Goal: Information Seeking & Learning: Learn about a topic

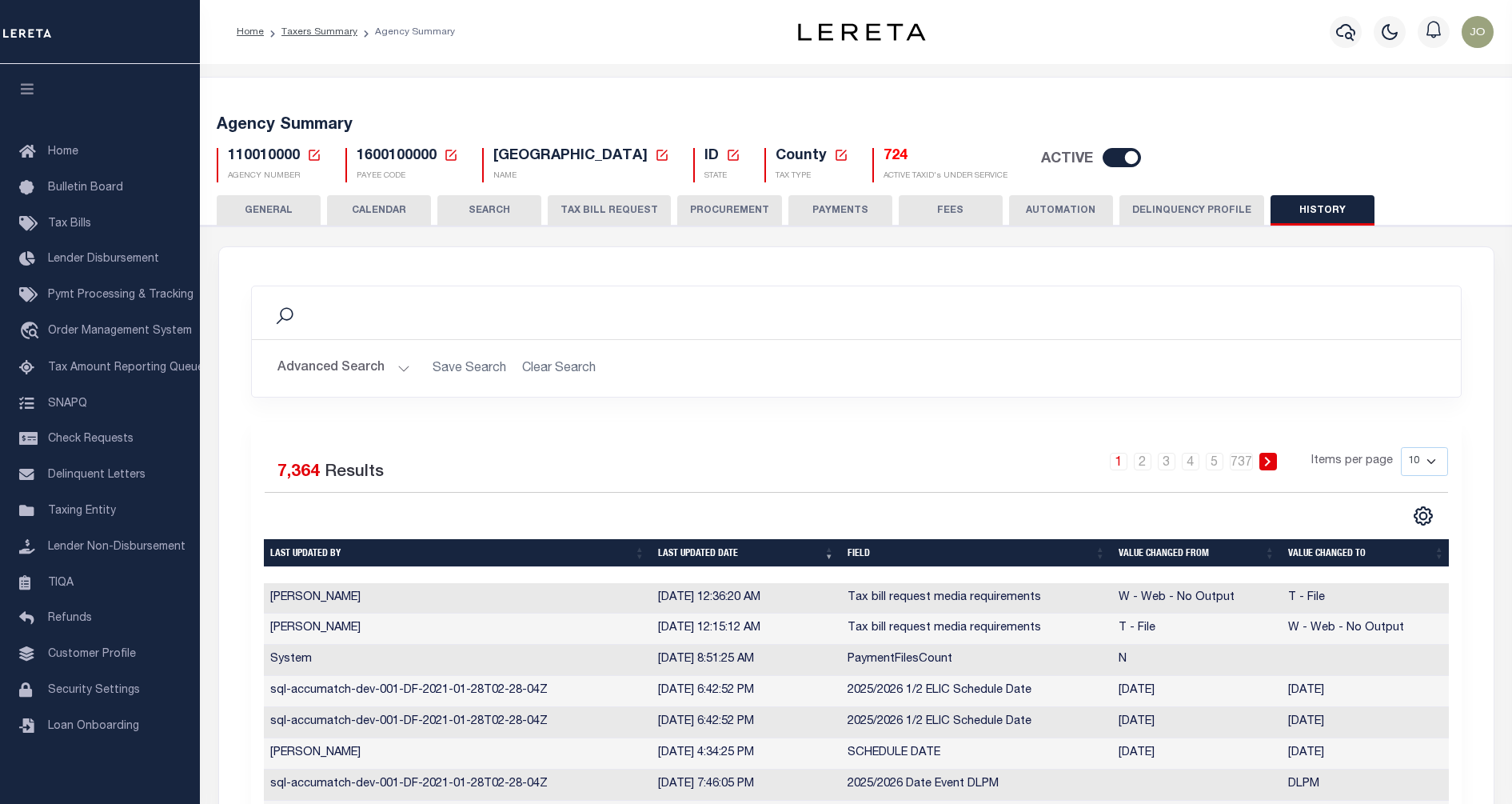
click at [905, 310] on div "Search" at bounding box center [857, 313] width 1184 height 28
click at [398, 214] on button "CALENDAR" at bounding box center [378, 210] width 104 height 30
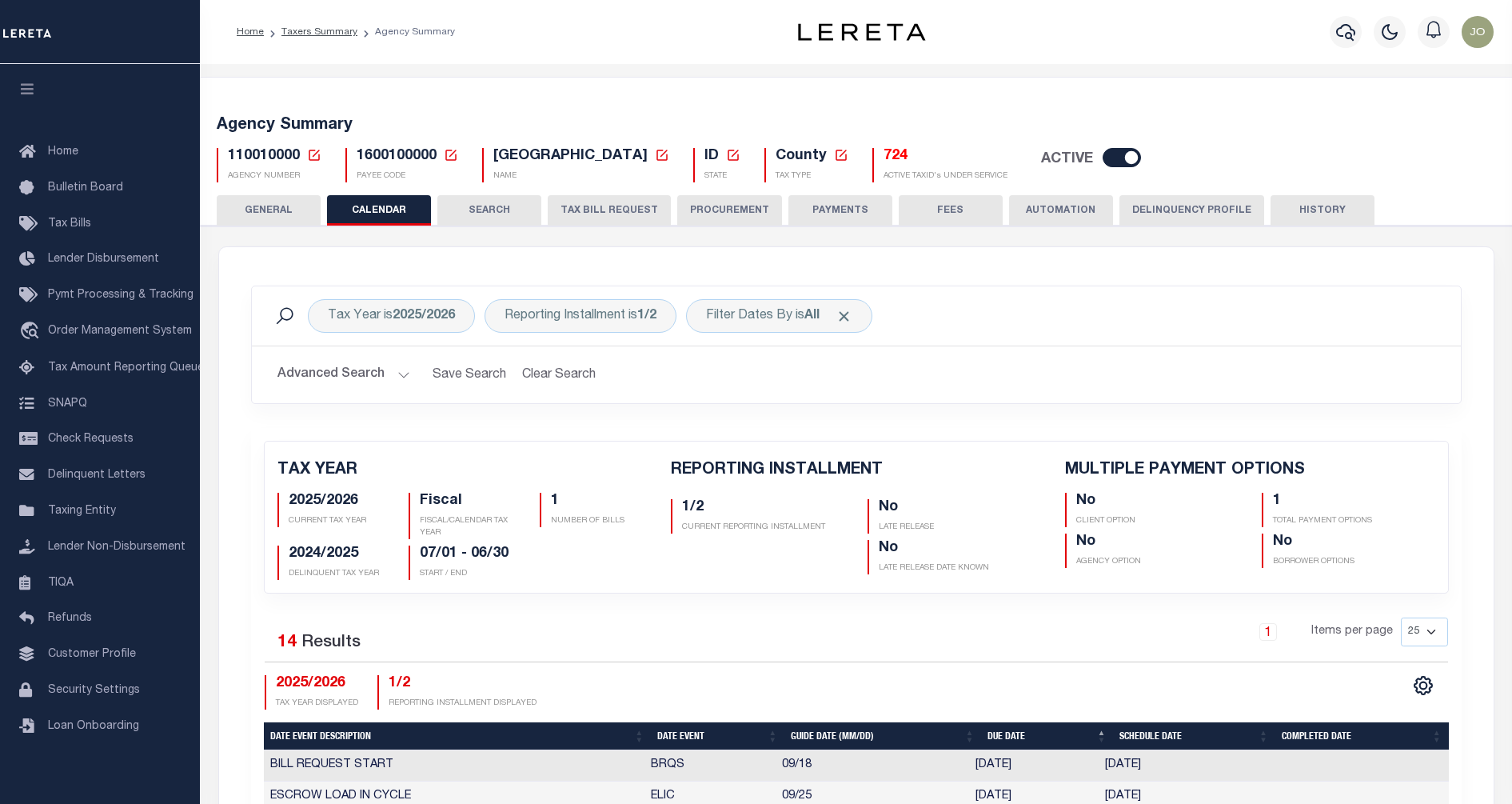
checkbox input "false"
type input "1"
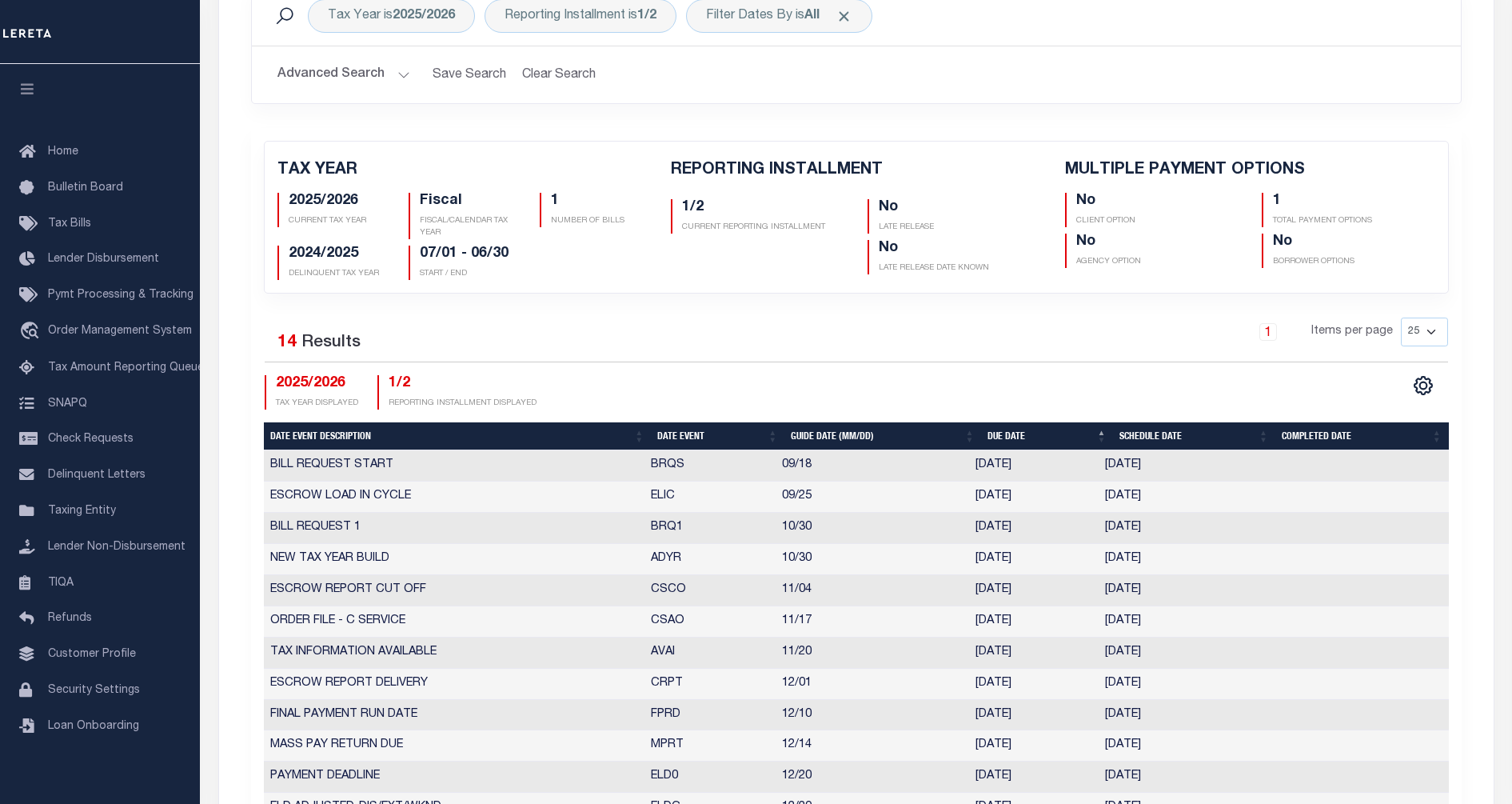
scroll to position [500, 0]
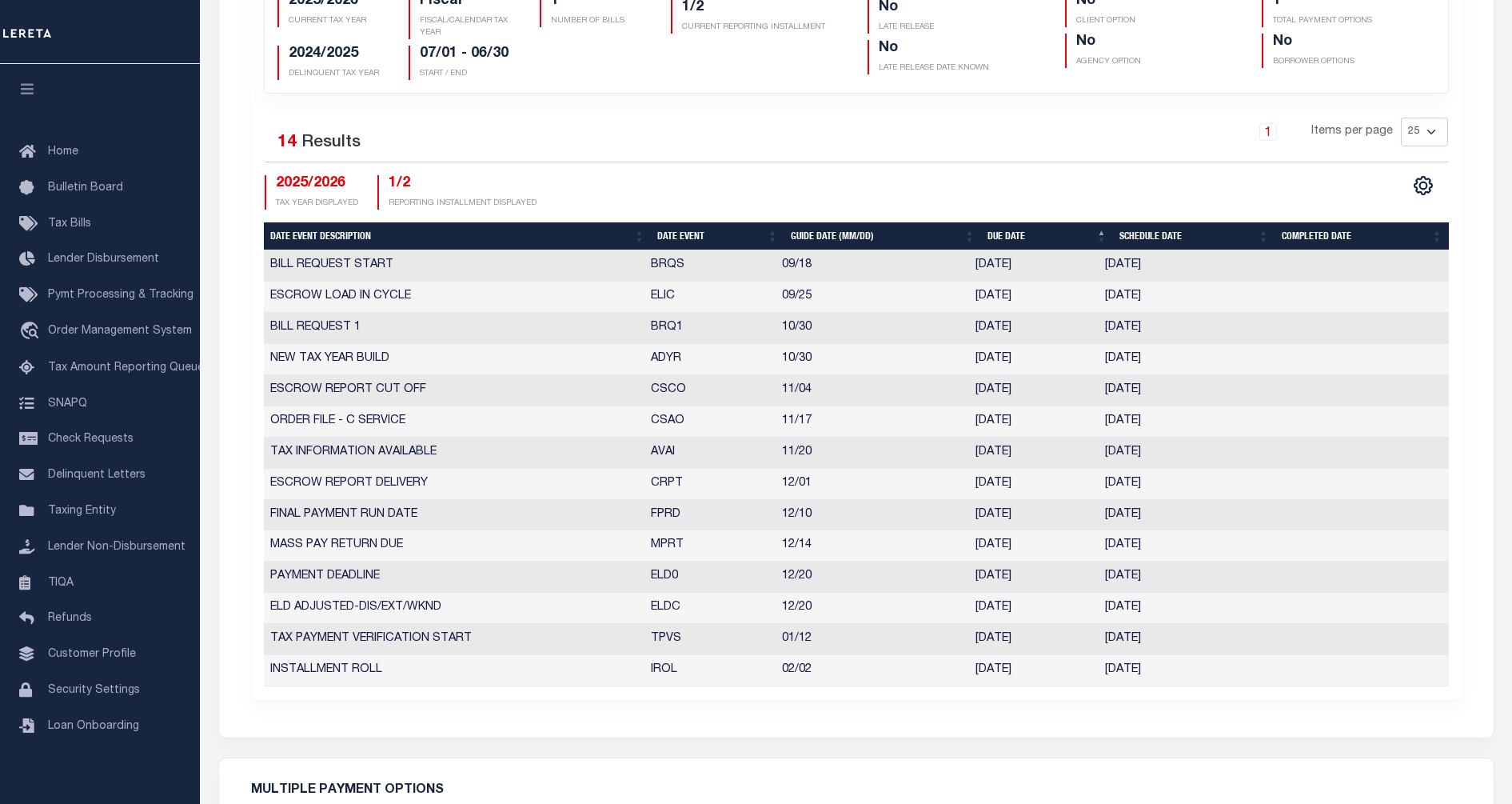
click at [1004, 326] on td "10/30/2025" at bounding box center [1034, 328] width 129 height 31
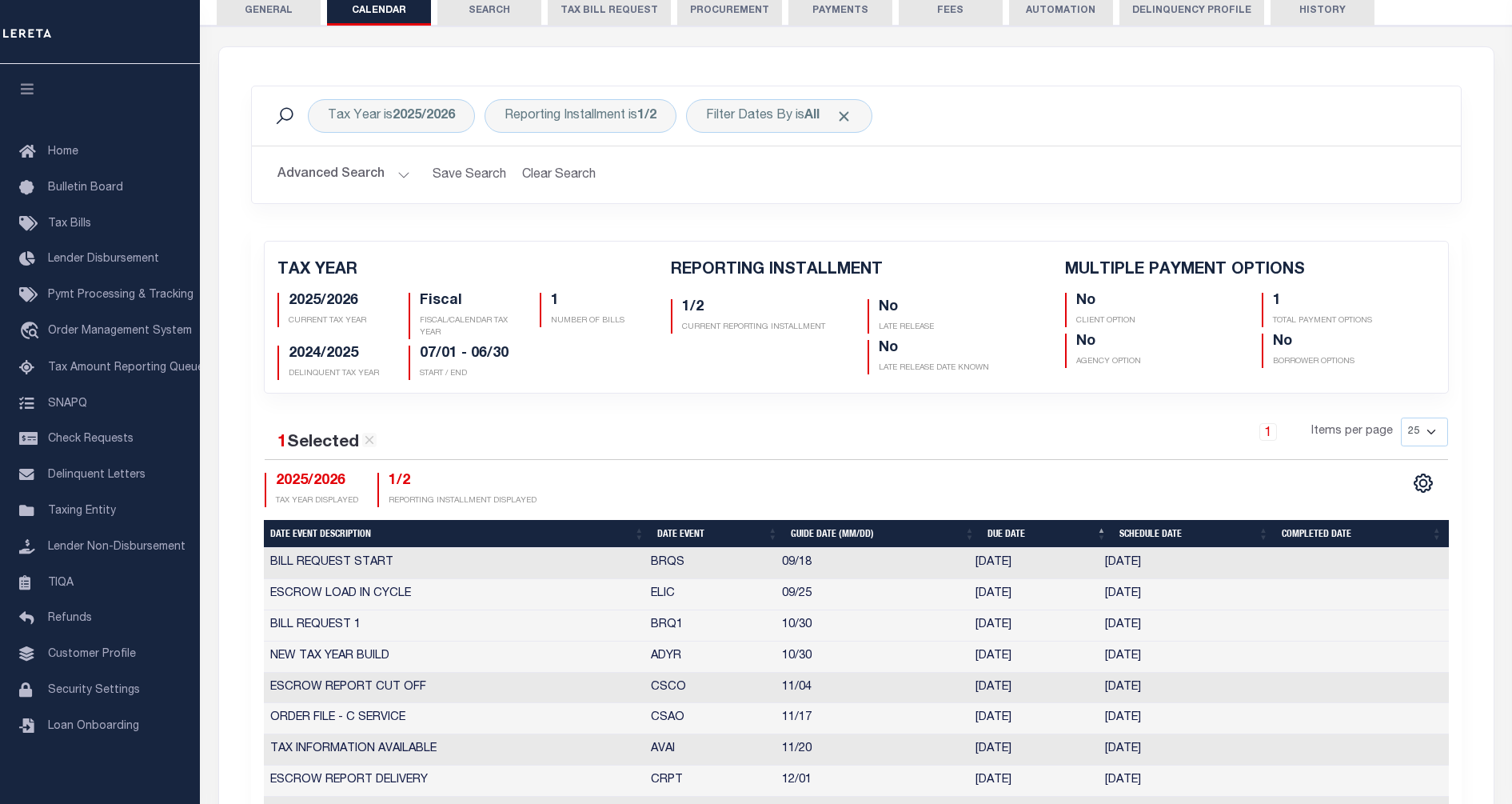
scroll to position [0, 0]
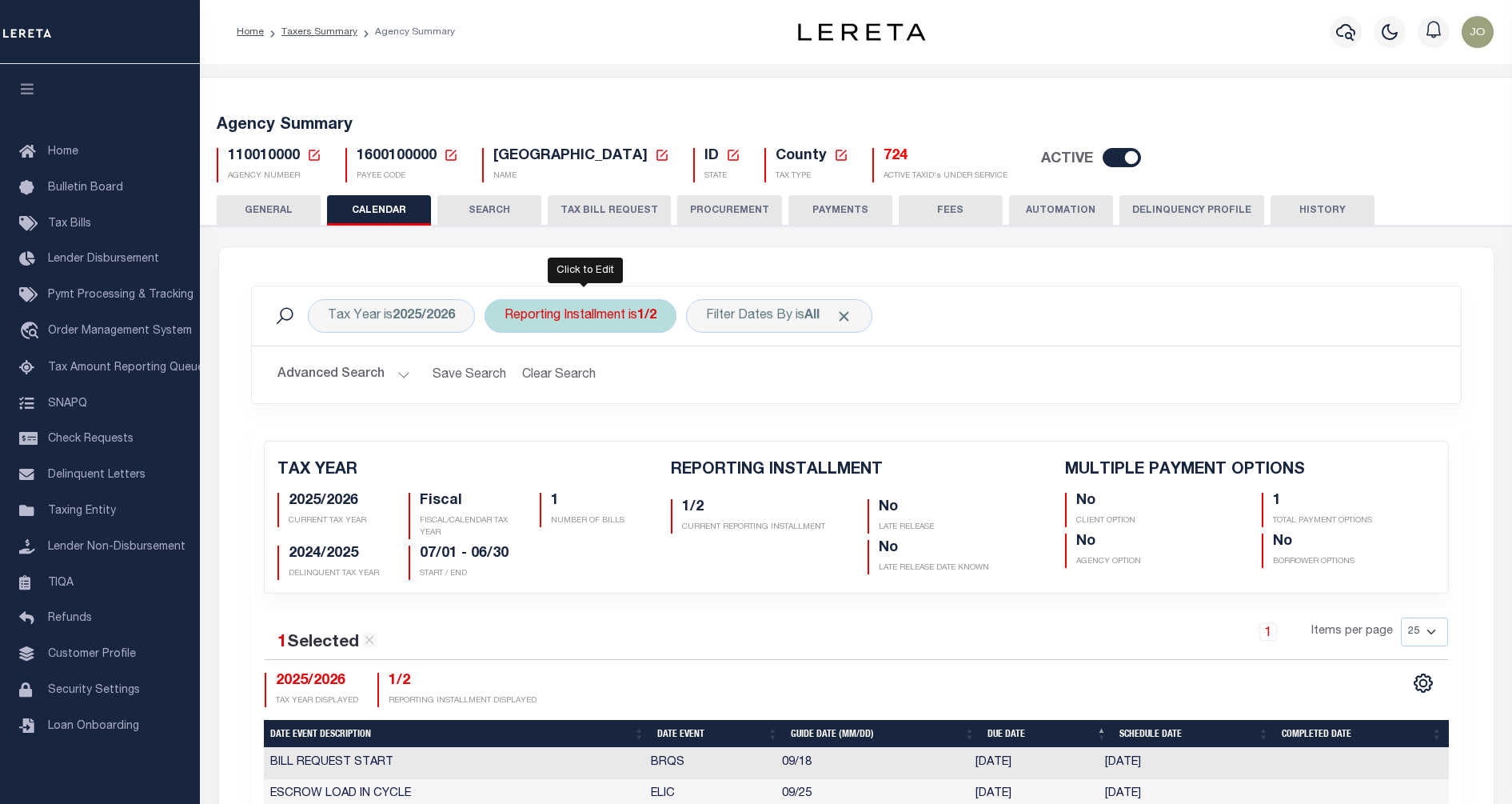
click at [619, 313] on div "Reporting Installment is 1/2" at bounding box center [580, 316] width 192 height 33
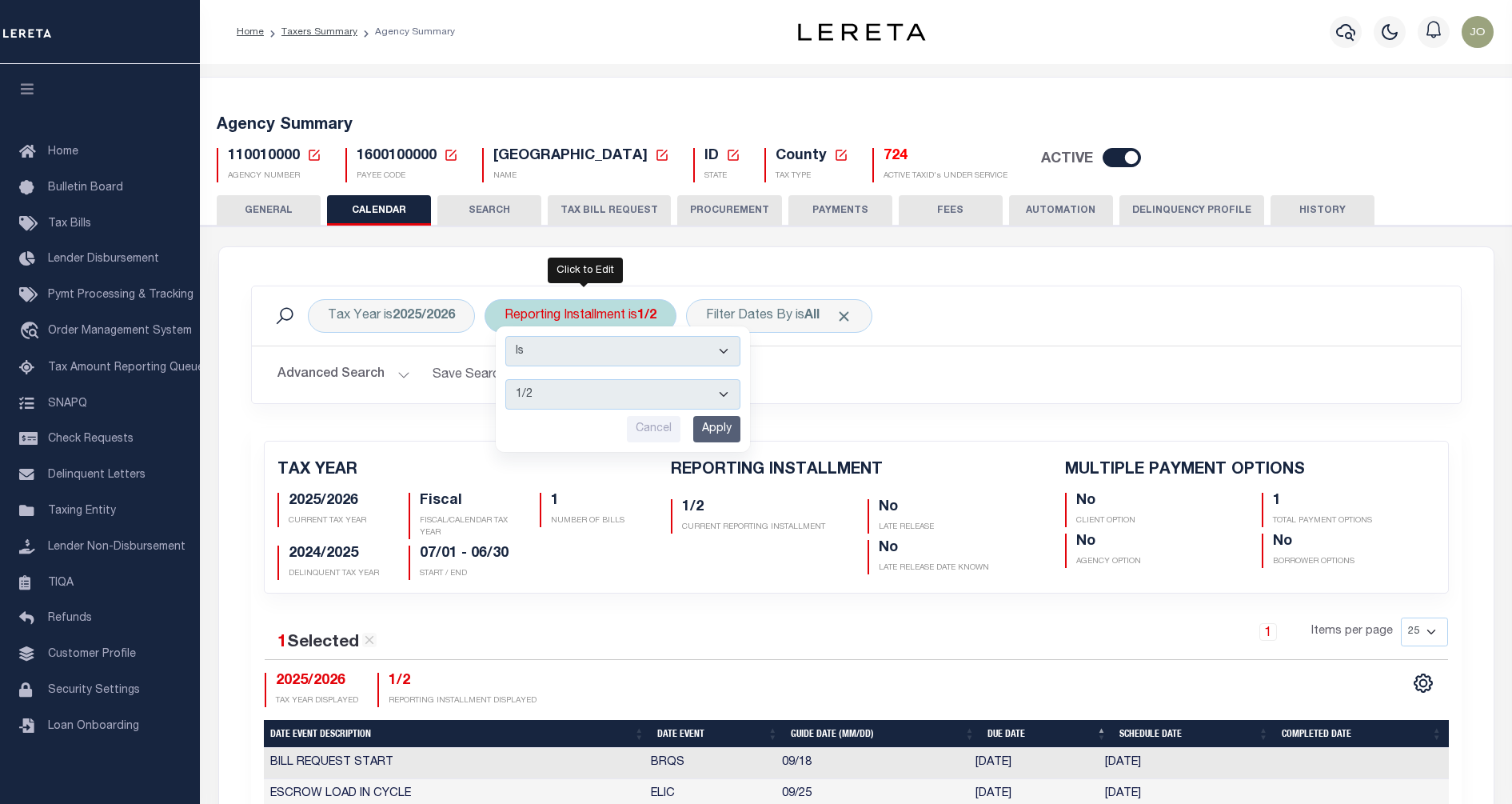
click at [581, 387] on select "1/2 2/2" at bounding box center [623, 394] width 235 height 30
select select "2/2"
click at [506, 379] on select "1/2 2/2" at bounding box center [623, 394] width 235 height 30
click at [718, 423] on input "Apply" at bounding box center [717, 430] width 48 height 27
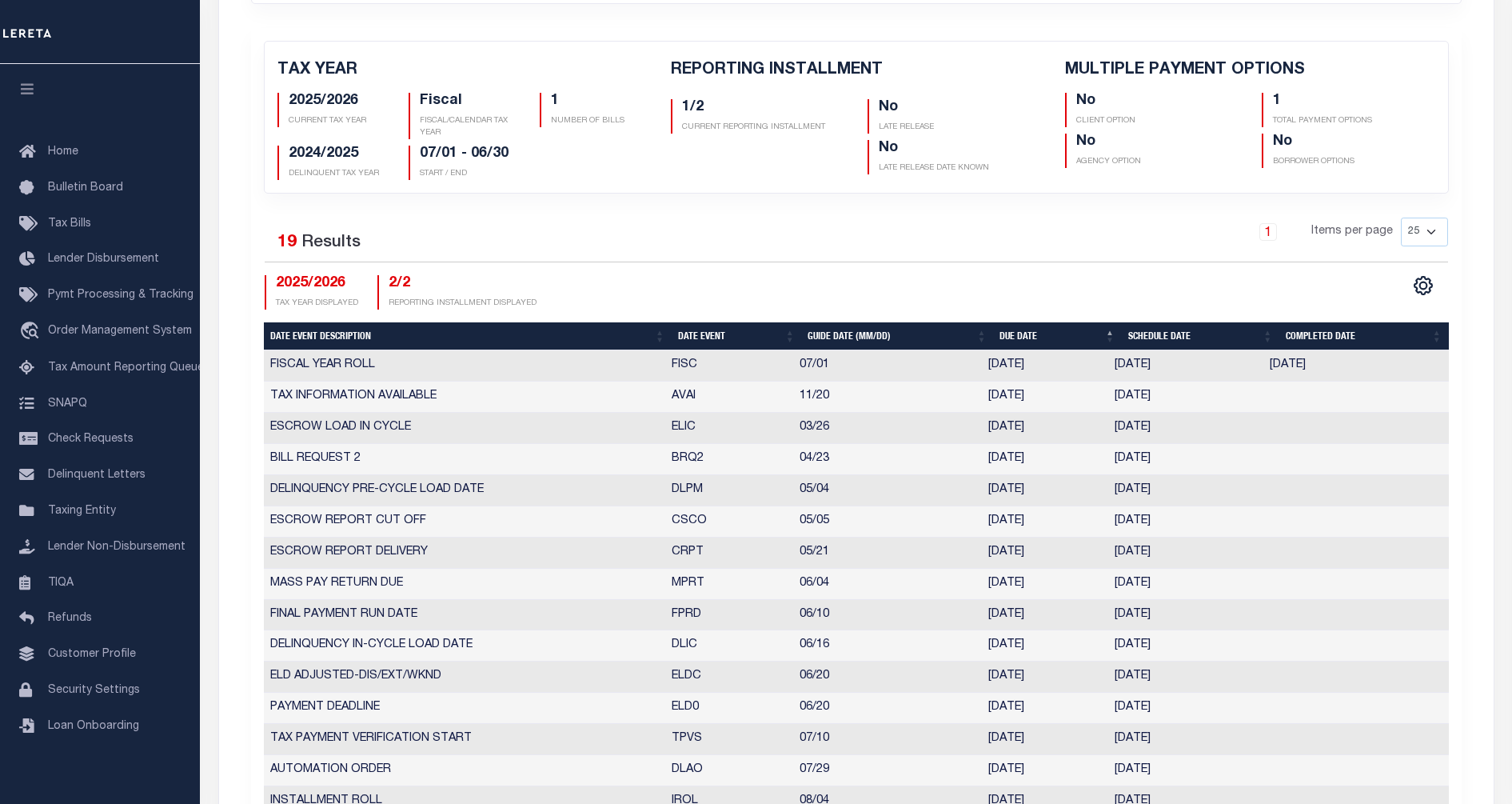
scroll to position [100, 0]
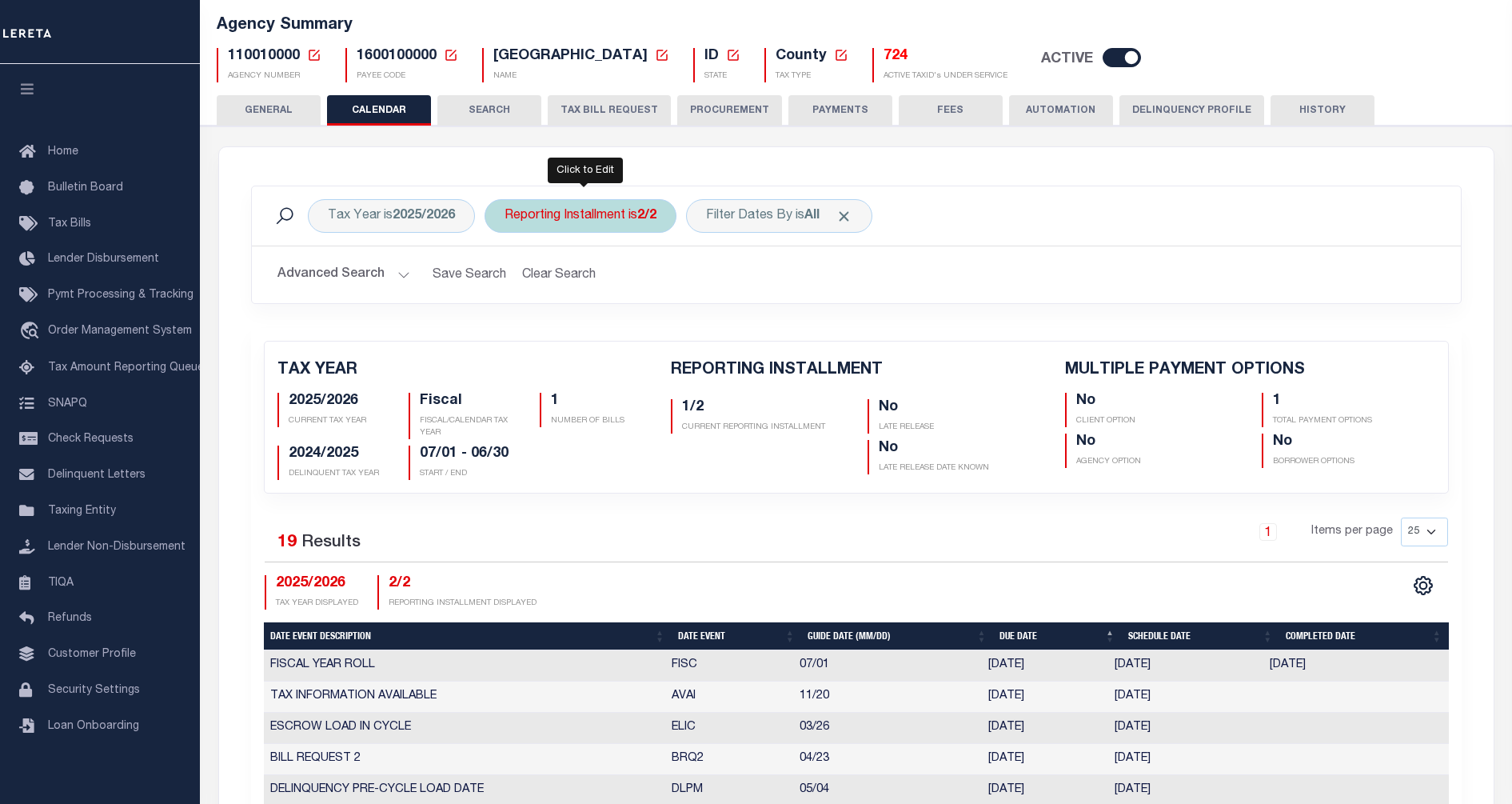
click at [622, 214] on div "Reporting Installment is 2/2" at bounding box center [580, 216] width 192 height 33
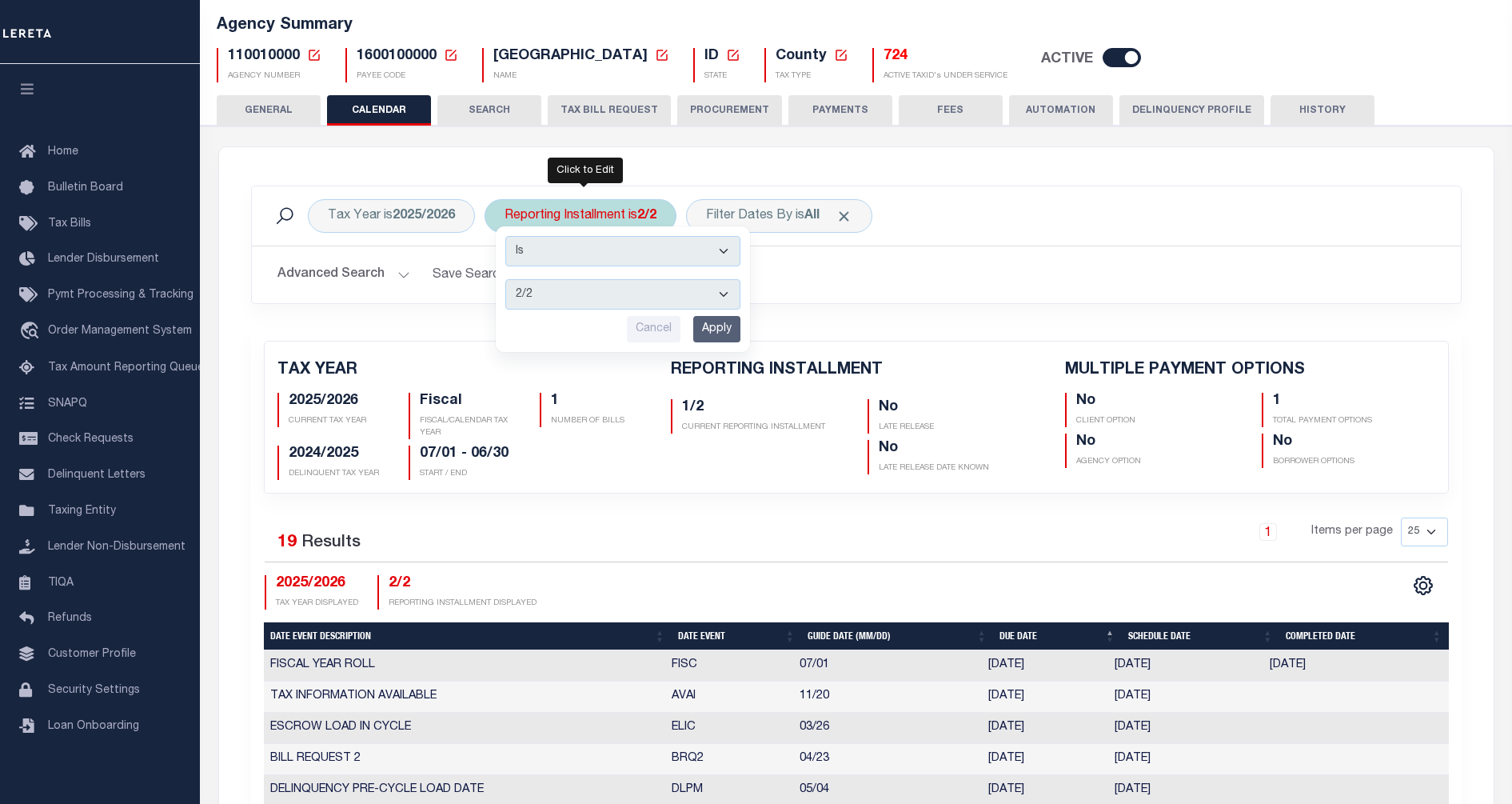
click at [604, 298] on select "1/2 2/2" at bounding box center [623, 294] width 235 height 30
select select "1/2"
click at [506, 279] on select "1/2 2/2" at bounding box center [623, 294] width 235 height 30
click at [713, 334] on input "Apply" at bounding box center [717, 329] width 48 height 27
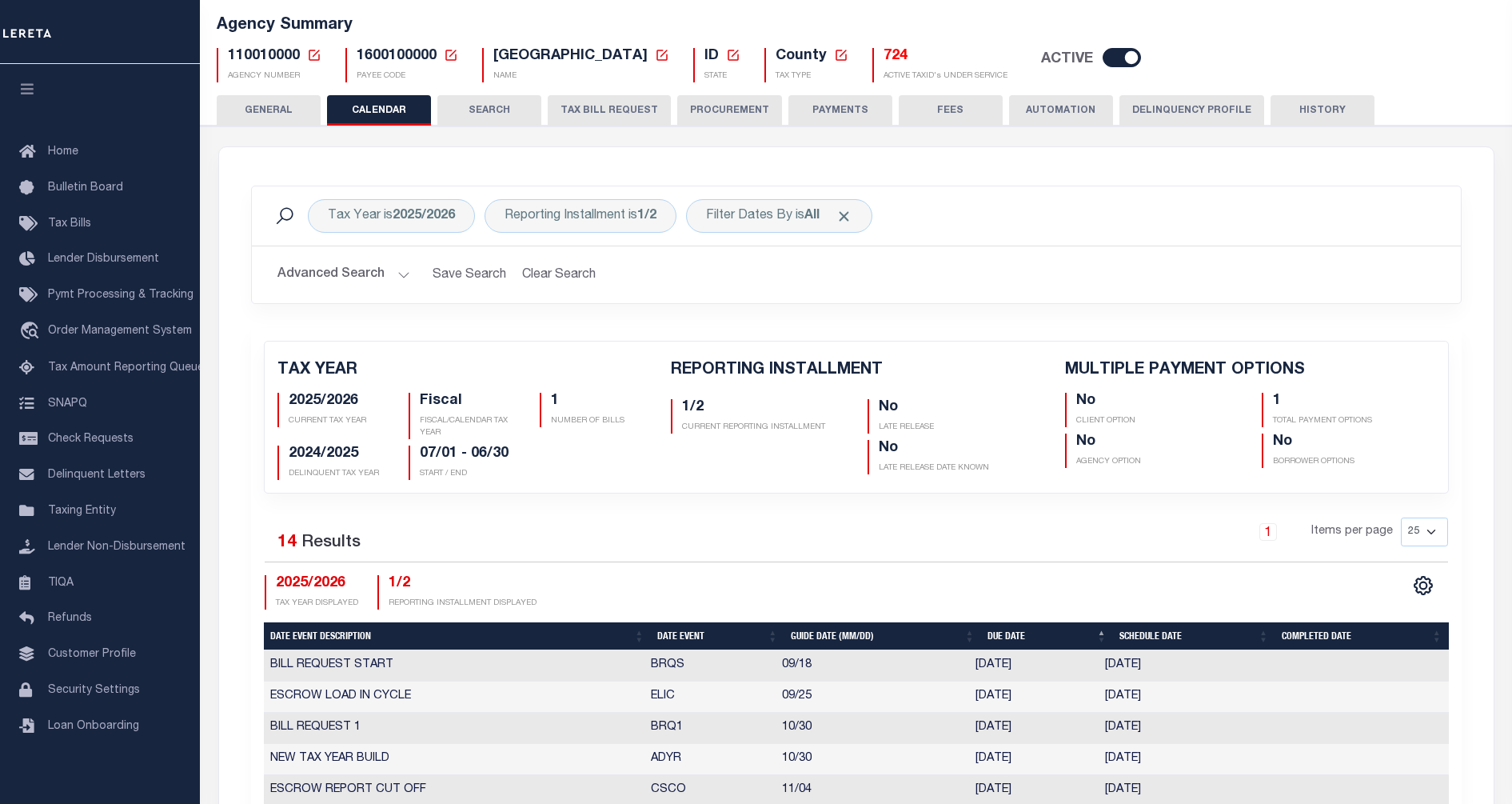
click at [757, 295] on div "Advanced Search Save Search Clear Search PayeeReportingEventDatesGridWrapper_dy…" at bounding box center [856, 275] width 1209 height 57
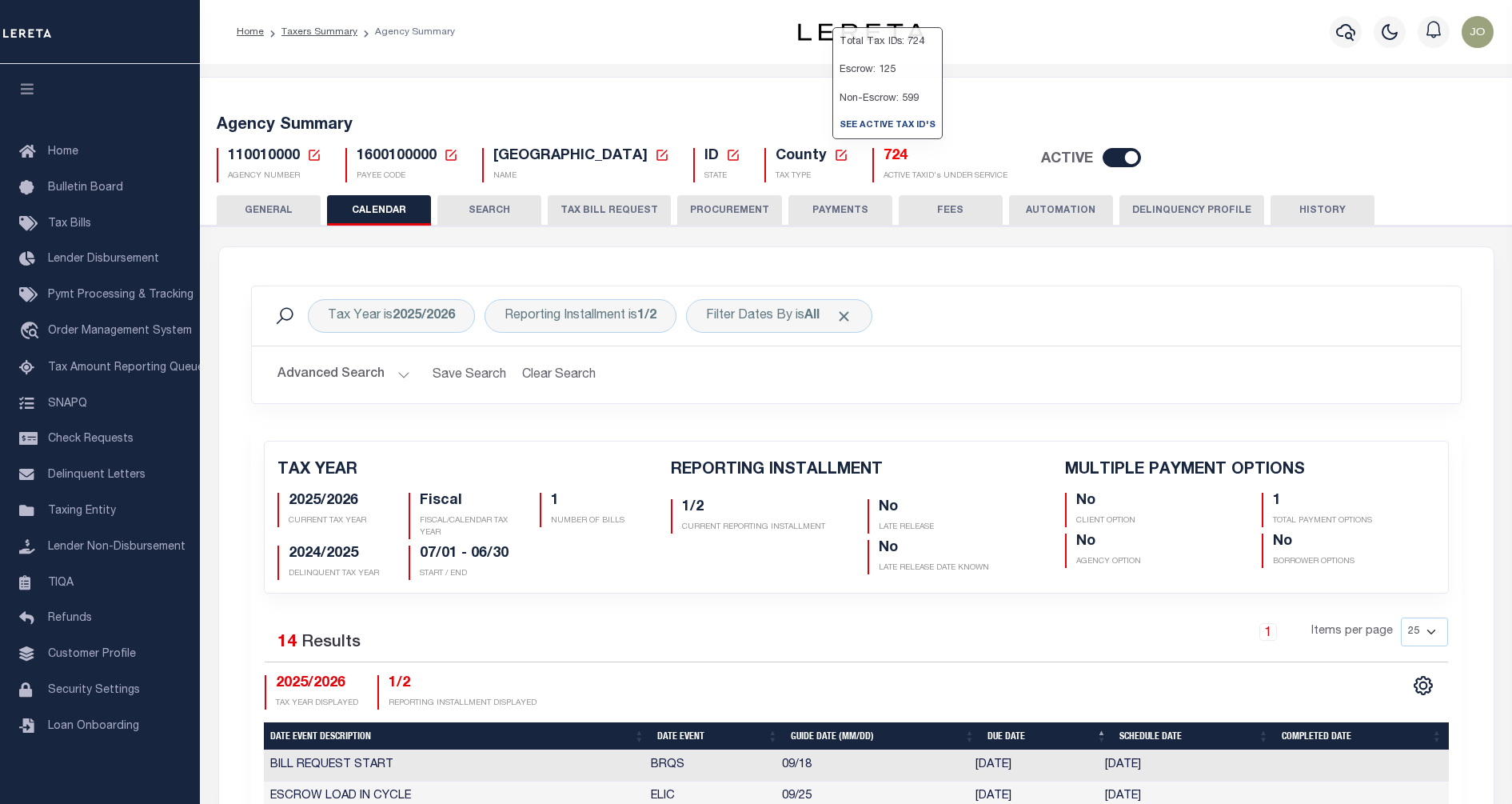
click at [884, 158] on h5 "724" at bounding box center [945, 157] width 124 height 18
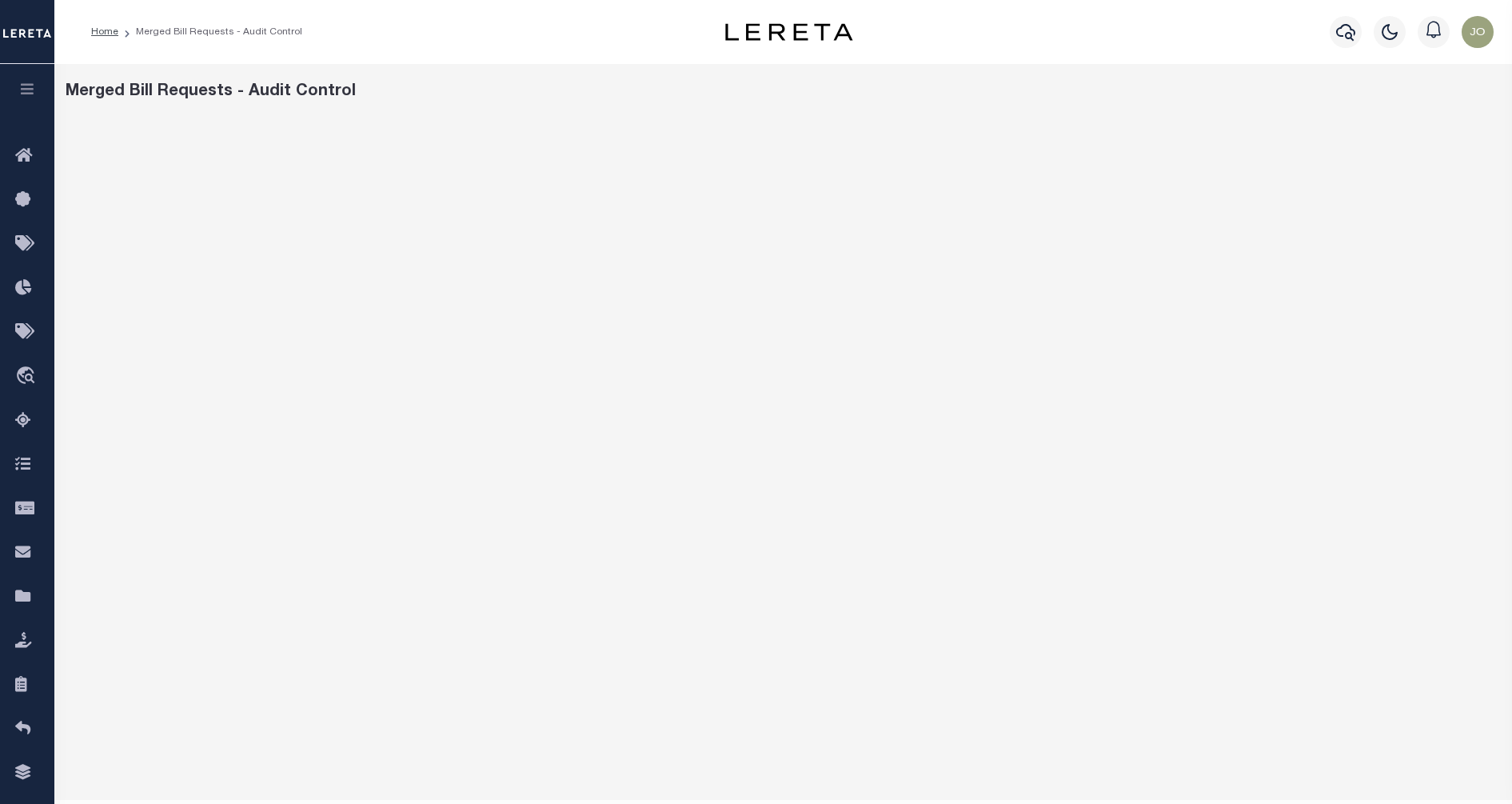
click at [33, 94] on icon "button" at bounding box center [28, 88] width 18 height 14
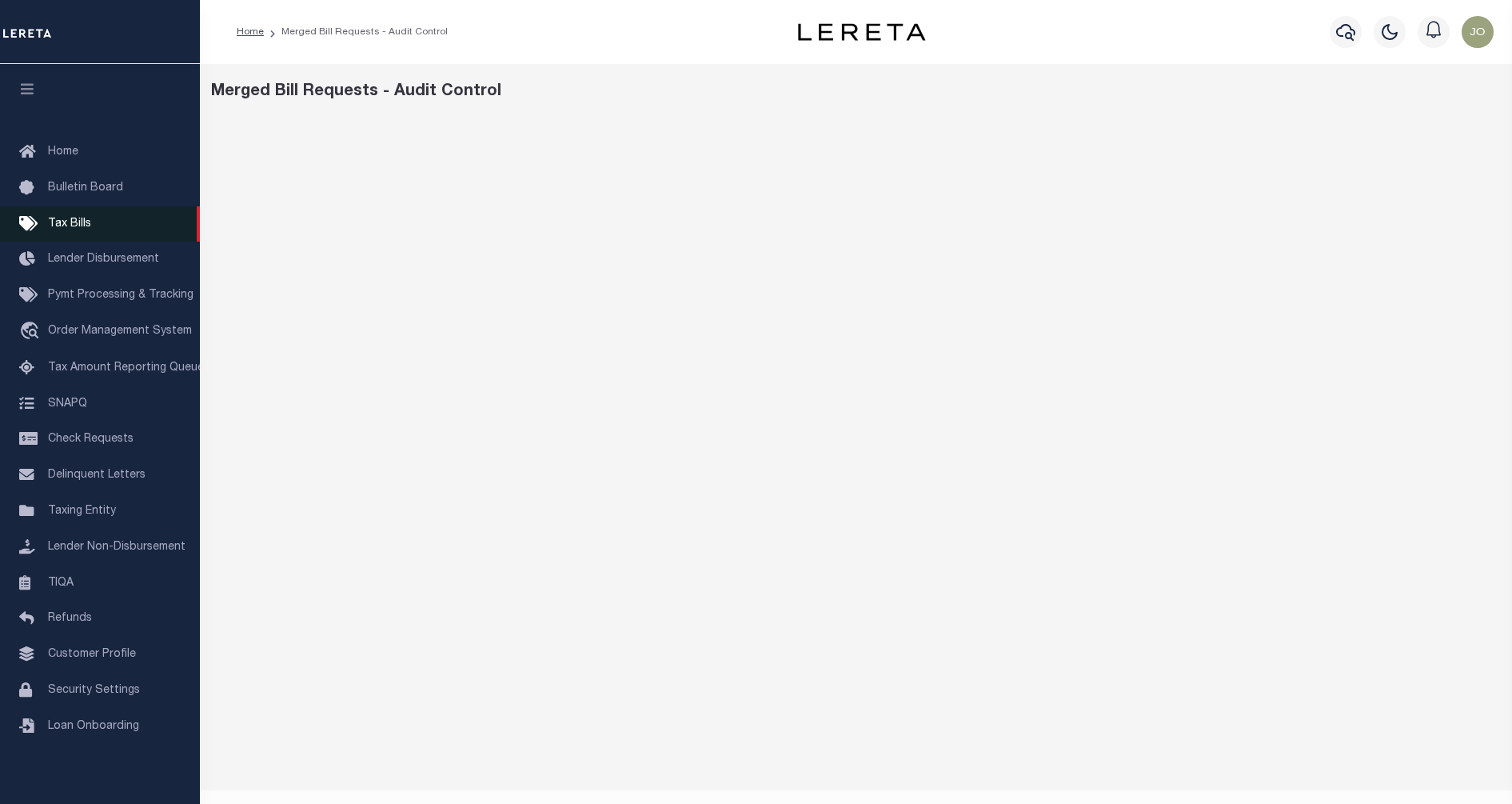
click at [89, 216] on link "Tax Bills" at bounding box center [100, 224] width 200 height 36
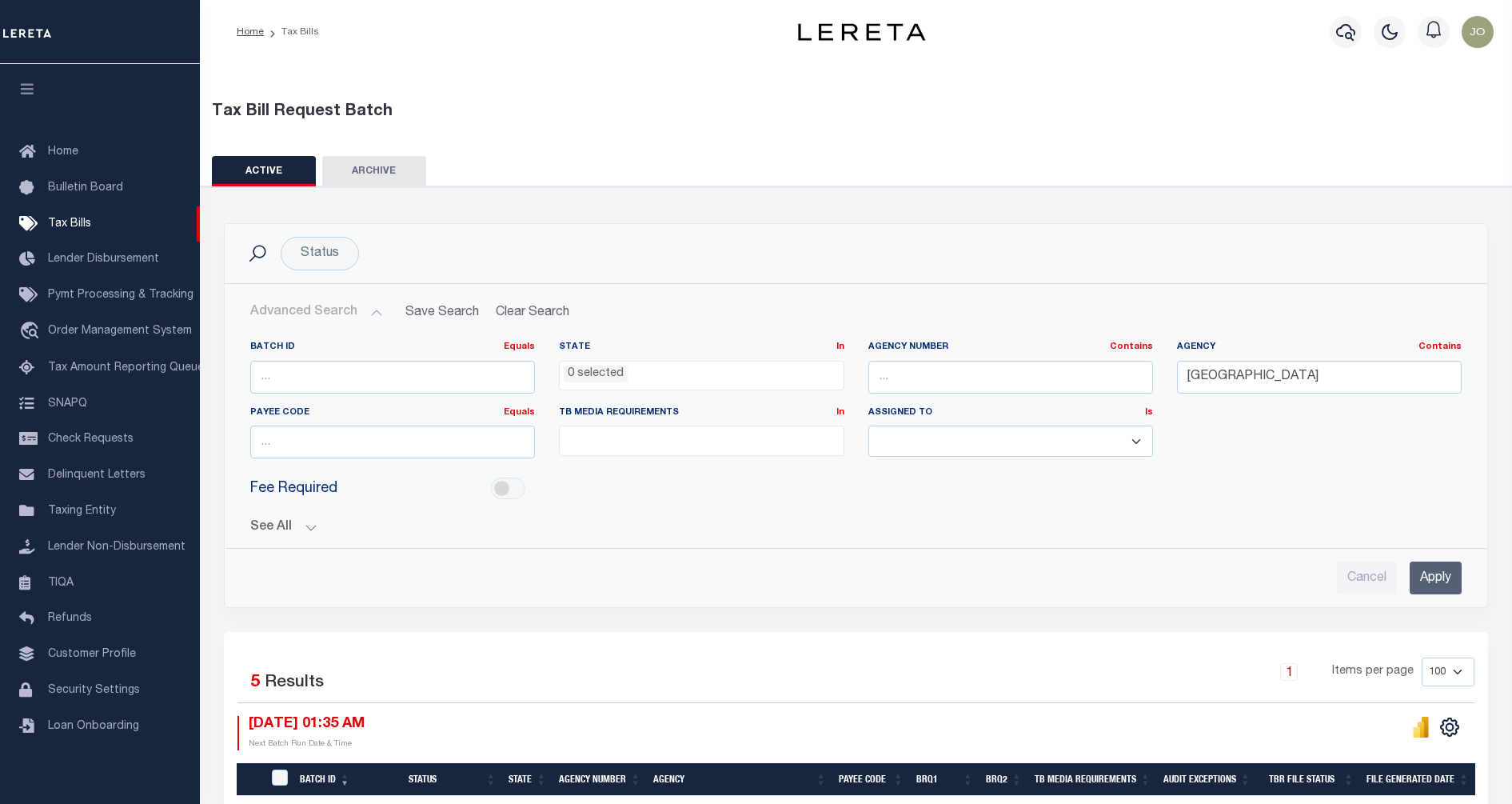
select select
click at [1438, 590] on input "Apply" at bounding box center [1436, 578] width 52 height 33
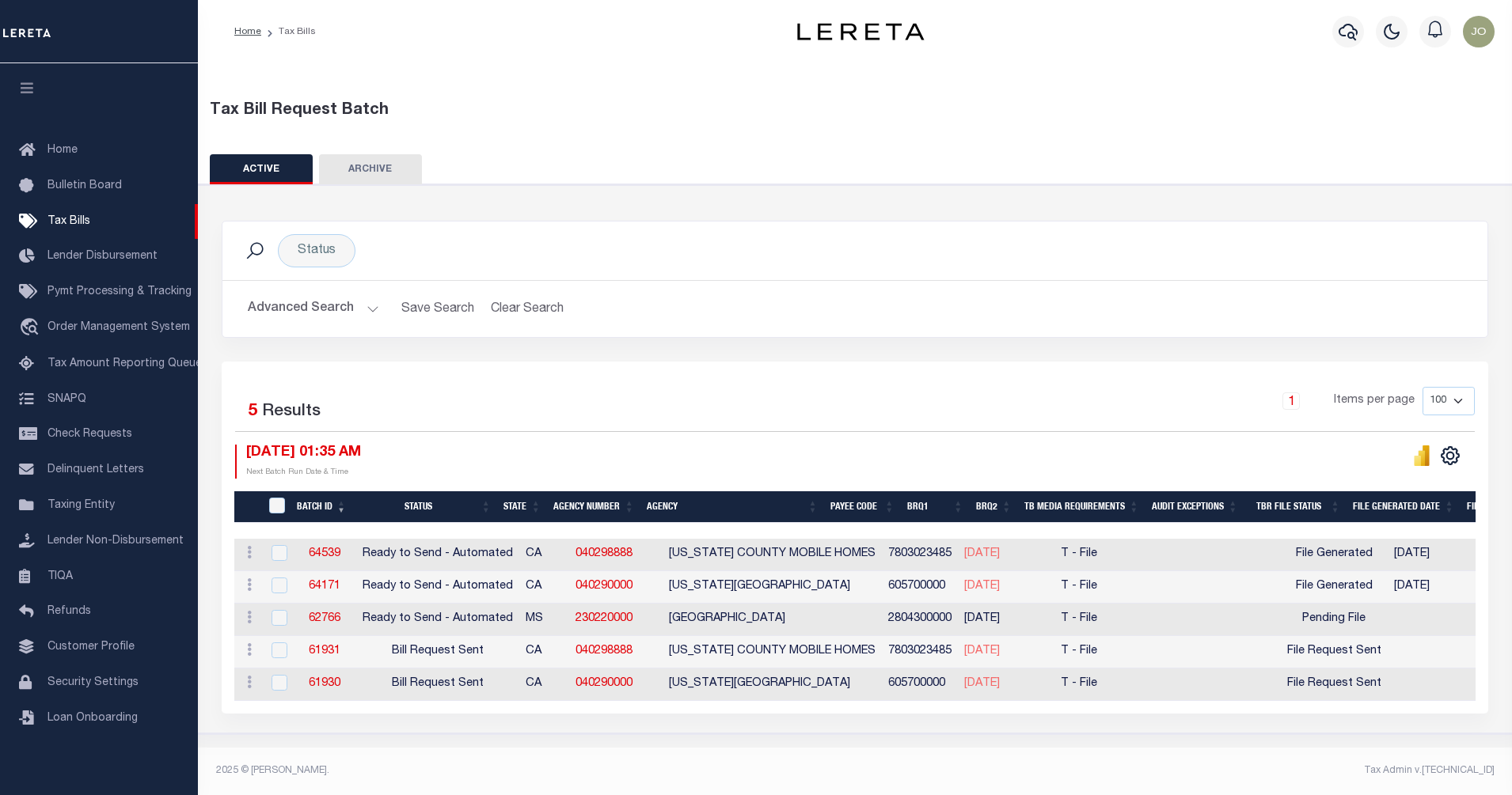
click at [332, 306] on button "Advanced Search" at bounding box center [313, 308] width 131 height 31
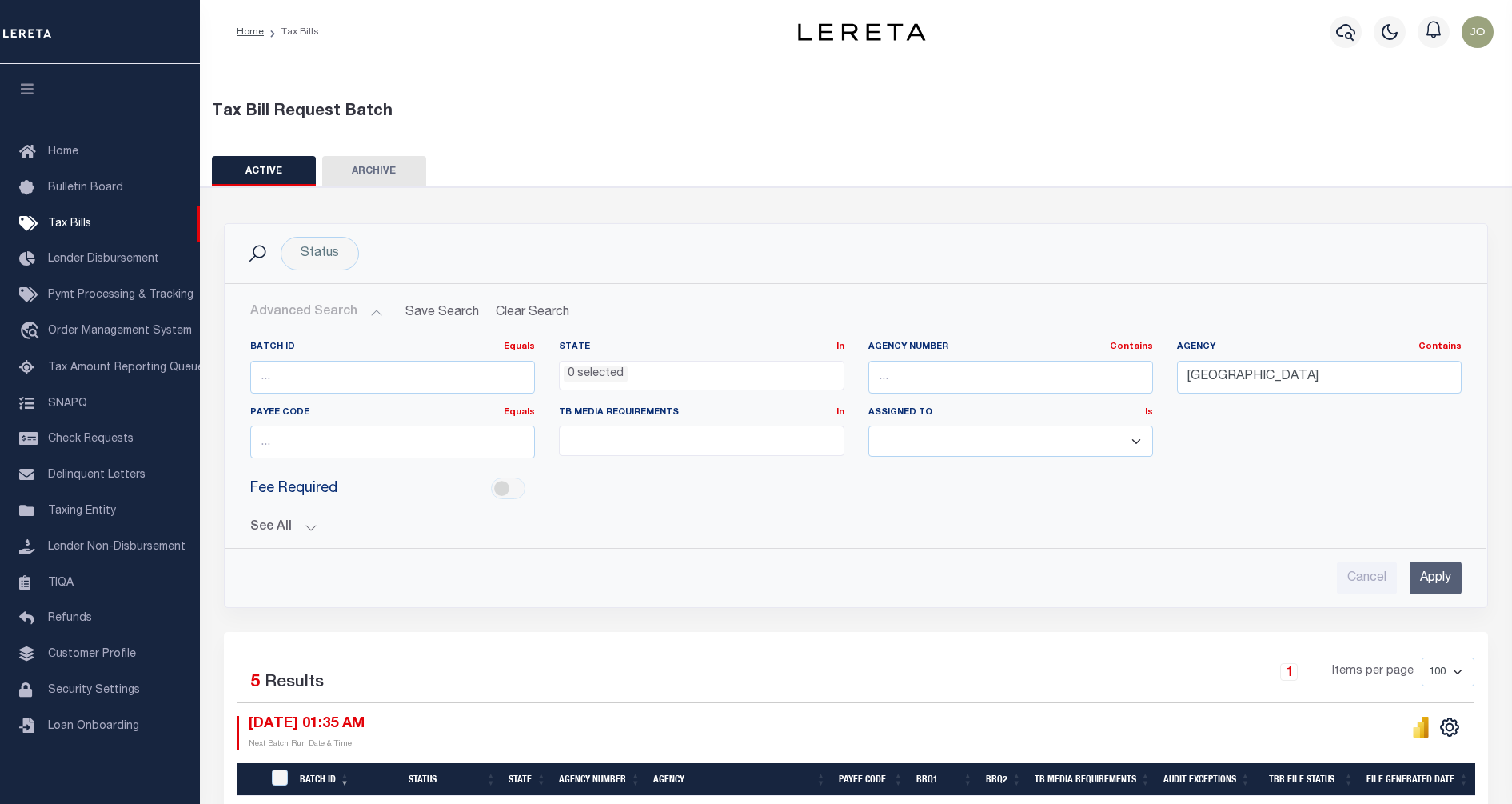
click at [1242, 530] on button "See All" at bounding box center [856, 528] width 1212 height 15
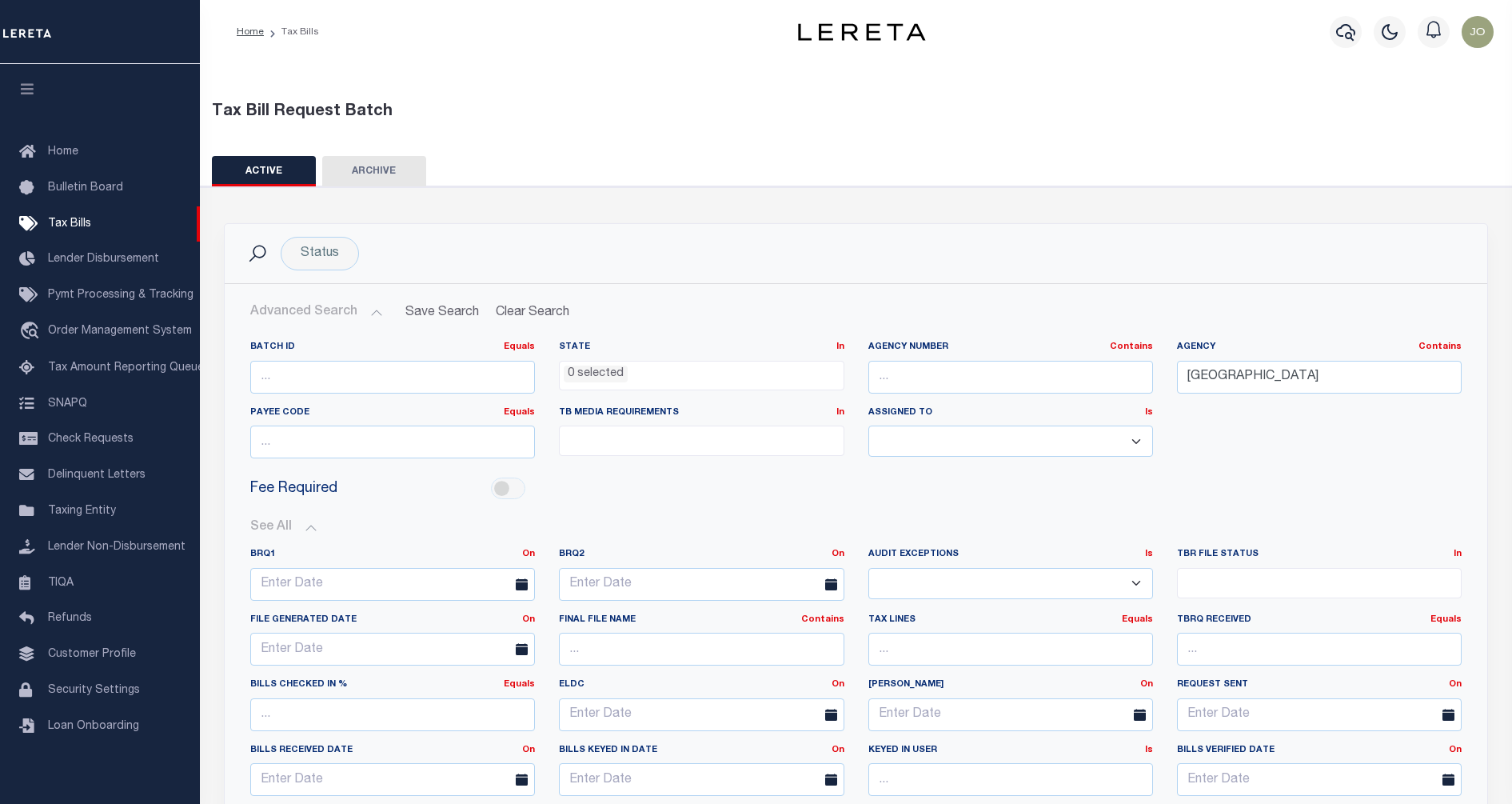
click at [1244, 501] on div "Fee Required" at bounding box center [856, 489] width 1235 height 36
click at [1244, 489] on div "Fee Required" at bounding box center [856, 489] width 1235 height 36
click at [119, 229] on link "Tax Bills" at bounding box center [100, 224] width 200 height 36
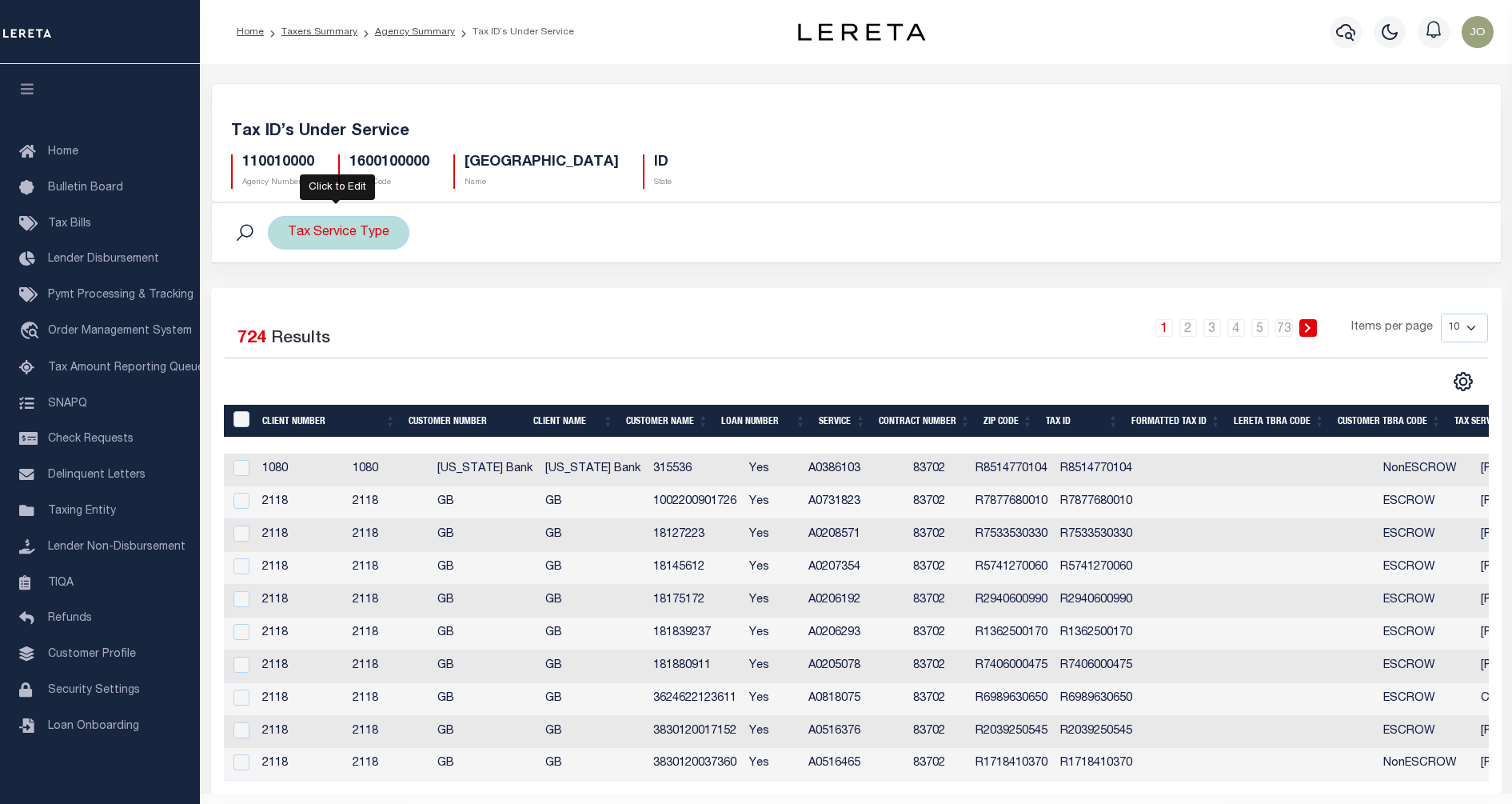
click at [367, 240] on div "Tax Service Type" at bounding box center [338, 233] width 142 height 33
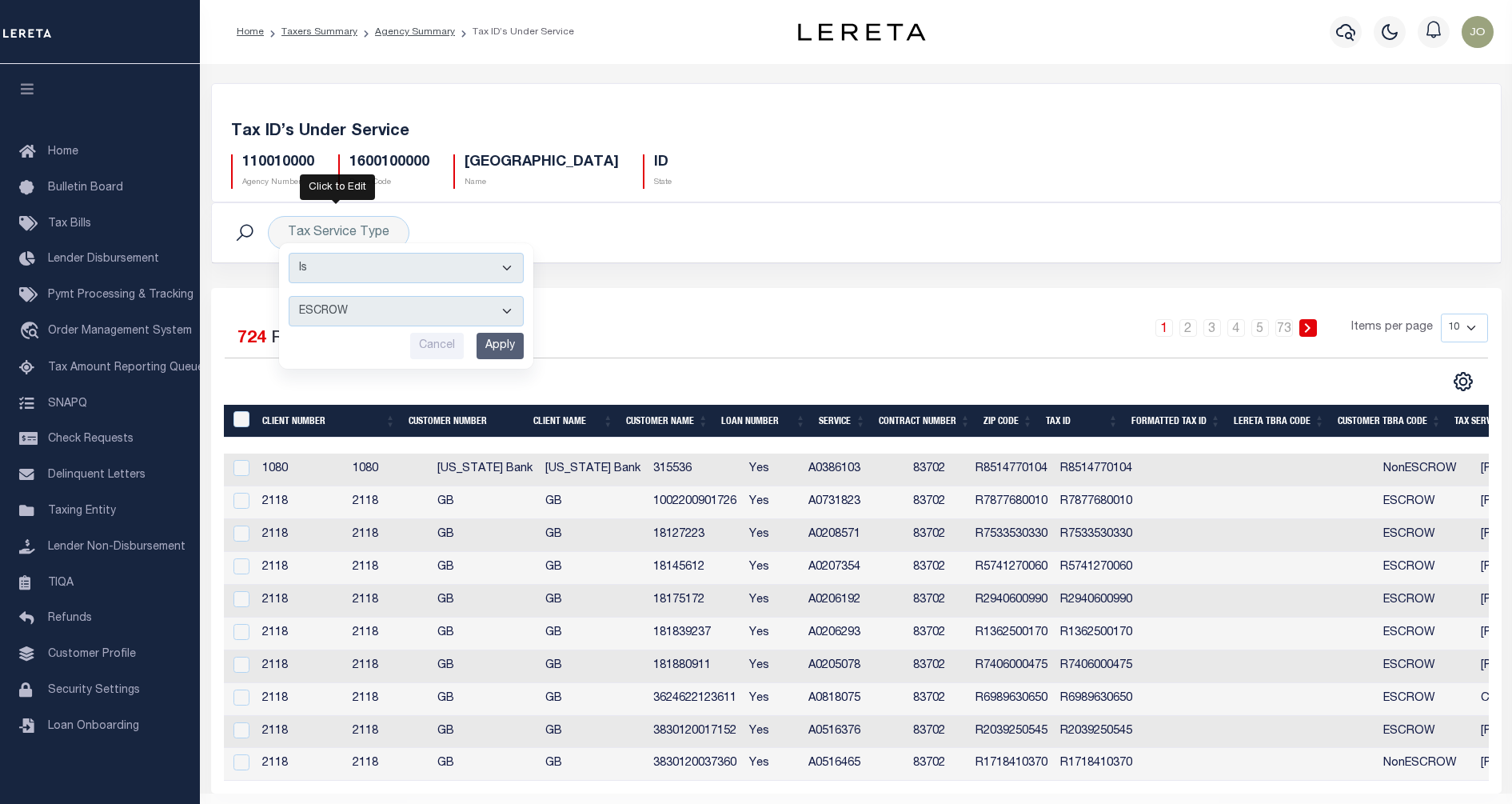
click at [693, 285] on div "Tax Service Type Is Contains ESCROW NonESCROW Cancel Apply Search Save Search S…" at bounding box center [856, 245] width 1314 height 86
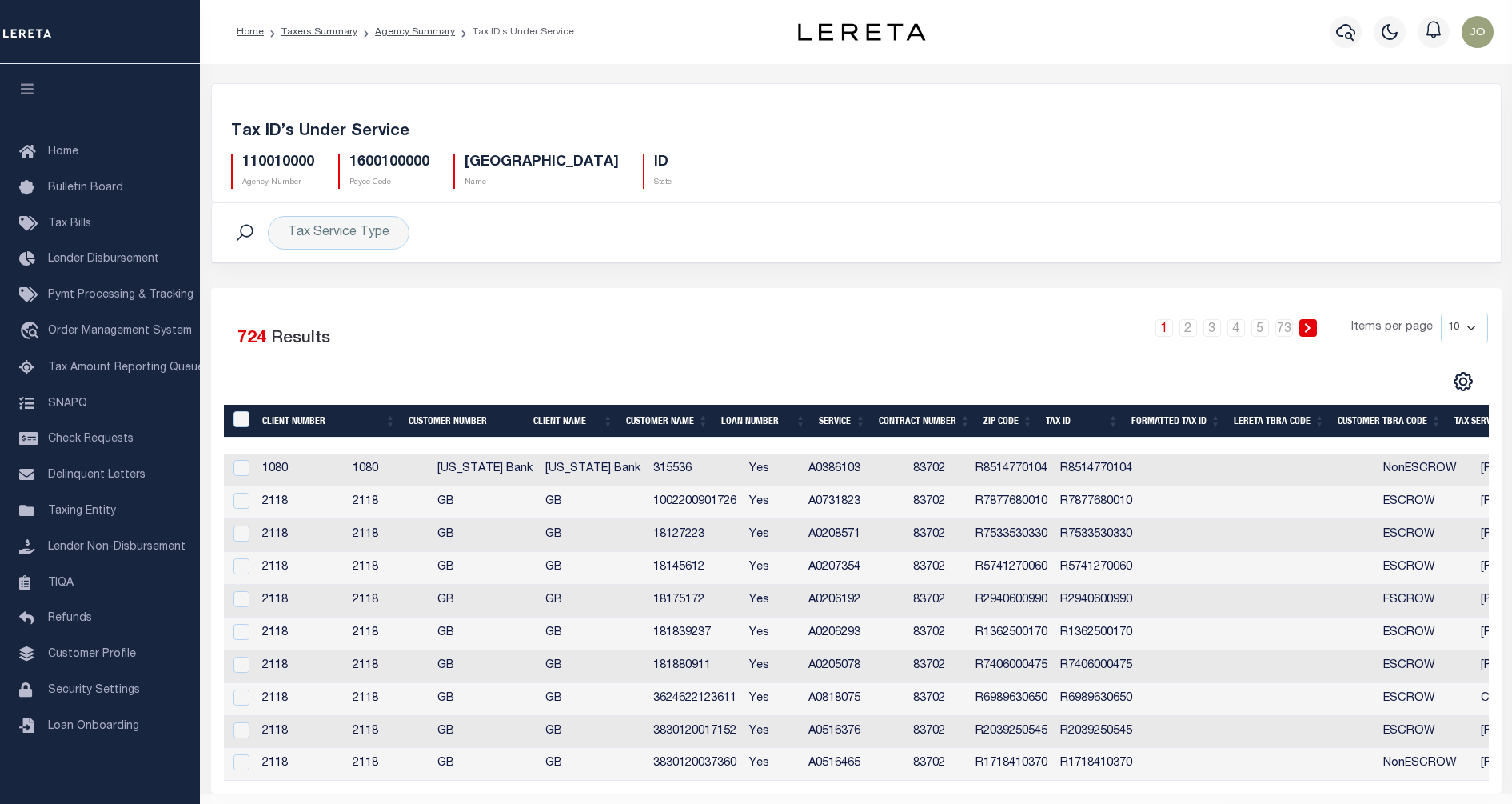
scroll to position [49, 0]
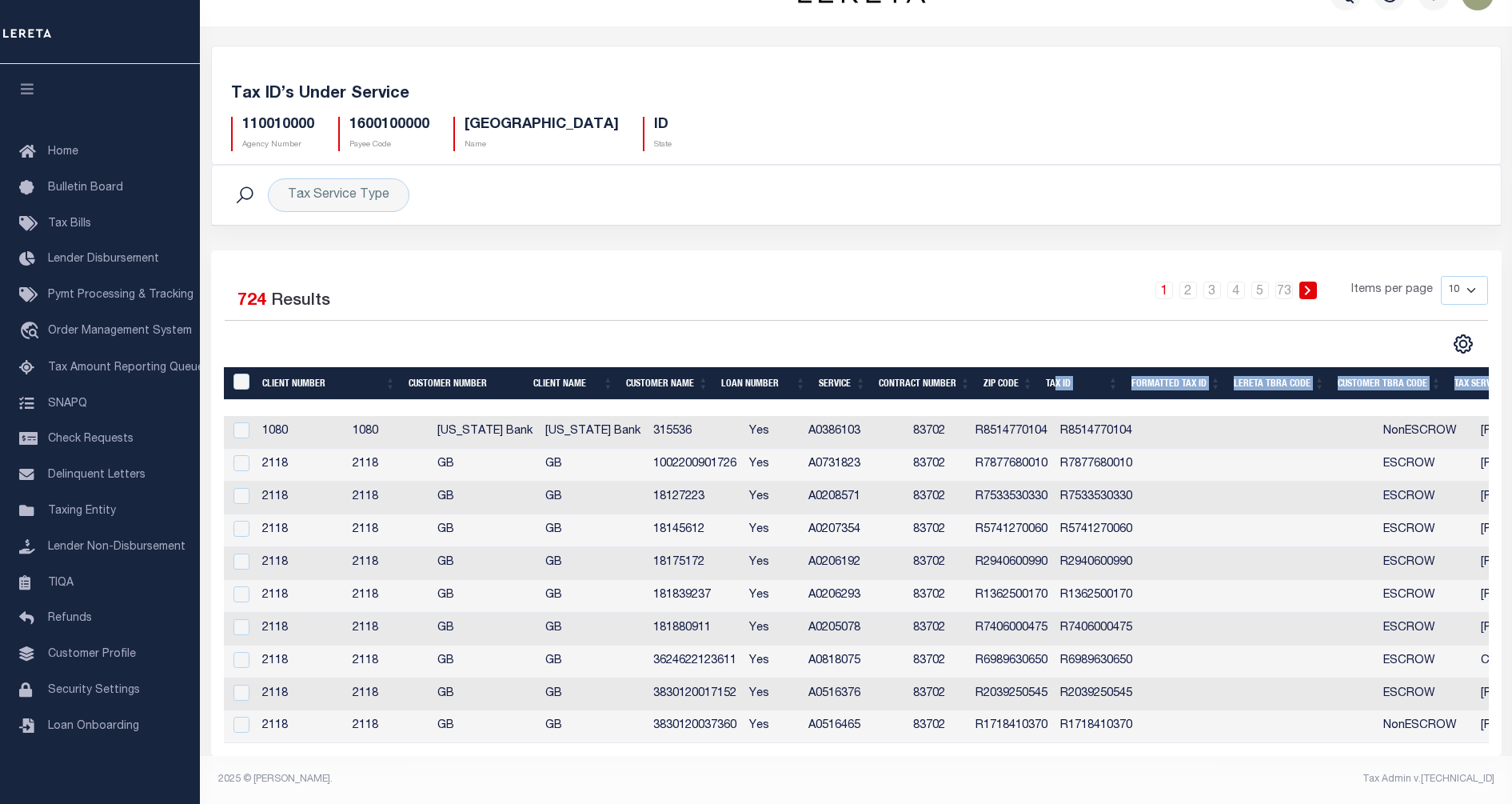
drag, startPoint x: 903, startPoint y: 394, endPoint x: 1060, endPoint y: 386, distance: 157.2
click at [1060, 386] on div "Client Number Customer Number Client Name Customer Name Loan Number Service Con…" at bounding box center [857, 555] width 1265 height 376
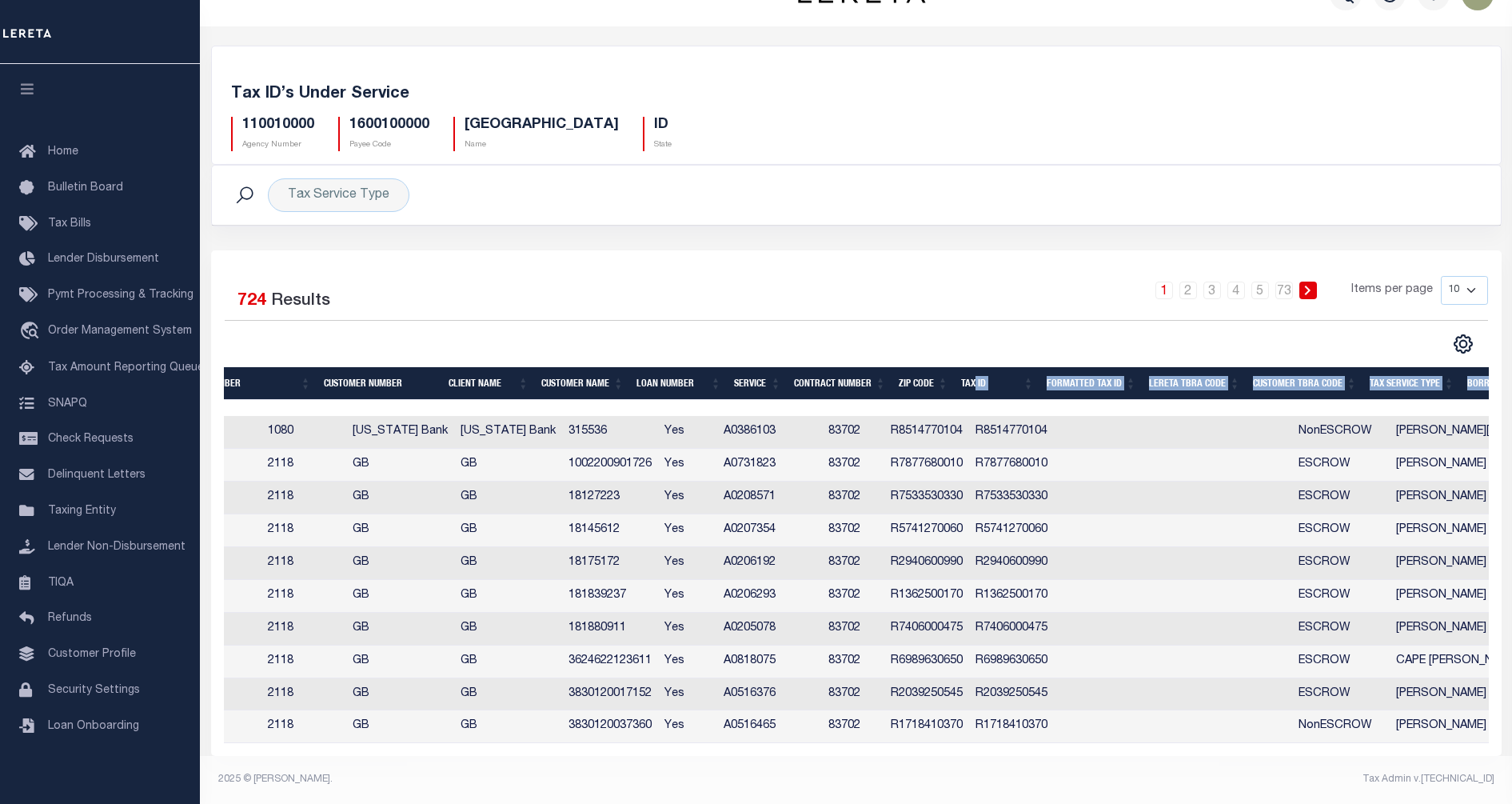
scroll to position [0, 133]
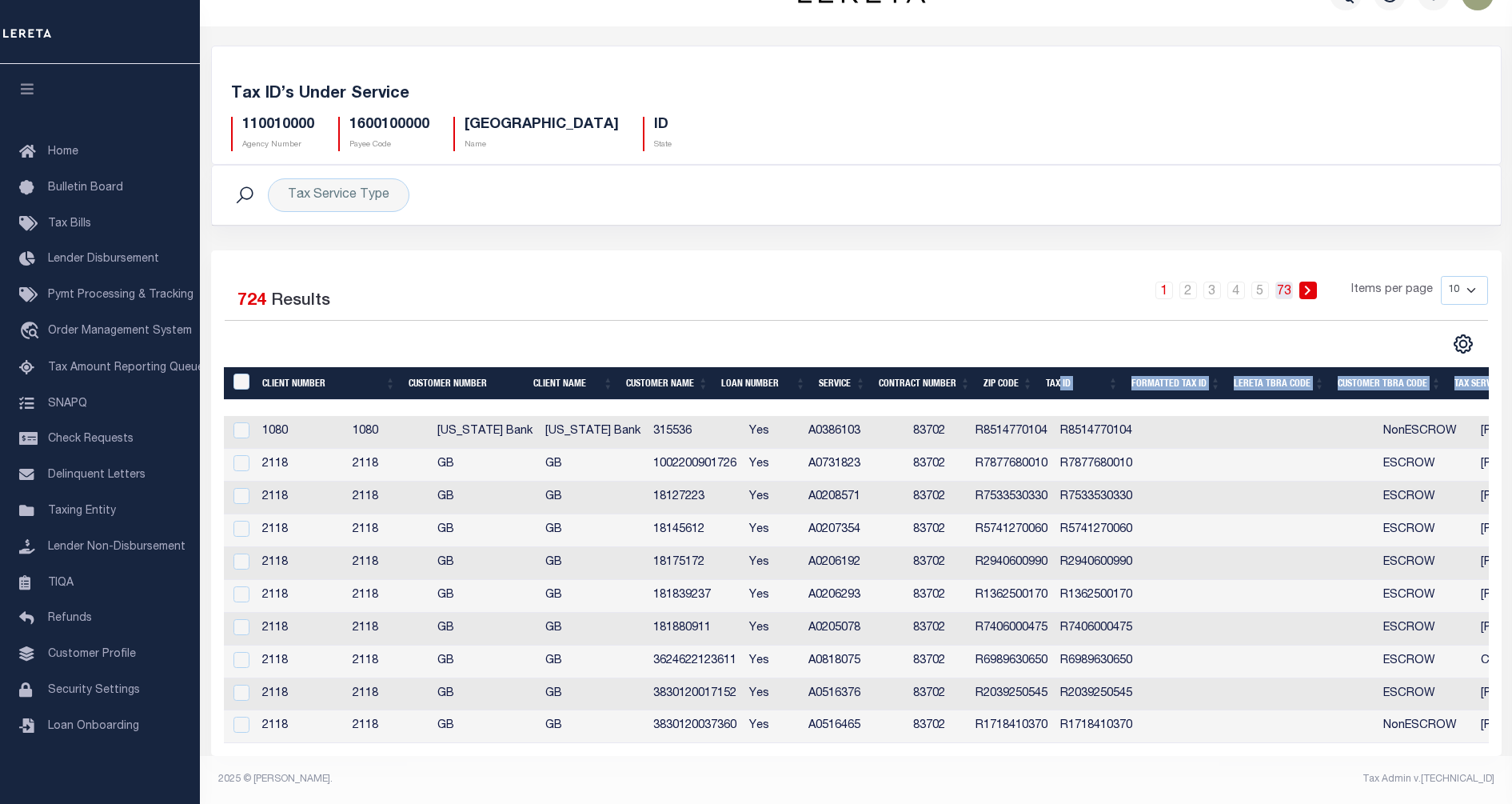
click at [1293, 283] on link "73" at bounding box center [1284, 290] width 18 height 18
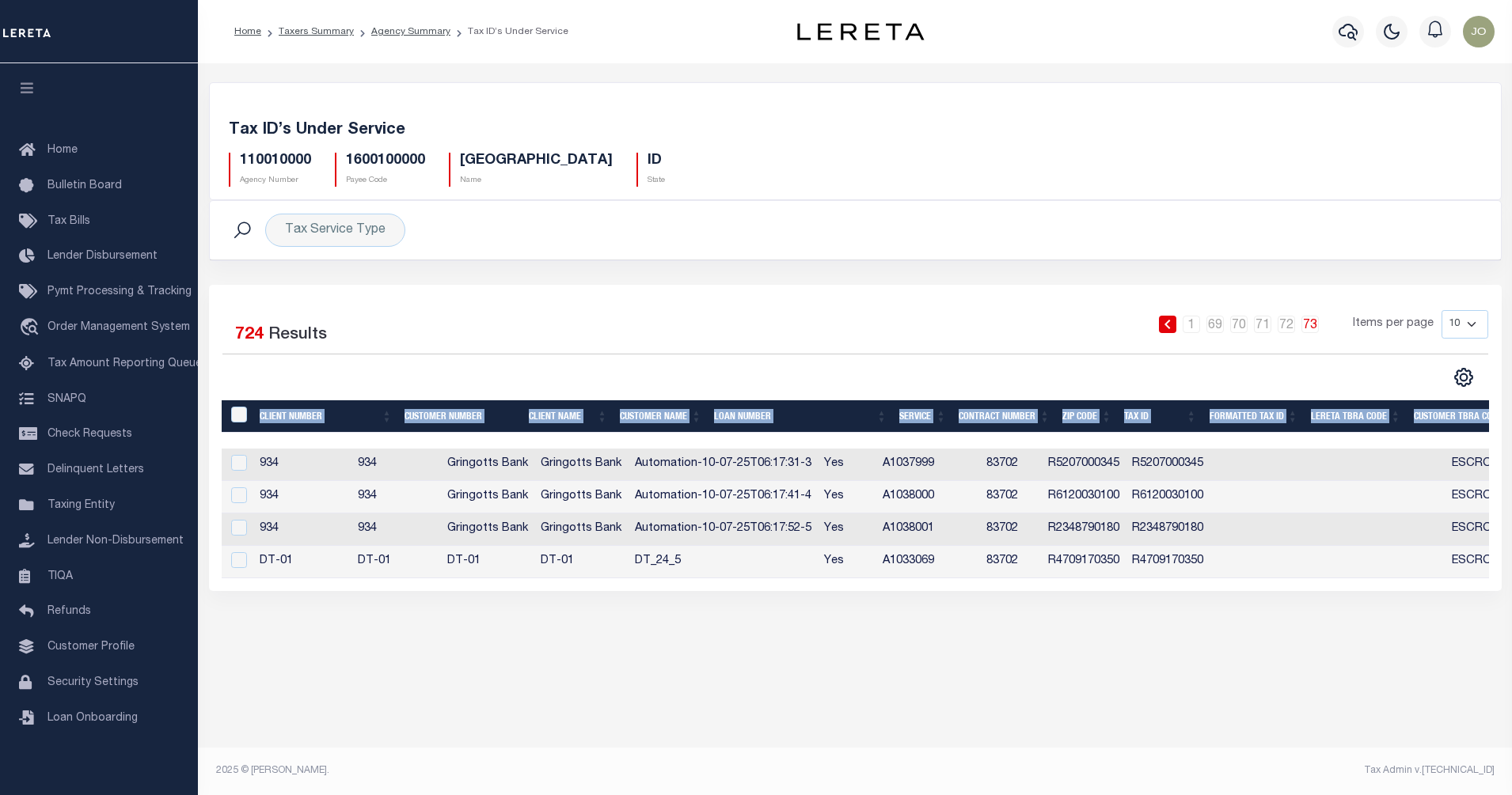
click at [1042, 517] on td "83702" at bounding box center [1010, 529] width 62 height 32
checkbox input "true"
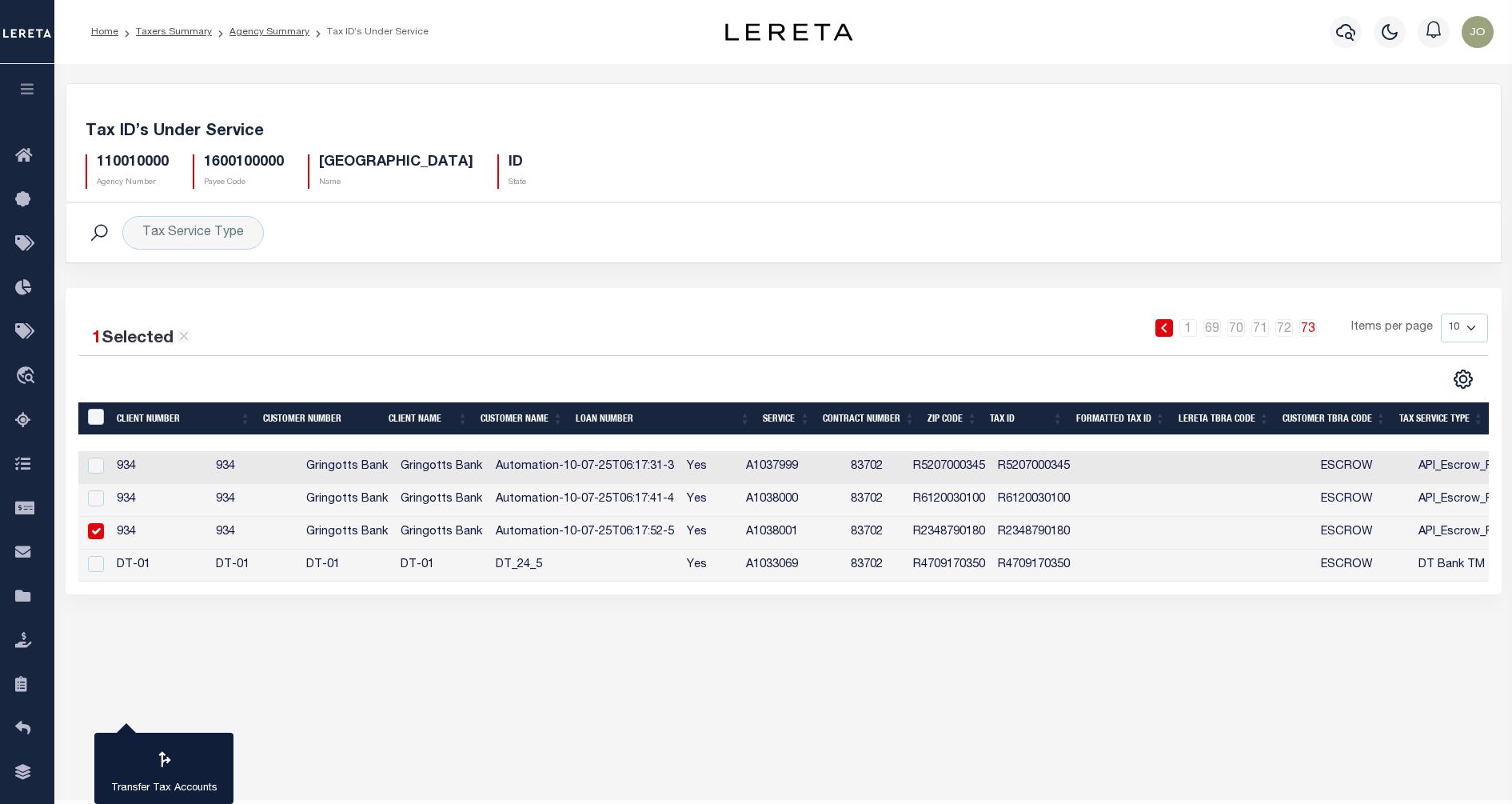
click at [1179, 514] on td at bounding box center [1146, 500] width 104 height 33
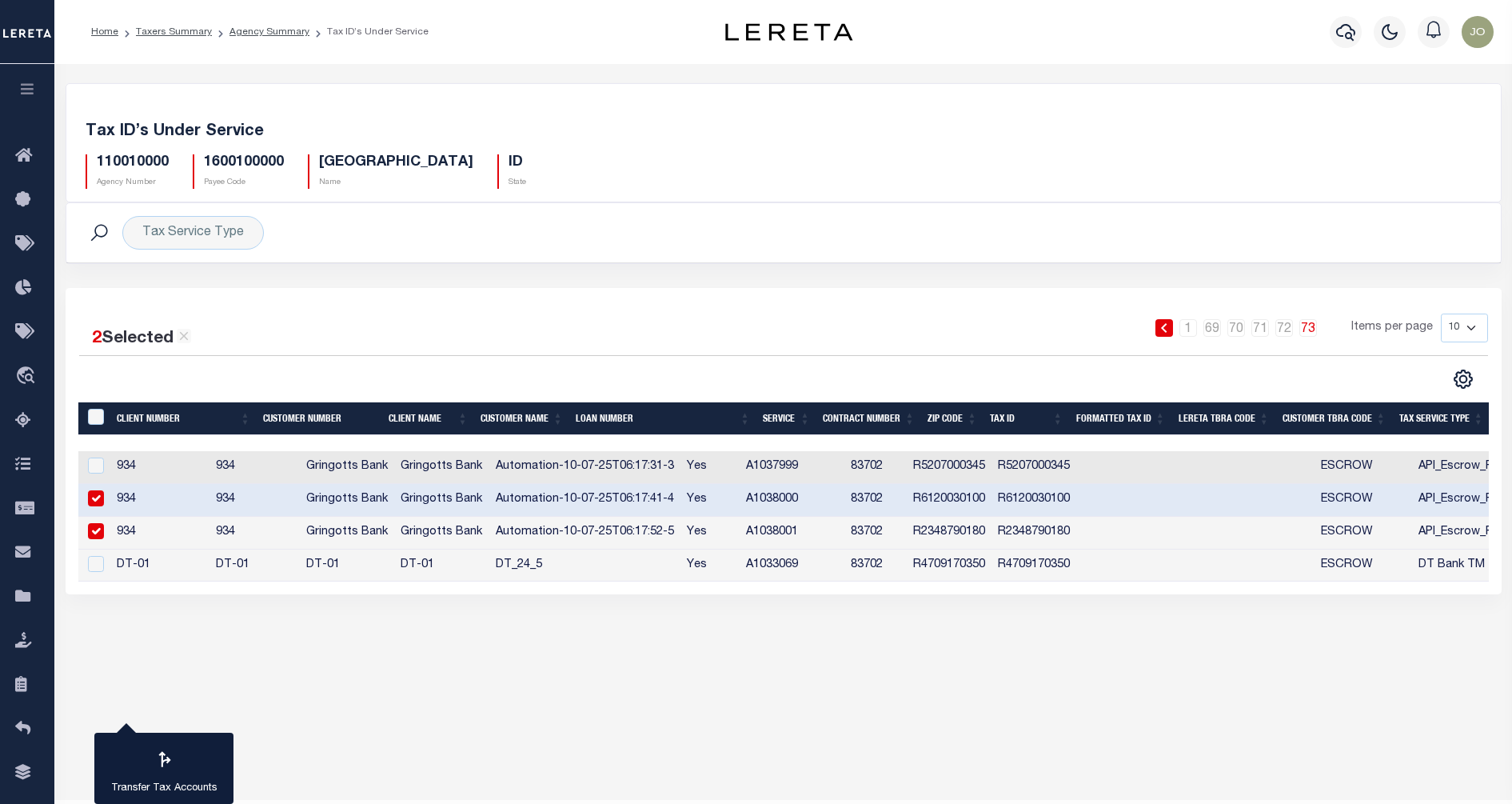
click at [103, 502] on input "checkbox" at bounding box center [96, 498] width 16 height 16
checkbox input "false"
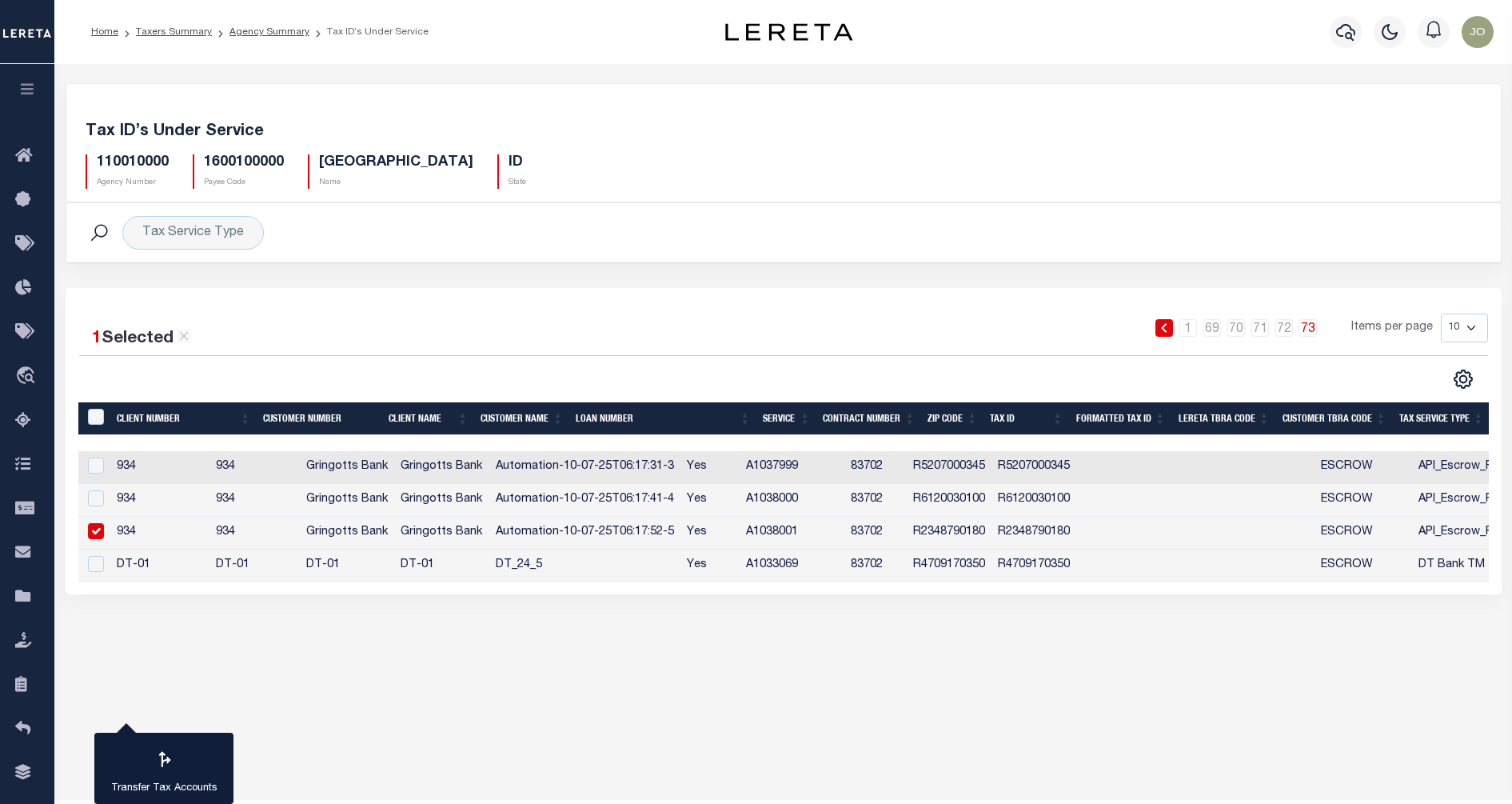
click at [97, 524] on input "checkbox" at bounding box center [96, 530] width 16 height 16
checkbox input "false"
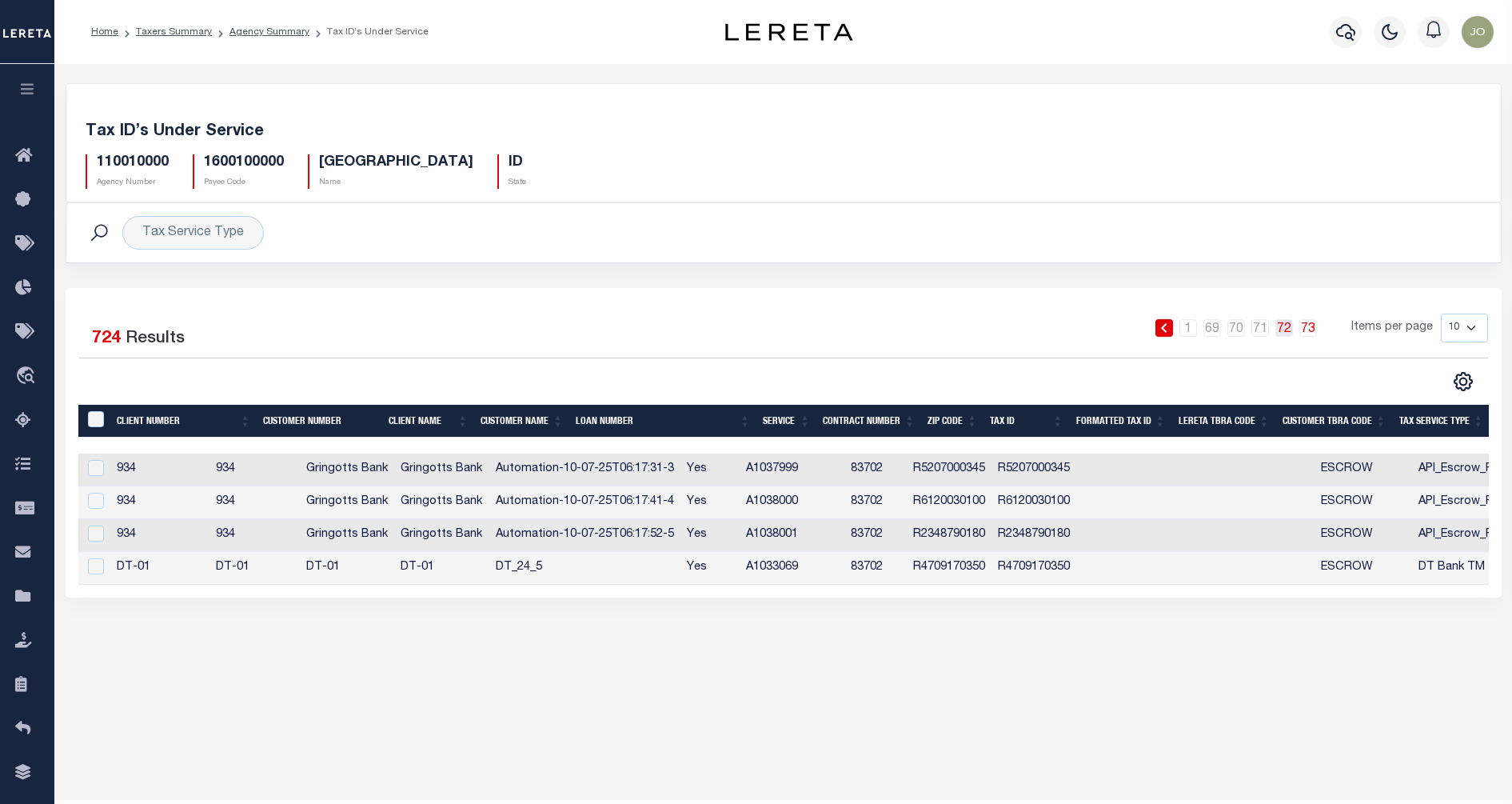
click at [1289, 328] on link "72" at bounding box center [1284, 328] width 18 height 18
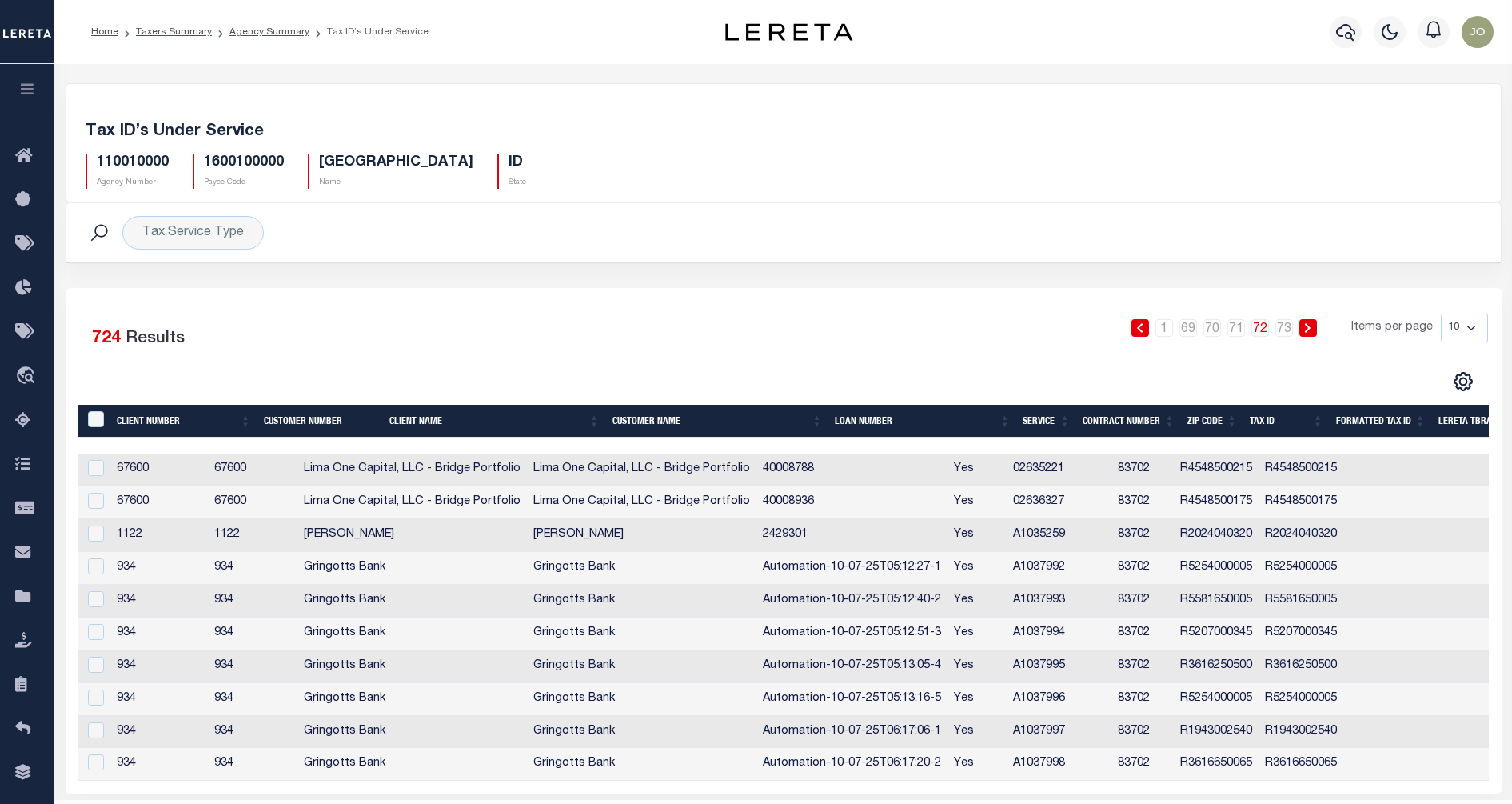
click at [98, 239] on icon at bounding box center [99, 233] width 21 height 21
click at [163, 229] on div "Tax Service Type Is Contains ESCROW NonESCROW Cancel Apply" at bounding box center [193, 233] width 142 height 33
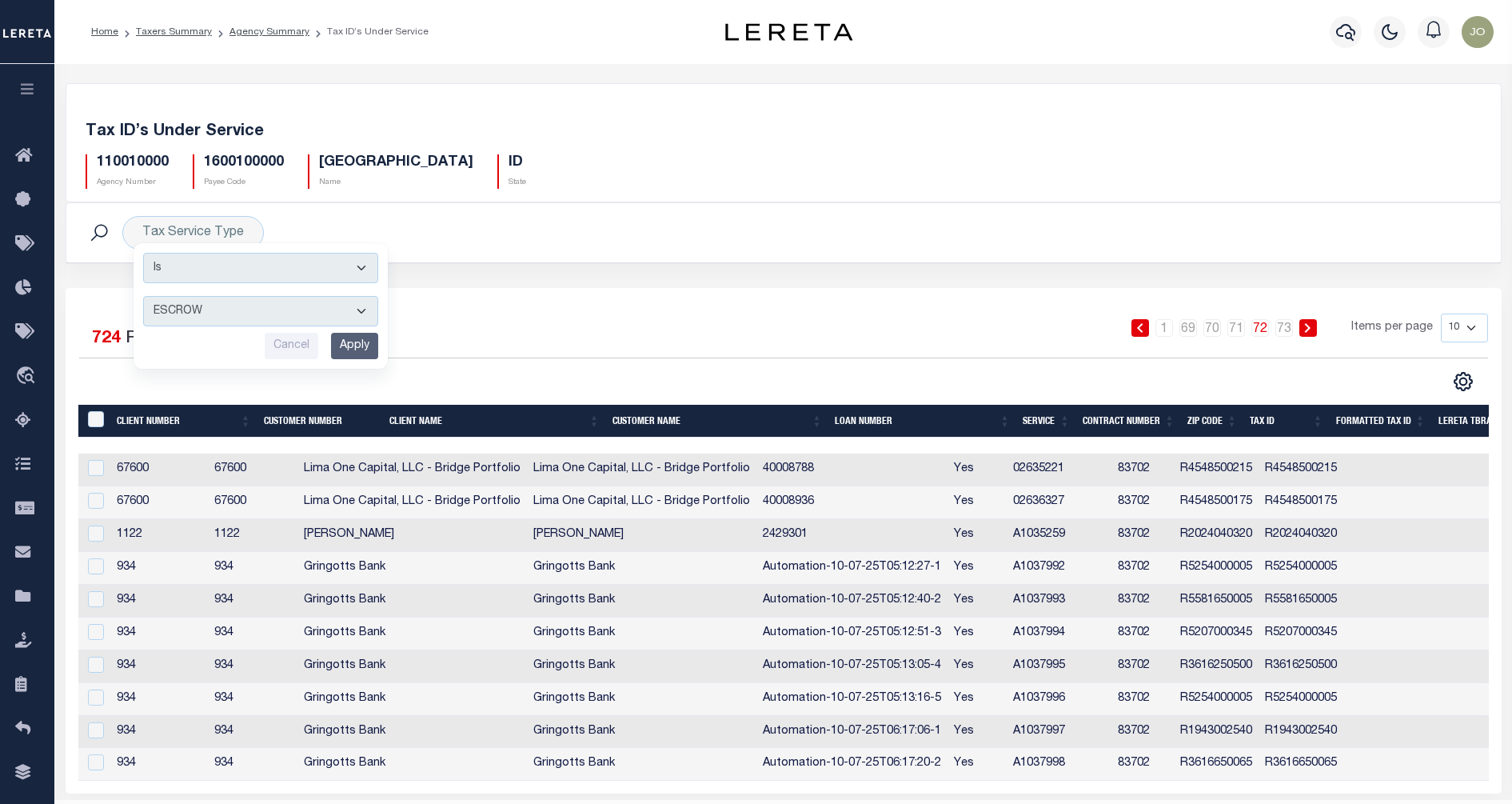
click at [472, 319] on div "1 … 69 70 71 72 73 Items per page 10 25 50 100" at bounding box center [963, 334] width 1051 height 42
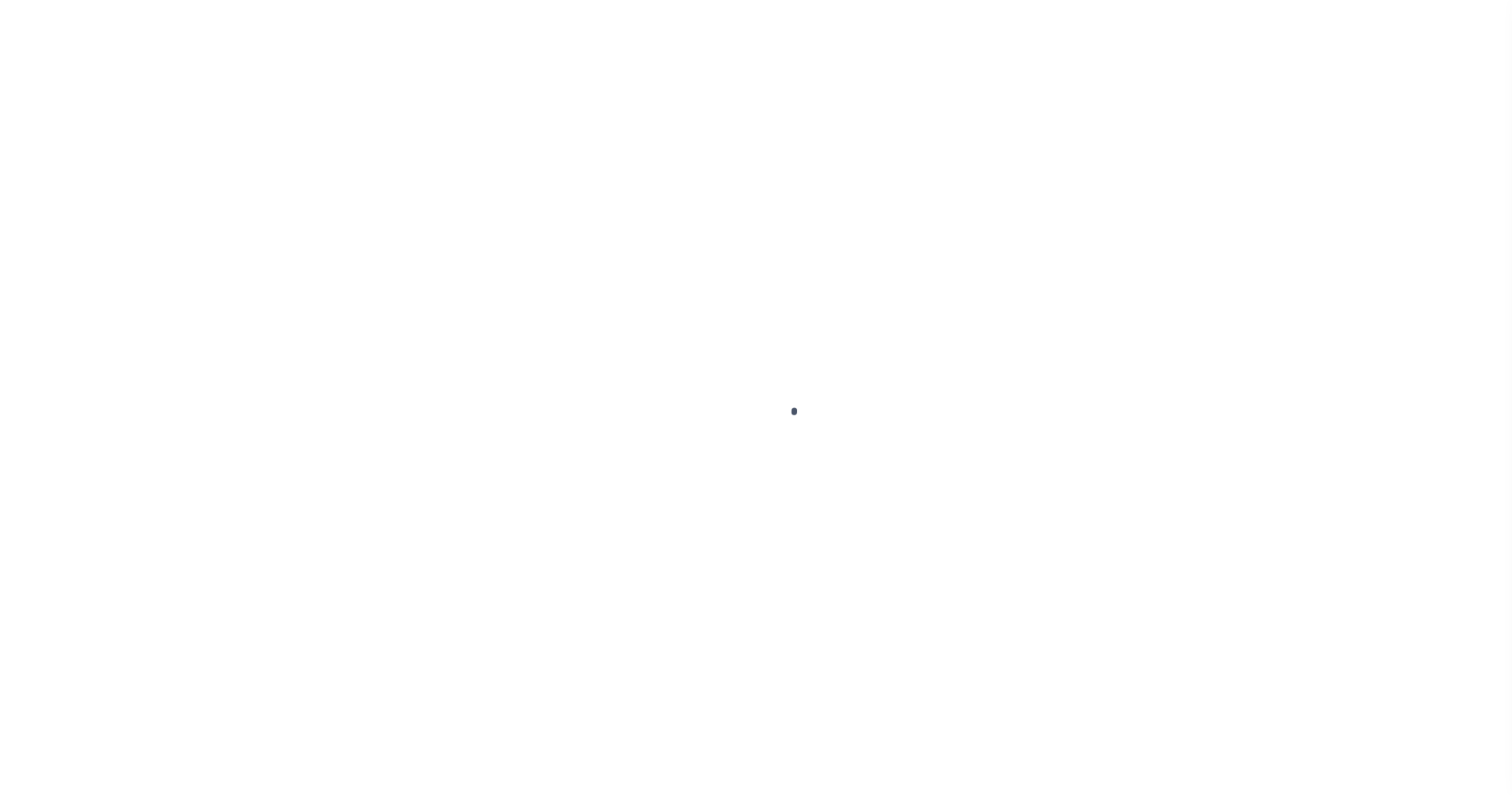
select select
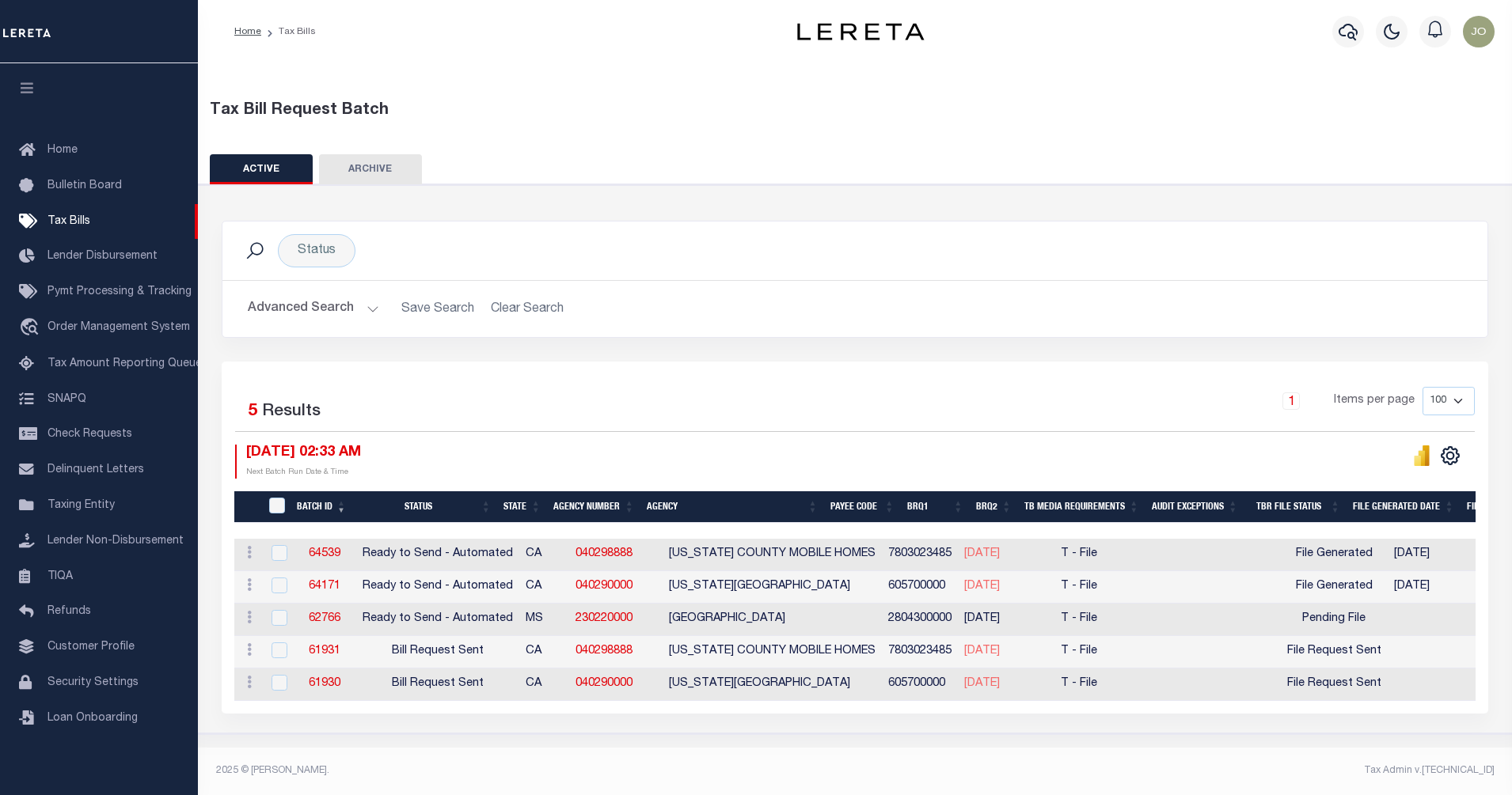
click at [359, 316] on button "Advanced Search" at bounding box center [313, 308] width 131 height 31
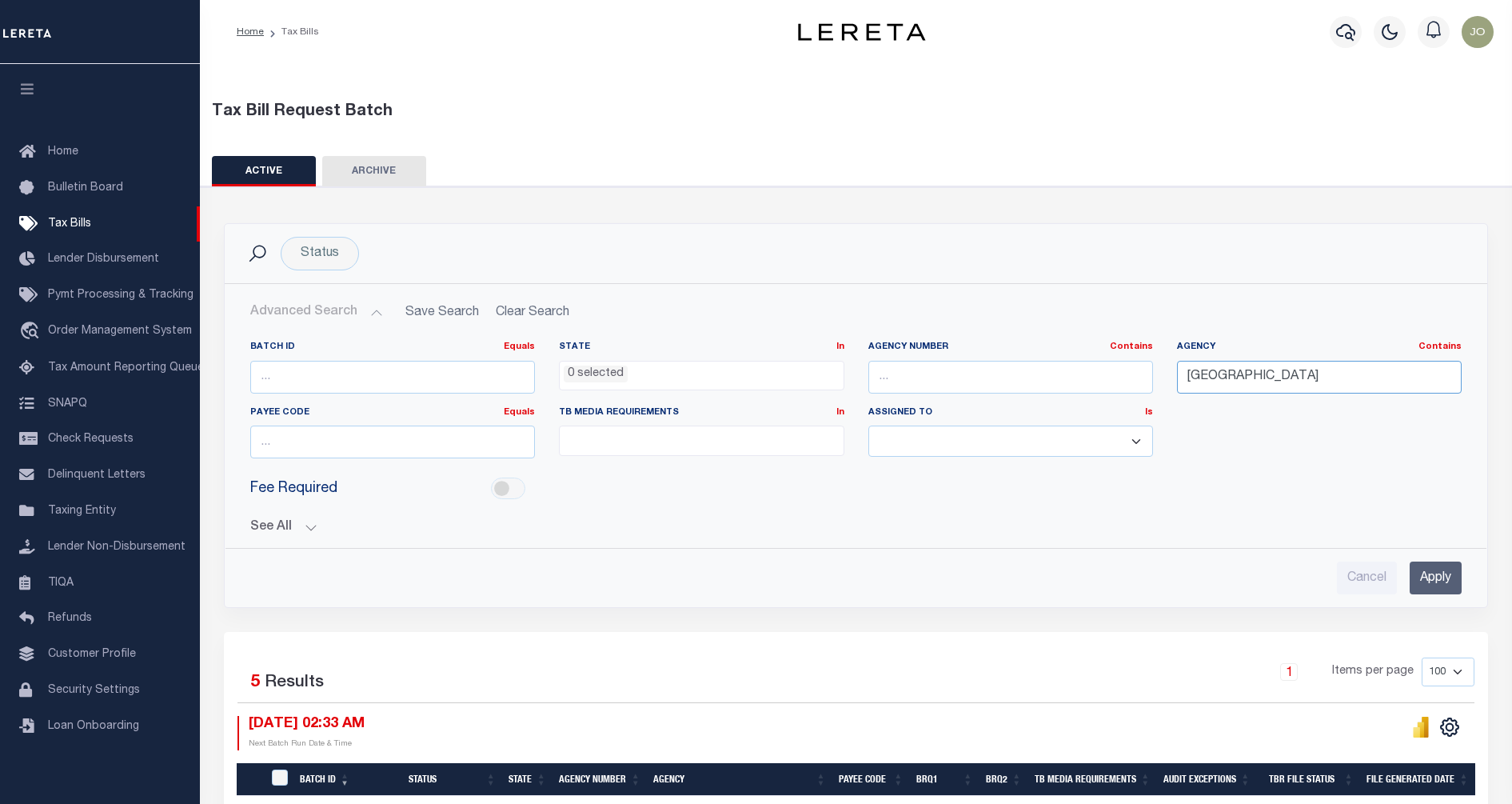
click at [1281, 381] on input "ADA COUNTY" at bounding box center [1319, 377] width 285 height 33
drag, startPoint x: 1281, startPoint y: 381, endPoint x: 1175, endPoint y: 381, distance: 106.0
click at [1175, 381] on div "Agency Contains Contains Is ADA COUNTY" at bounding box center [1319, 374] width 308 height 66
click at [304, 523] on button "See All" at bounding box center [856, 528] width 1212 height 15
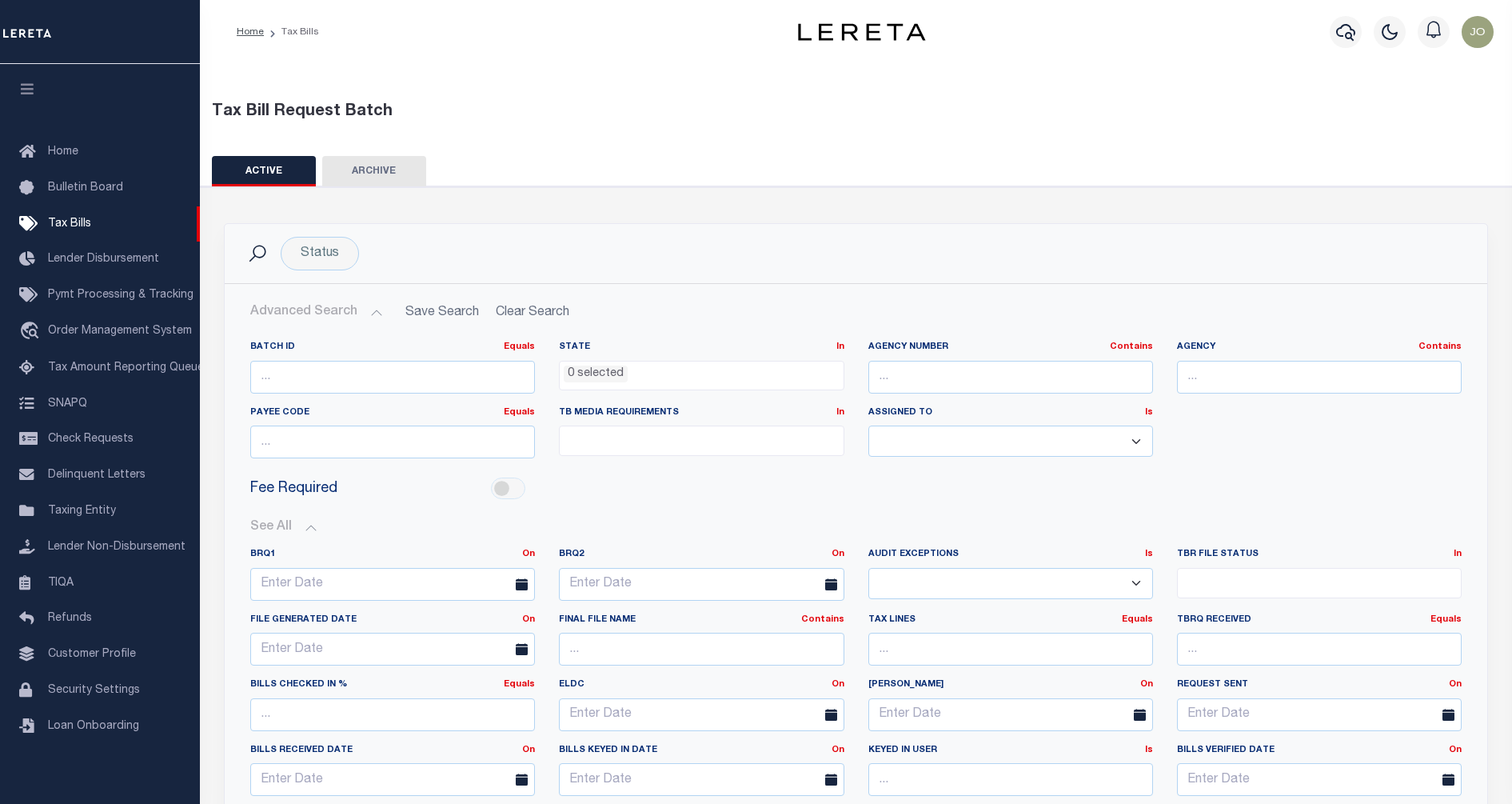
click at [1349, 578] on ul at bounding box center [1319, 580] width 283 height 22
click at [1265, 620] on li "Pending File" at bounding box center [1319, 611] width 283 height 28
select select "1"
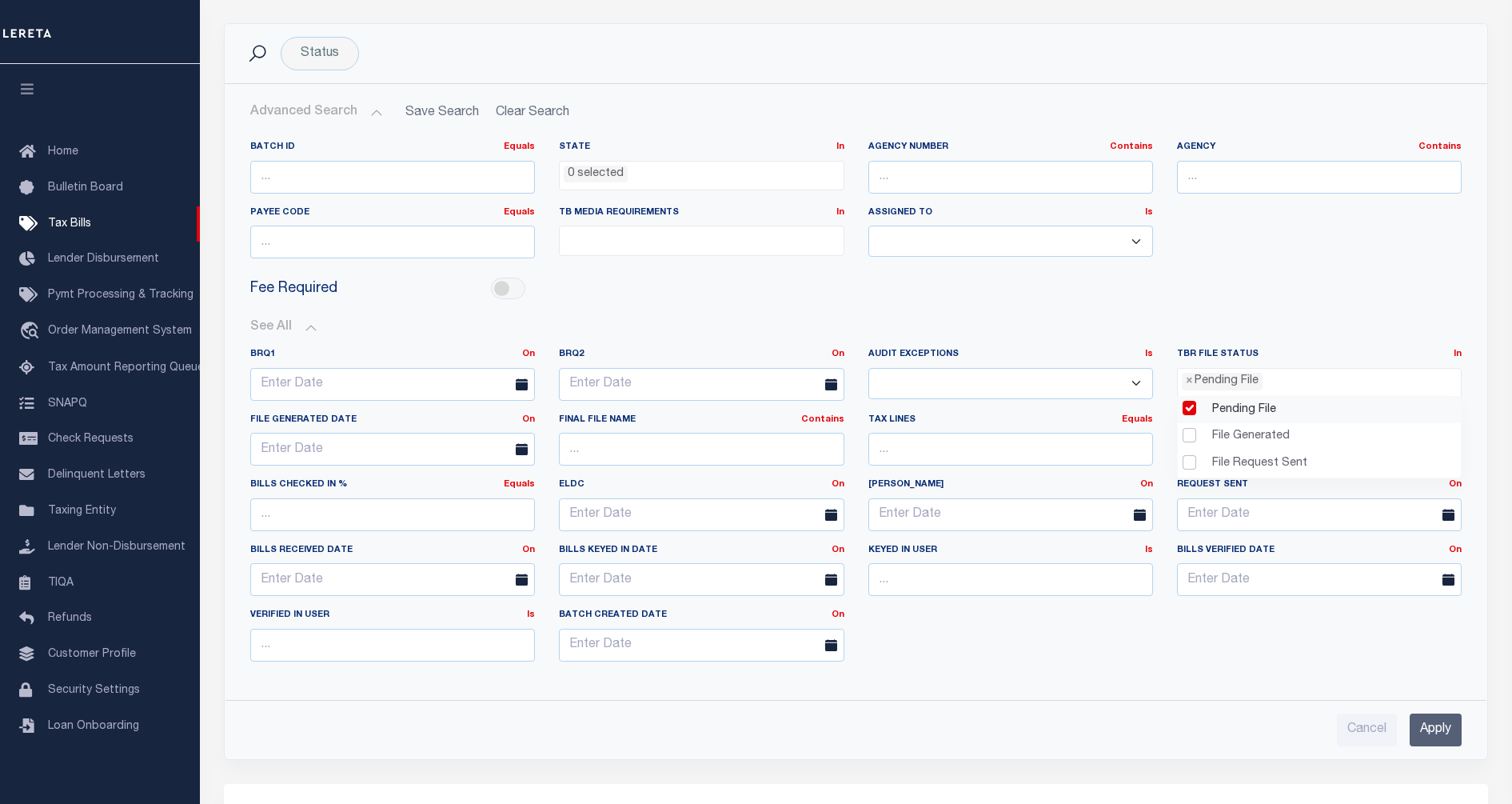
click at [1428, 719] on input "Apply" at bounding box center [1436, 730] width 52 height 33
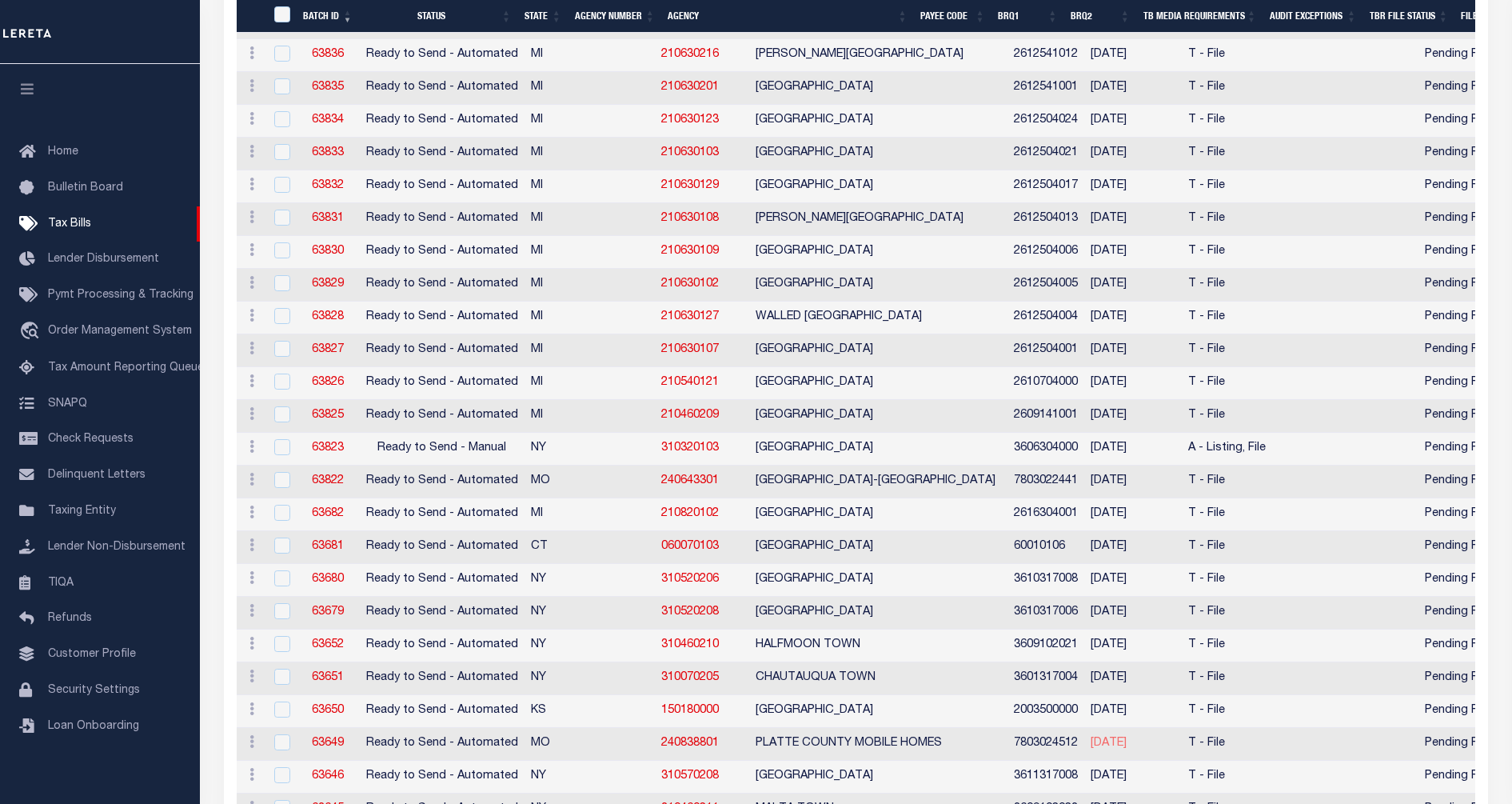
scroll to position [1701, 0]
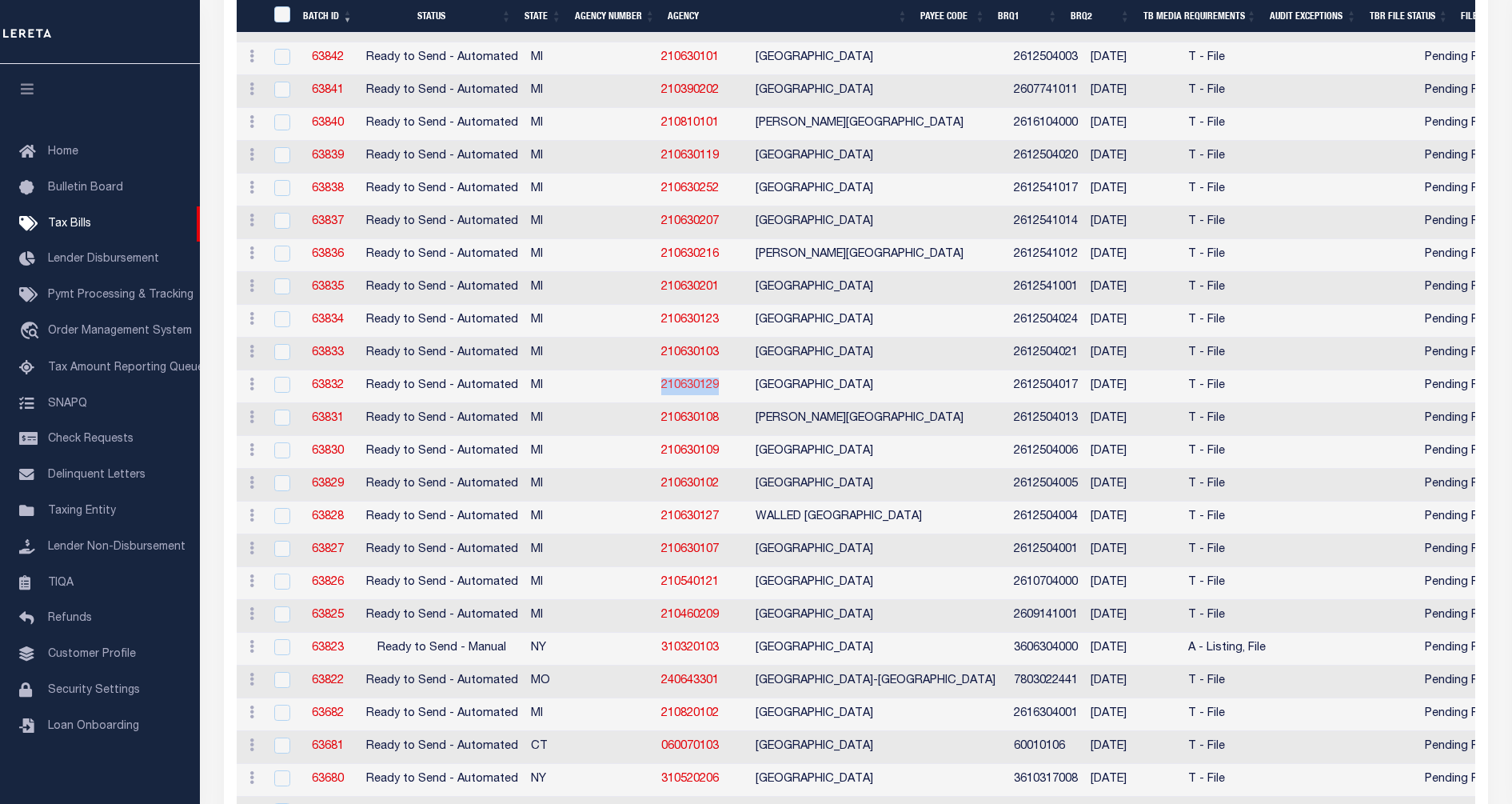
drag, startPoint x: 644, startPoint y: 401, endPoint x: 575, endPoint y: 404, distance: 69.1
click at [655, 404] on td "210630129" at bounding box center [702, 386] width 94 height 33
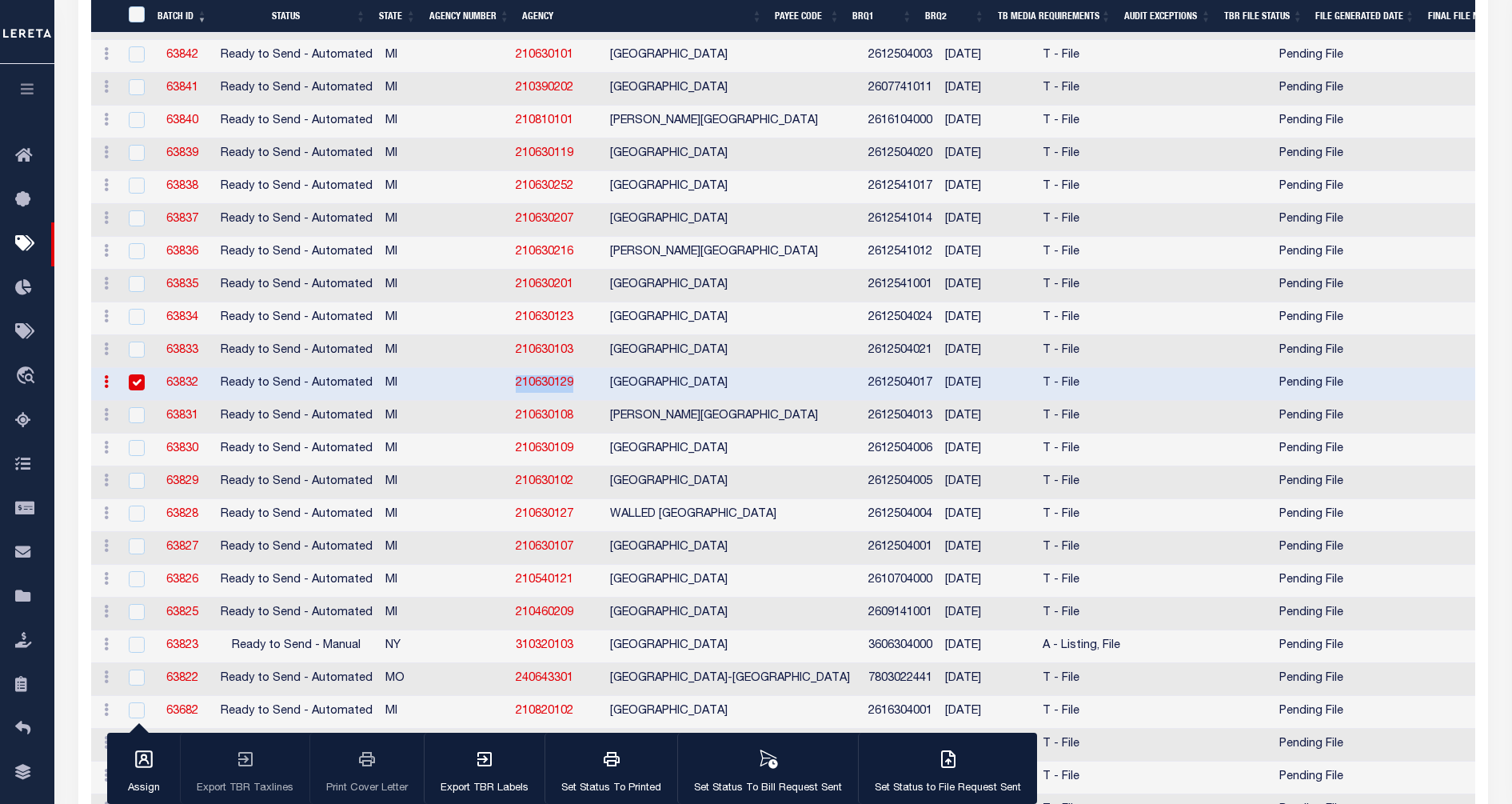
copy link "210630129"
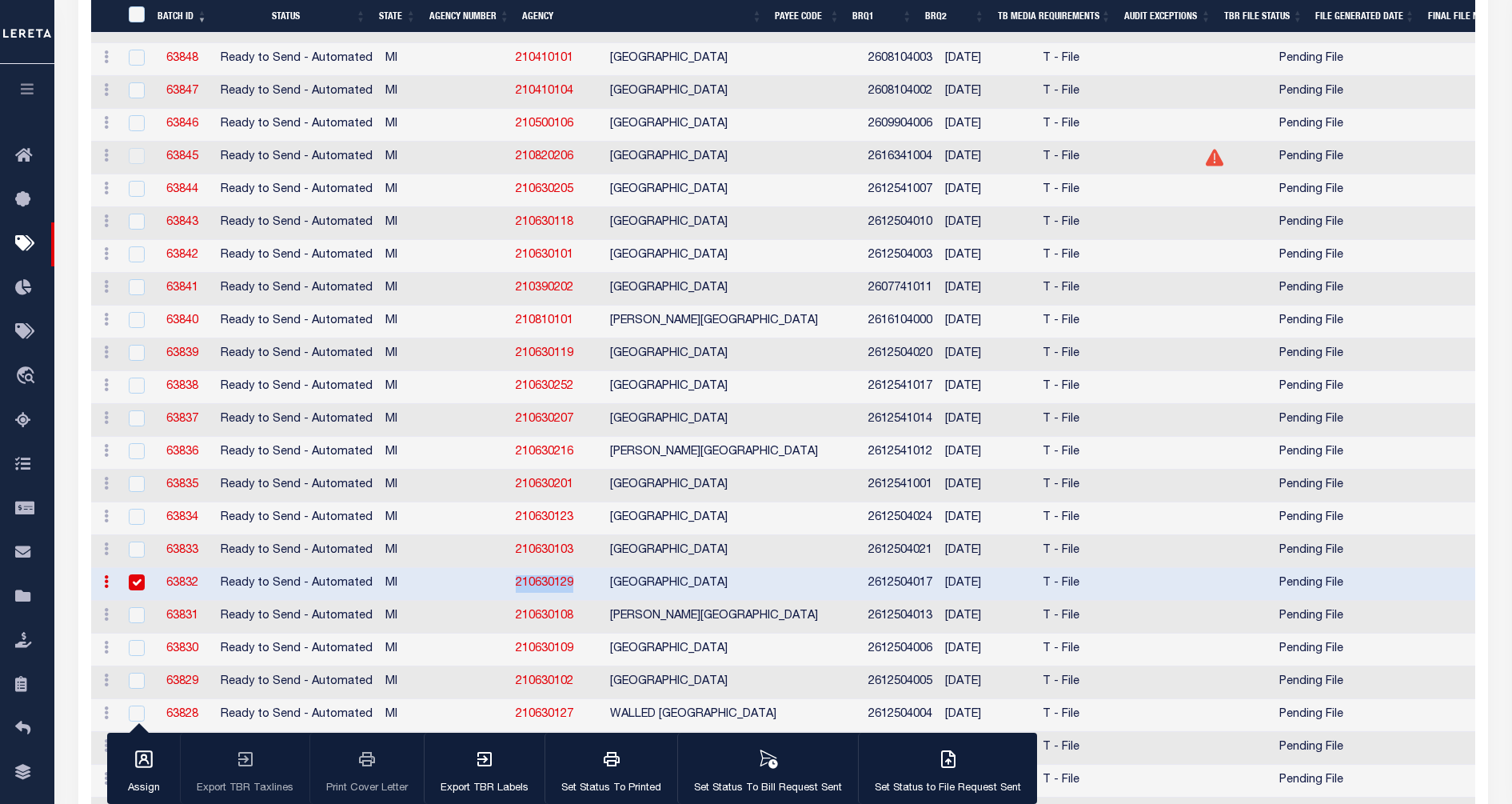
scroll to position [1600, 0]
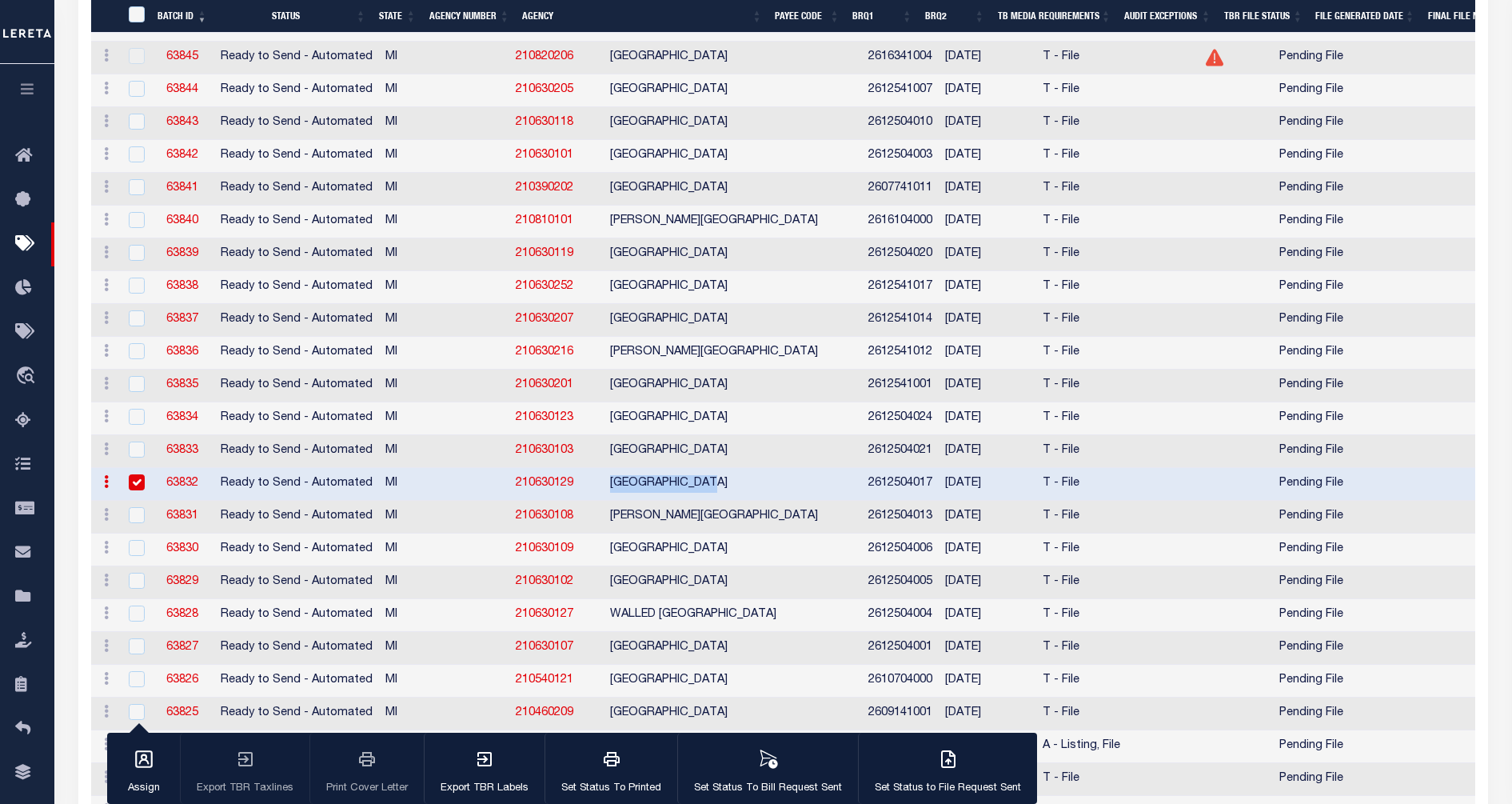
drag, startPoint x: 638, startPoint y: 492, endPoint x: 515, endPoint y: 504, distance: 123.6
click at [515, 501] on tr "ACTIONS Delete 63832 Ready to Send - Automated MI 210630129 FARMINGTON CITY 261…" at bounding box center [1467, 484] width 2752 height 33
copy tr "[GEOGRAPHIC_DATA]"
click at [603, 497] on td "FARMINGTON CITY" at bounding box center [733, 484] width 258 height 33
checkbox input "false"
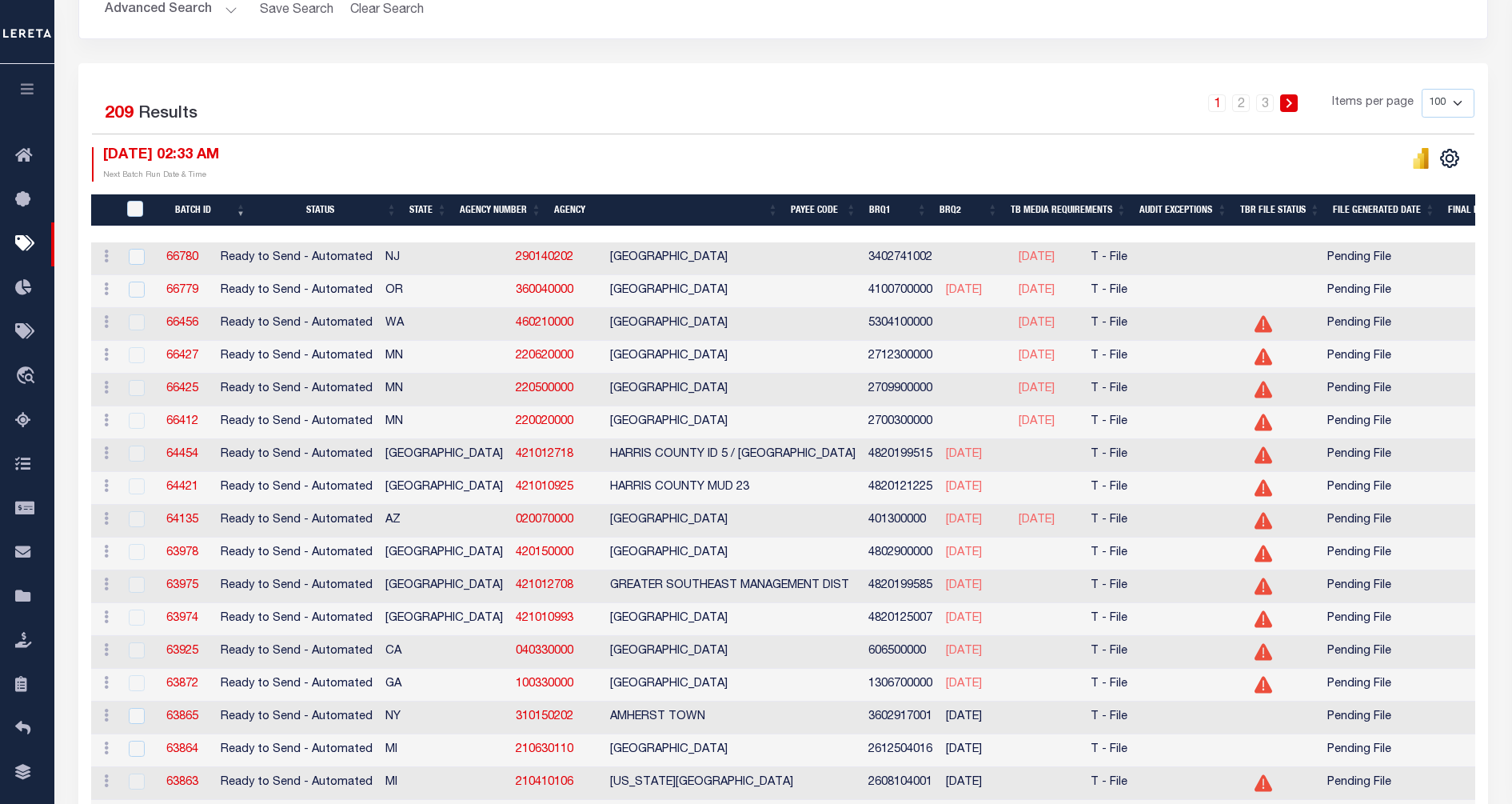
scroll to position [0, 0]
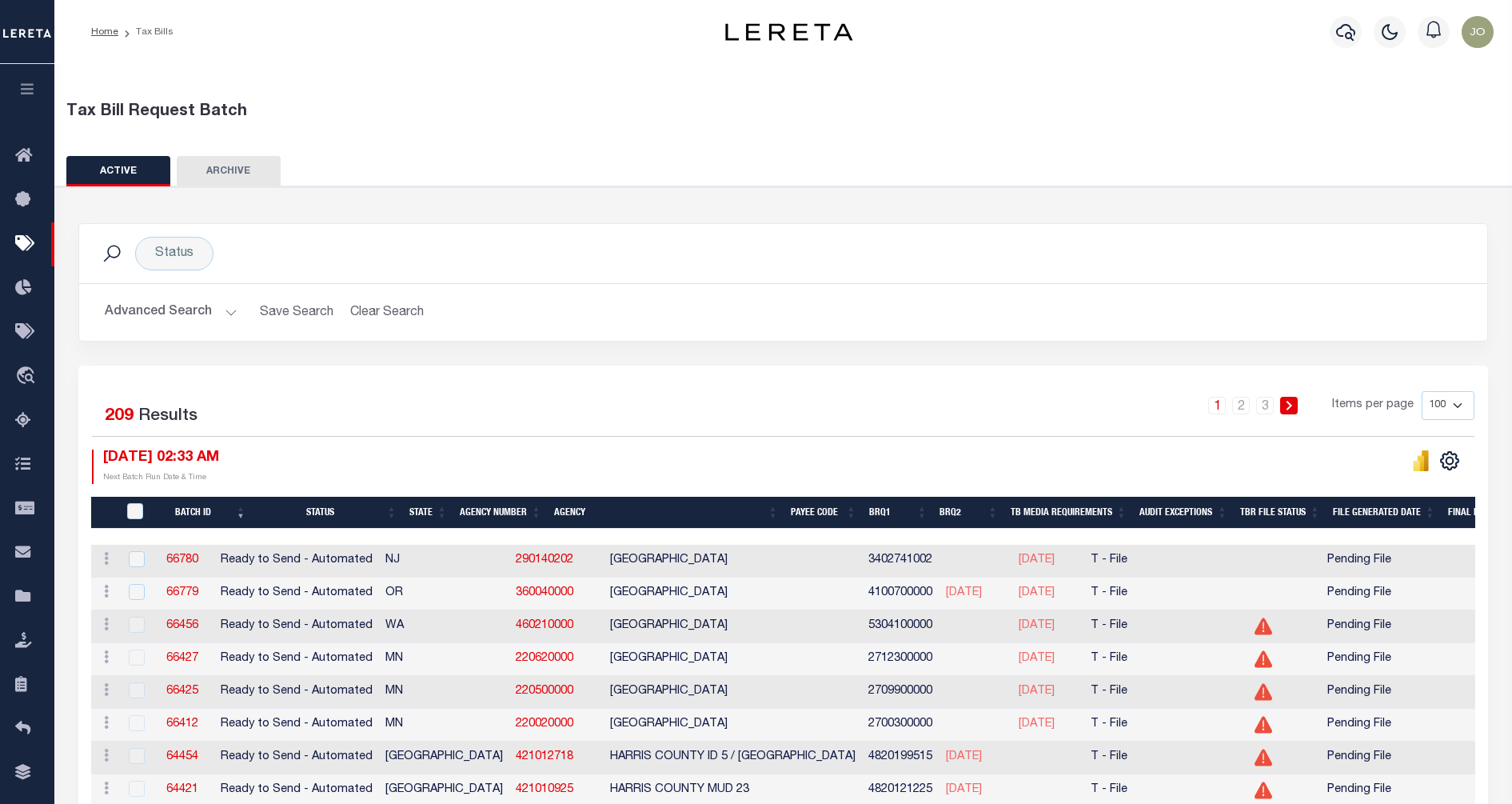
click at [453, 405] on div "1 2 3 Items per page 100 200 500 1000" at bounding box center [959, 412] width 1031 height 42
click at [178, 296] on div "Advanced Search Save Search Clear Search TaxBillBatches_dynamictable_____Defaul…" at bounding box center [784, 313] width 1409 height 57
click at [188, 305] on button "Advanced Search" at bounding box center [171, 312] width 133 height 31
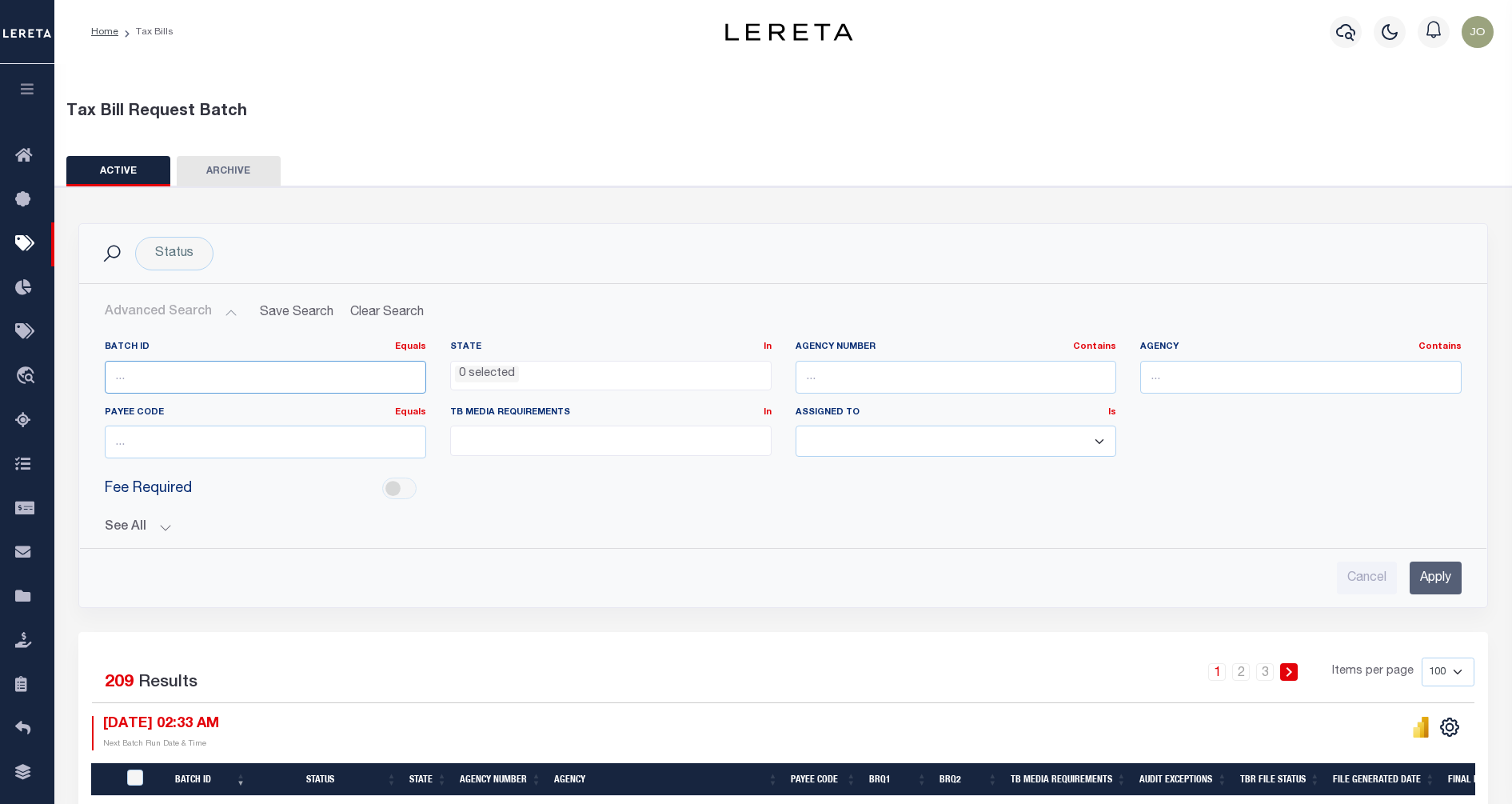
click at [178, 371] on input "number" at bounding box center [266, 377] width 322 height 33
click at [810, 365] on input "text" at bounding box center [957, 377] width 322 height 33
type input "110010000"
click at [1435, 572] on input "Apply" at bounding box center [1436, 578] width 52 height 33
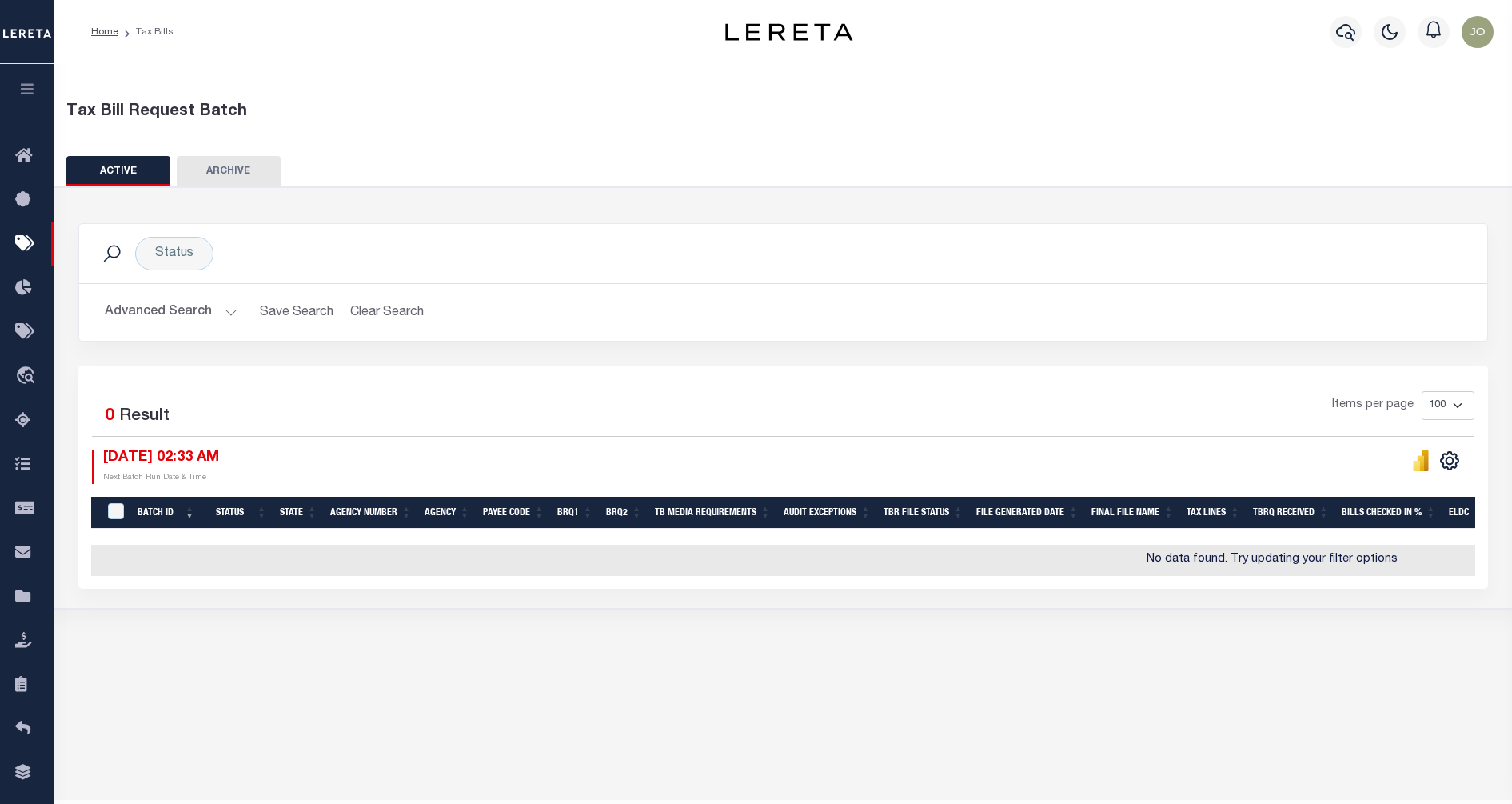
click at [199, 319] on button "Advanced Search" at bounding box center [171, 312] width 133 height 31
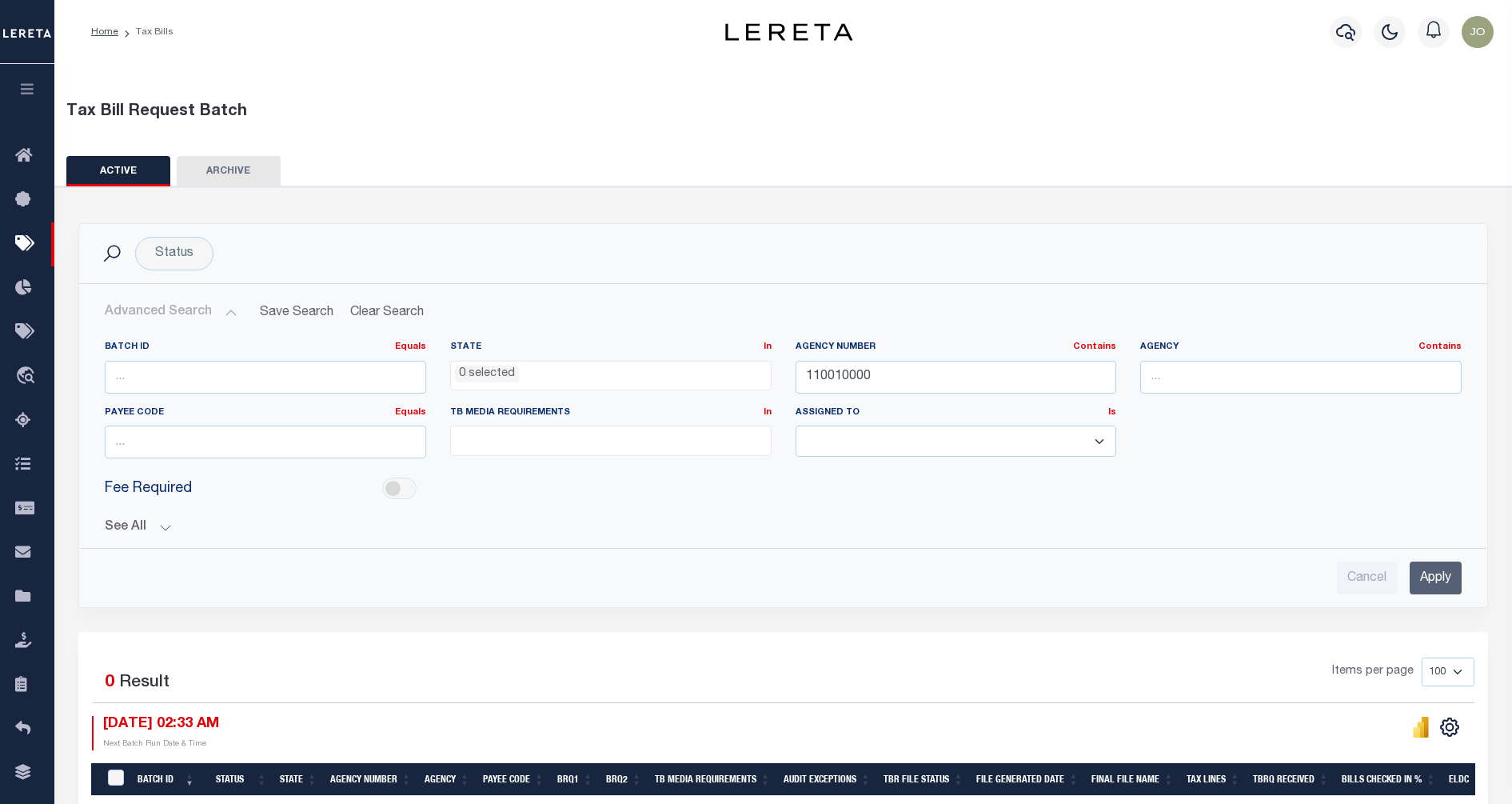
click at [169, 510] on div "See All BRQ1 On On After Before Between On On After Is" at bounding box center [784, 521] width 1357 height 28
click at [162, 520] on div "See All BRQ1 On On After Before Between On On After Is" at bounding box center [784, 521] width 1357 height 28
click at [162, 526] on button "See All" at bounding box center [784, 528] width 1357 height 15
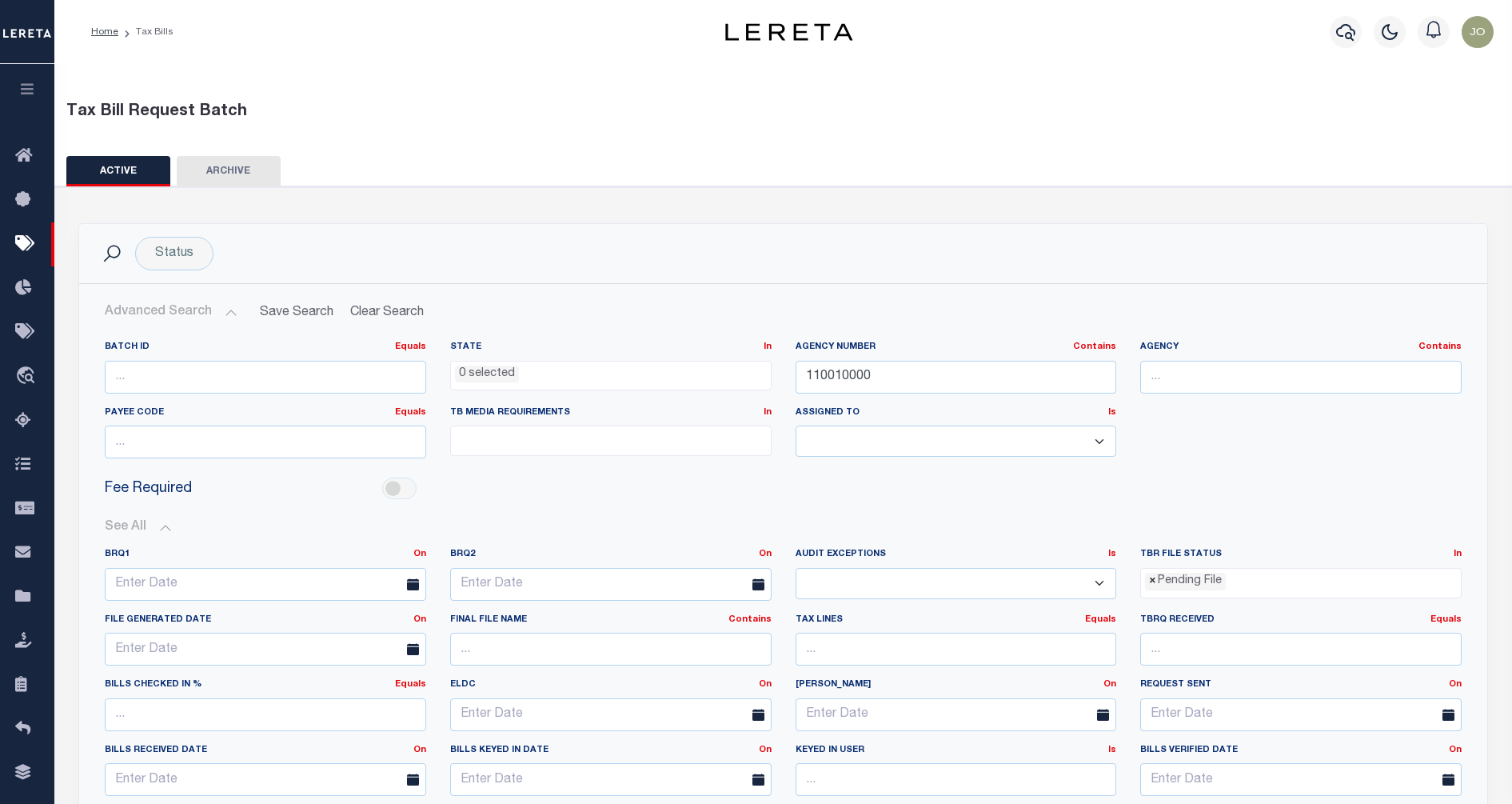
click at [1154, 580] on span "×" at bounding box center [1153, 581] width 8 height 18
select select
click at [1240, 487] on div "Fee Required" at bounding box center [783, 489] width 1381 height 36
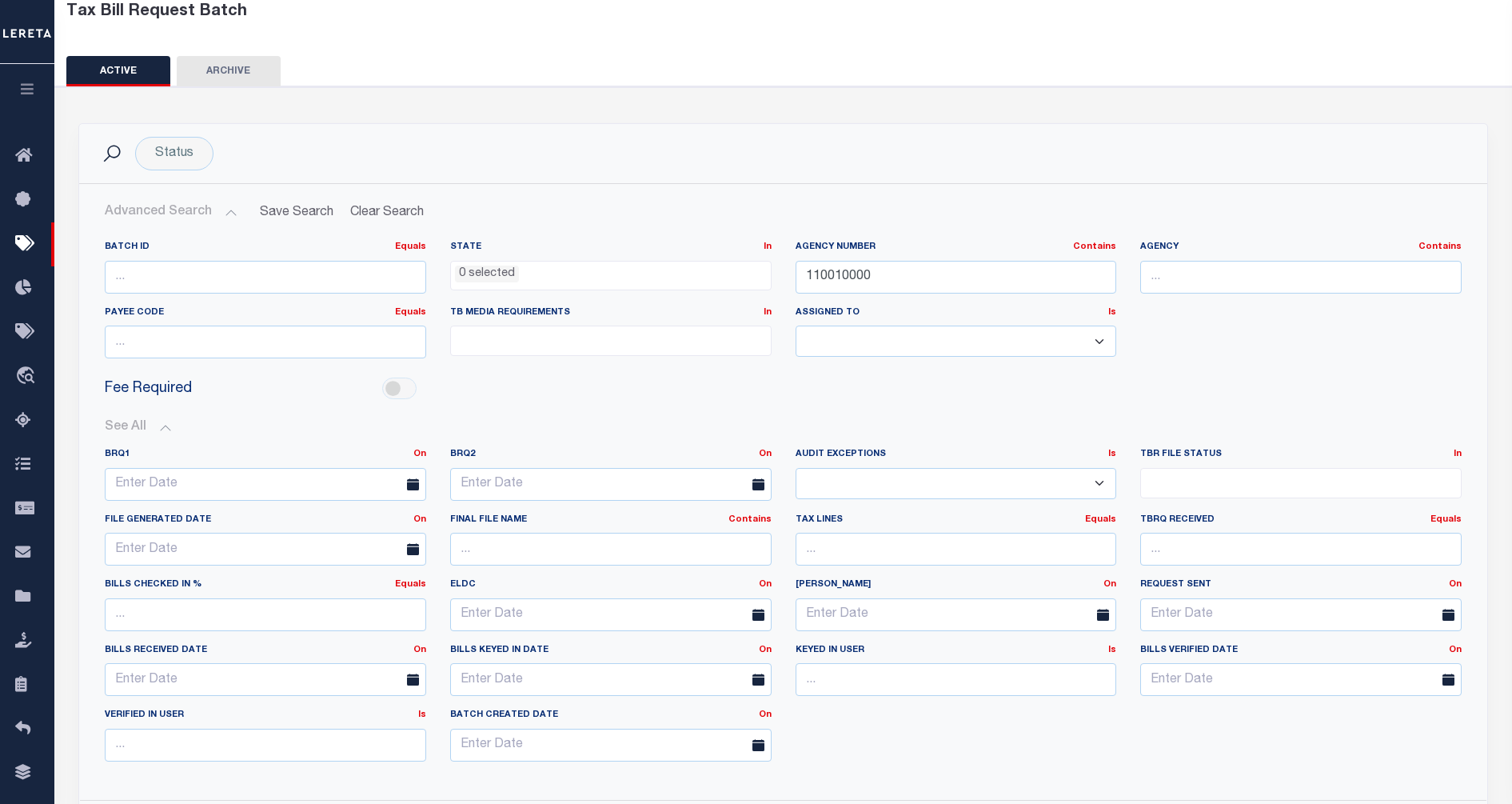
scroll to position [400, 0]
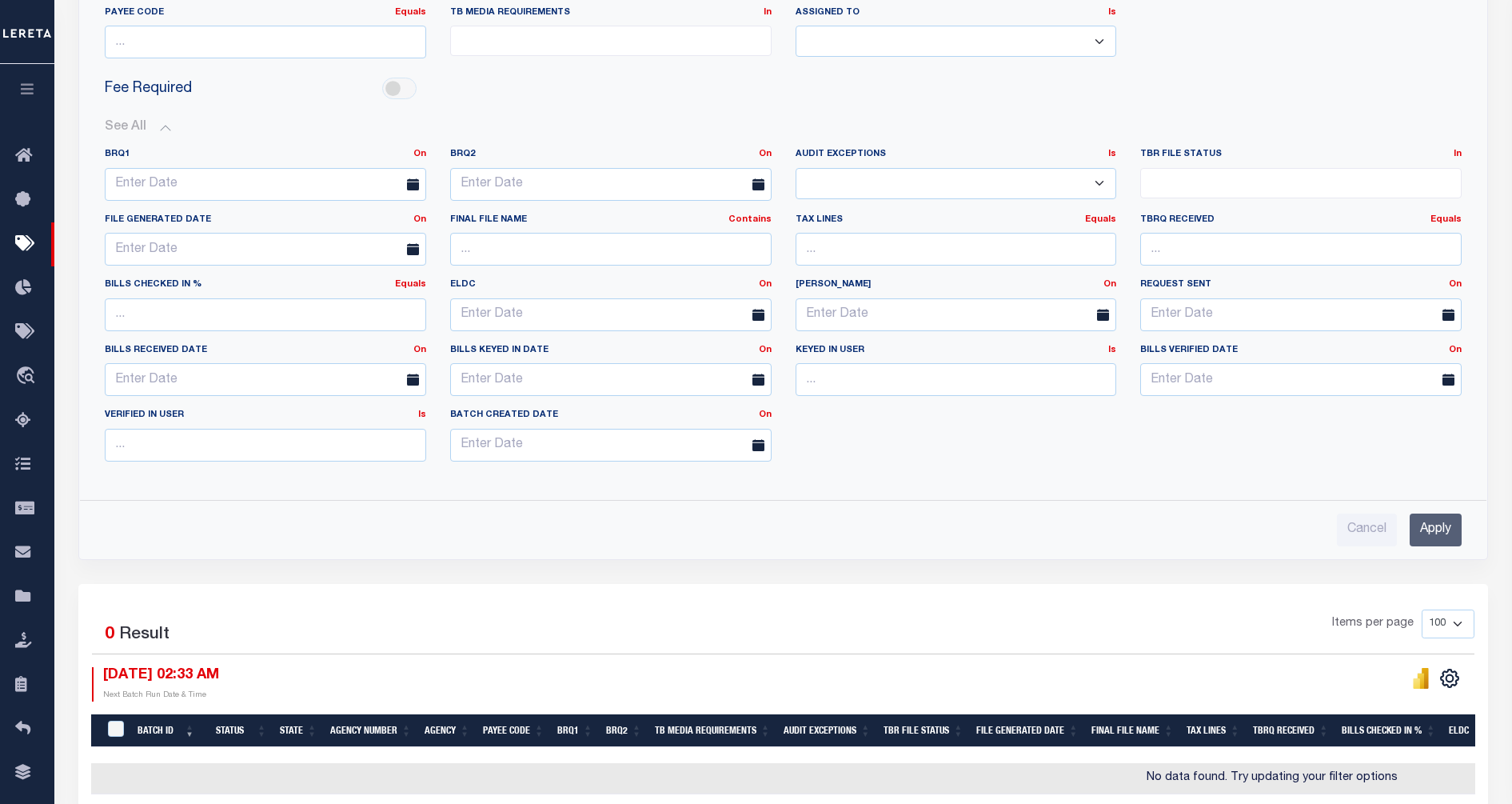
click at [1433, 531] on input "Apply" at bounding box center [1436, 530] width 52 height 33
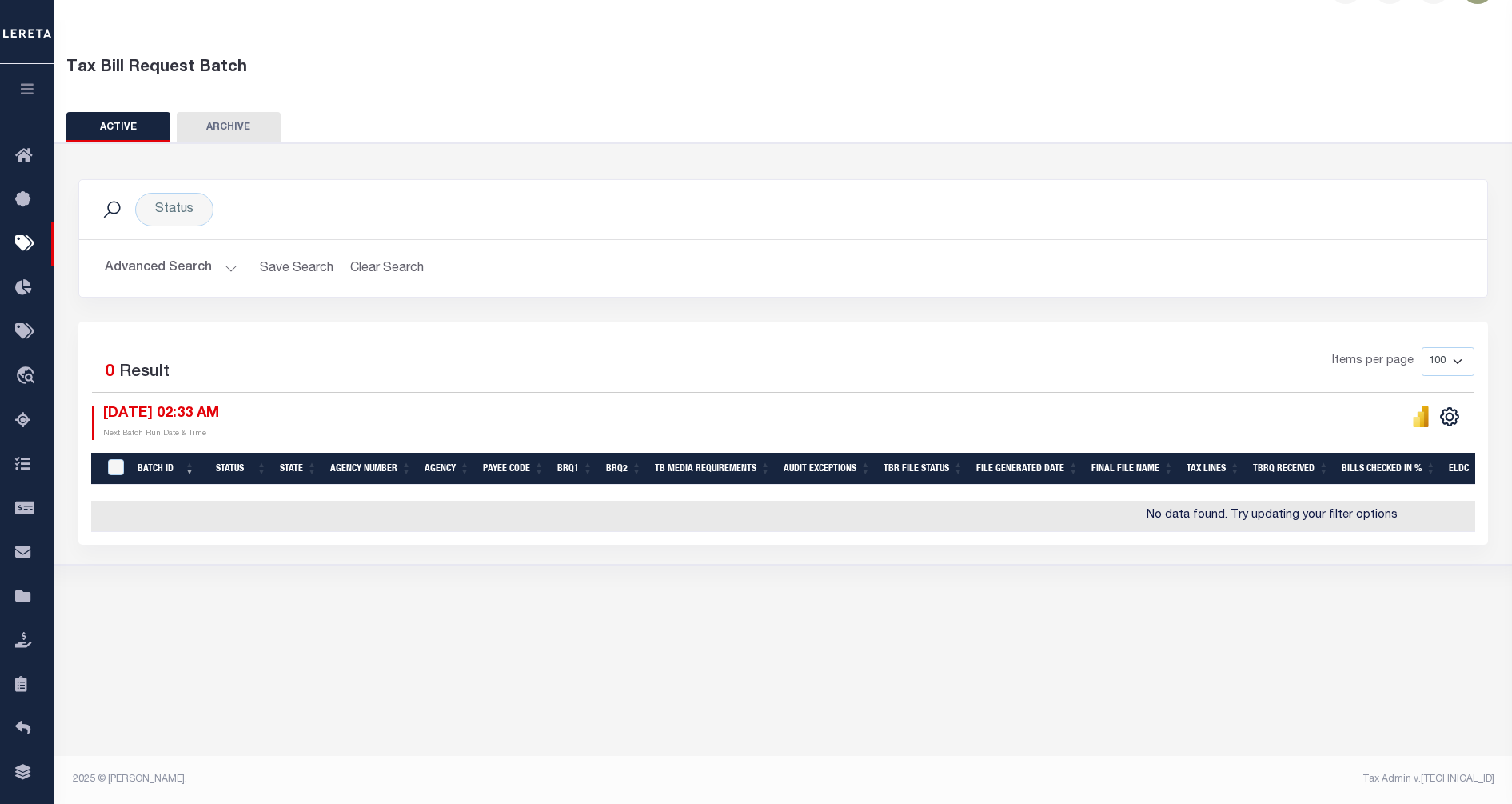
scroll to position [44, 0]
click at [170, 263] on button "Advanced Search" at bounding box center [171, 268] width 133 height 31
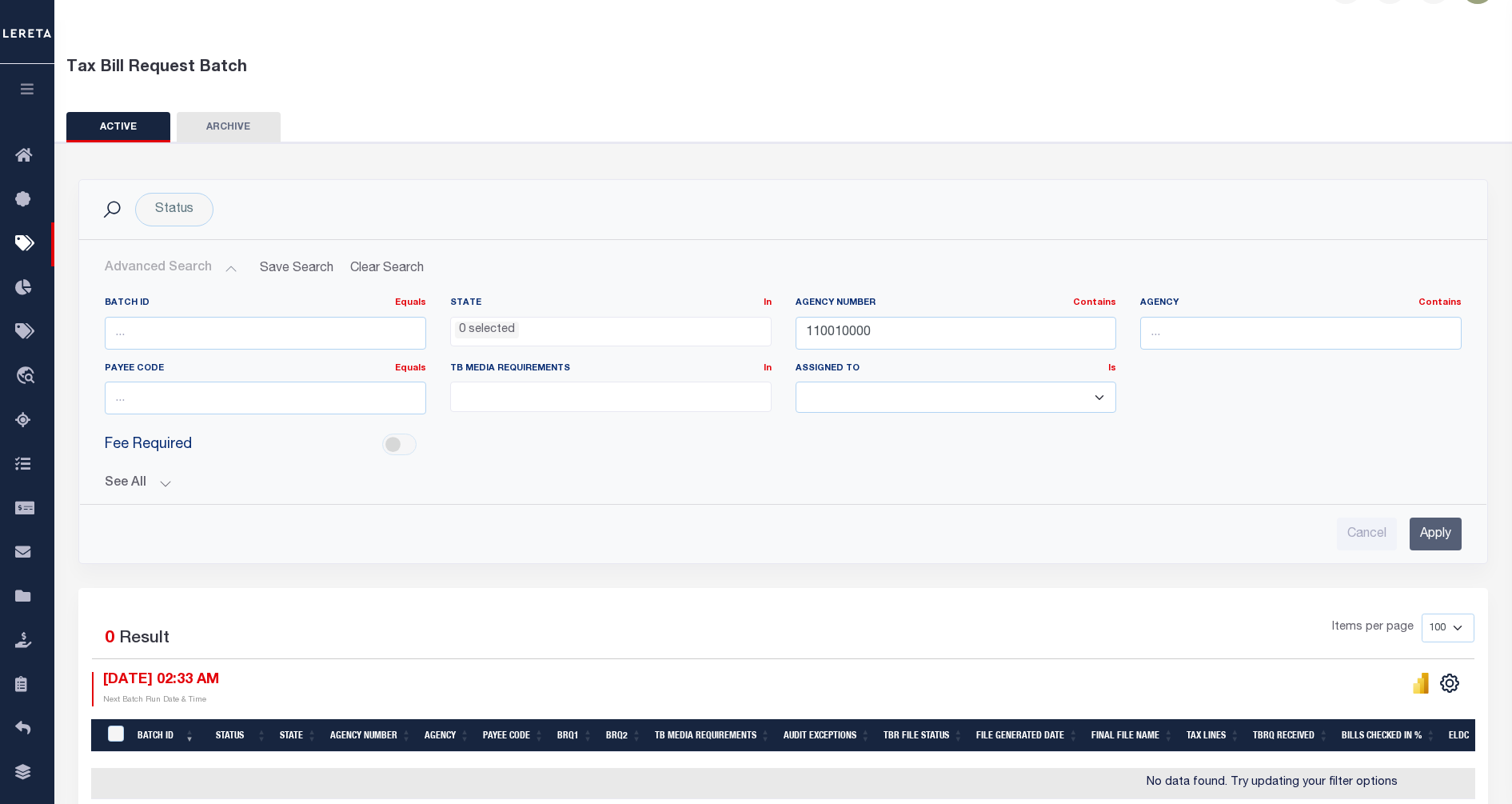
click at [166, 482] on button "See All" at bounding box center [784, 484] width 1357 height 15
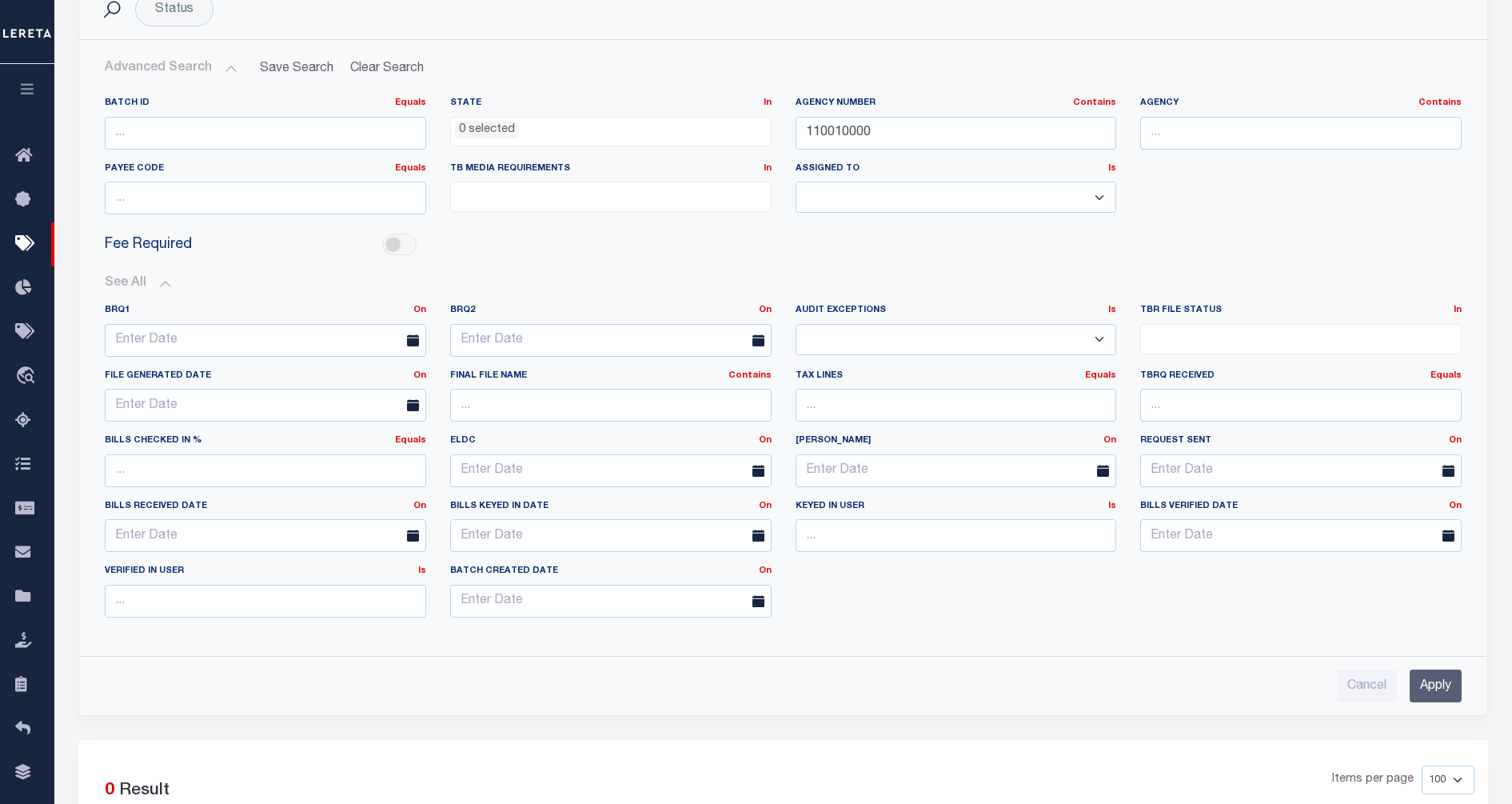
scroll to position [344, 0]
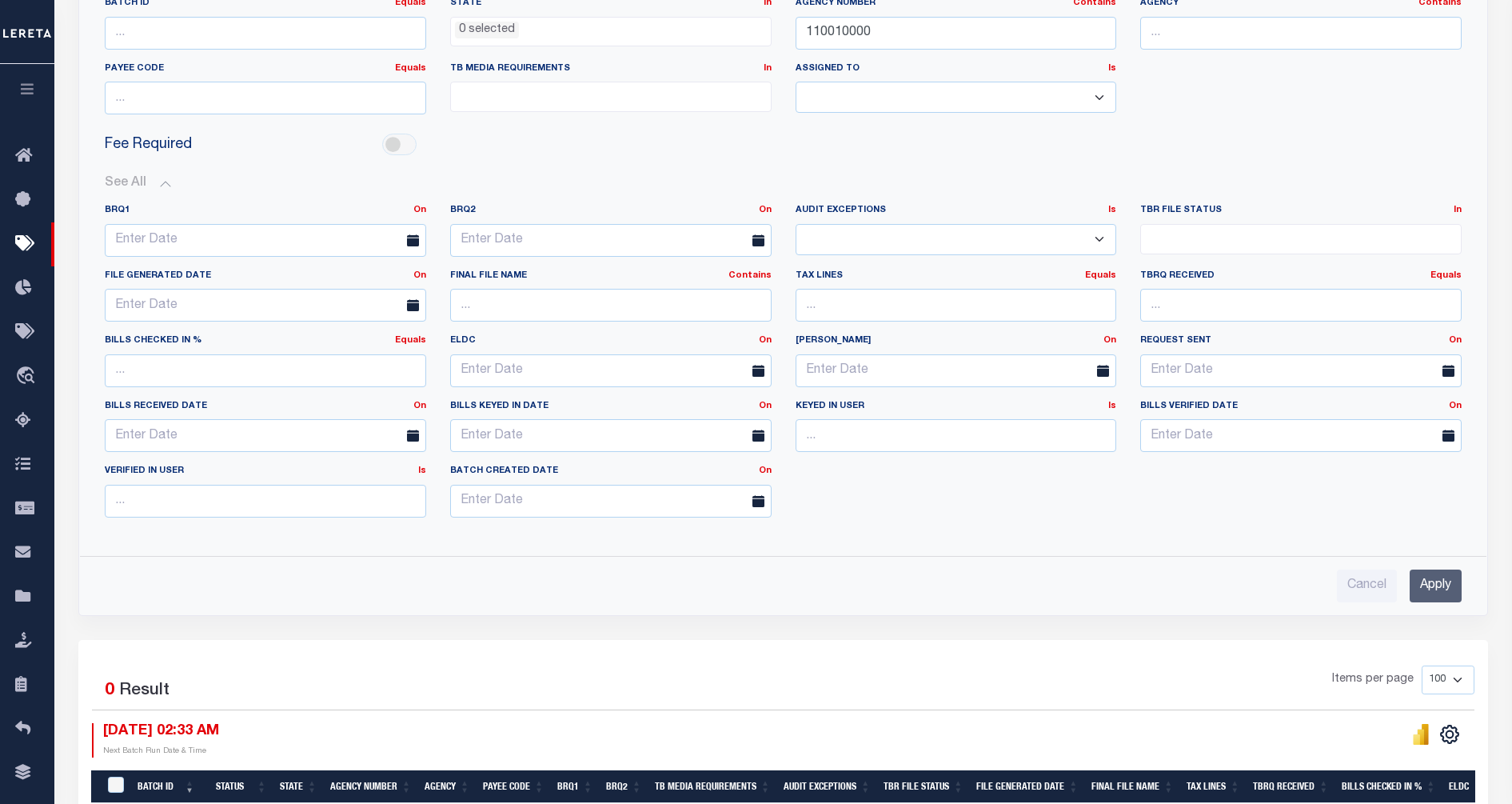
click at [974, 521] on div "BRQ1 On On After Before Between BRQ2 On On After Before Between Is Is Contains …" at bounding box center [783, 367] width 1381 height 326
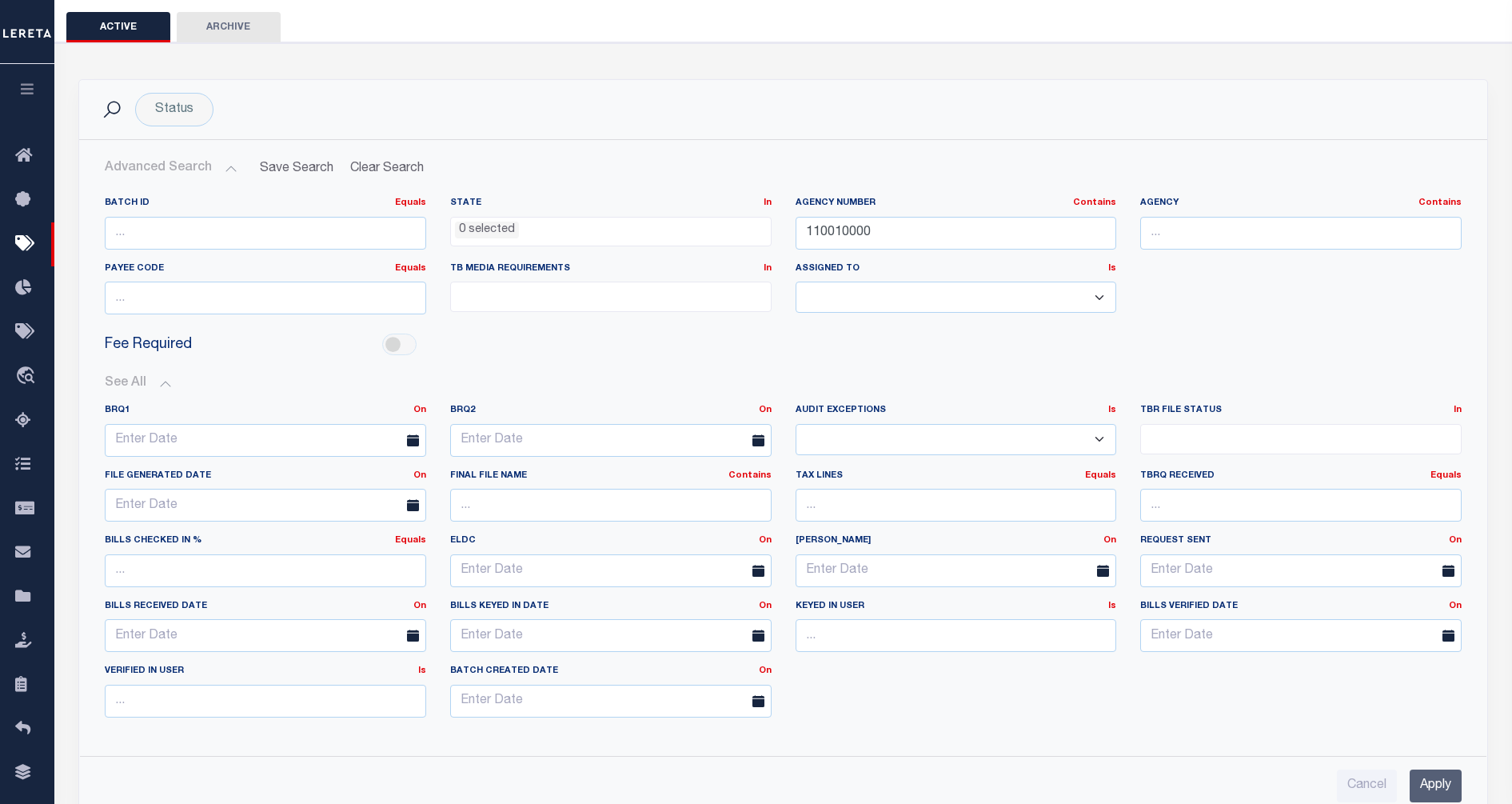
scroll to position [0, 0]
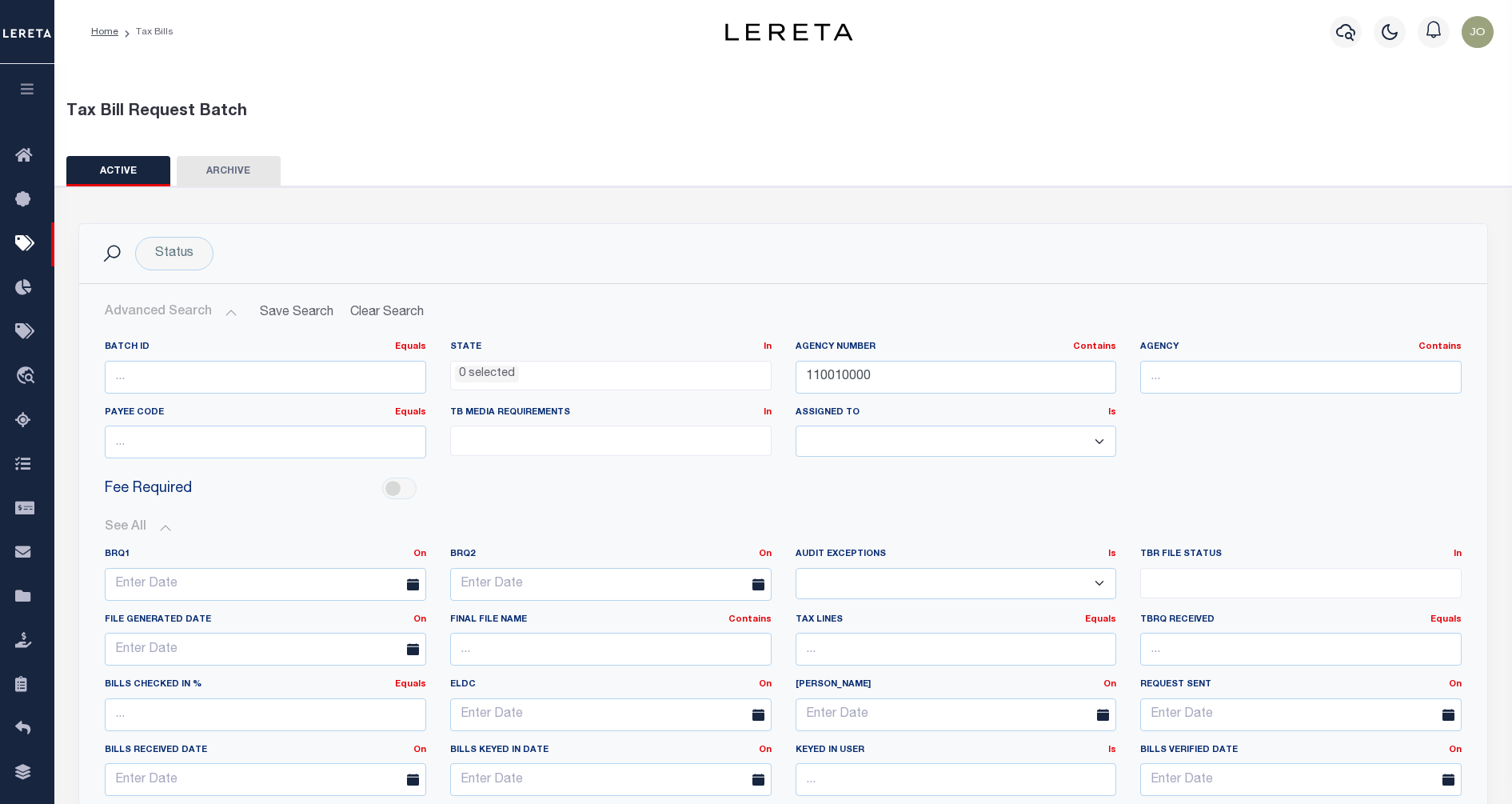
click at [1189, 168] on div "ACTIVE ARCHIVE HISTORY" at bounding box center [784, 171] width 1434 height 30
click at [1046, 495] on div "Fee Required" at bounding box center [783, 489] width 1381 height 36
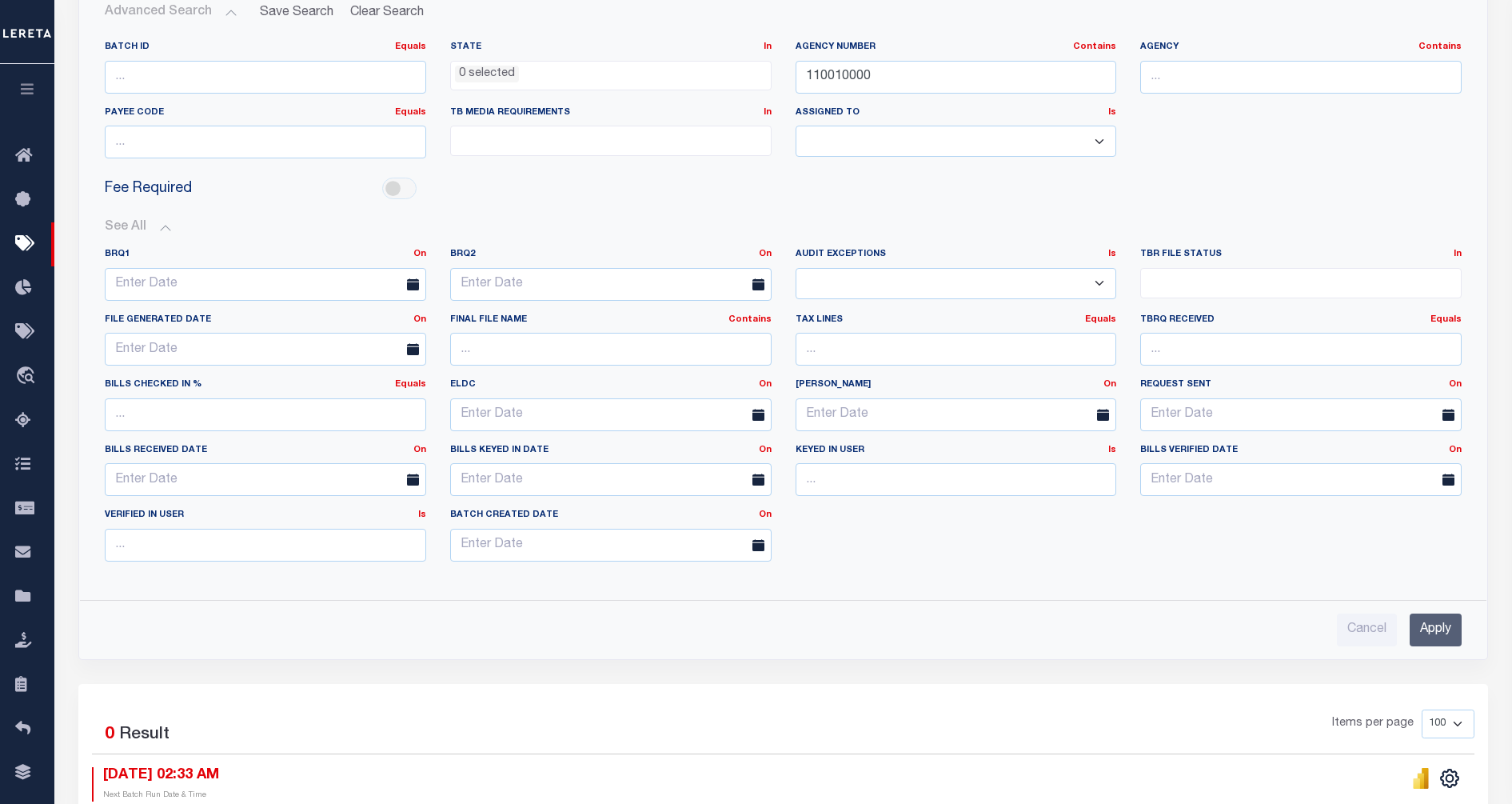
click at [1427, 629] on input "Apply" at bounding box center [1436, 630] width 52 height 33
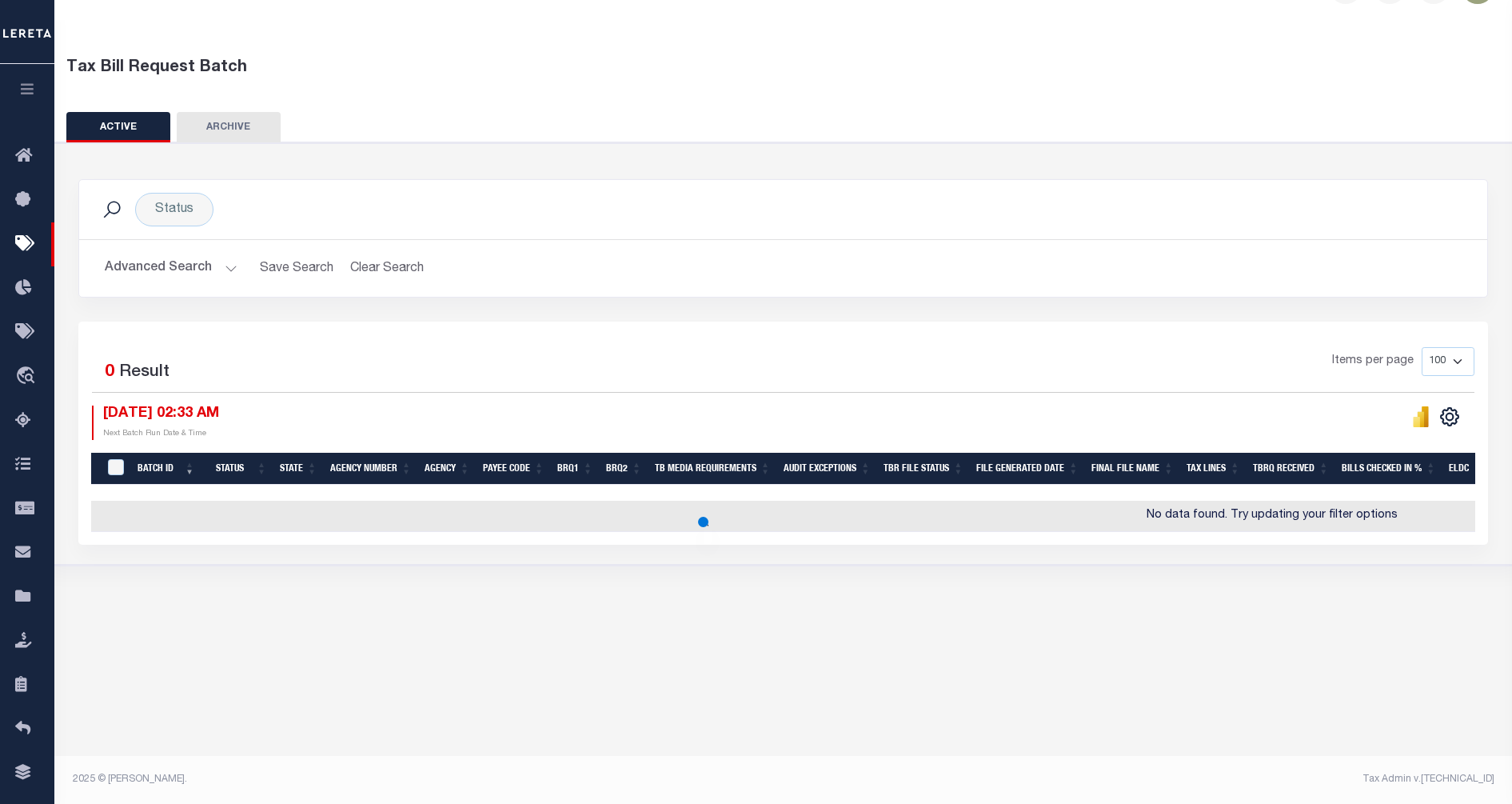
scroll to position [44, 0]
click at [208, 275] on button "Advanced Search" at bounding box center [171, 268] width 133 height 31
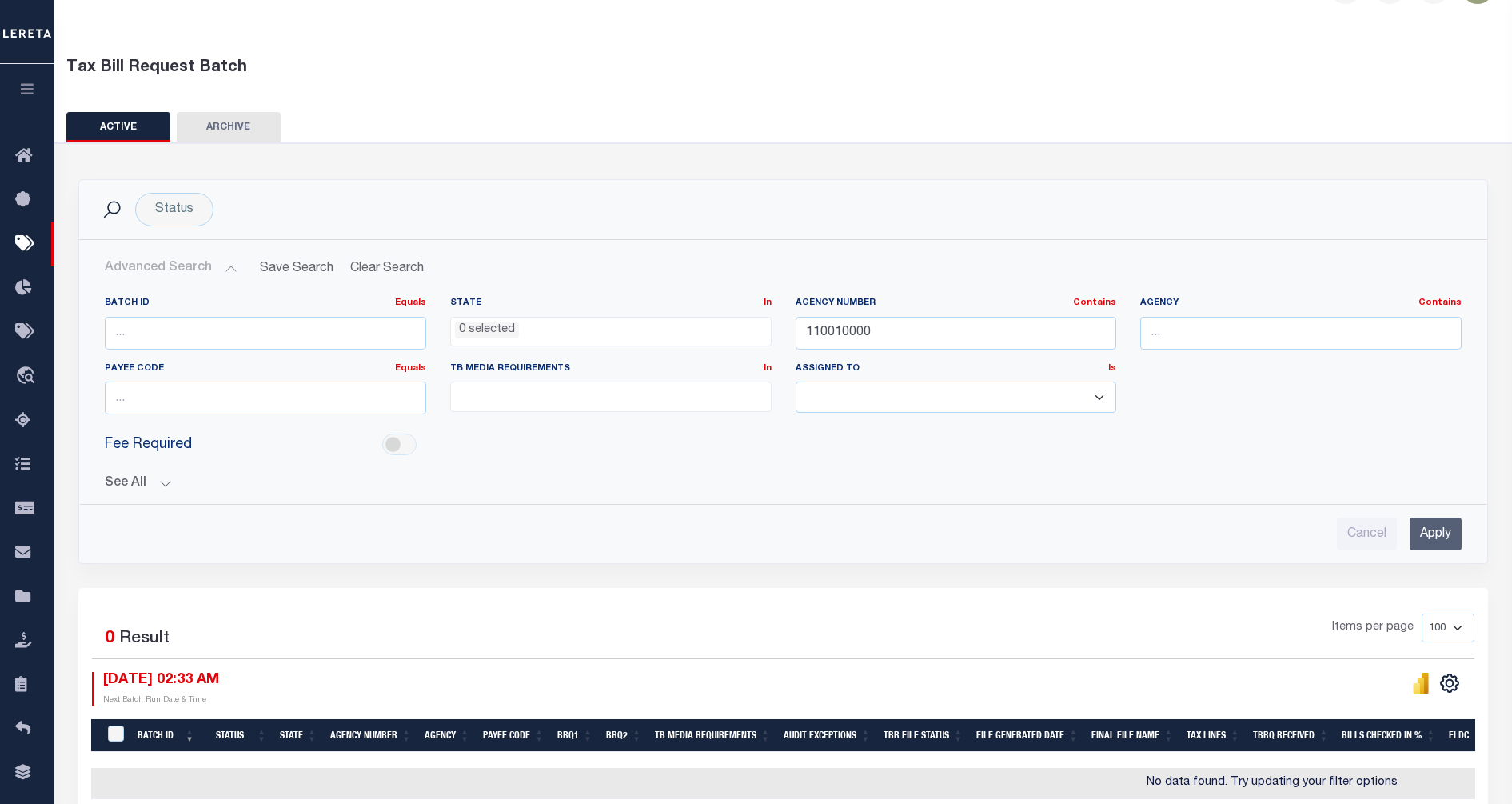
click at [562, 239] on div "Status Search" at bounding box center [784, 209] width 1409 height 59
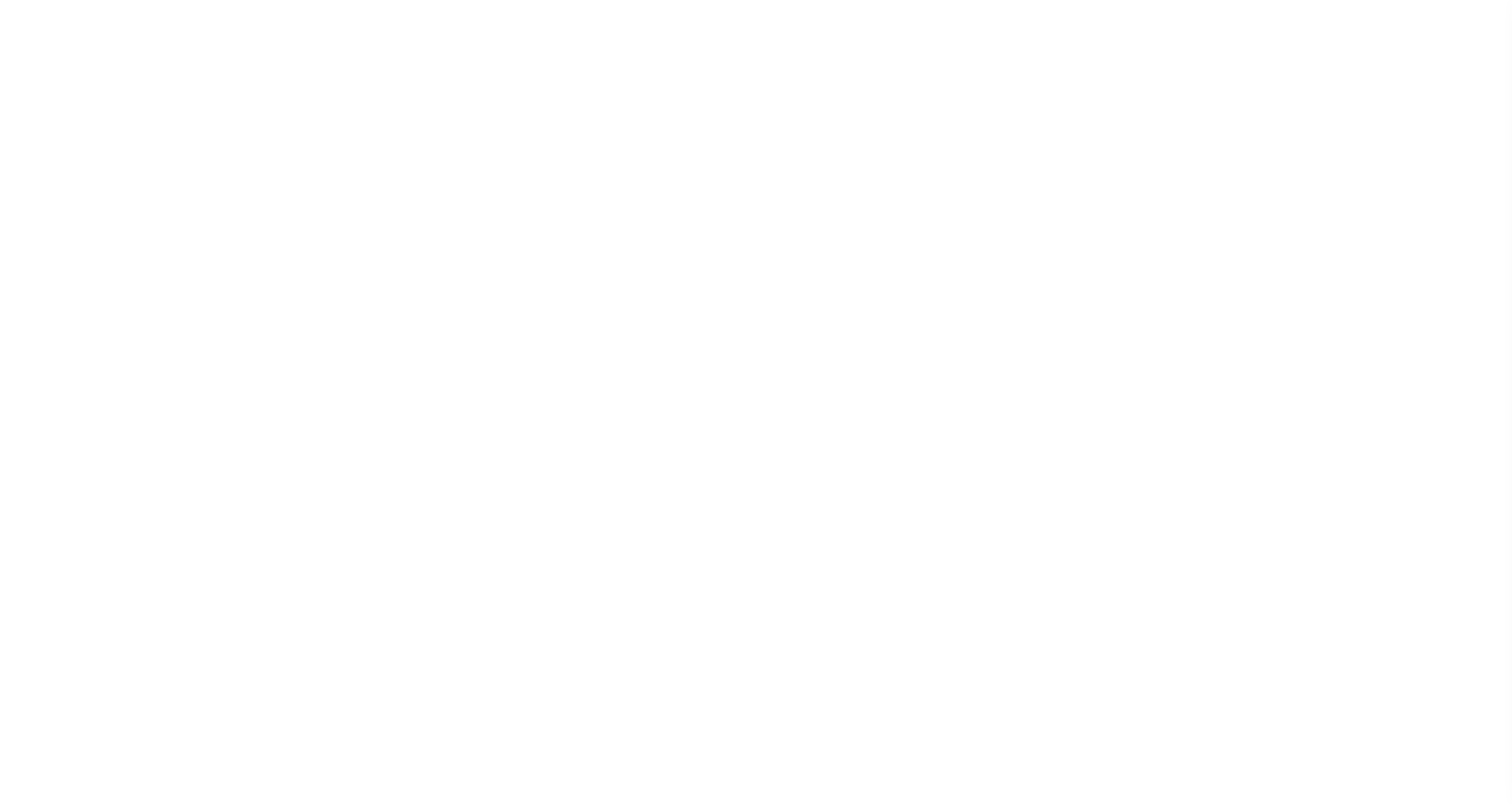
select select "RTA"
select select "22"
select select "1"
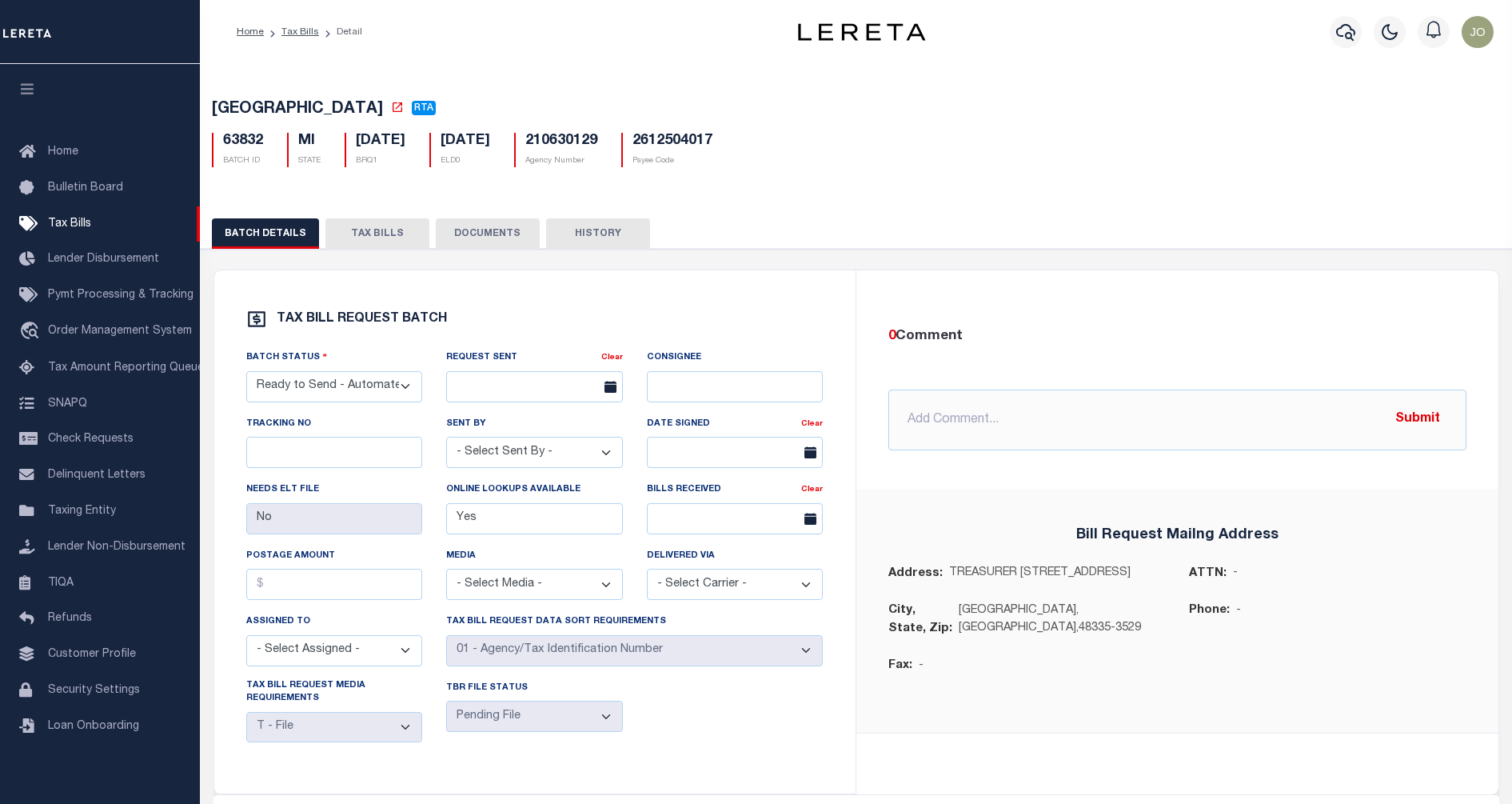
click at [619, 294] on div "TAX BILL REQUEST BATCH Batch Status - Select Status - Ready to Send - Manual Bi…" at bounding box center [534, 532] width 641 height 524
click at [416, 701] on label "TAX BILL REQUEST MEDIA REQUIREMENTS" at bounding box center [335, 693] width 177 height 27
click at [529, 310] on div "TAX BILL REQUEST BATCH Batch Status - Select Status - Ready to Send - Manual Bi…" at bounding box center [534, 532] width 641 height 524
click at [95, 227] on link "Tax Bills" at bounding box center [100, 224] width 200 height 36
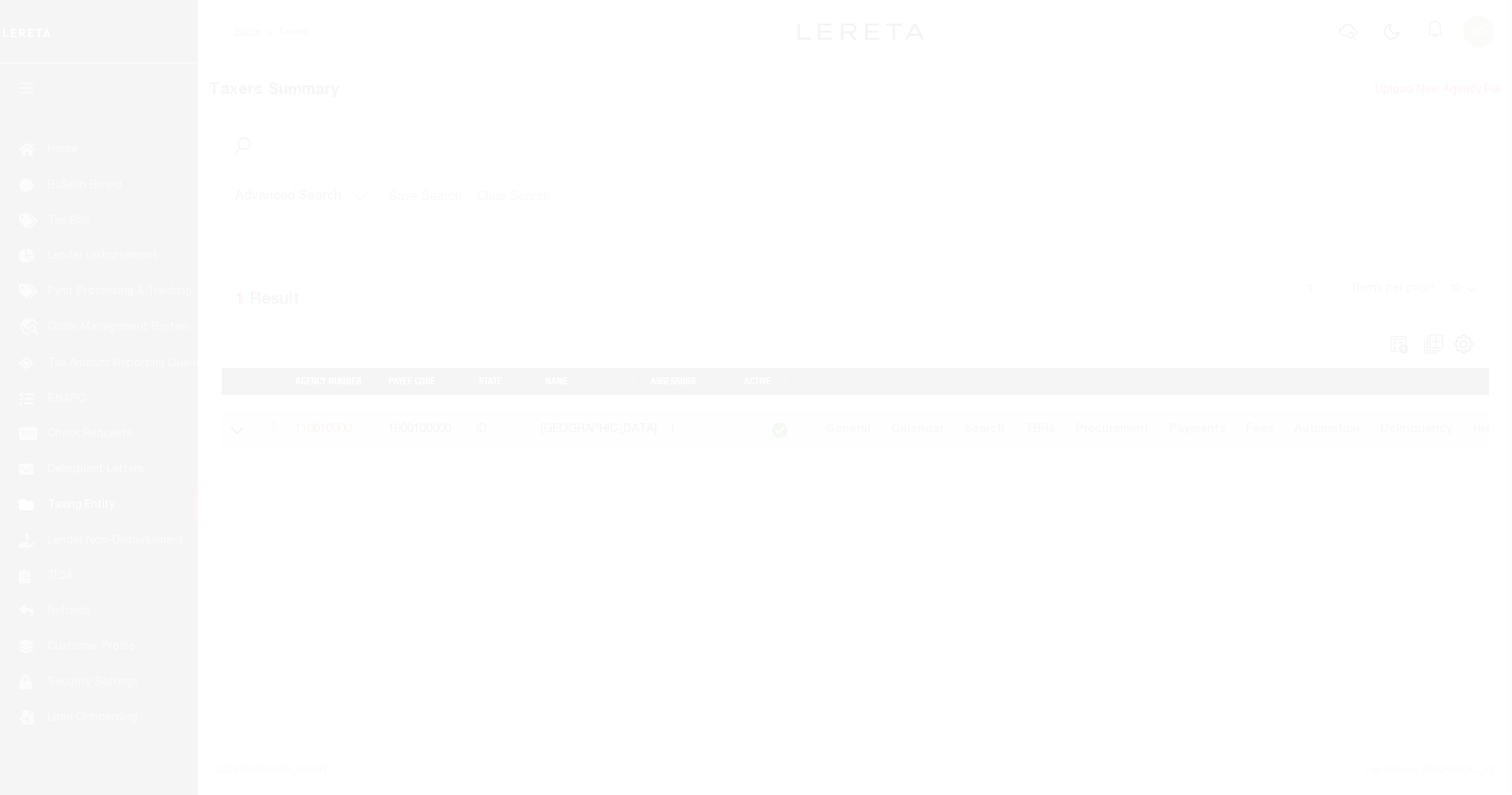
select select
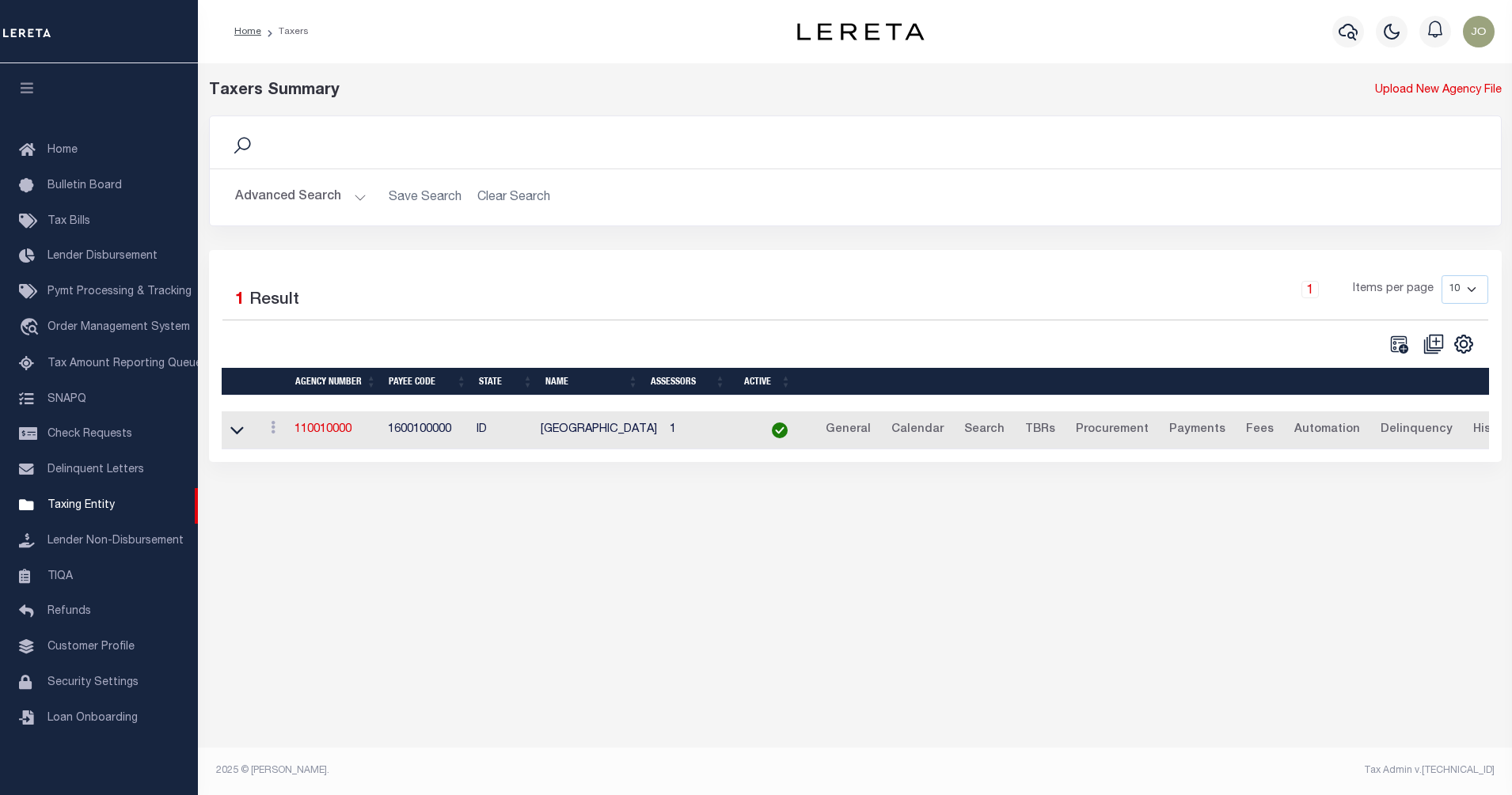
click at [337, 206] on button "Advanced Search" at bounding box center [300, 197] width 131 height 31
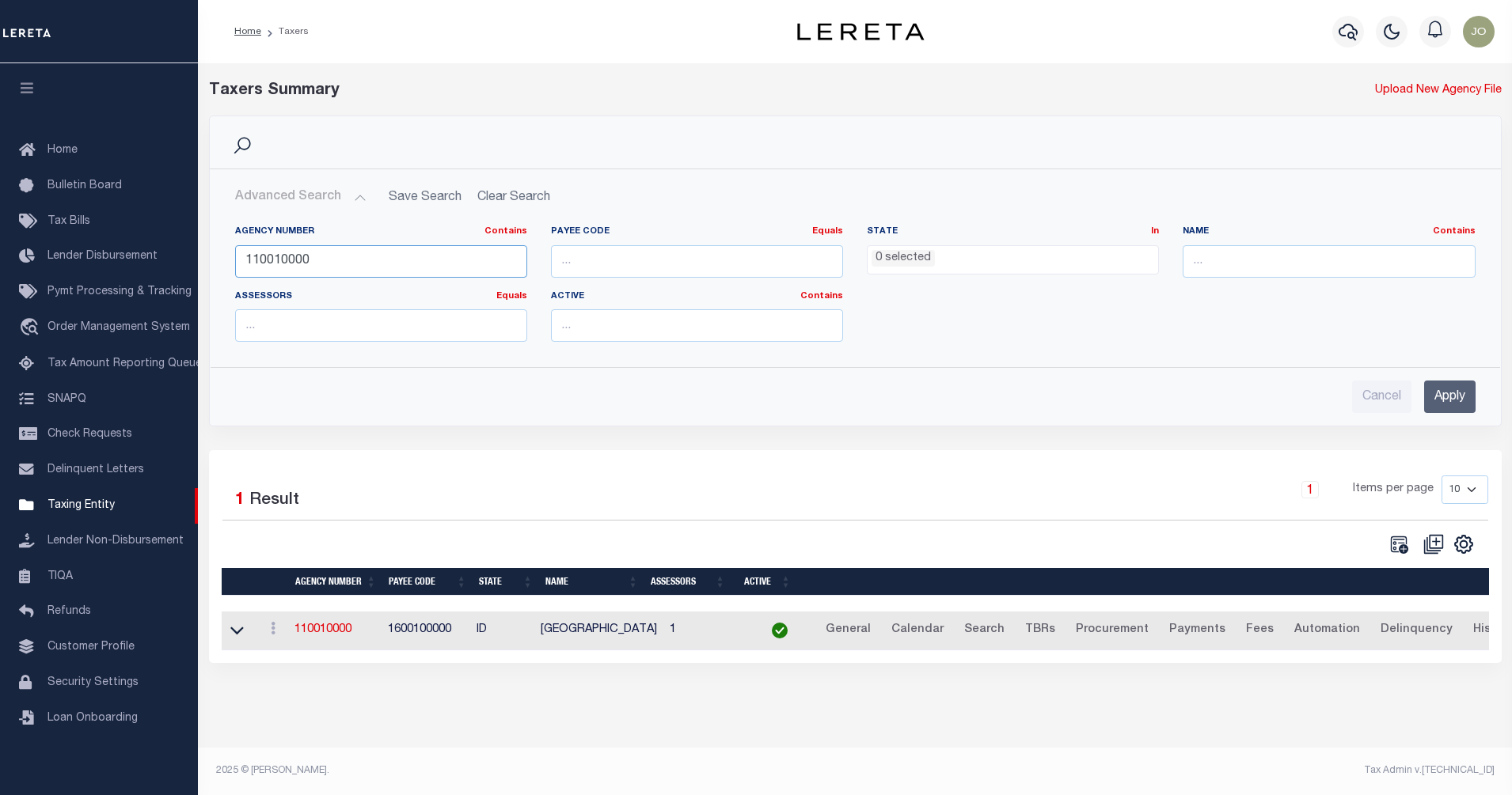
click at [382, 261] on input "110010000" at bounding box center [381, 261] width 292 height 32
paste input "210630129"
type input "210630129"
click at [1438, 400] on input "Apply" at bounding box center [1449, 397] width 51 height 32
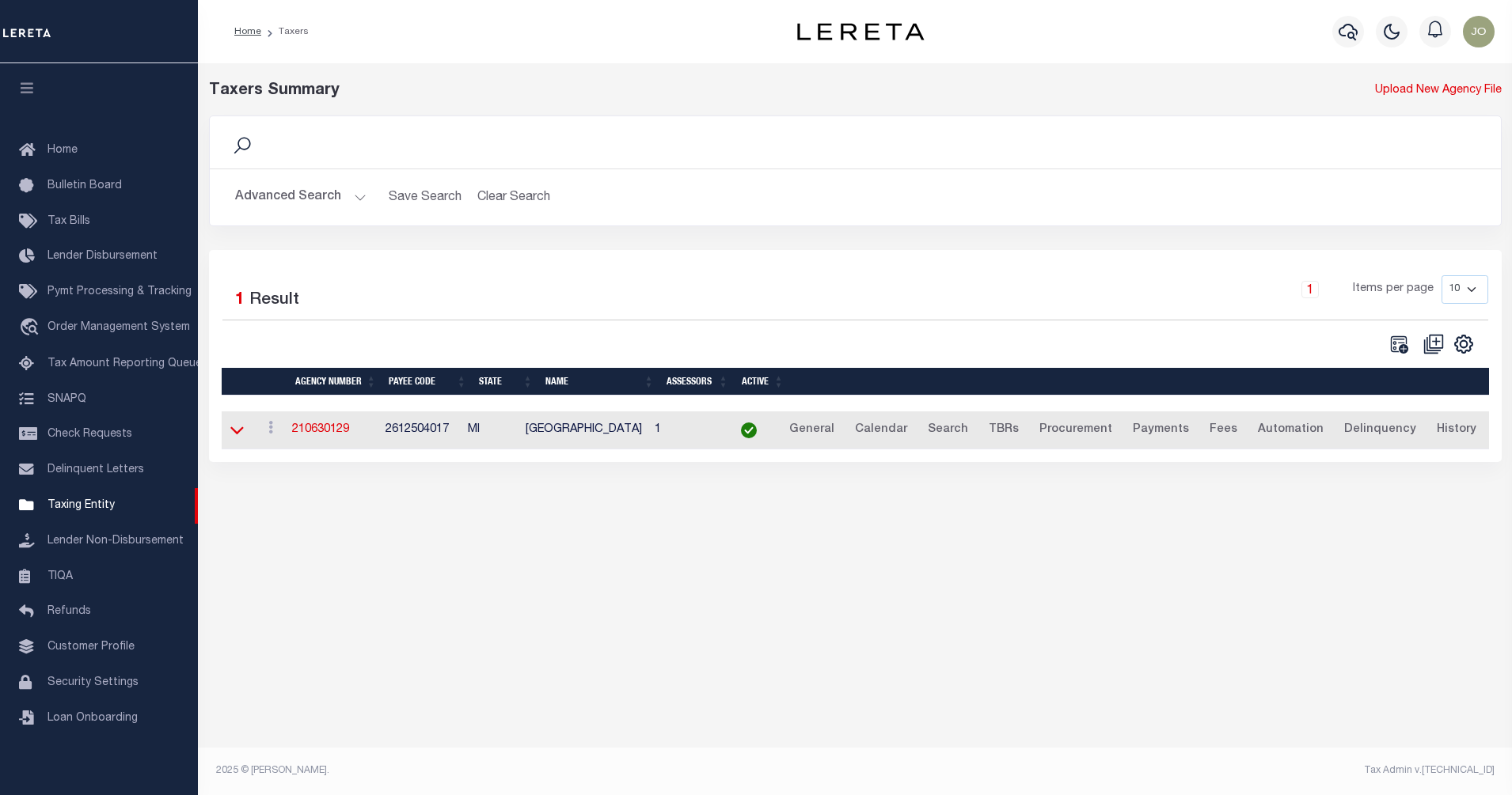
click at [240, 435] on icon at bounding box center [237, 431] width 13 height 8
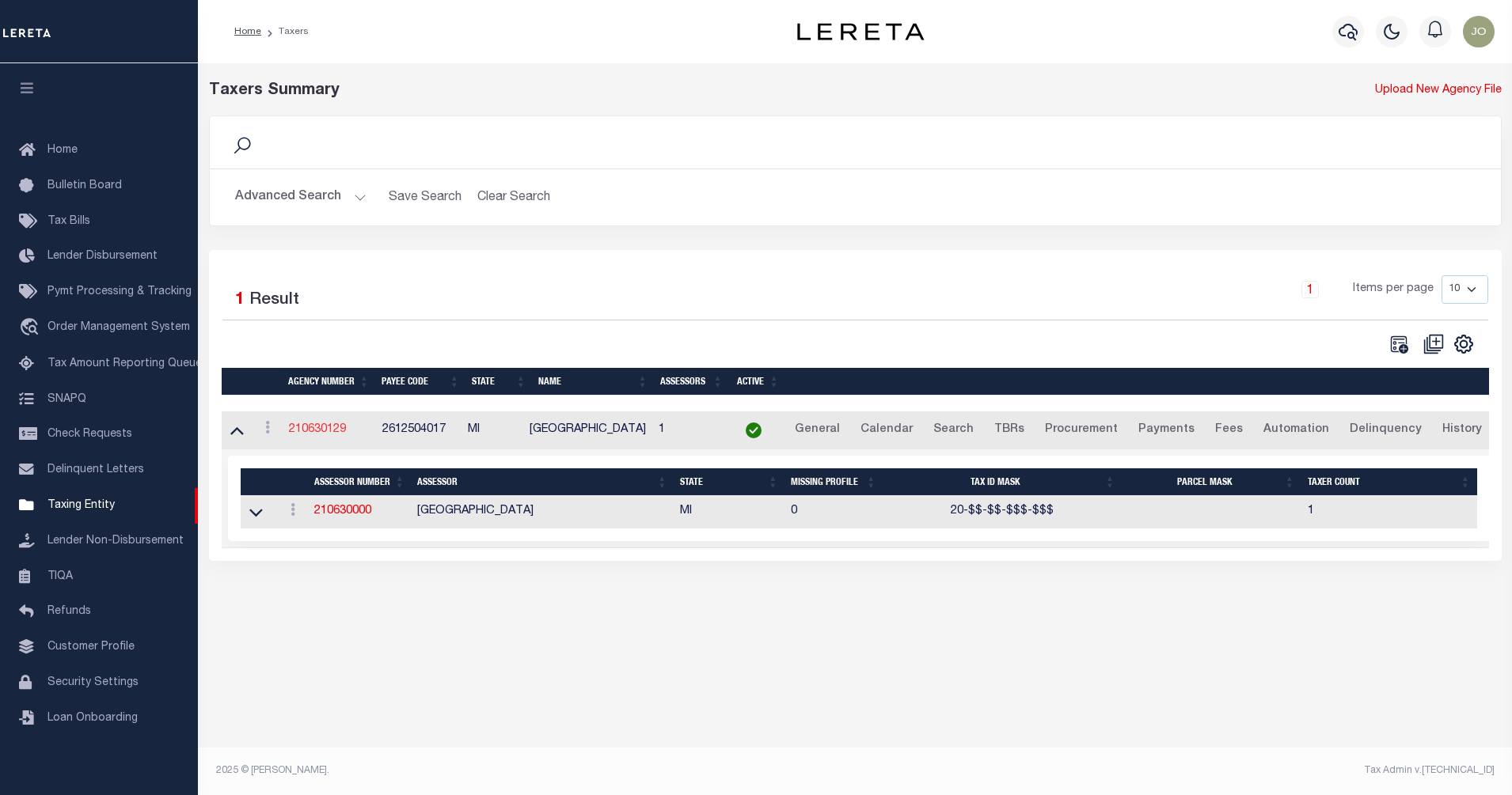
click at [335, 432] on link "210630129" at bounding box center [317, 429] width 57 height 11
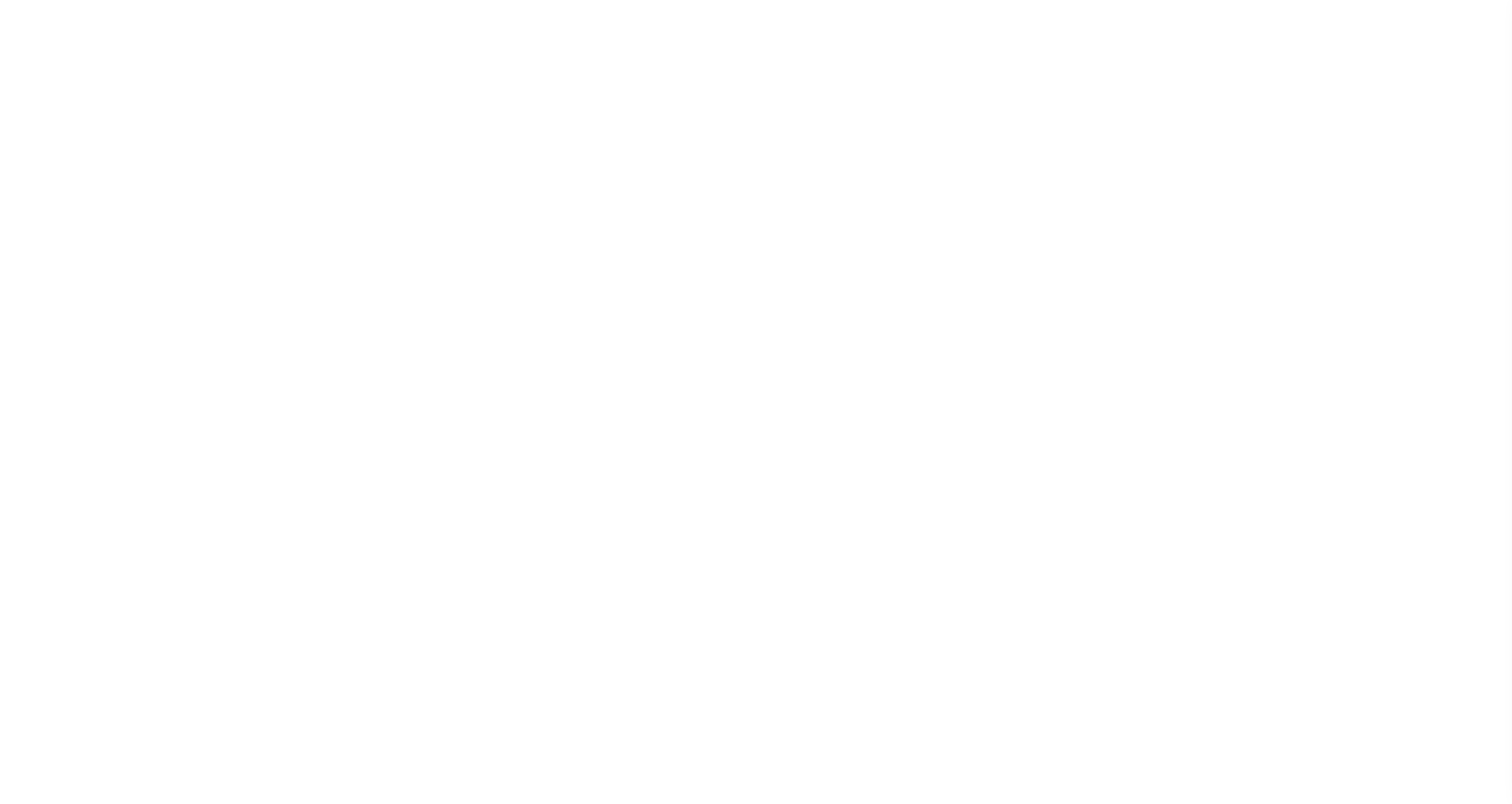
select select
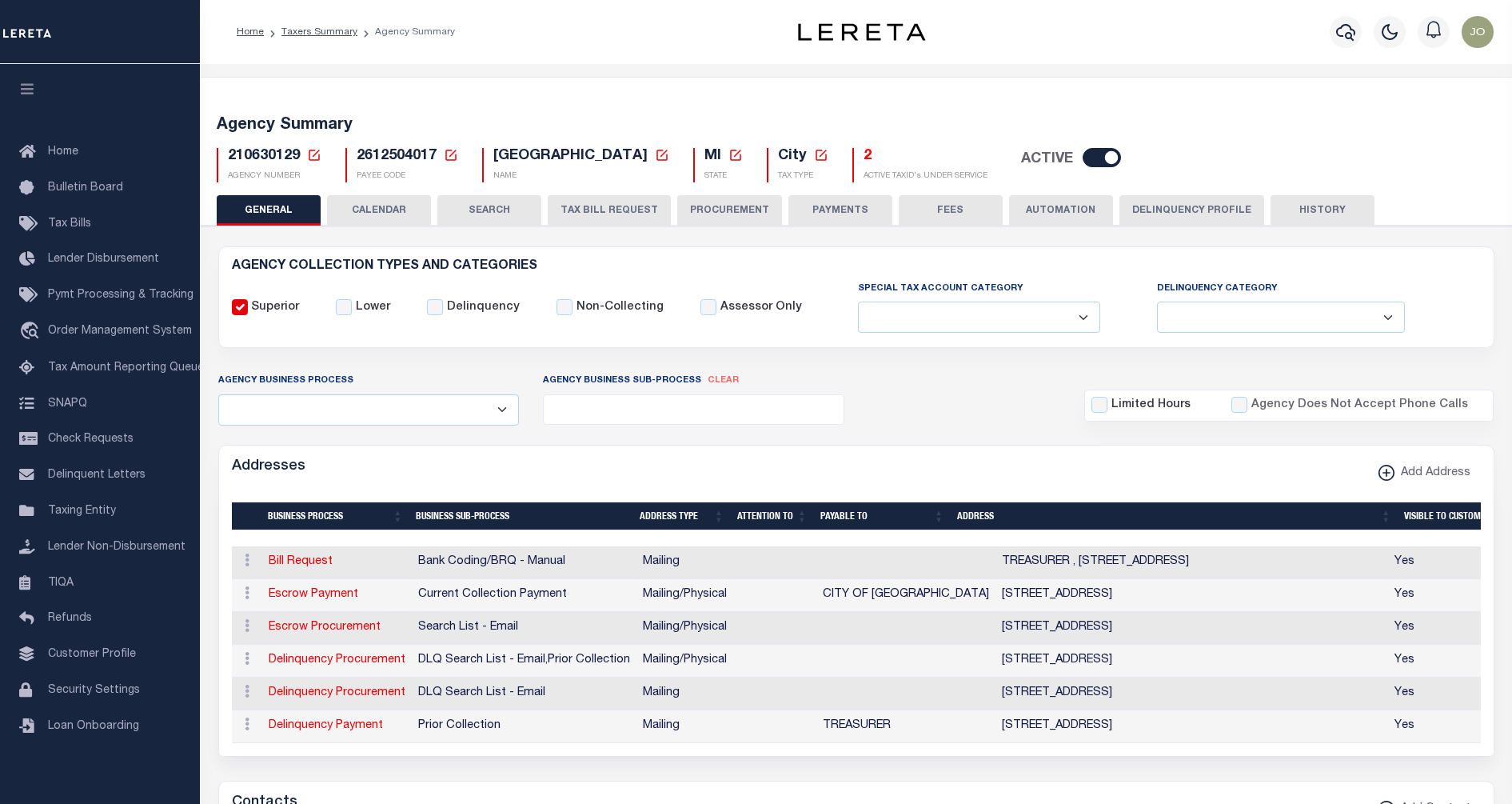
click at [395, 220] on button "CALENDAR" at bounding box center [378, 210] width 104 height 30
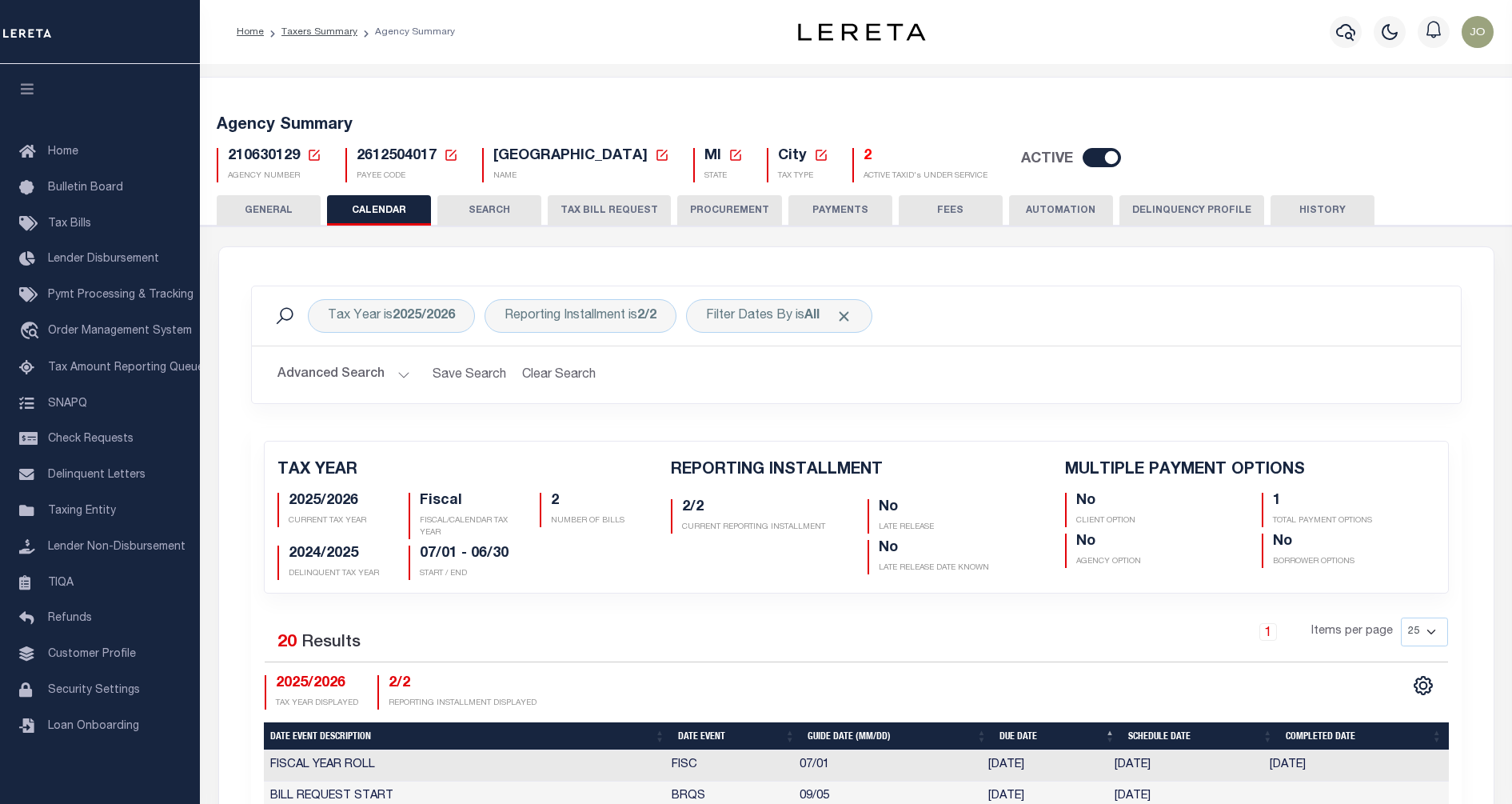
checkbox input "false"
type input "1"
click at [1013, 354] on div "Advanced Search Save Search Clear Search Client Number Contains Contains" at bounding box center [856, 374] width 1209 height 57
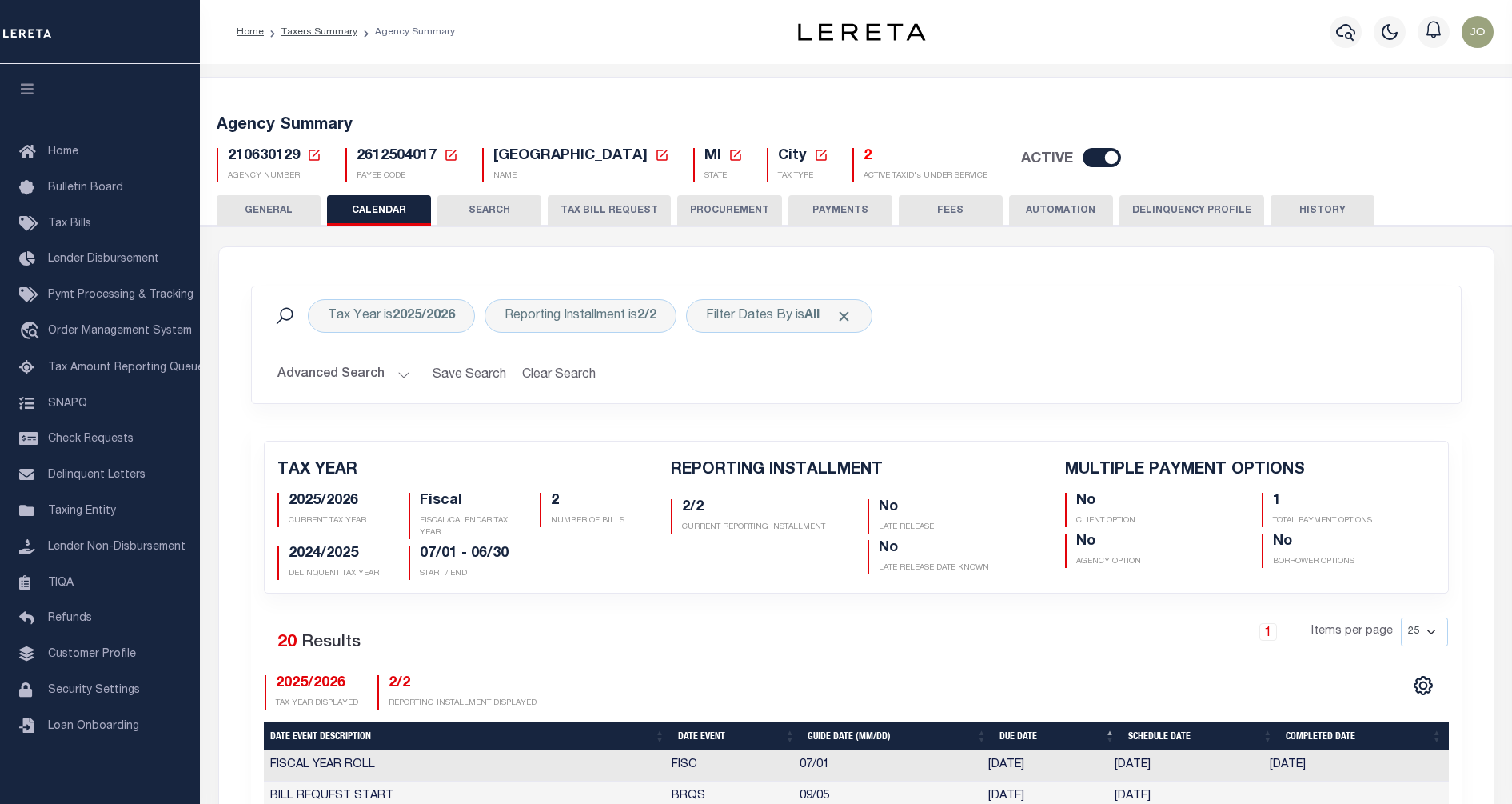
click at [893, 403] on div "Advanced Search Save Search Clear Search Client Number Contains Contains" at bounding box center [856, 374] width 1209 height 57
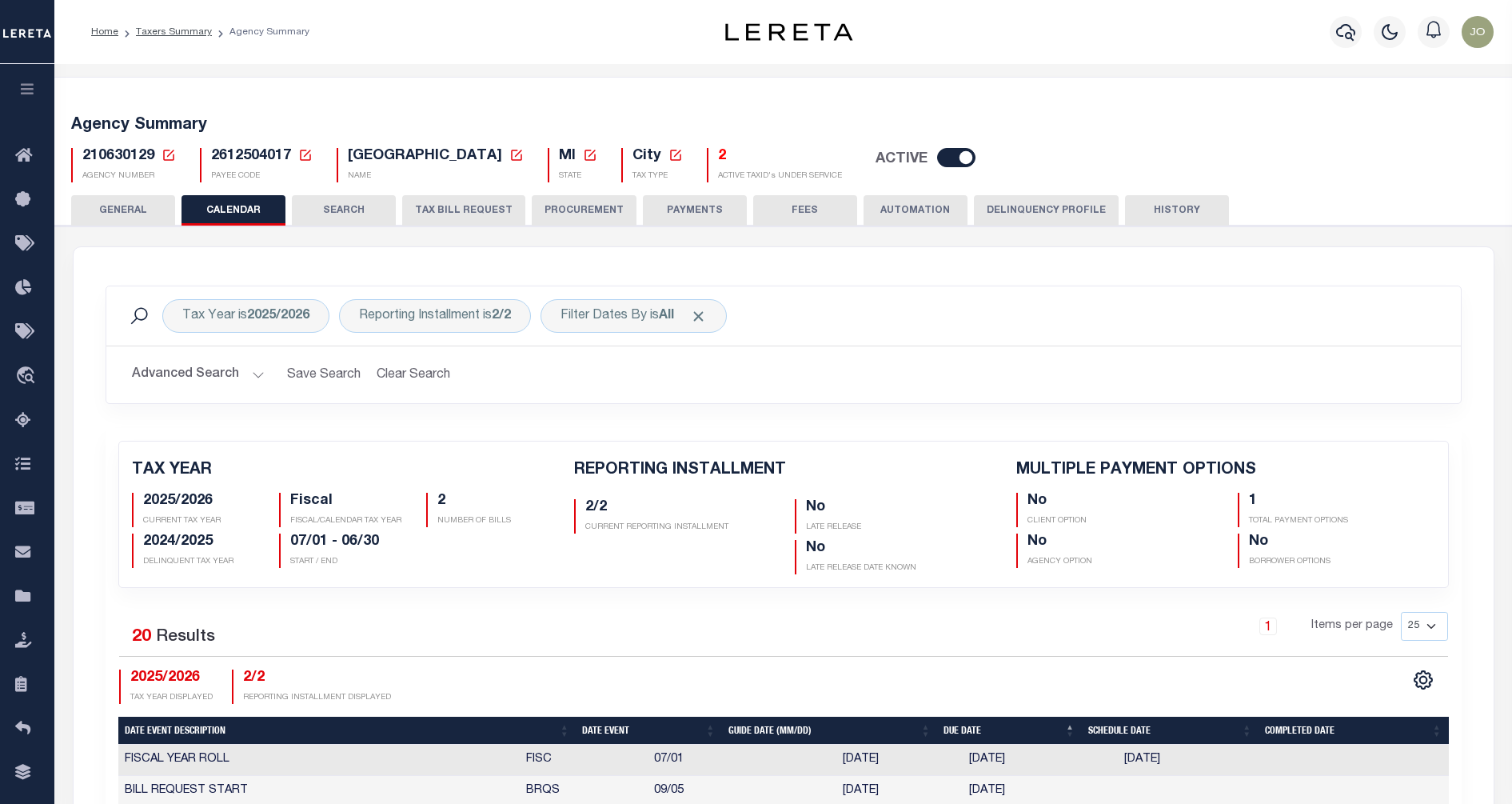
click at [681, 398] on div "Advanced Search Save Search Clear Search Client Number Contains Contains" at bounding box center [784, 374] width 1354 height 57
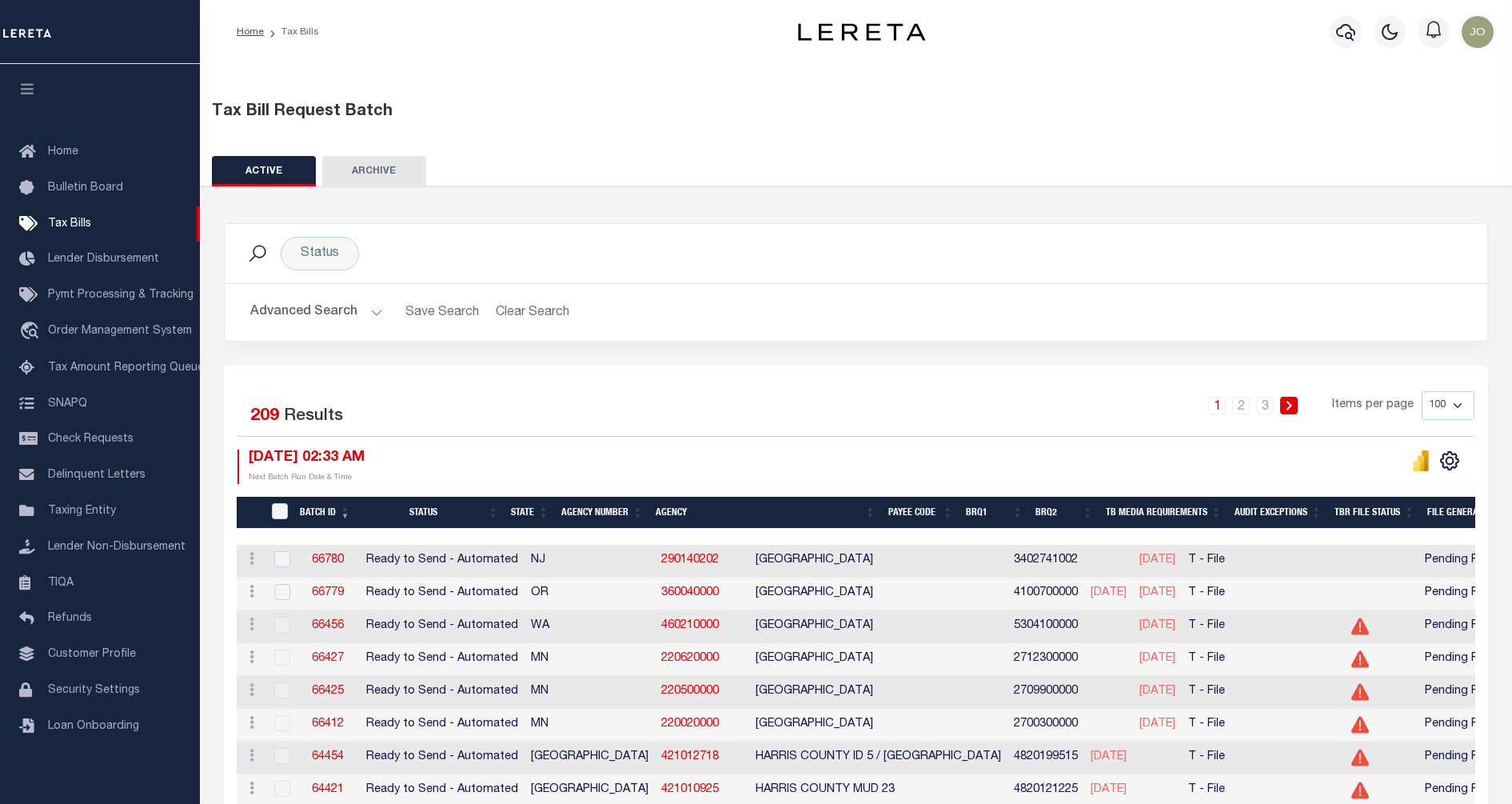
click at [353, 177] on button "ARCHIVE" at bounding box center [374, 171] width 104 height 30
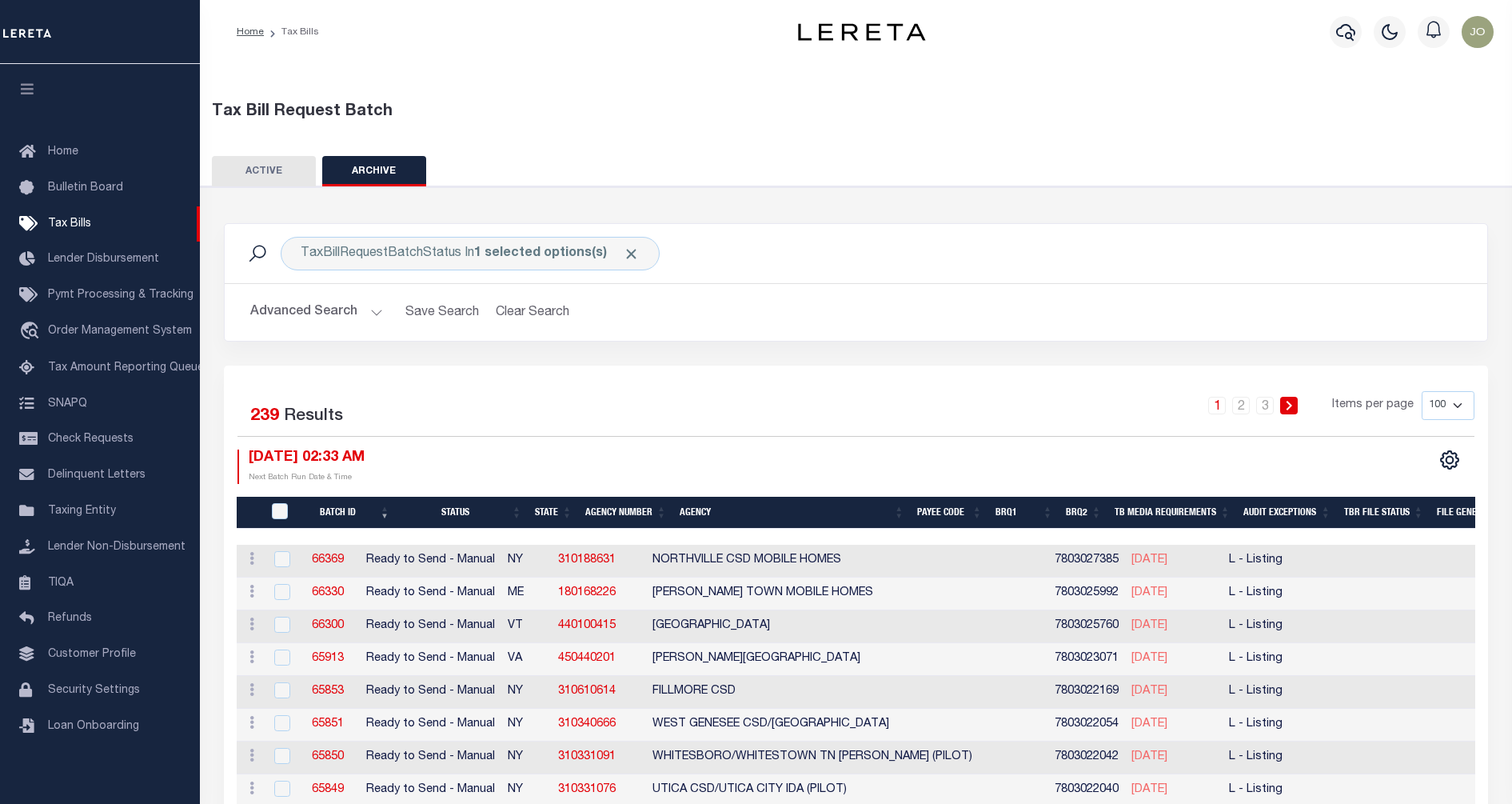
click at [704, 509] on th "Agency" at bounding box center [792, 513] width 238 height 33
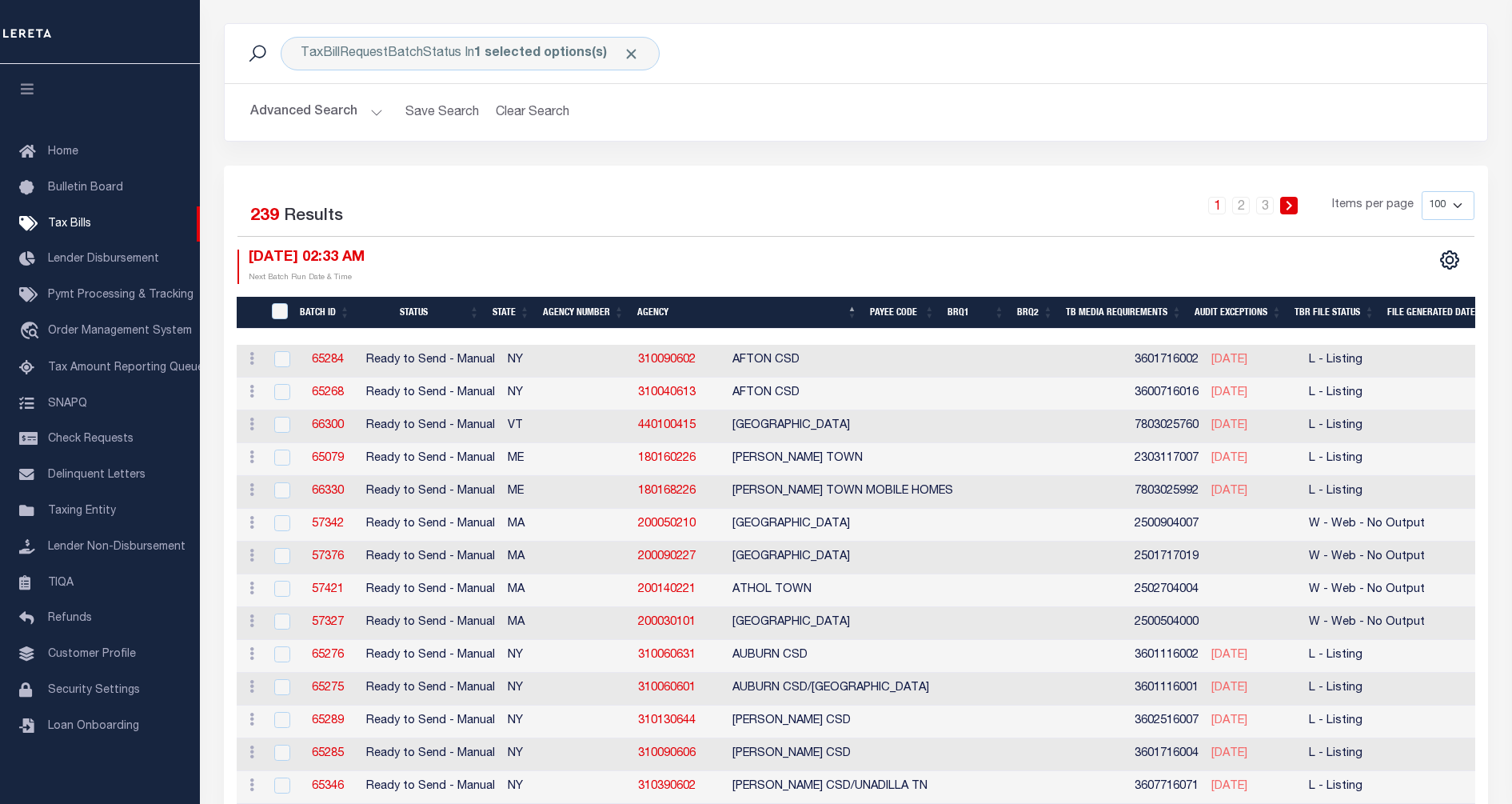
scroll to position [100, 0]
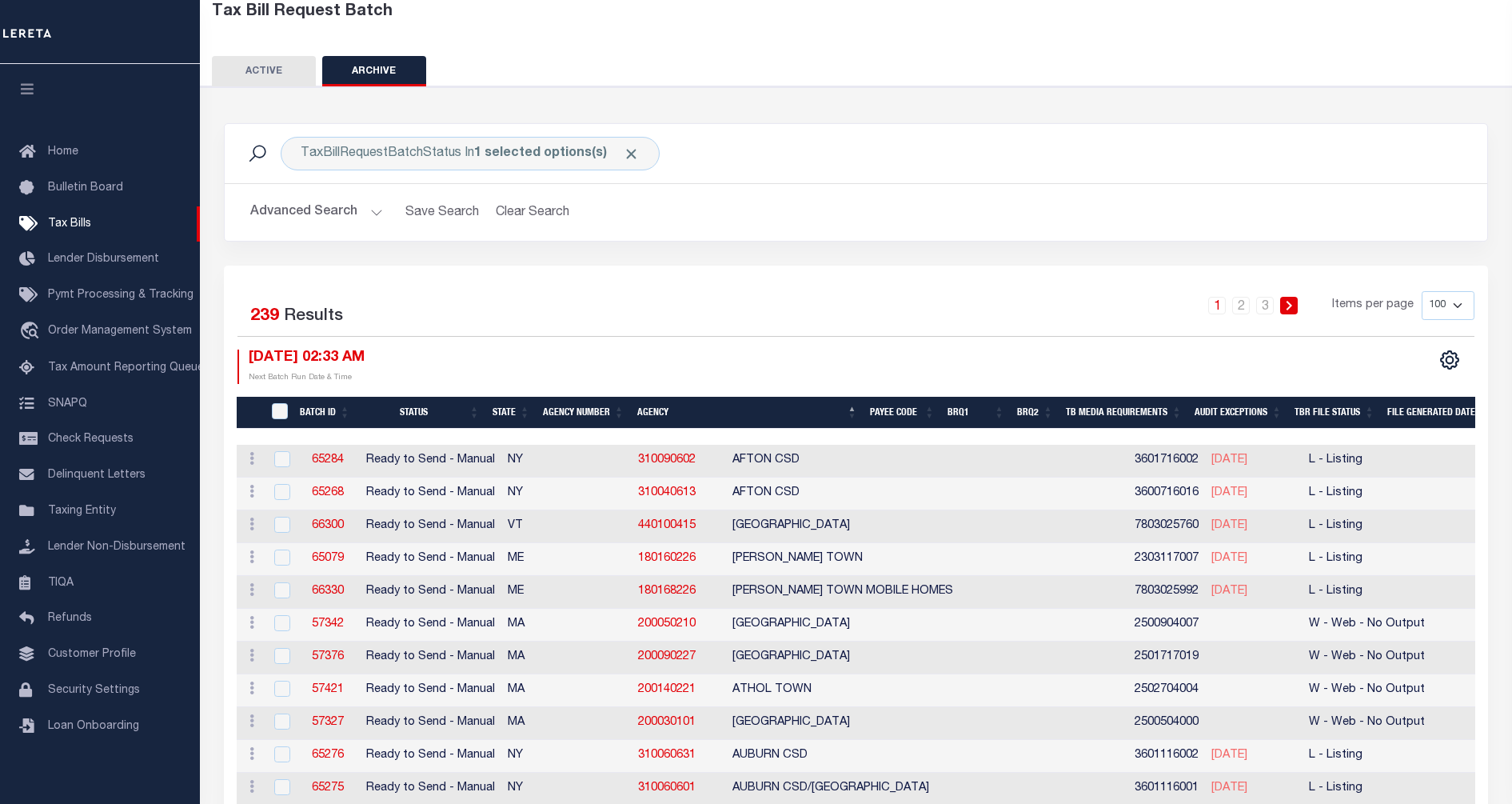
click at [346, 210] on button "Advanced Search" at bounding box center [316, 212] width 133 height 31
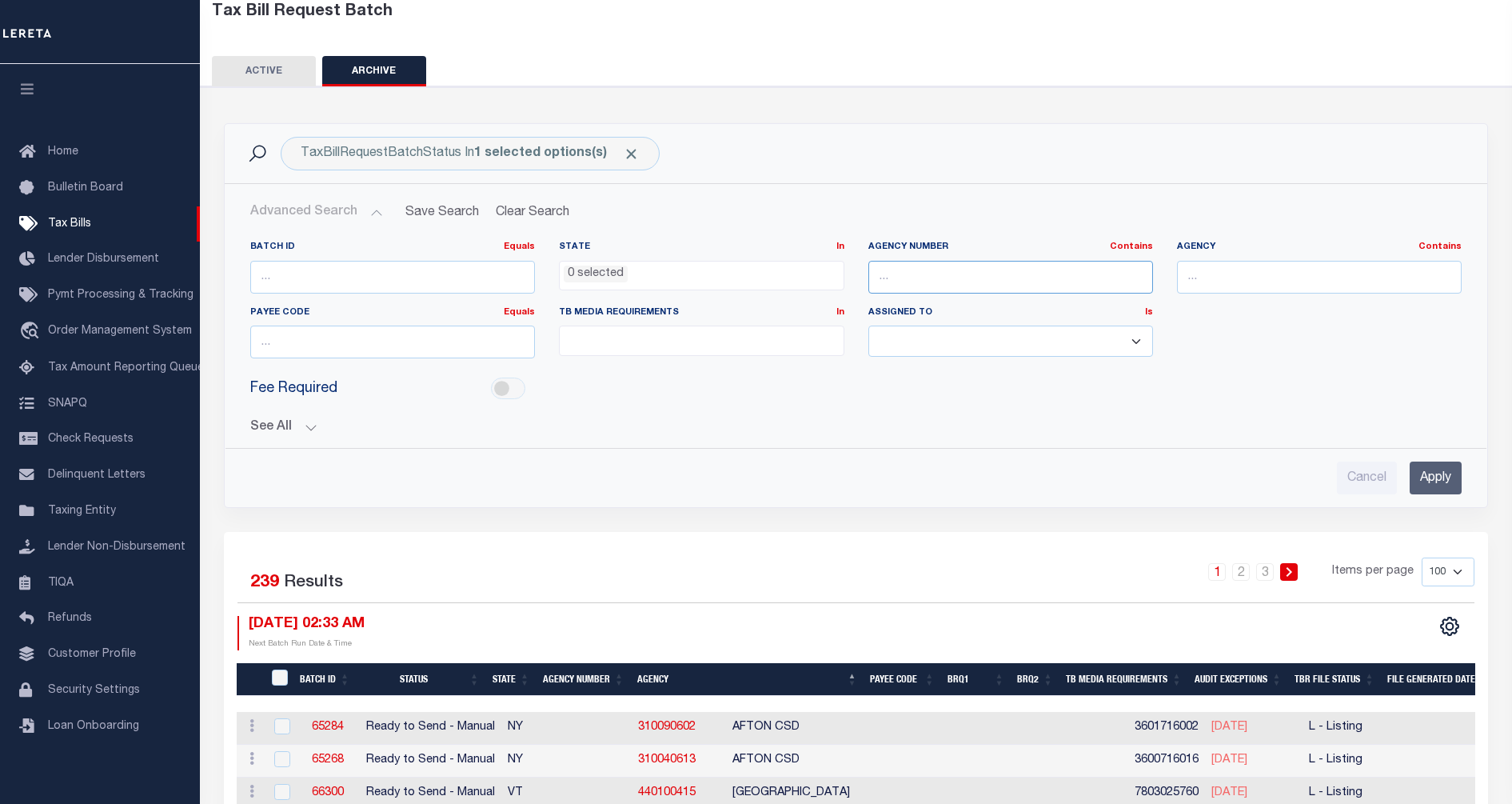
click at [914, 273] on input "text" at bounding box center [1011, 277] width 285 height 33
click at [811, 416] on div "See All BRQ1 On On After Before Between On On After Is" at bounding box center [856, 421] width 1212 height 28
click at [602, 223] on h2 "Advanced Search Save Search Clear Search" at bounding box center [856, 212] width 1237 height 31
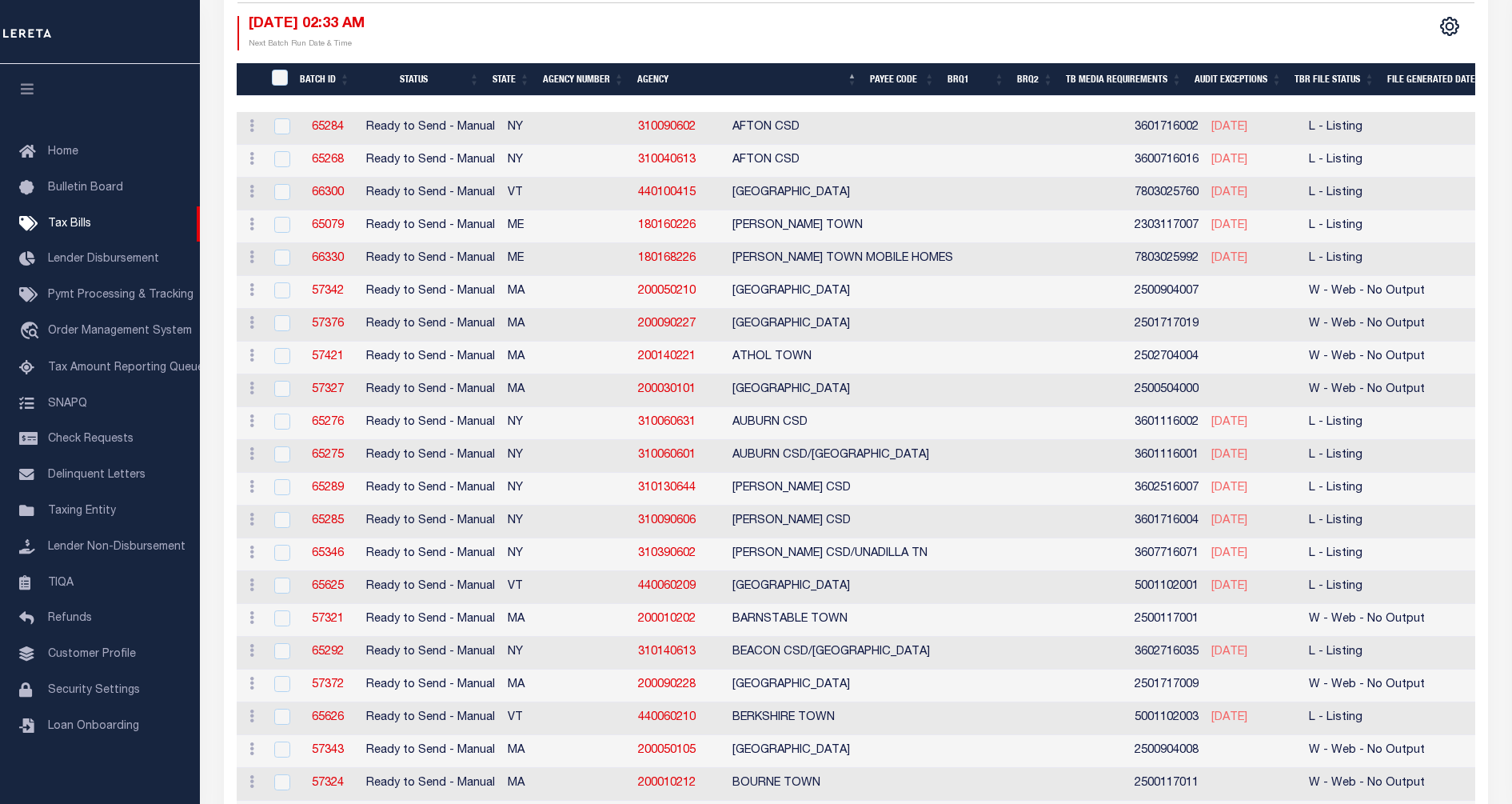
scroll to position [600, 0]
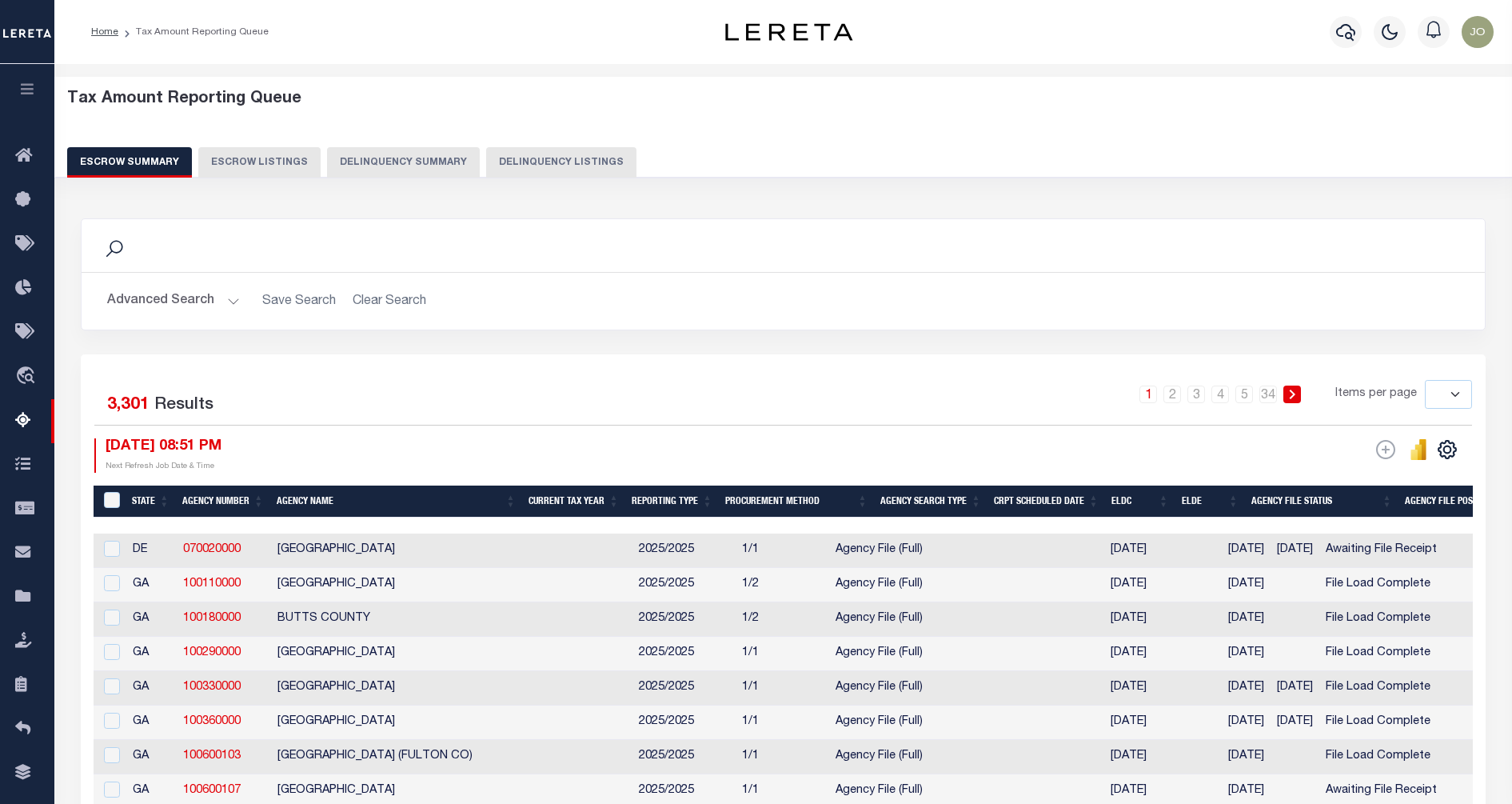
select select
click at [794, 447] on div "ESCROW Web Extract" at bounding box center [1128, 455] width 689 height 34
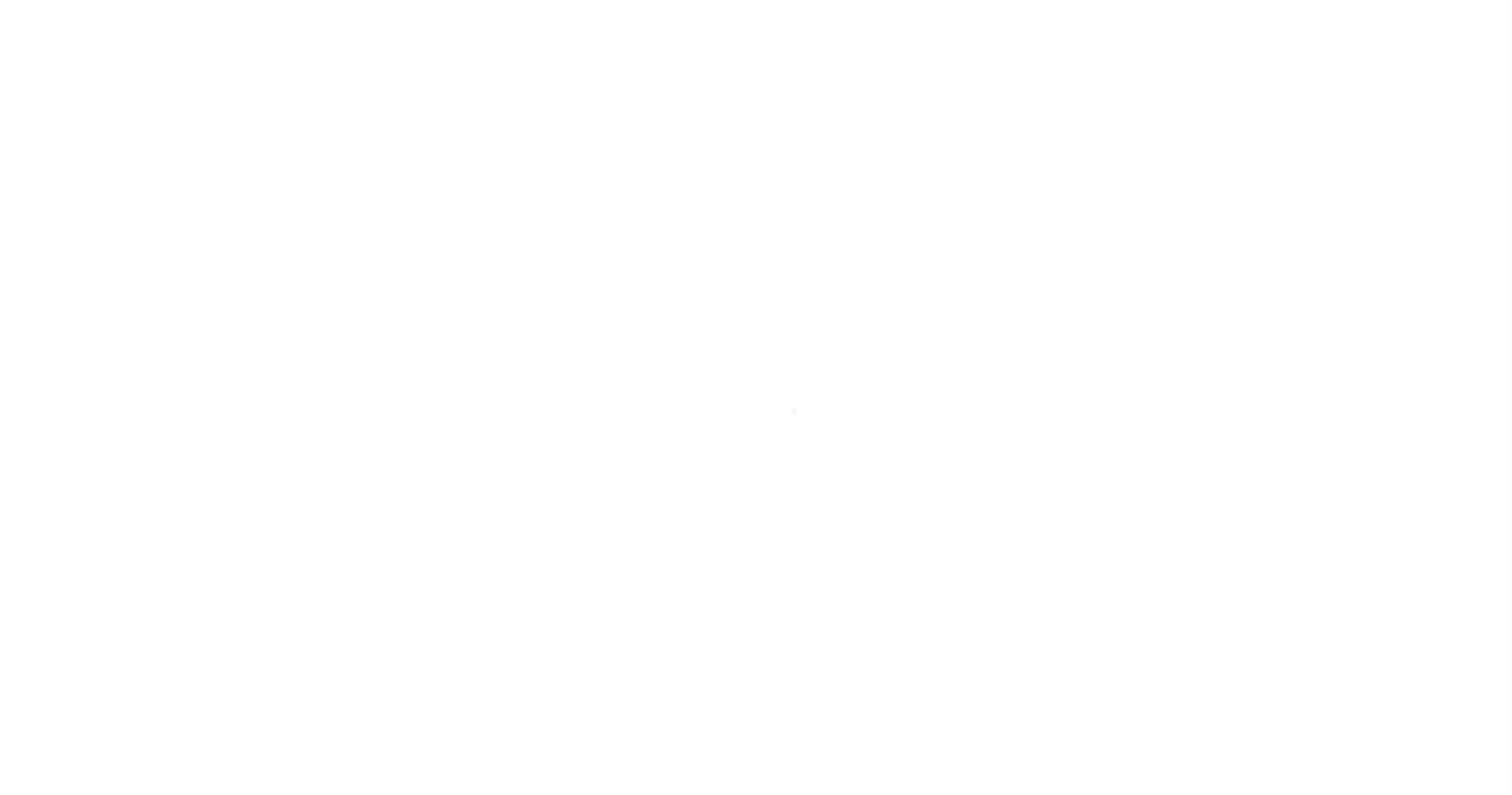
select select "200"
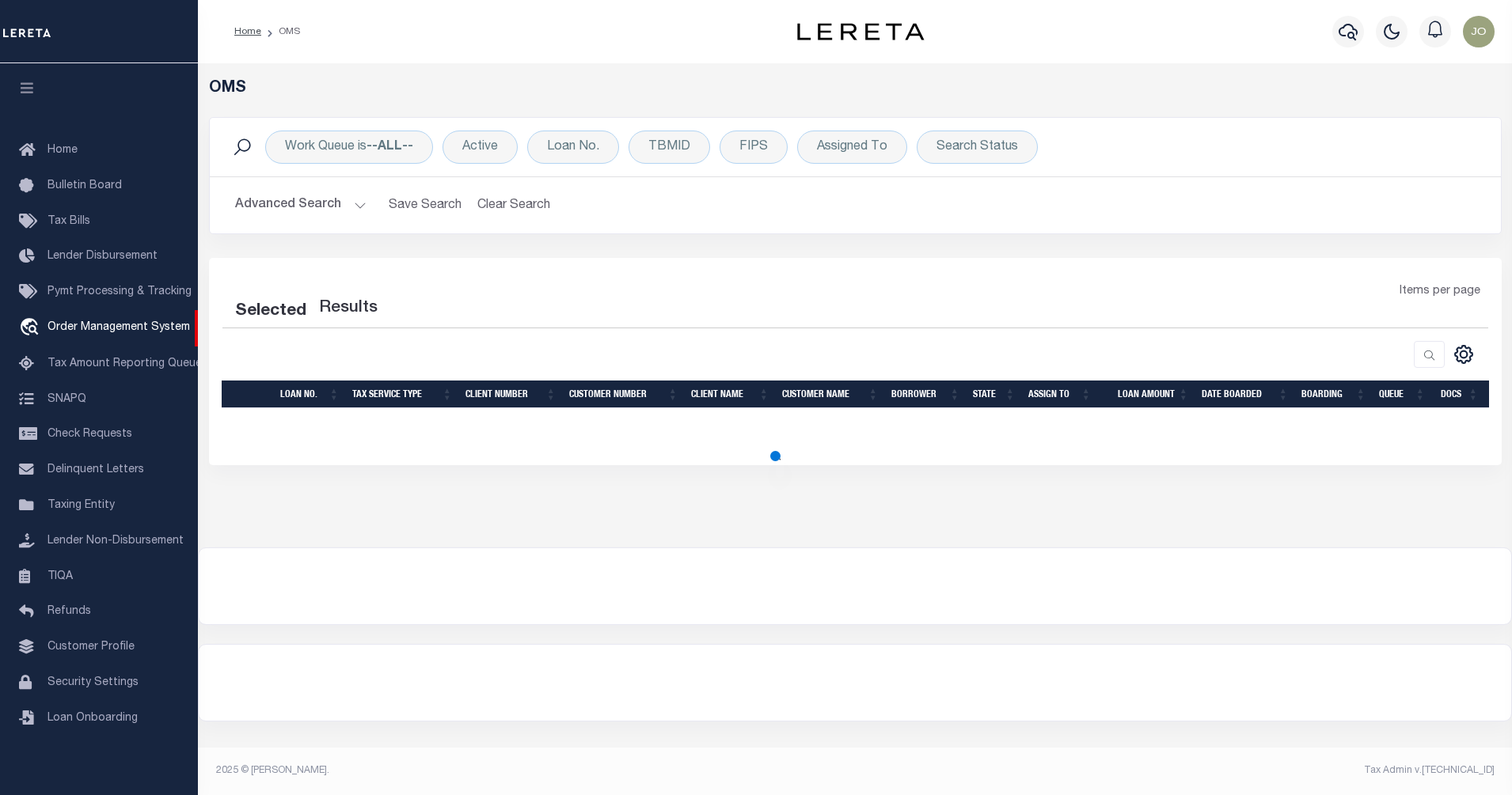
select select "200"
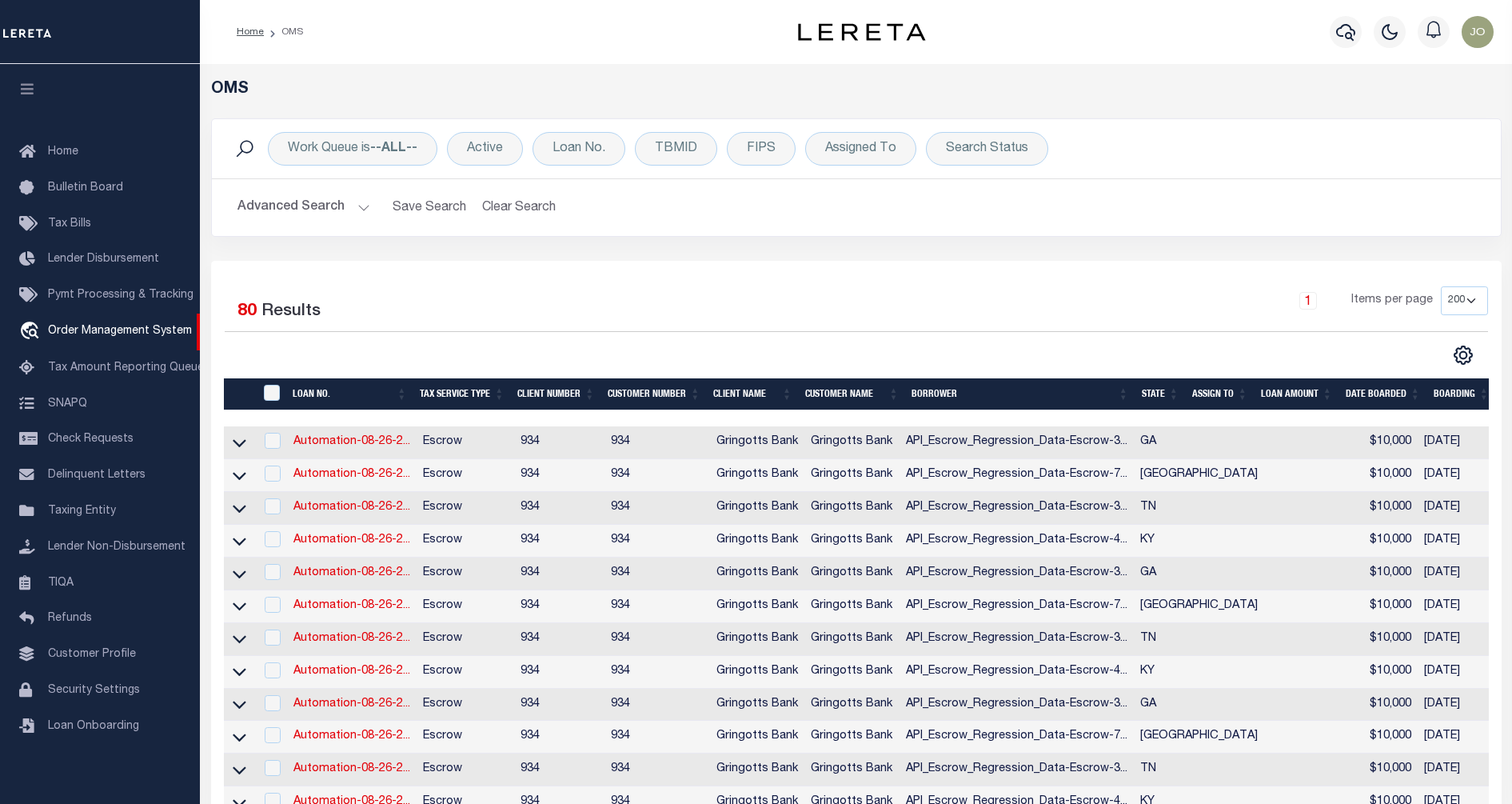
click at [1376, 396] on th "DATE BOARDED" at bounding box center [1384, 394] width 88 height 33
click at [238, 445] on icon at bounding box center [239, 443] width 13 height 17
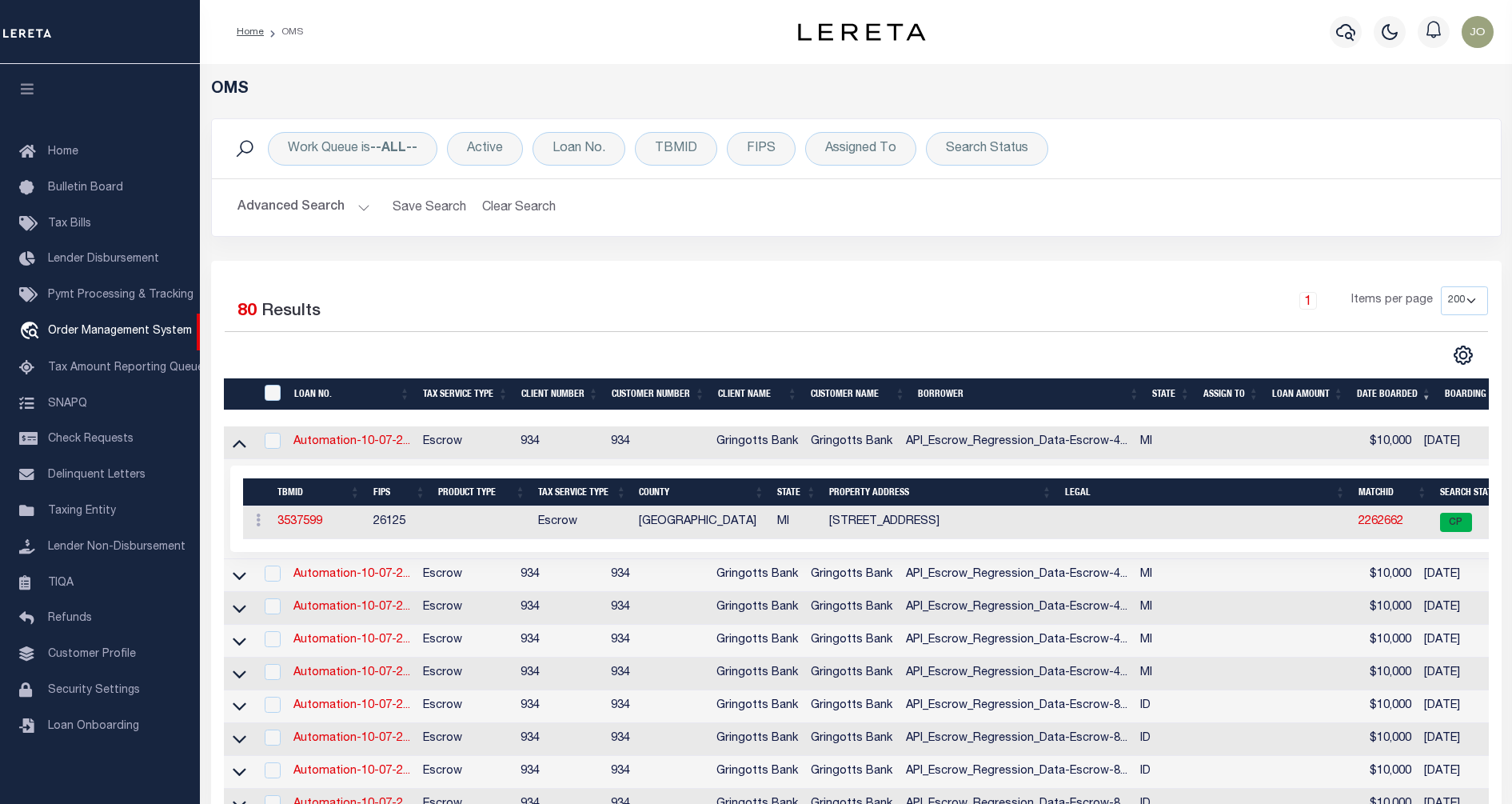
click at [238, 445] on icon at bounding box center [239, 445] width 13 height 8
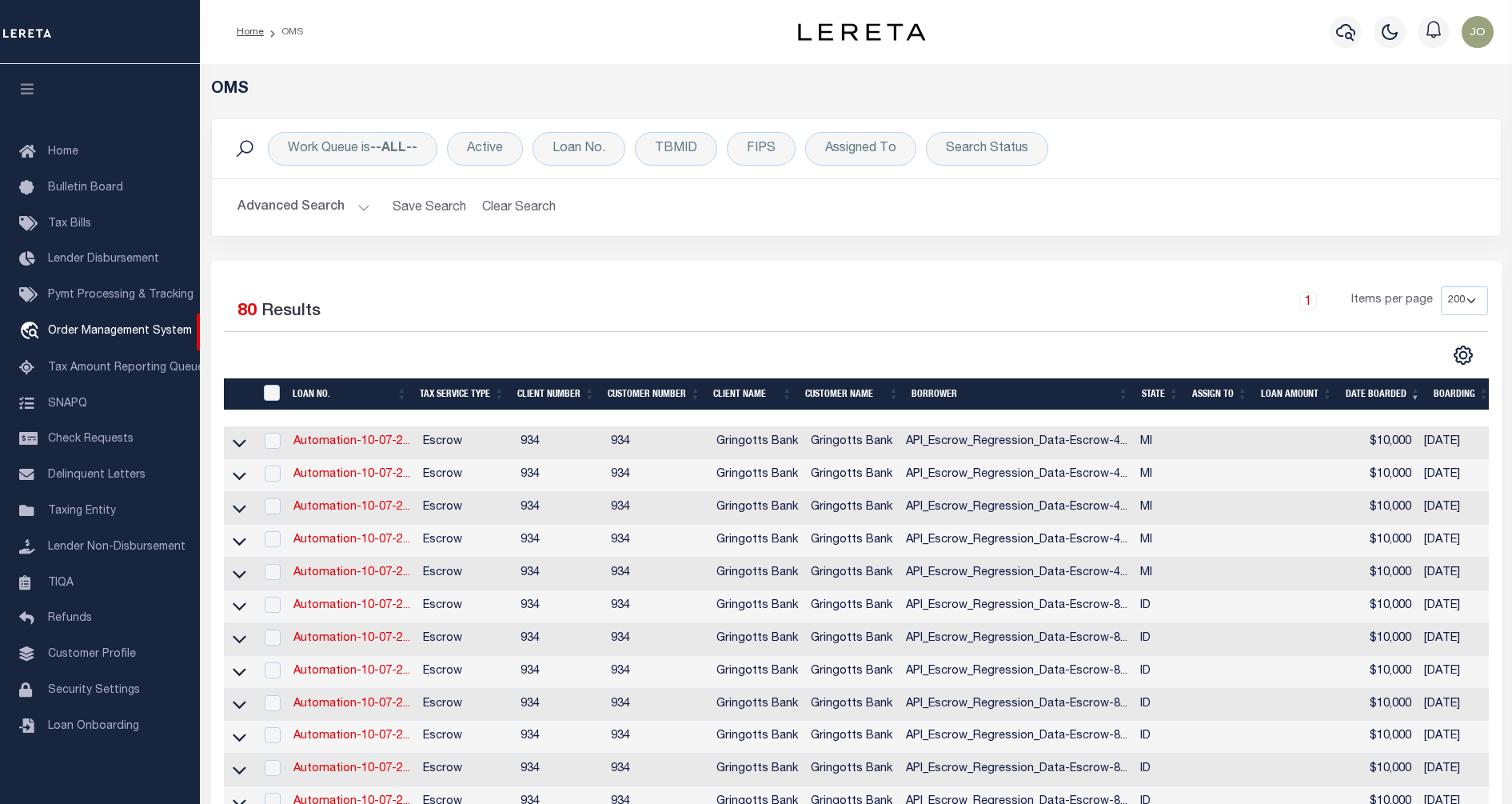
click at [881, 359] on div "CSV Export Selected Print Show Filter Show Search Columns 0: 1: 2: LOAN NO. 3: …" at bounding box center [1173, 355] width 632 height 21
click at [904, 345] on div "CSV Export Selected Print Show Filter Show Search Columns 0: 1: 2: LOAN NO. 3: …" at bounding box center [1173, 355] width 632 height 21
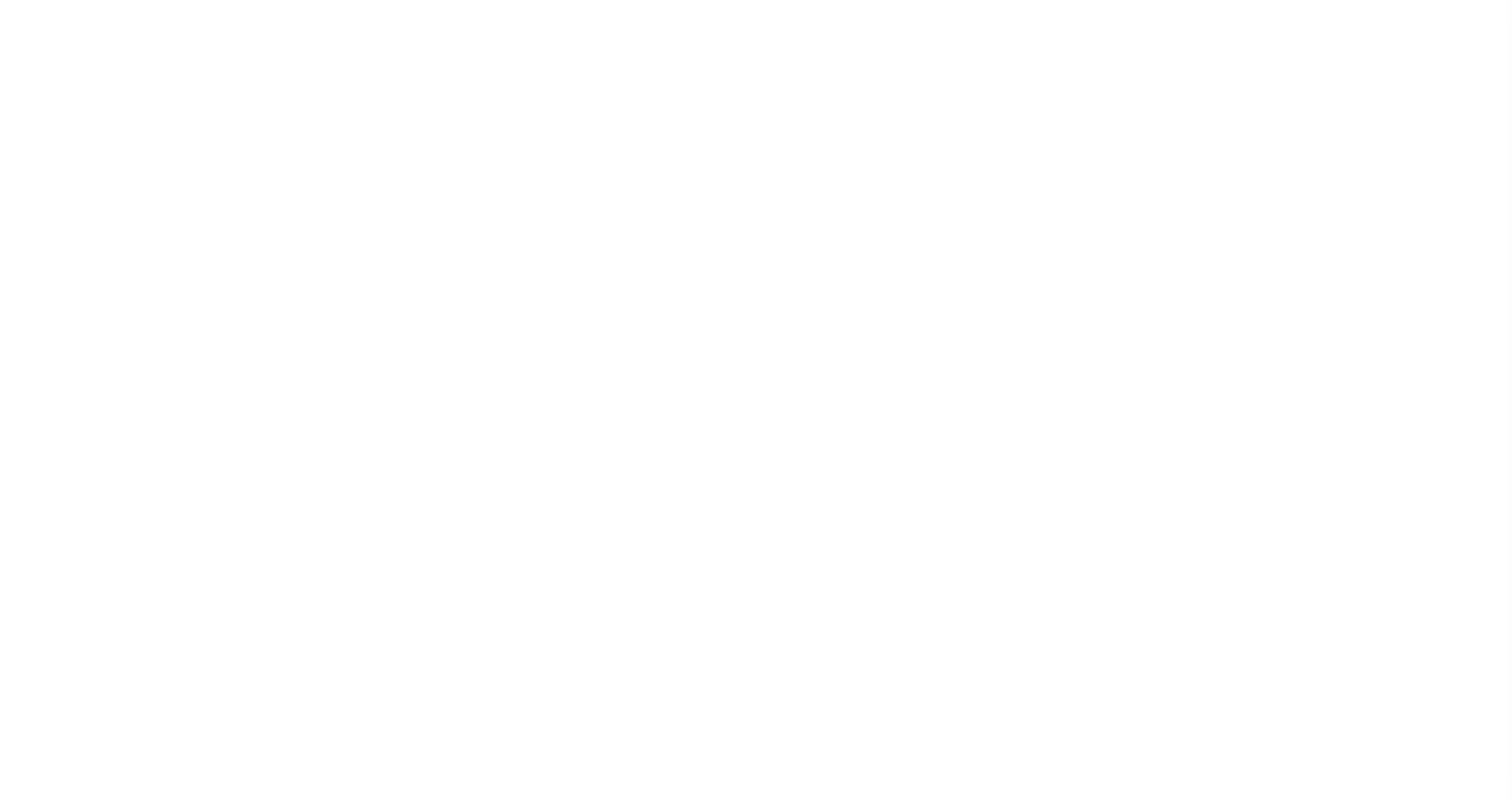
select select
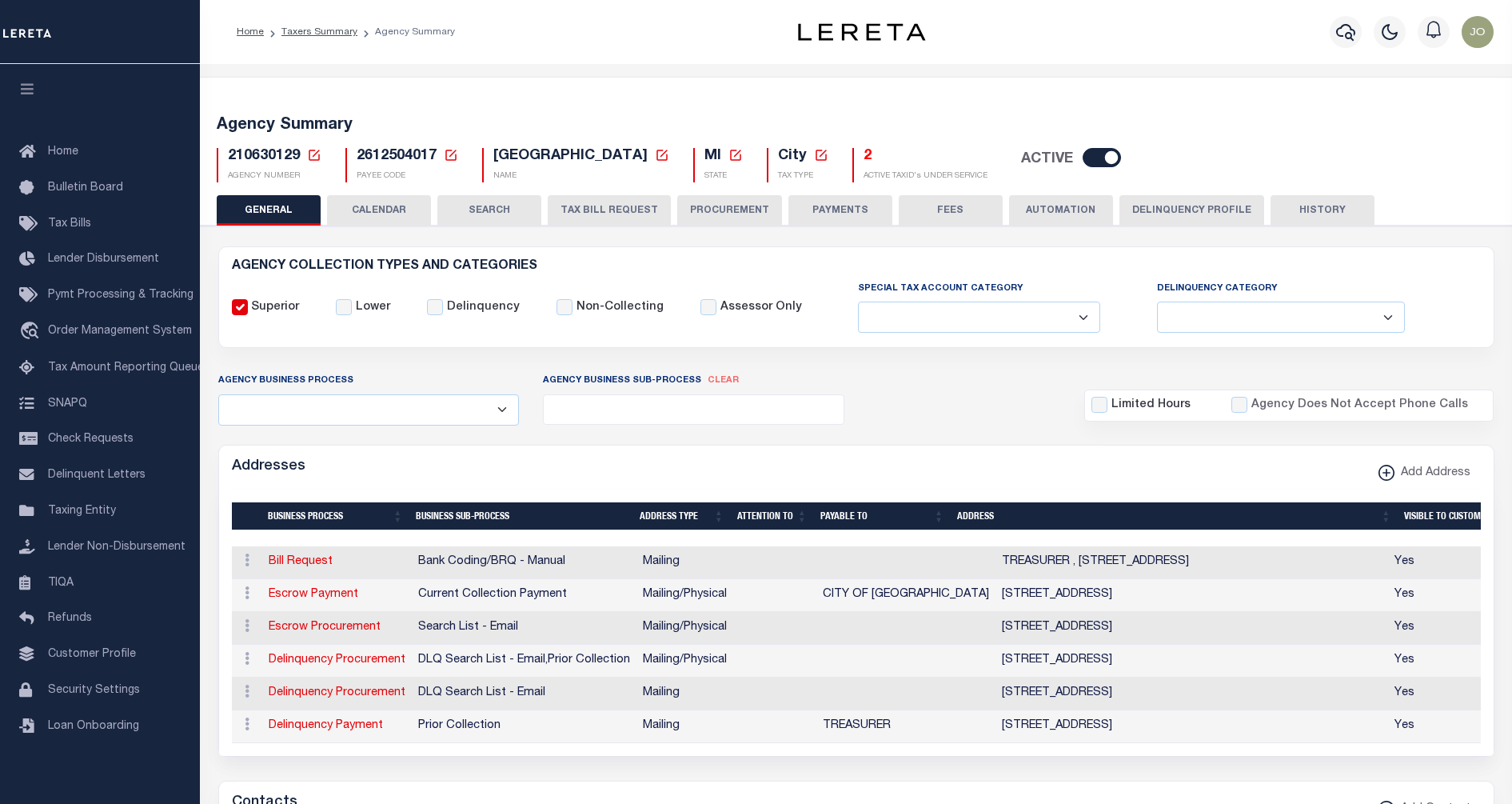
click at [631, 199] on button "TAX BILL REQUEST" at bounding box center [609, 210] width 123 height 30
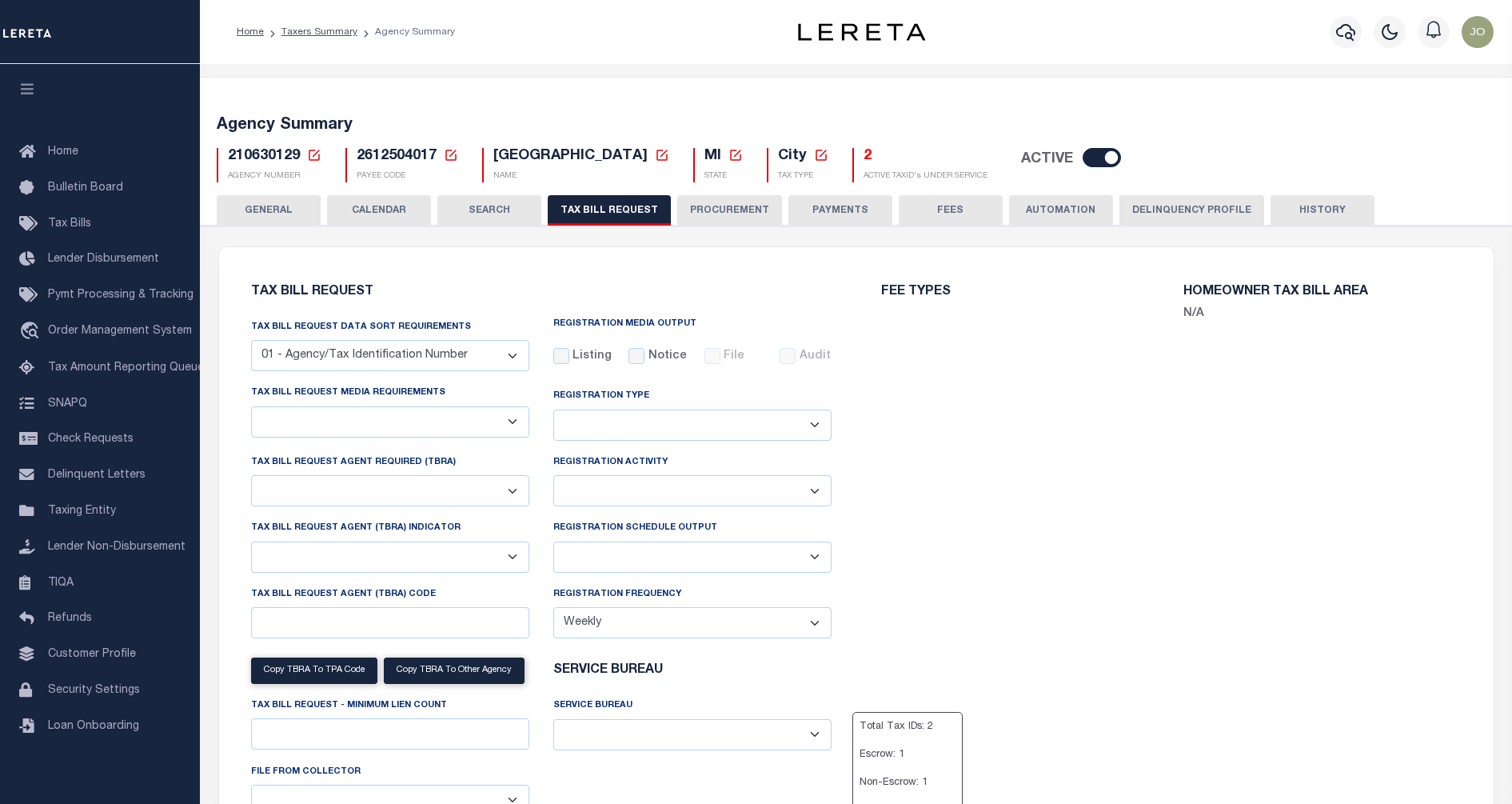
checkbox input "false"
select select "22"
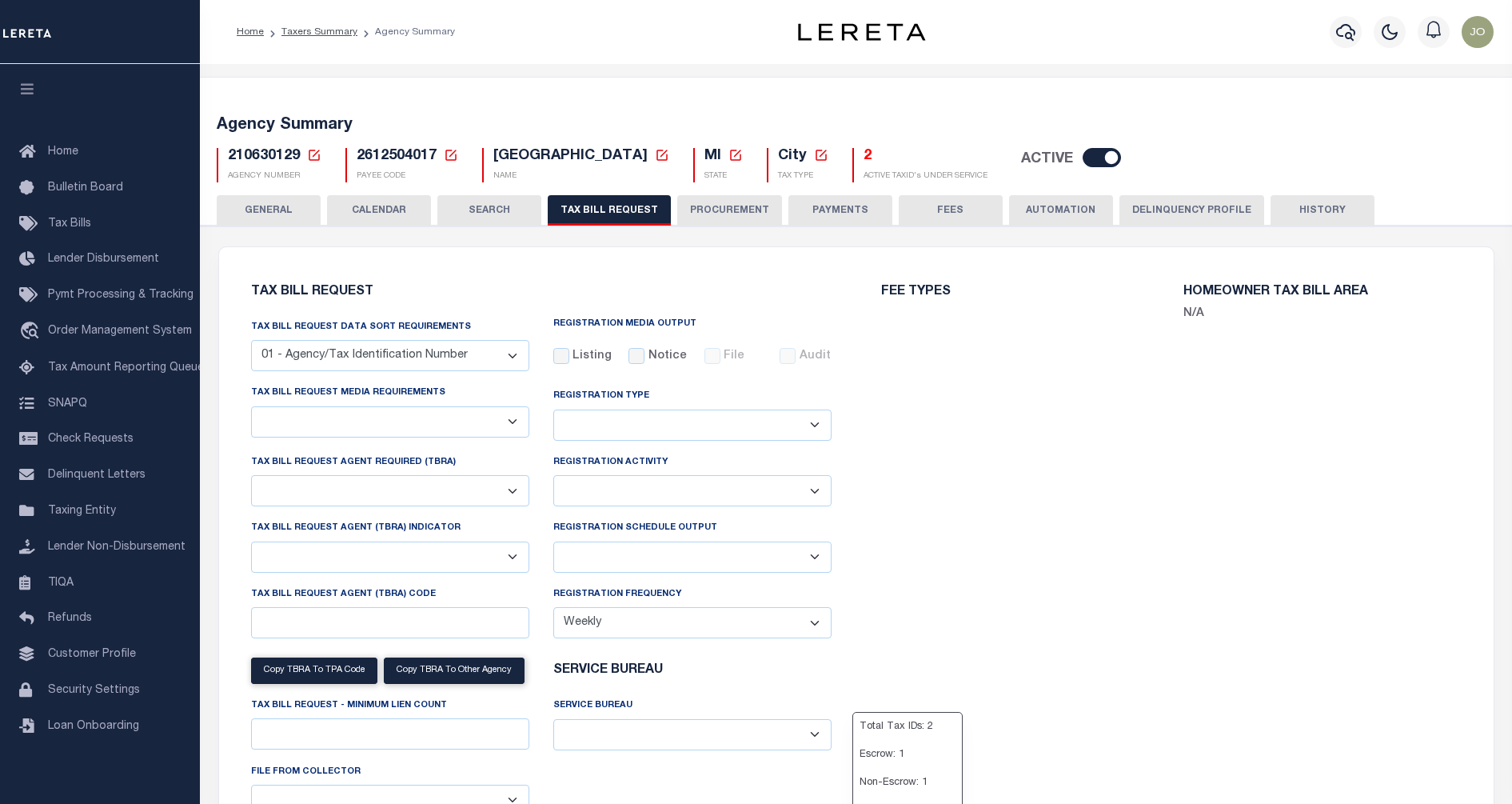
select select "true"
select select "13"
type input "00779"
select select
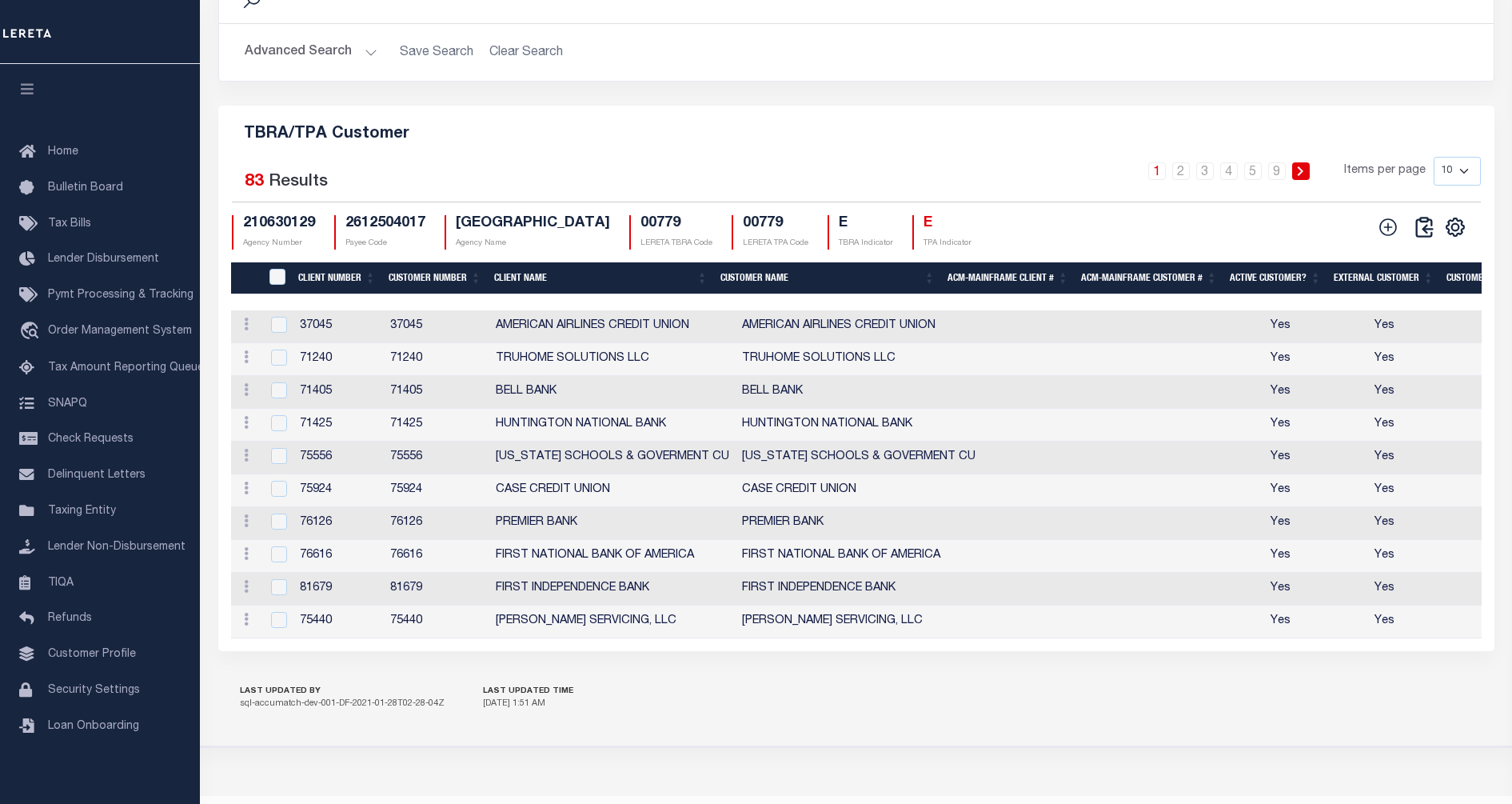
scroll to position [1896, 0]
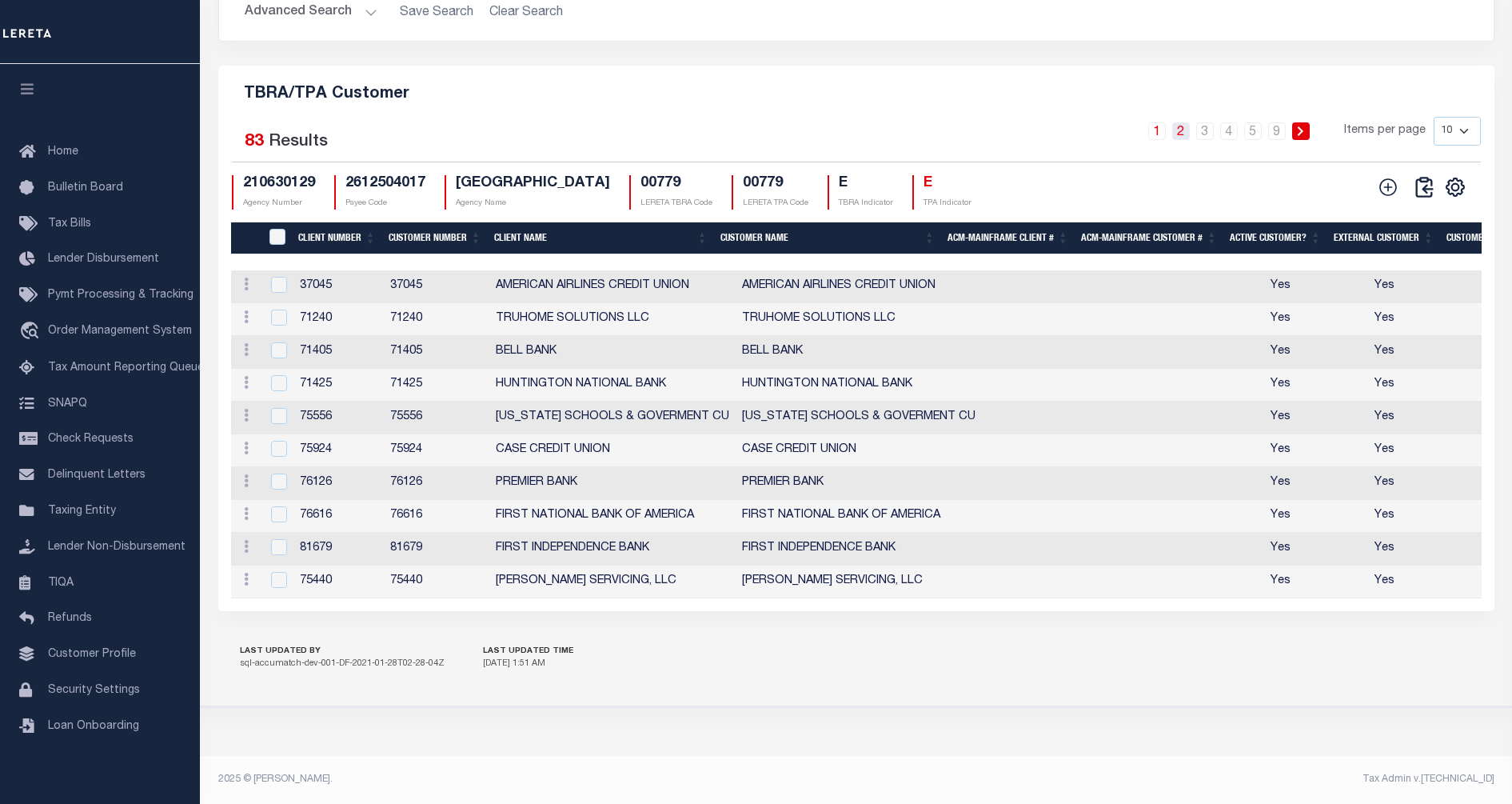
click at [1189, 124] on link "2" at bounding box center [1181, 131] width 18 height 18
click at [796, 224] on th "Customer Name" at bounding box center [828, 239] width 227 height 33
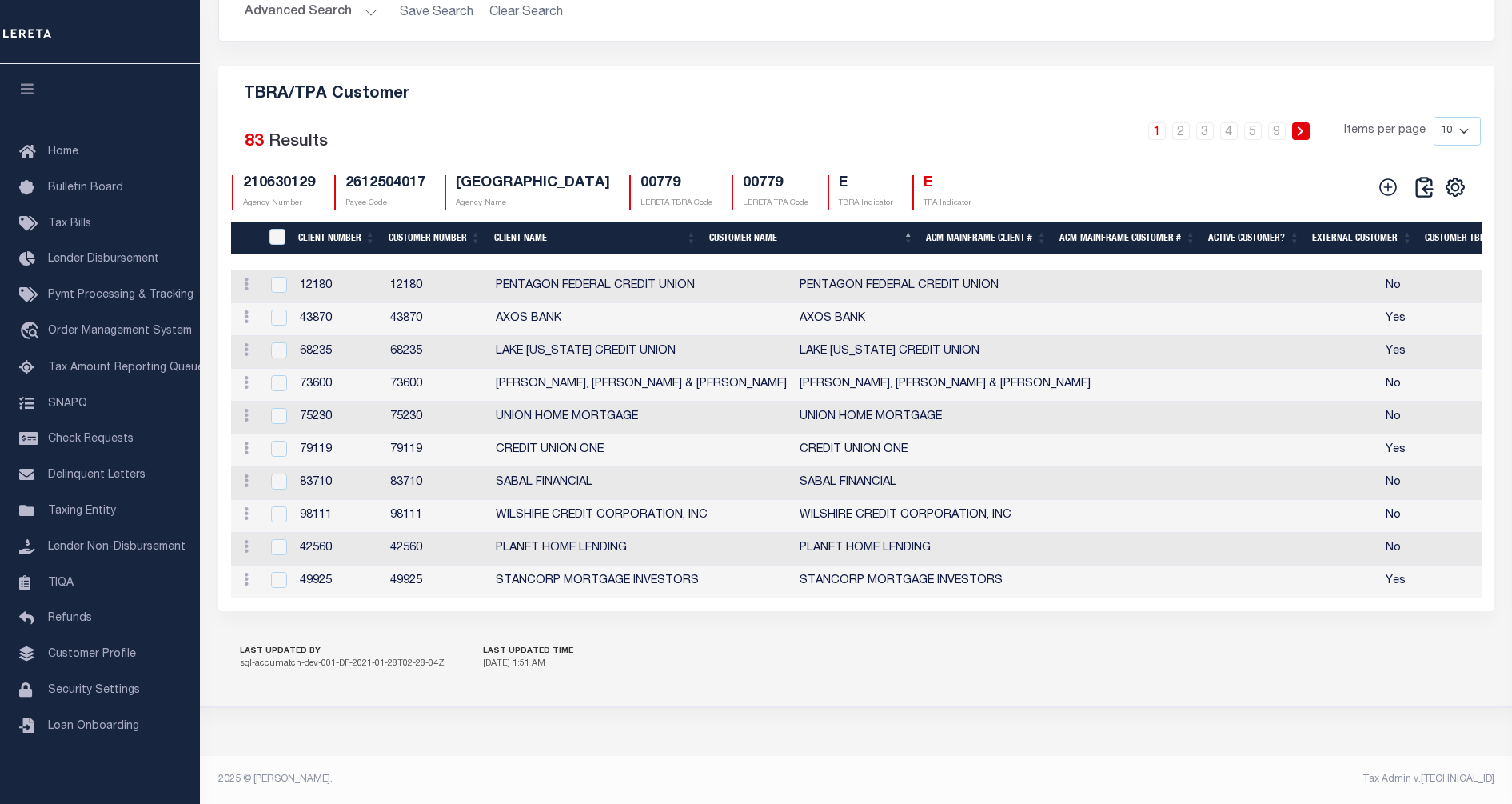
click at [818, 234] on th "Customer Name" at bounding box center [811, 239] width 217 height 33
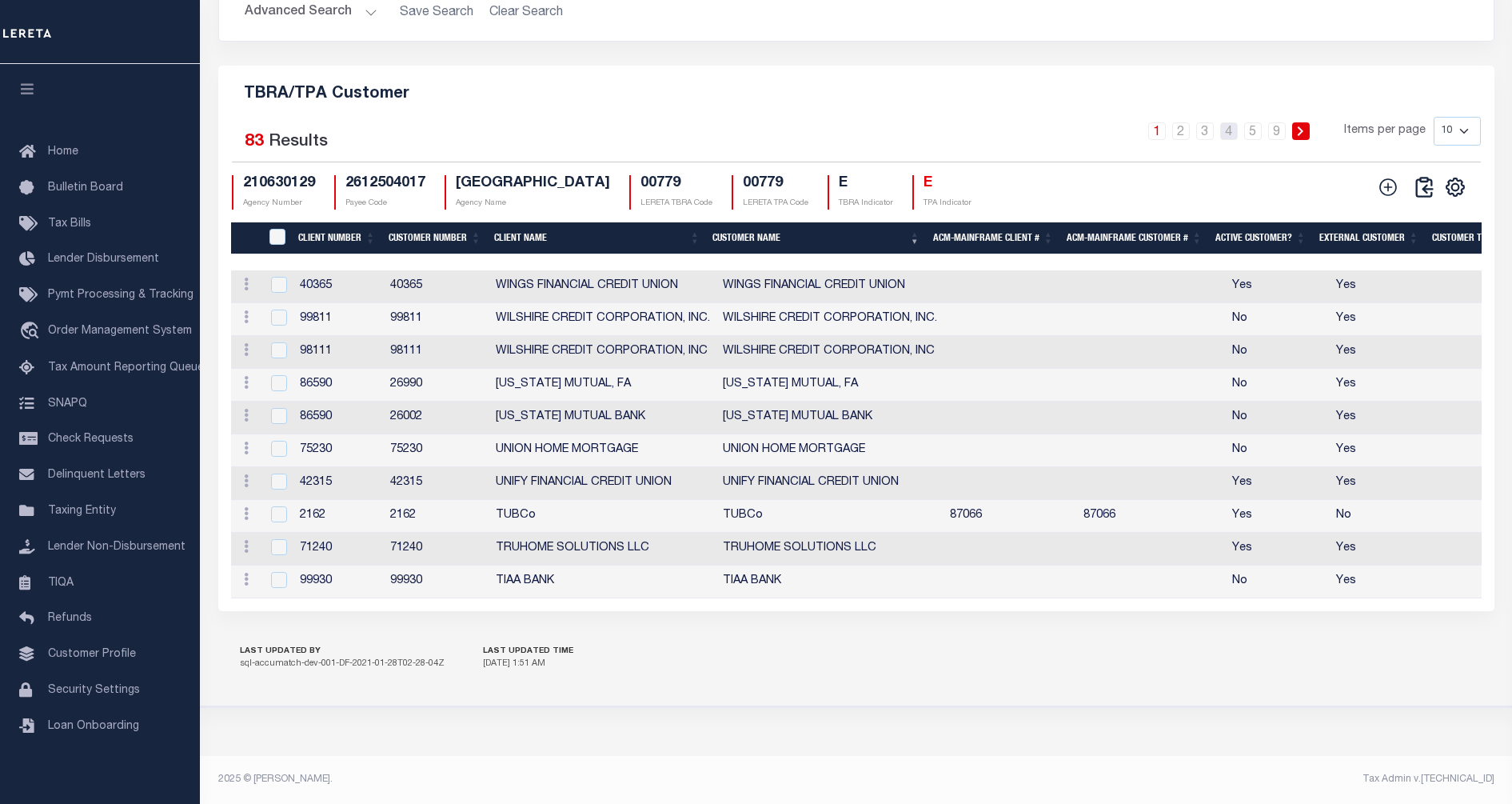
click at [1237, 123] on link "4" at bounding box center [1229, 131] width 18 height 18
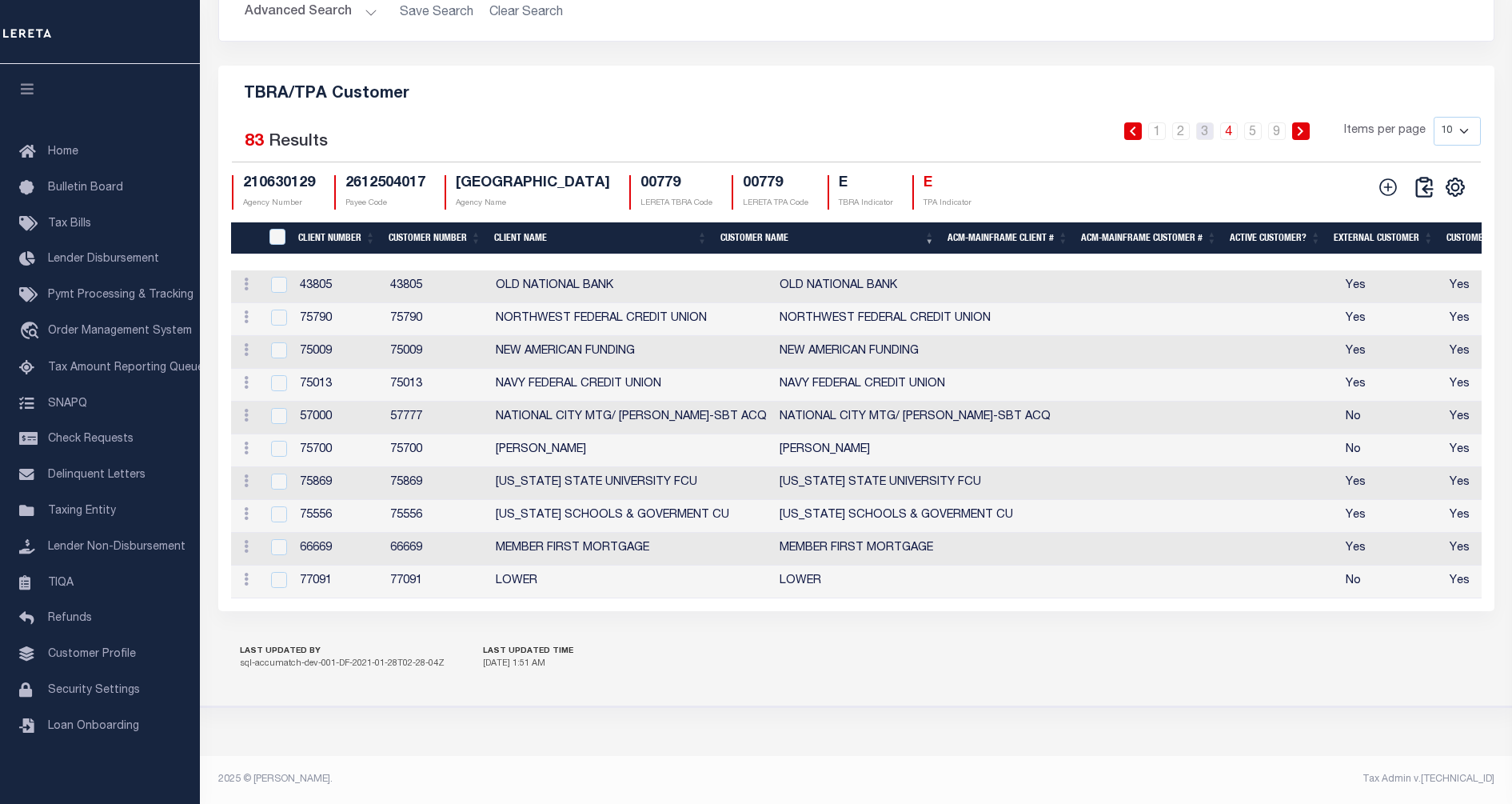
click at [1205, 123] on link "3" at bounding box center [1204, 131] width 18 height 18
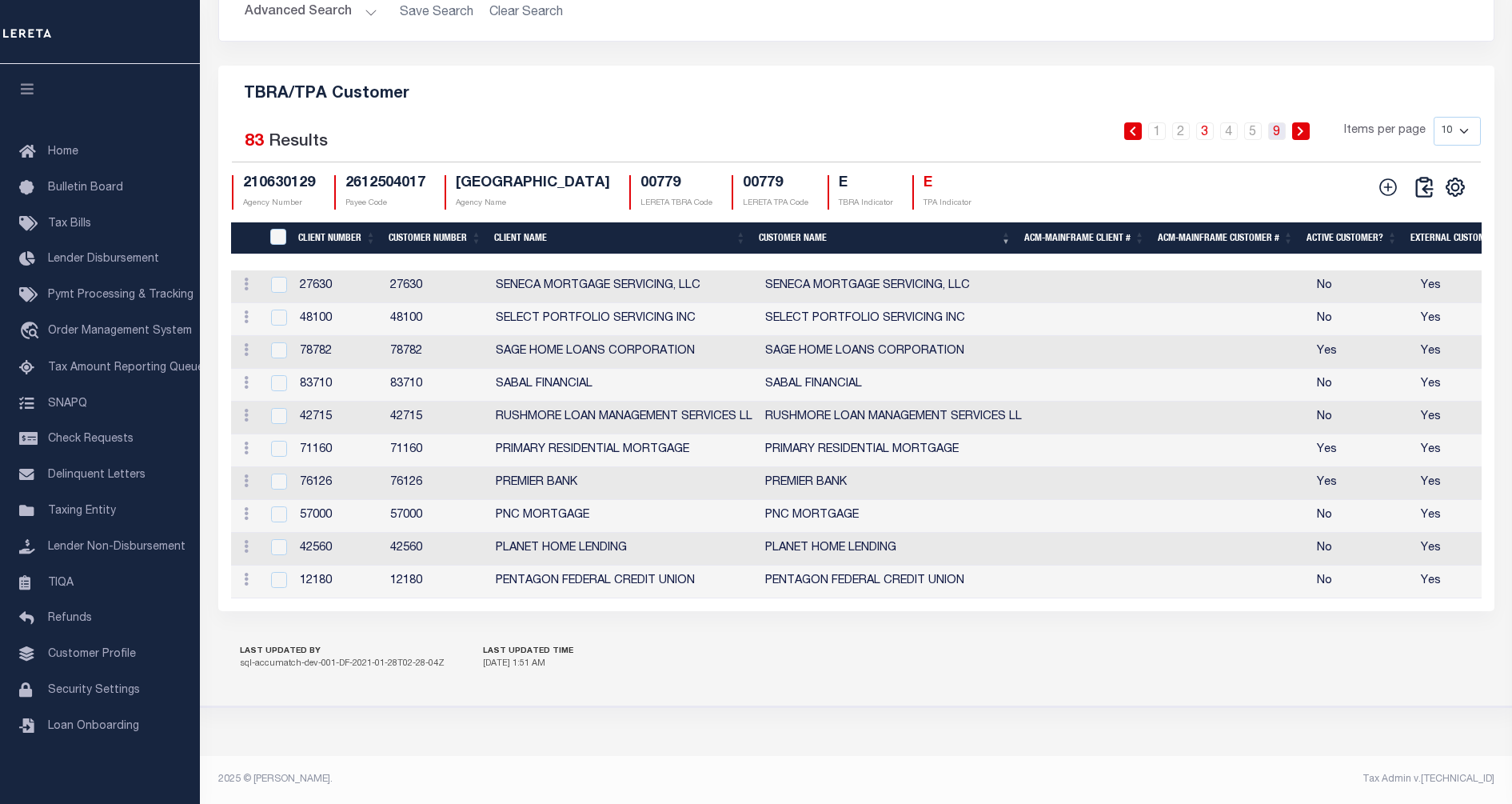
click at [1279, 123] on link "9" at bounding box center [1277, 131] width 18 height 18
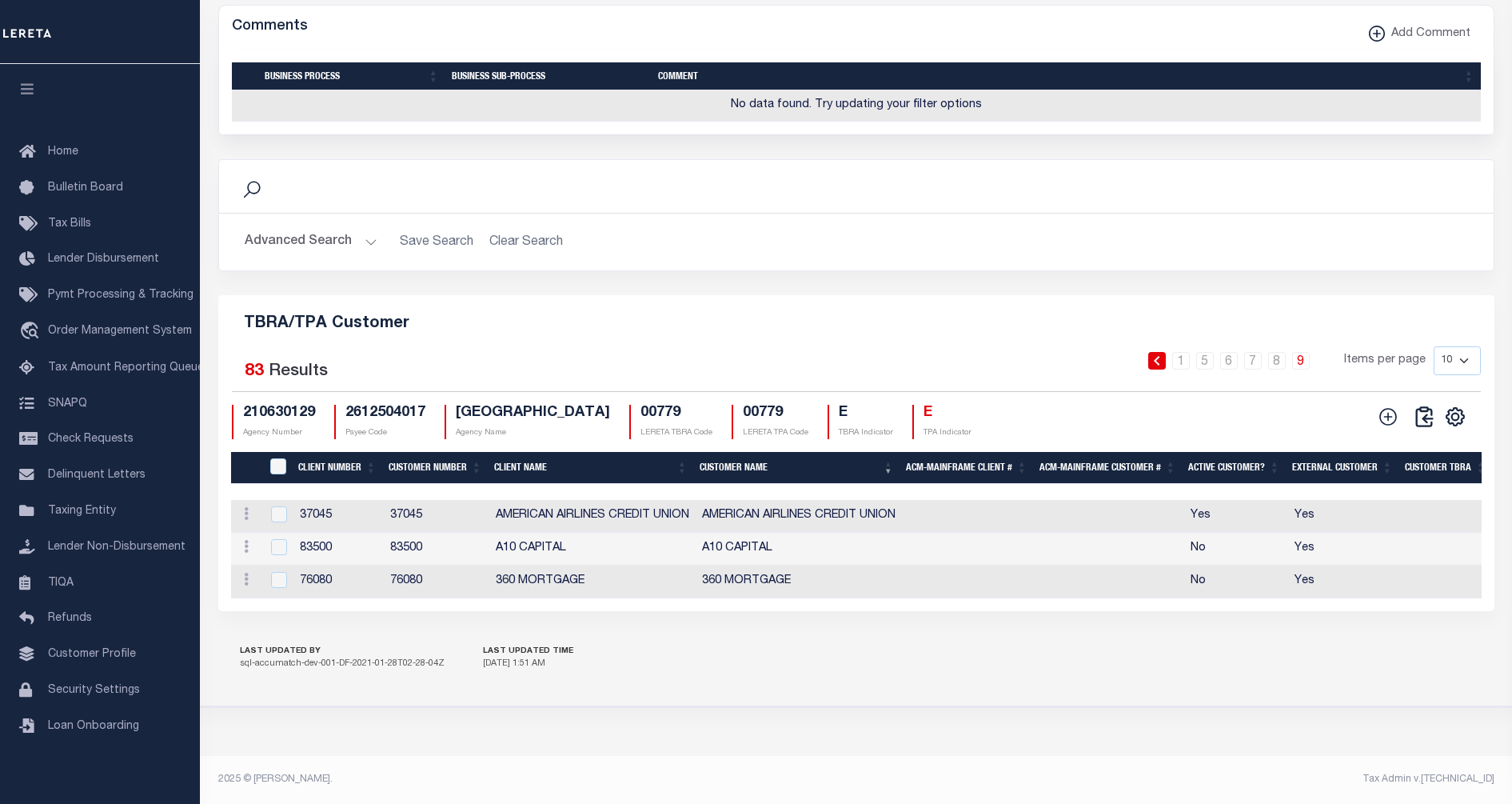
scroll to position [1666, 0]
click at [1259, 352] on link "7" at bounding box center [1253, 360] width 18 height 18
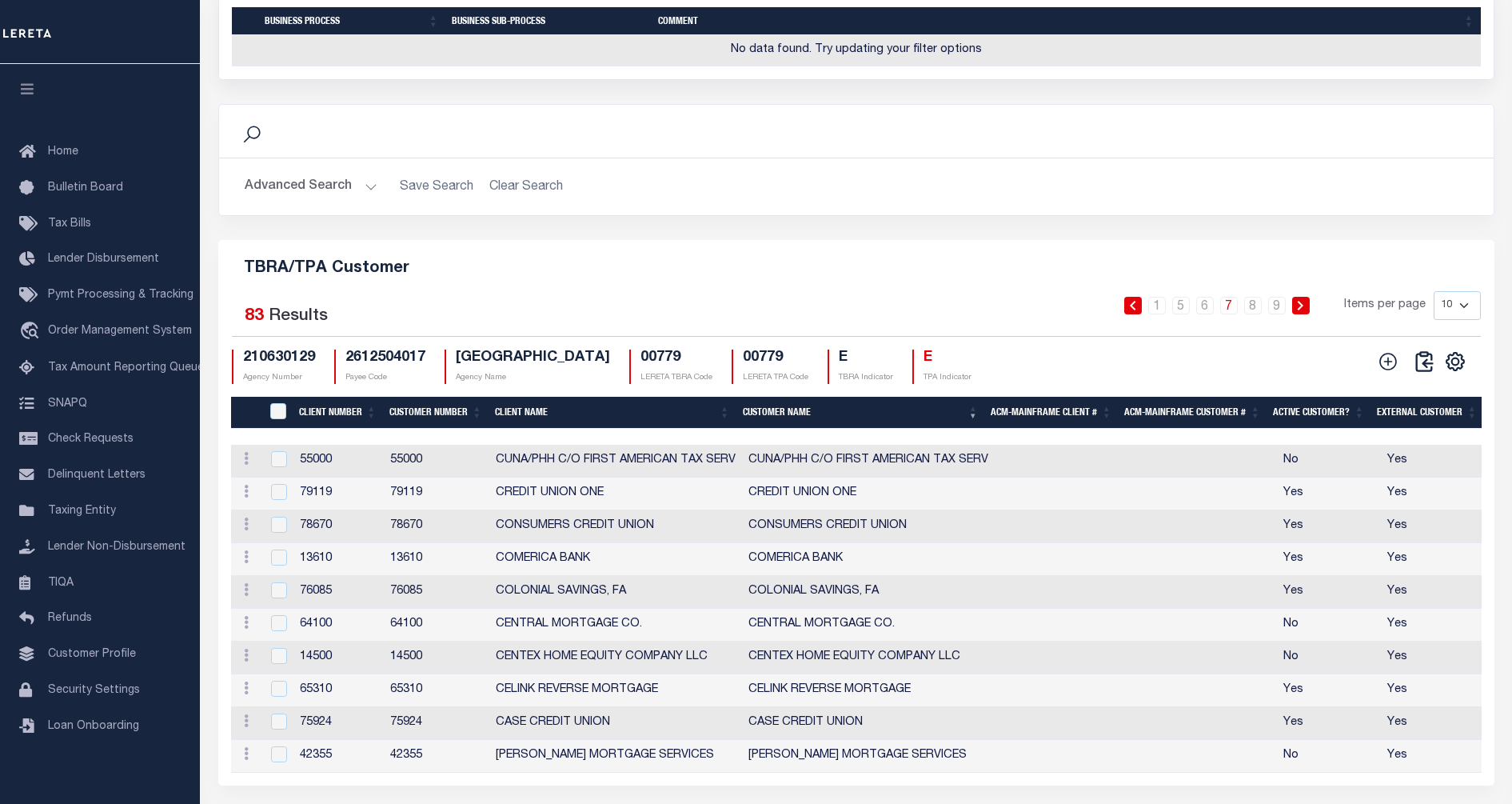
scroll to position [1896, 0]
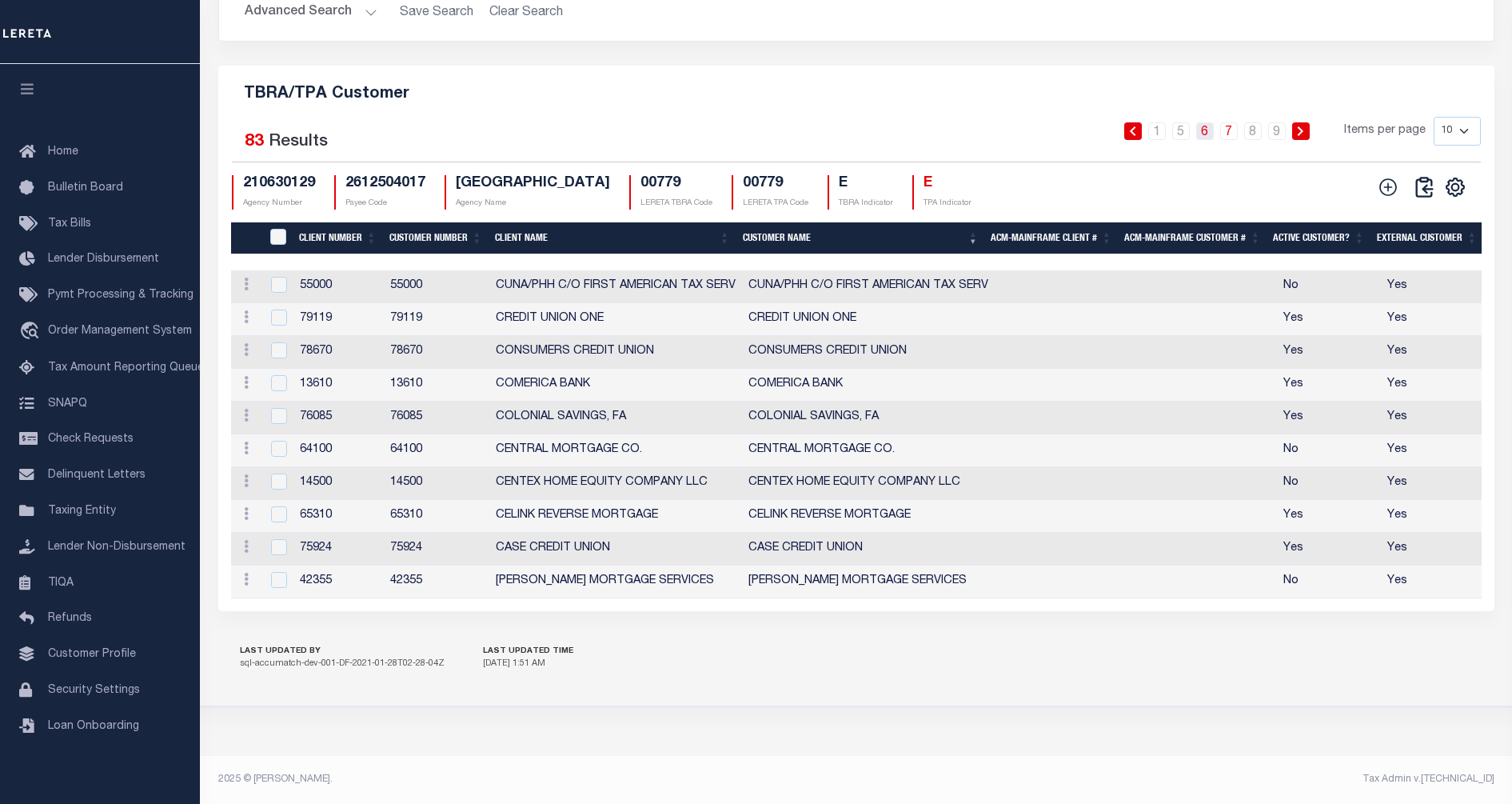
click at [1208, 126] on link "6" at bounding box center [1204, 131] width 18 height 18
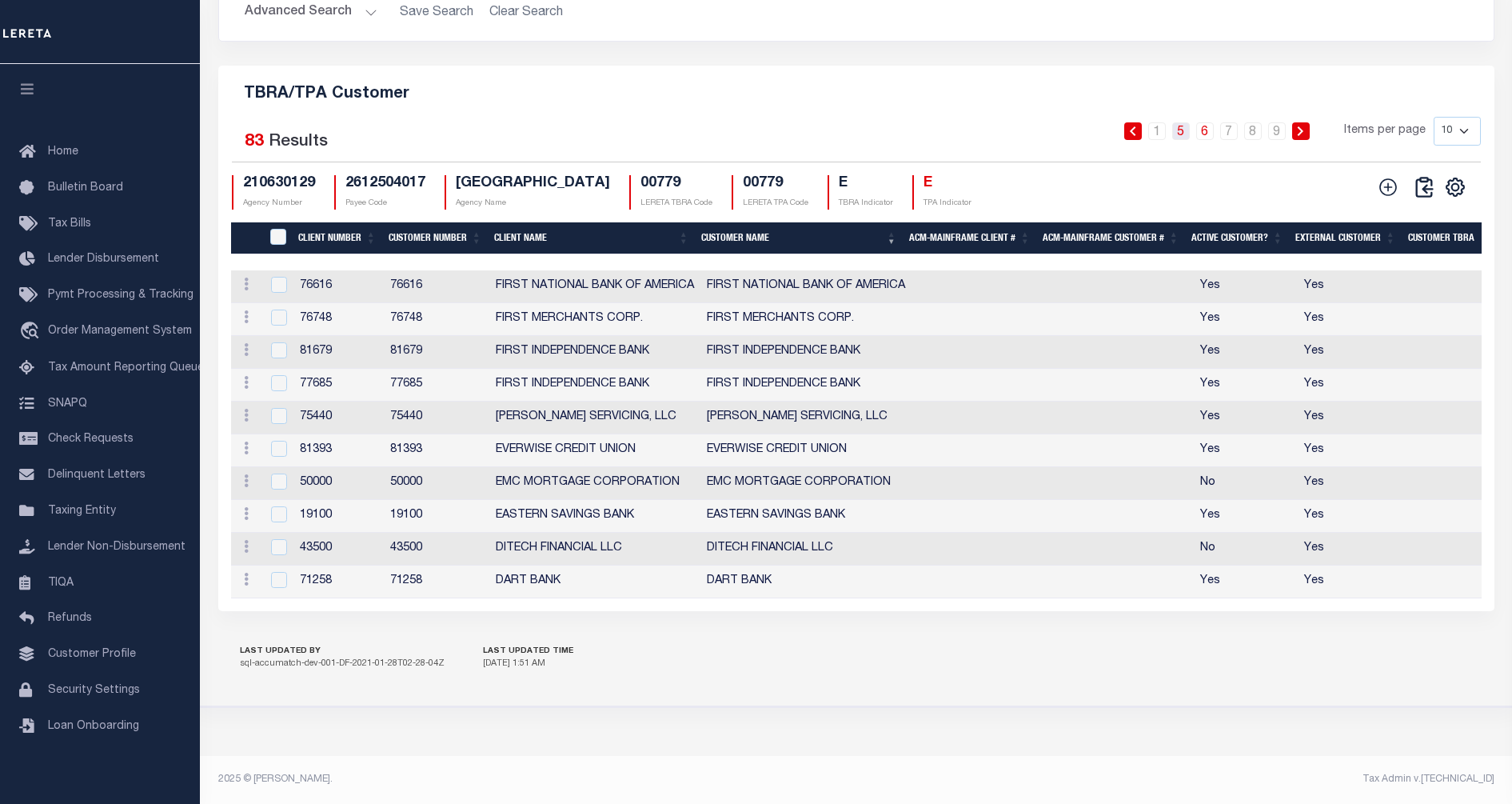
click at [1182, 128] on link "5" at bounding box center [1181, 131] width 18 height 18
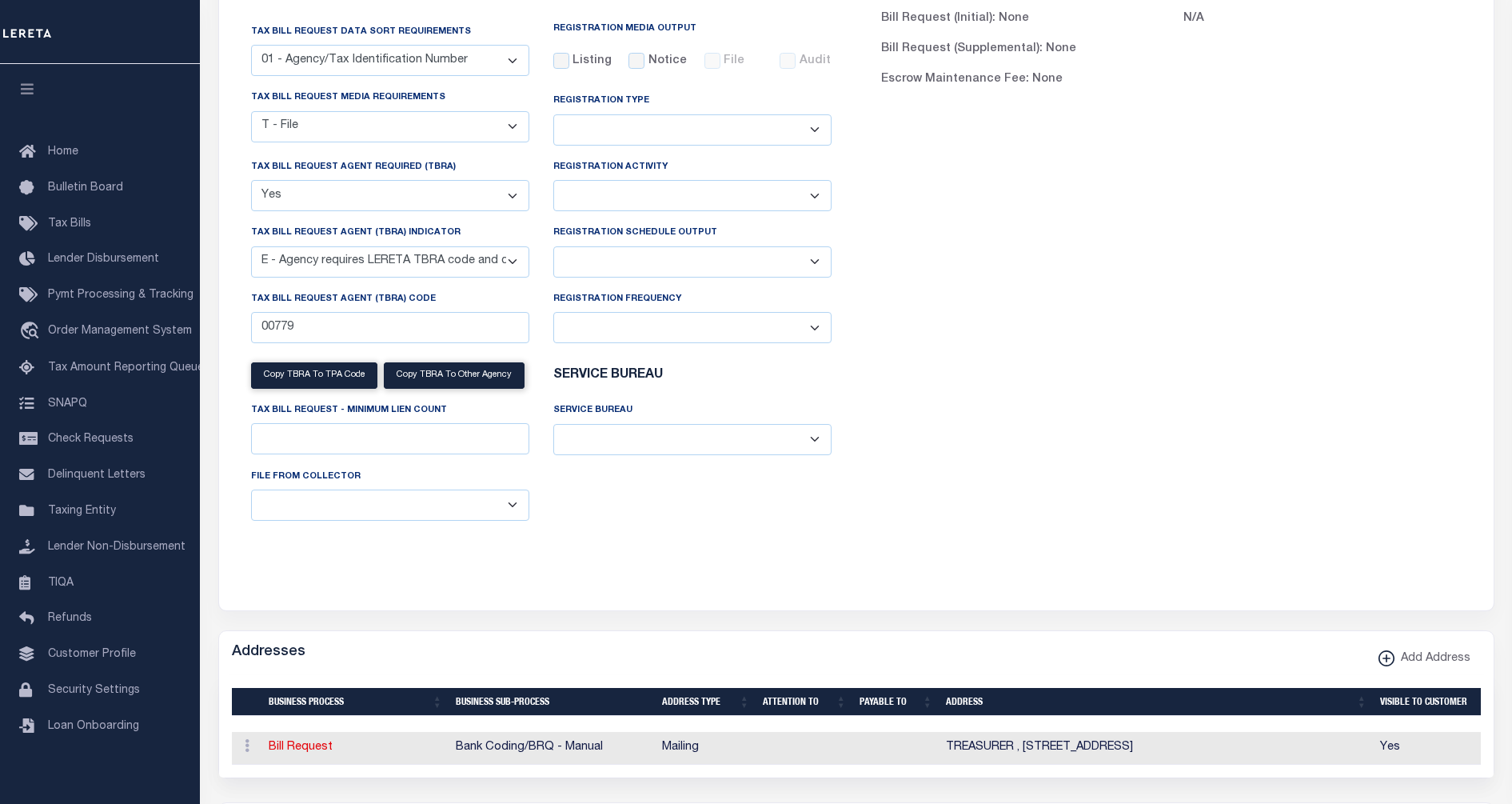
scroll to position [0, 0]
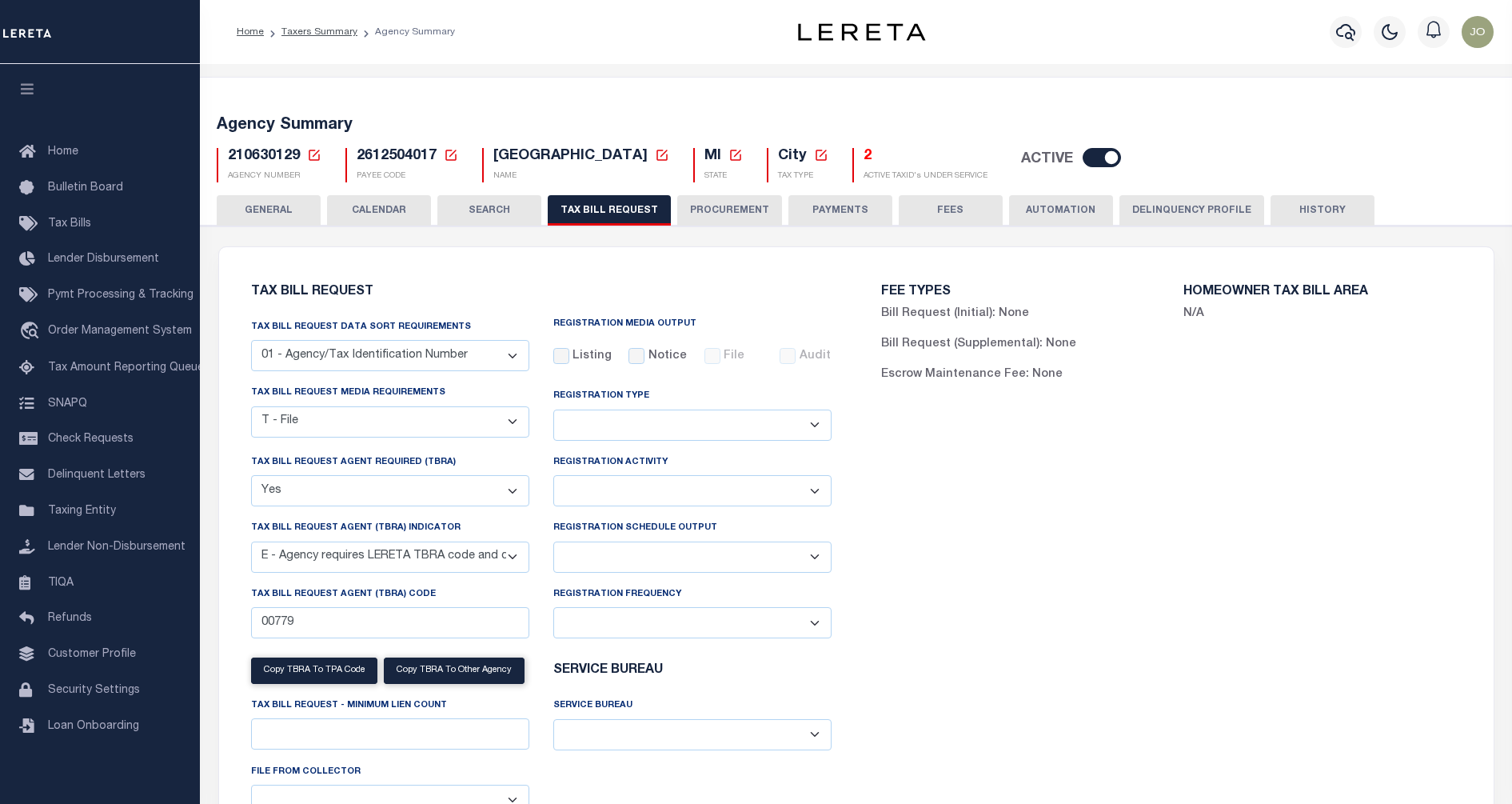
click at [880, 480] on div "FEE TYPES Bill Request (Initial): None Bill Request (Supplemental): None Escrow…" at bounding box center [1172, 567] width 630 height 601
click at [785, 287] on h6 "Tax Bill Request" at bounding box center [541, 293] width 581 height 13
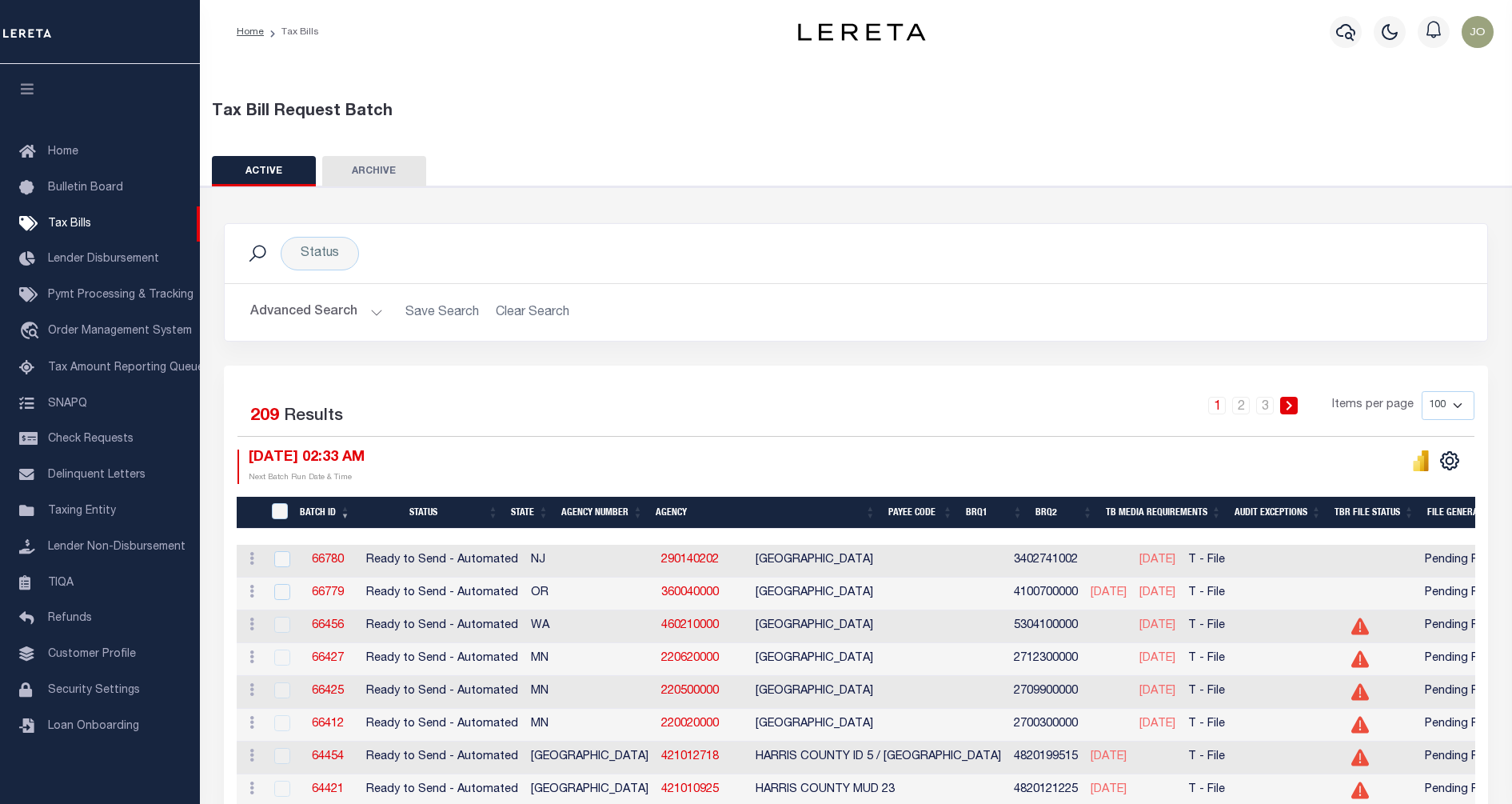
click at [352, 316] on button "Advanced Search" at bounding box center [316, 312] width 133 height 31
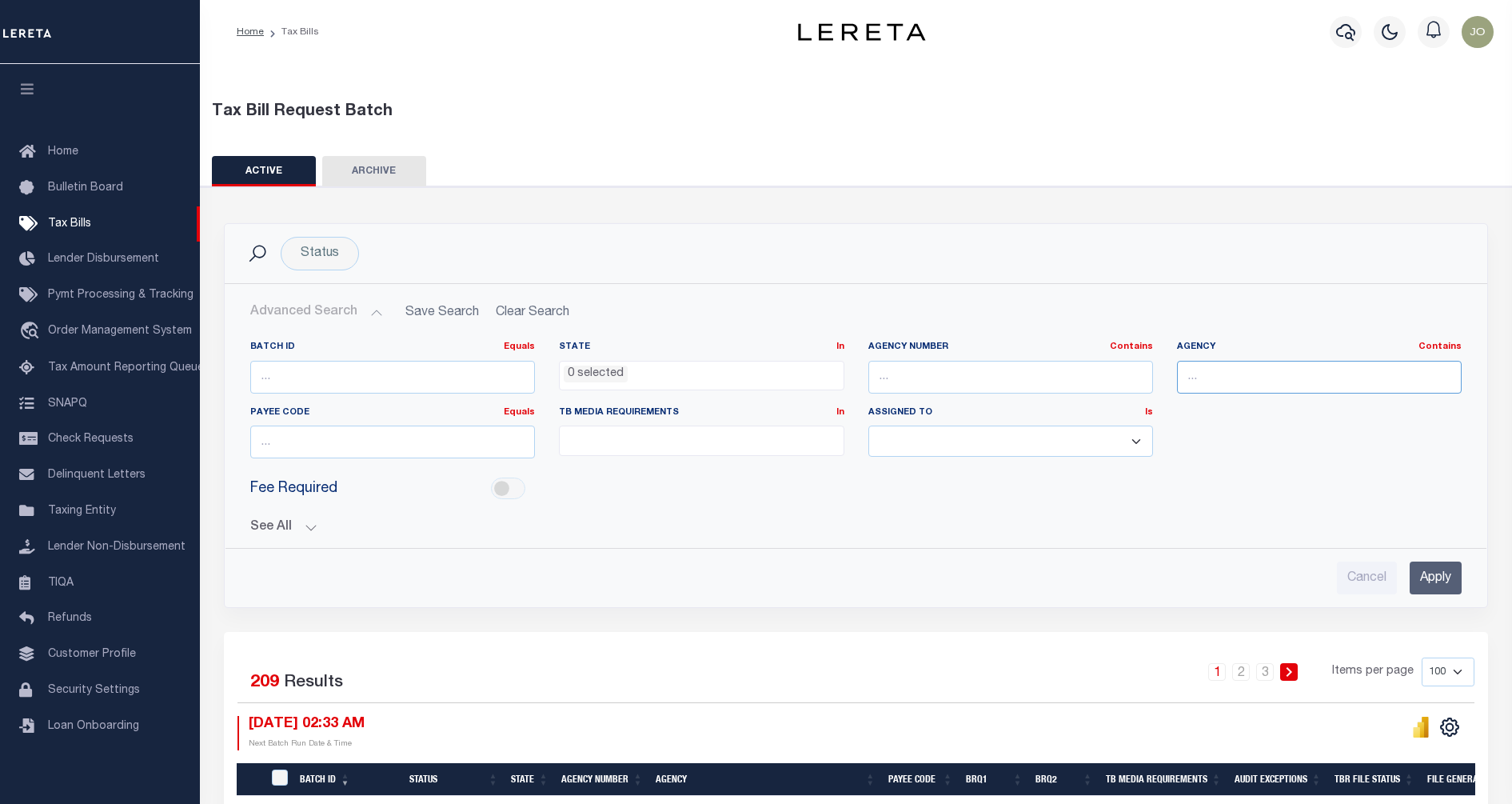
click at [1234, 373] on input "text" at bounding box center [1319, 377] width 285 height 33
type input "farmington"
click at [1441, 573] on input "Apply" at bounding box center [1436, 578] width 52 height 33
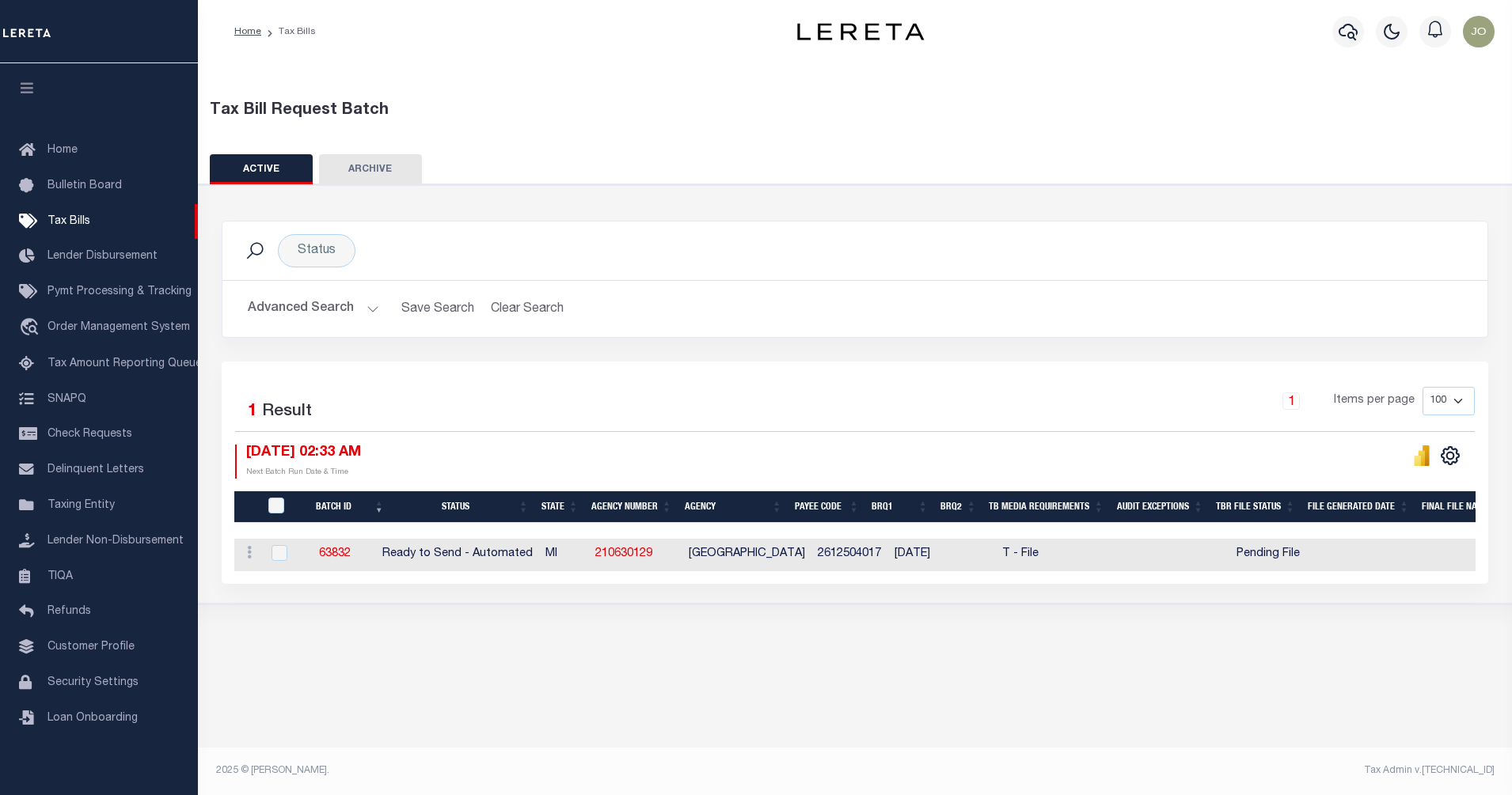
click at [844, 556] on td "2612504017" at bounding box center [849, 554] width 77 height 32
checkbox input "true"
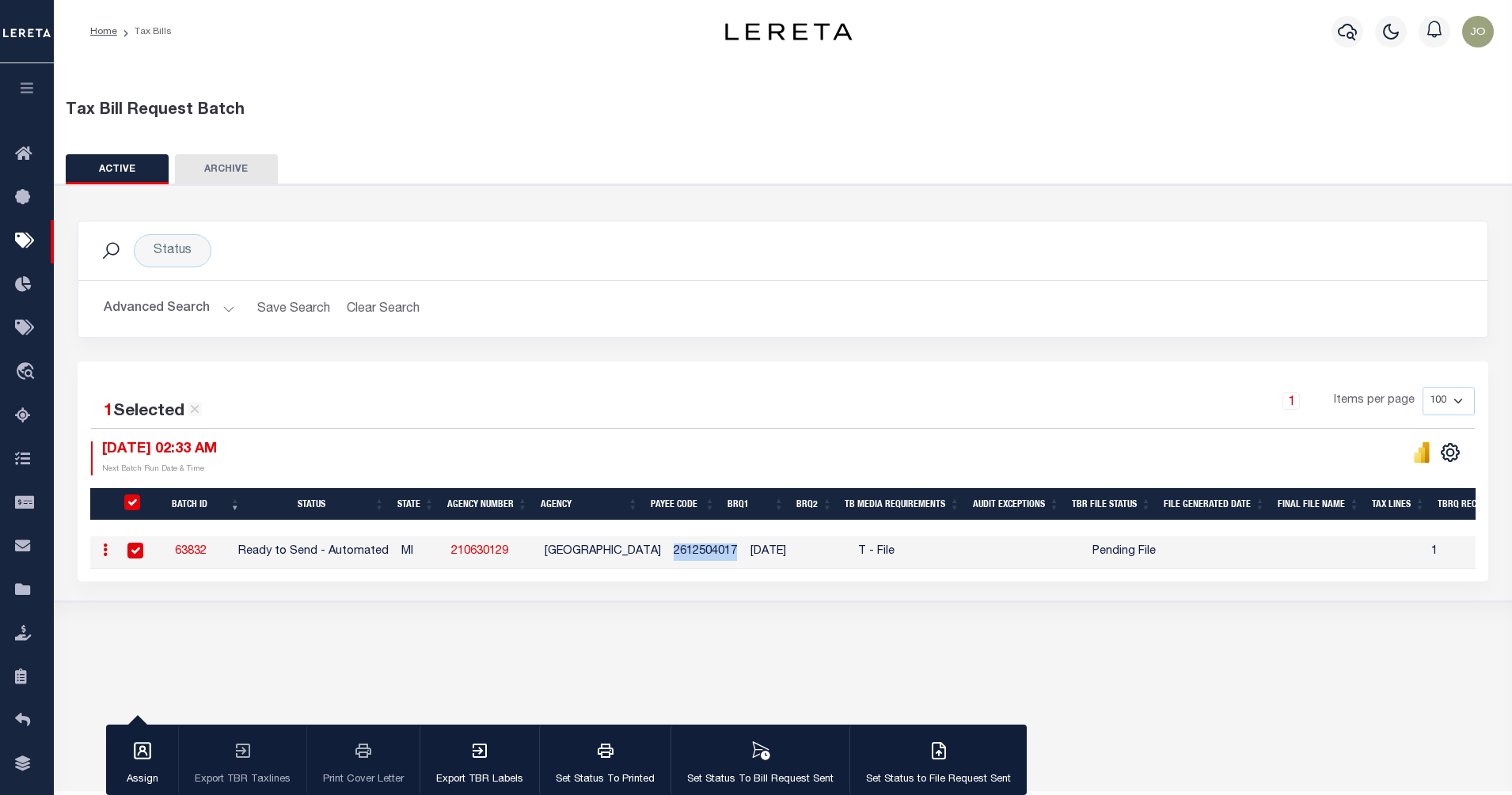
click at [744, 556] on td "2612504017" at bounding box center [705, 553] width 77 height 32
checkbox input "false"
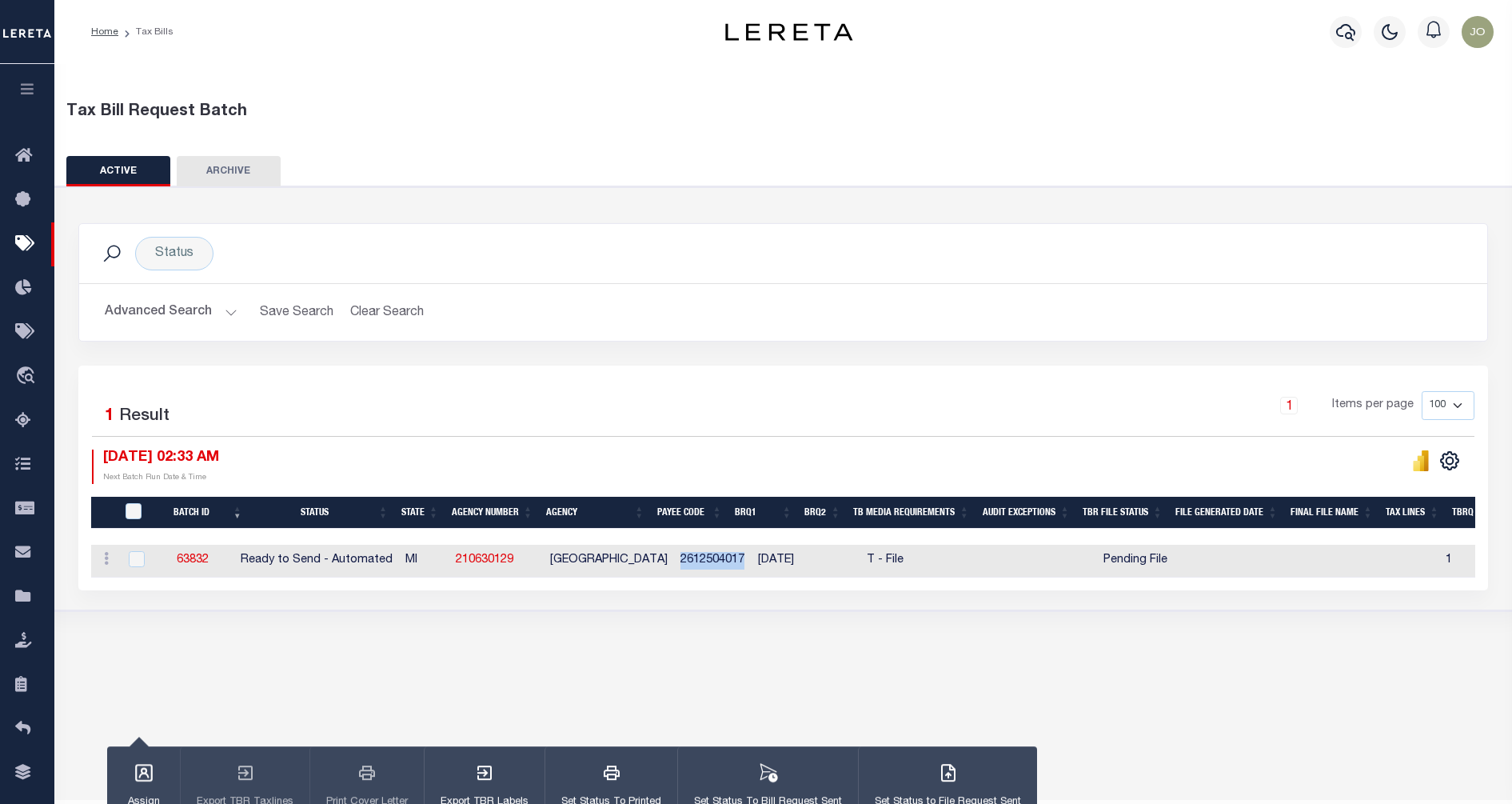
copy td "2612504017"
click at [831, 638] on div "Tax Bill Request Batch ACTIVE ARCHIVE HISTORY Search" at bounding box center [783, 362] width 1458 height 596
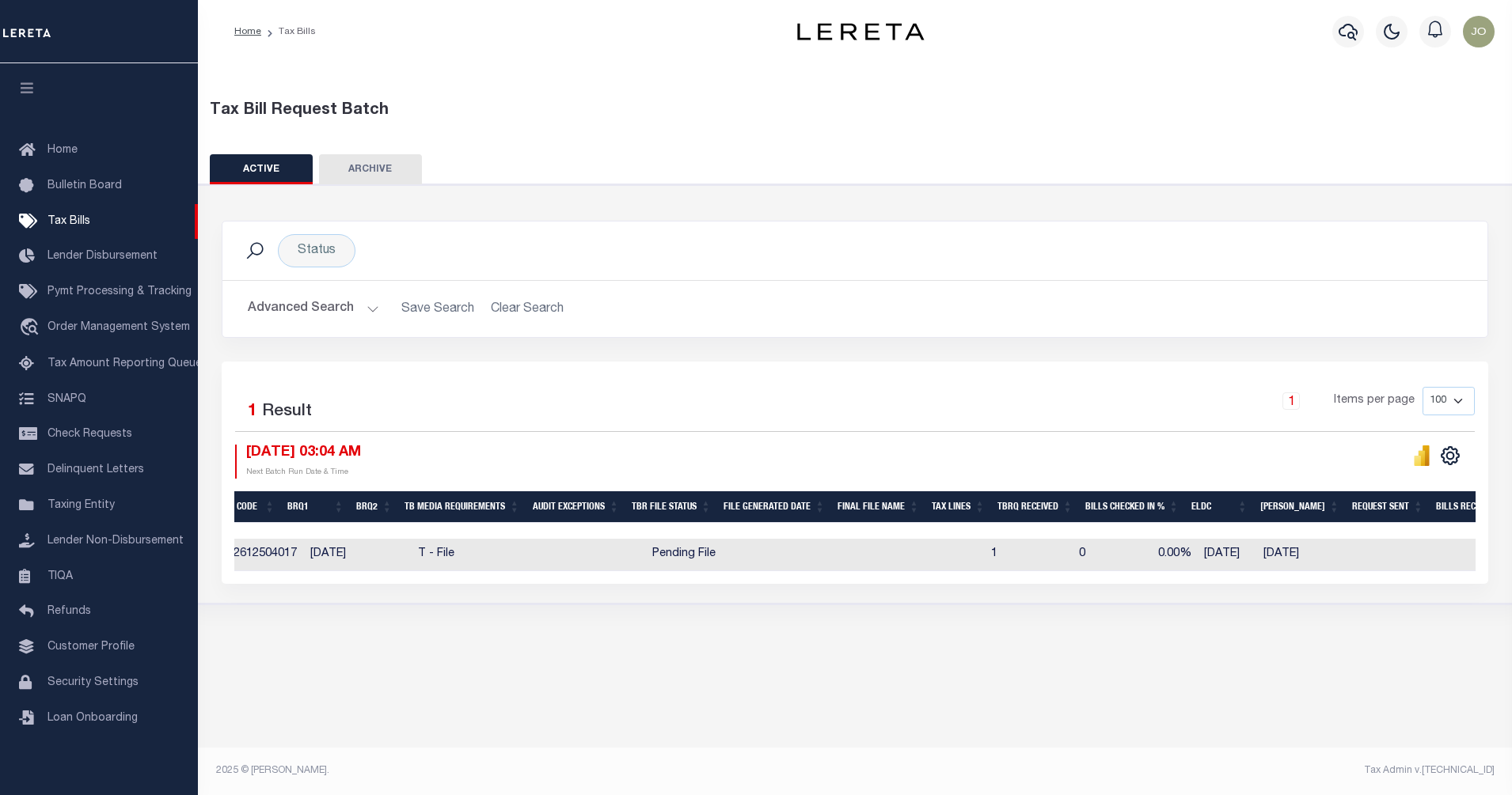
scroll to position [0, 523]
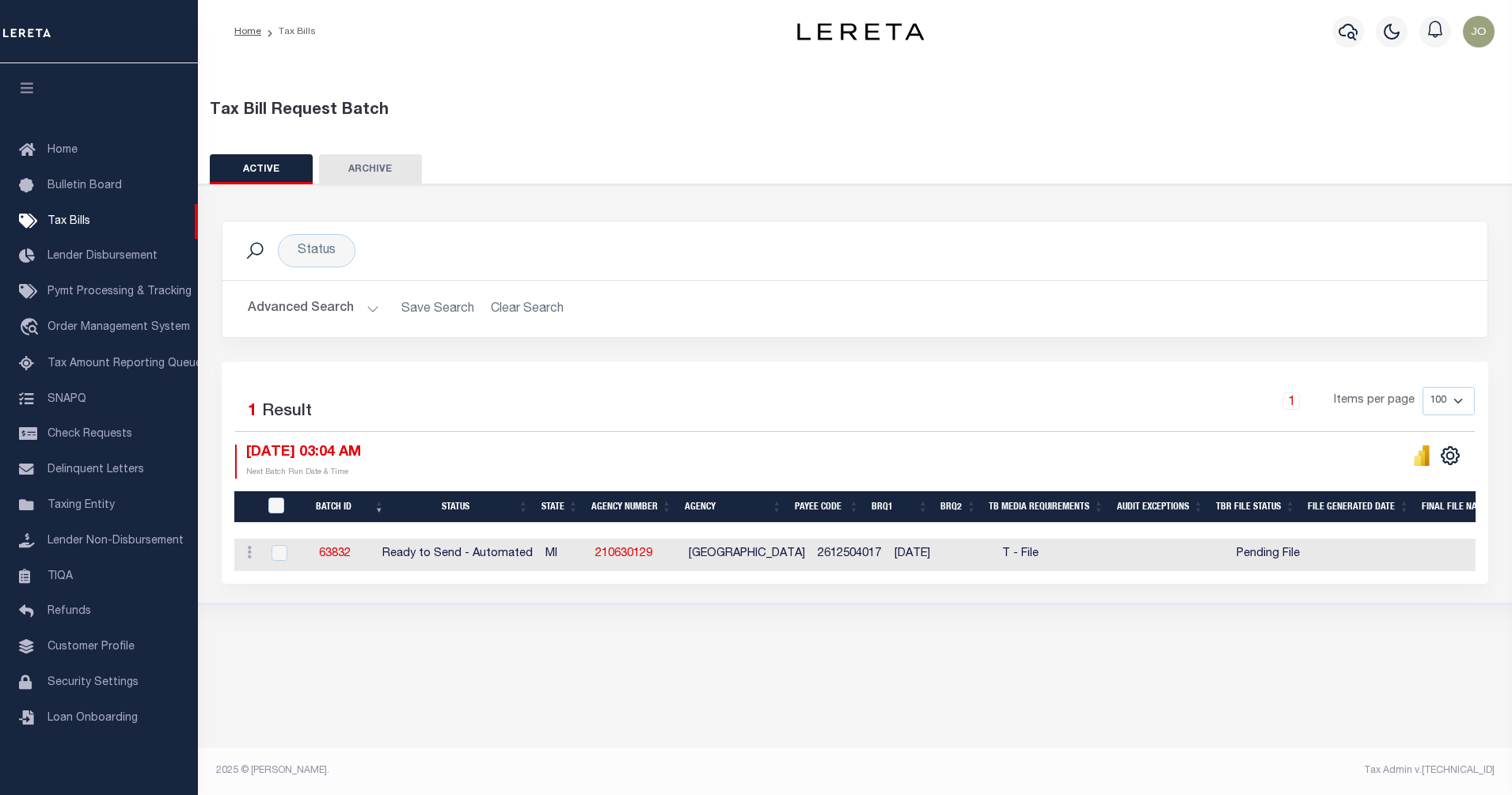
click at [996, 628] on div "Tax Bill Request Batch ACTIVE ARCHIVE HISTORY Search" at bounding box center [855, 358] width 1314 height 590
click at [1072, 446] on div at bounding box center [1164, 461] width 619 height 34
click at [786, 374] on div "Selected 1 Result 1 Items per page 100 200 500 1000 [DATE] 03:04 AM" at bounding box center [855, 473] width 1266 height 223
drag, startPoint x: 819, startPoint y: 549, endPoint x: 603, endPoint y: 550, distance: 216.0
click at [603, 550] on tr "ACTIONS [GEOGRAPHIC_DATA] 63832 Ready to Send - Automated MI 210630129 [GEOGRAP…" at bounding box center [1516, 554] width 2564 height 32
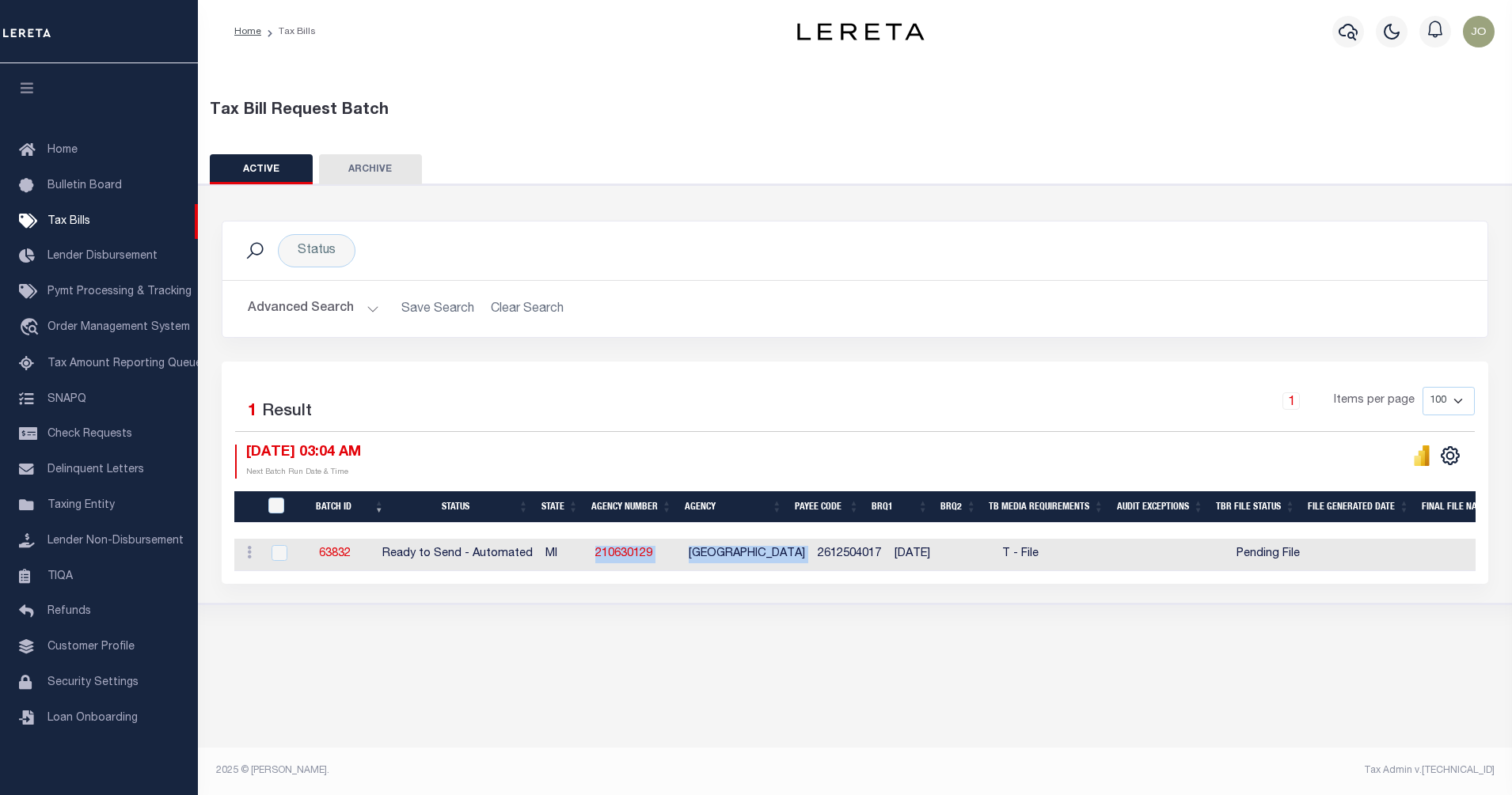
copy tr "210630129 [GEOGRAPHIC_DATA]"
drag, startPoint x: 329, startPoint y: 558, endPoint x: 826, endPoint y: 572, distance: 497.2
click at [826, 572] on div "Batch ID Status State Agency Number Agency Payee Code BRQ1 BRQ2 TB Media Requir…" at bounding box center [855, 554] width 1241 height 32
copy tr "63832 Ready to Send - Automated MI 210630129 [GEOGRAPHIC_DATA]"
click at [730, 584] on div "Selected 1 Result 1 Items per page 100 200 500 1000 [DATE] 03:04 AM" at bounding box center [855, 473] width 1266 height 223
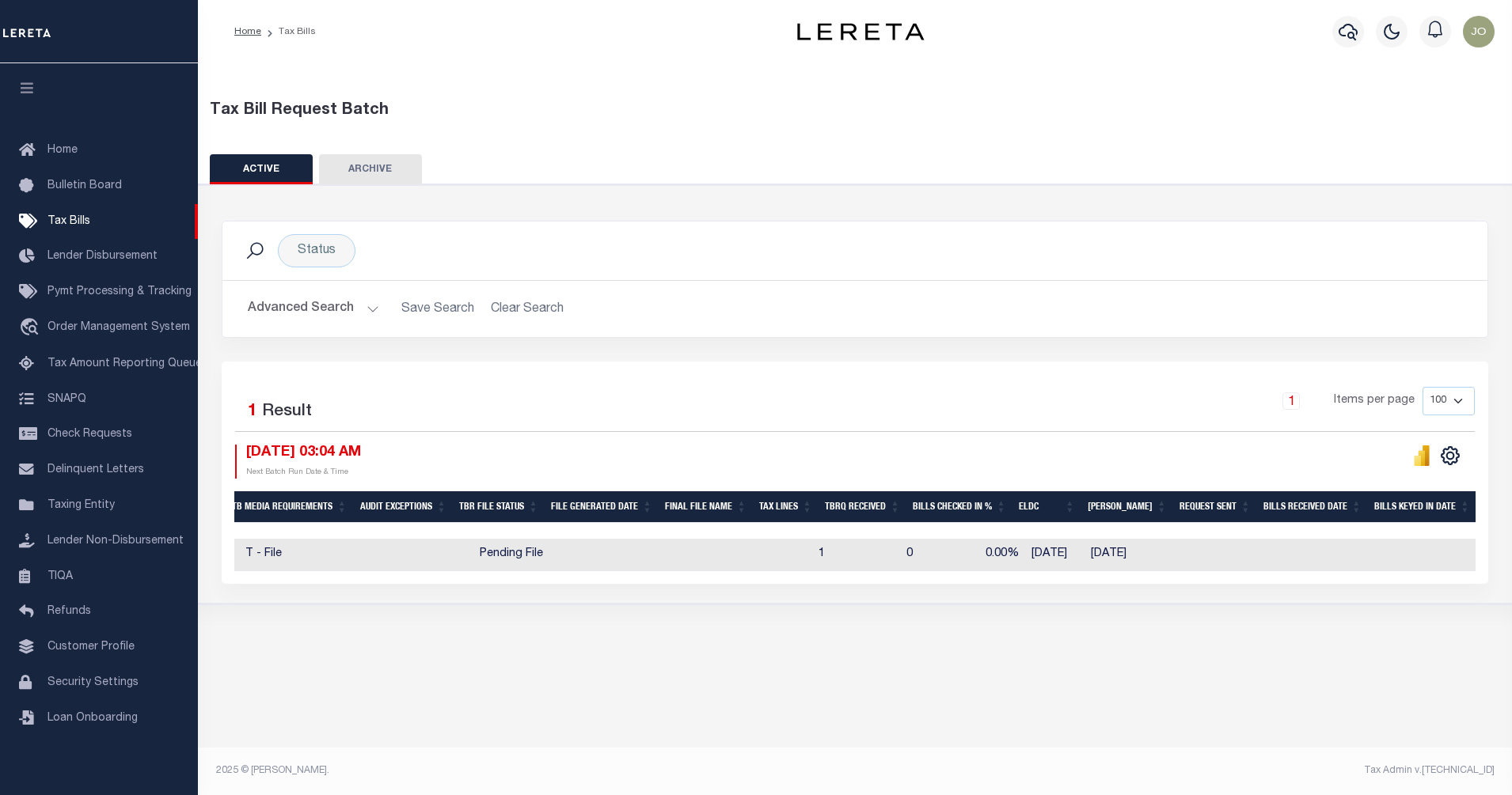
scroll to position [0, 735]
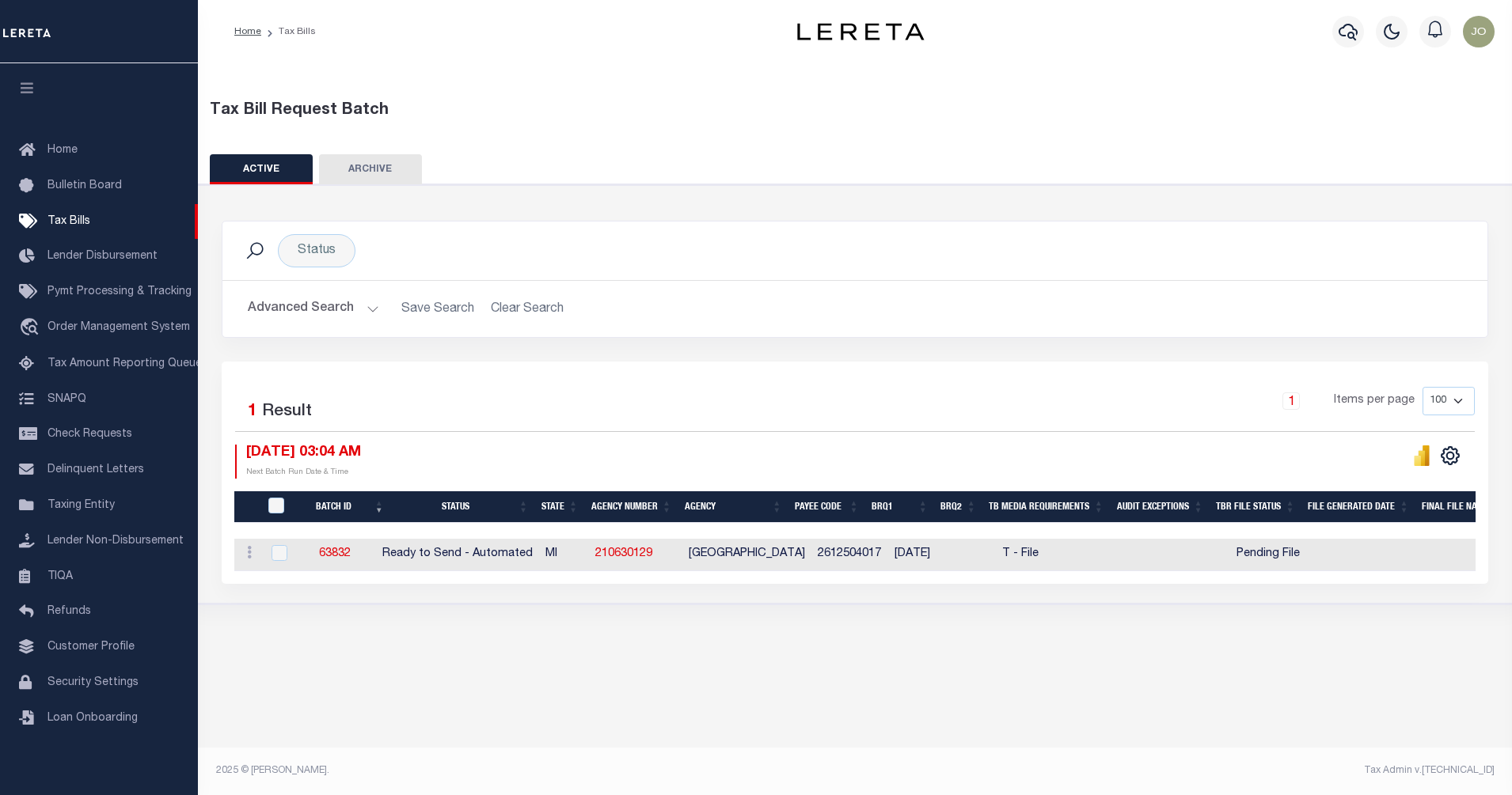
click at [629, 460] on div "10/07/2025 03:04 AM Next Batch Run Date & Time" at bounding box center [544, 461] width 619 height 34
click at [925, 375] on div "Selected 1 Result 1 Items per page 100 200 500 1000 10/07/2025 03:04 AM" at bounding box center [855, 473] width 1266 height 223
click at [993, 459] on div at bounding box center [1164, 461] width 619 height 34
click at [993, 461] on div at bounding box center [1164, 461] width 619 height 34
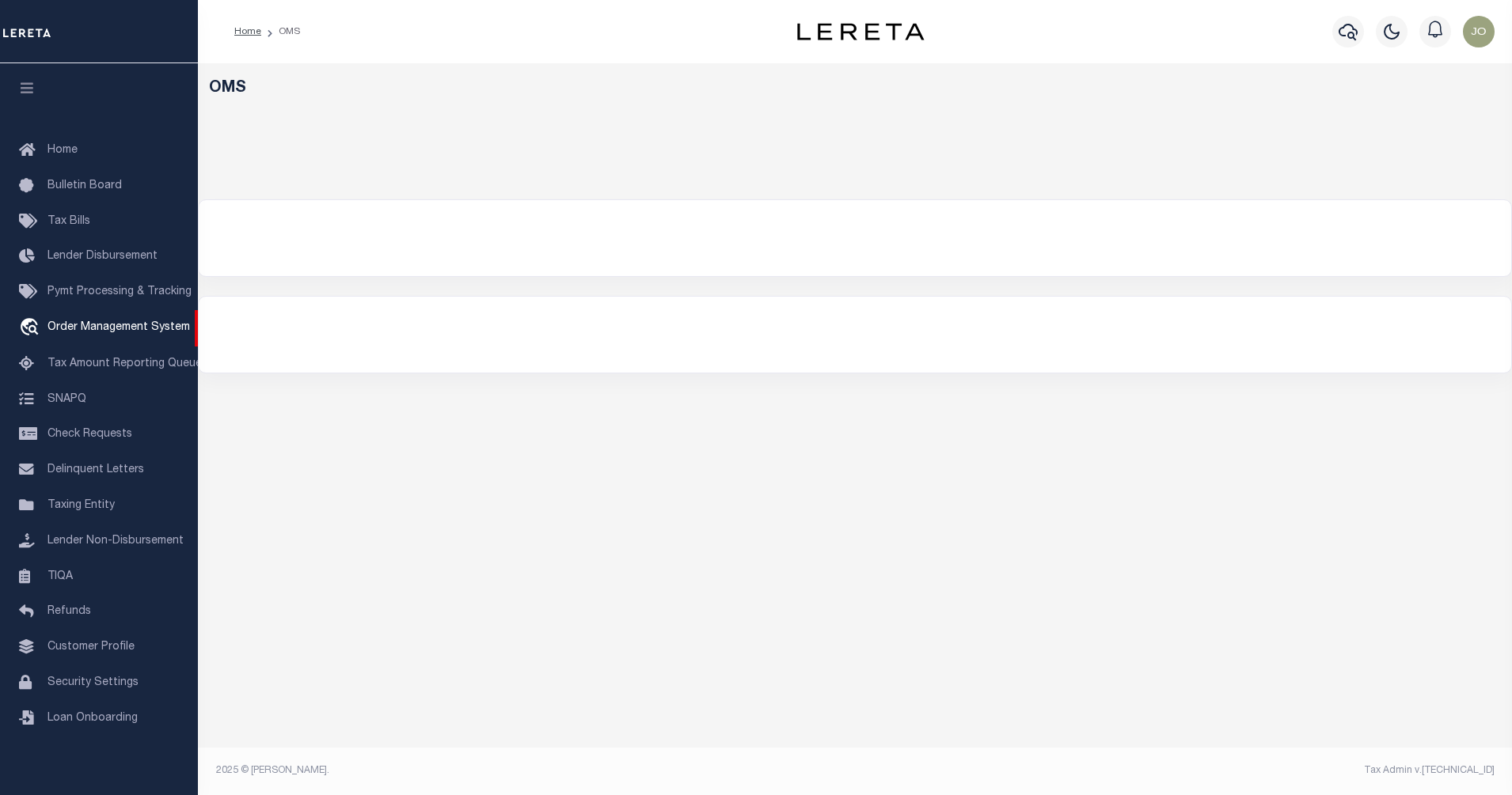
select select "200"
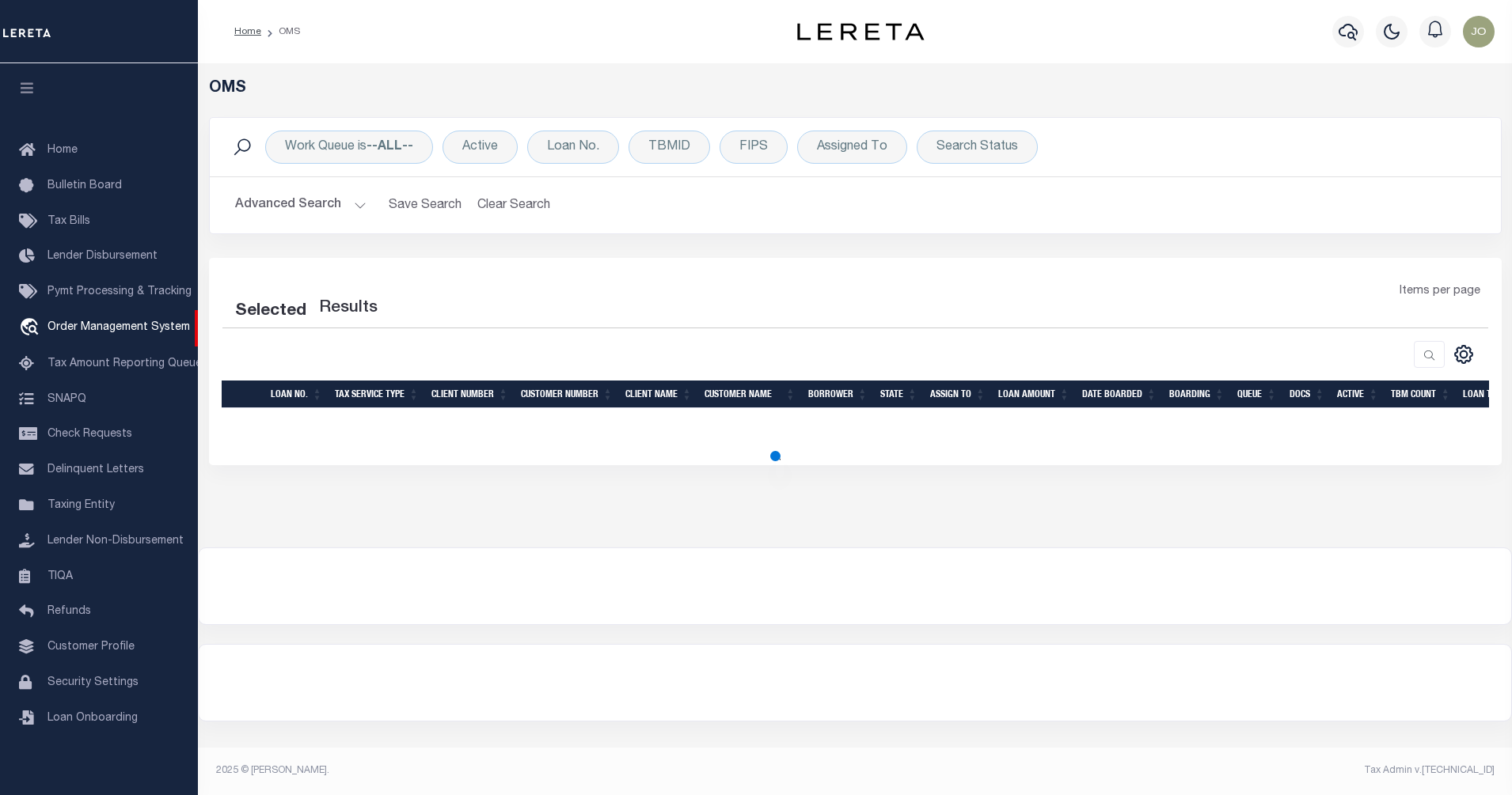
select select "200"
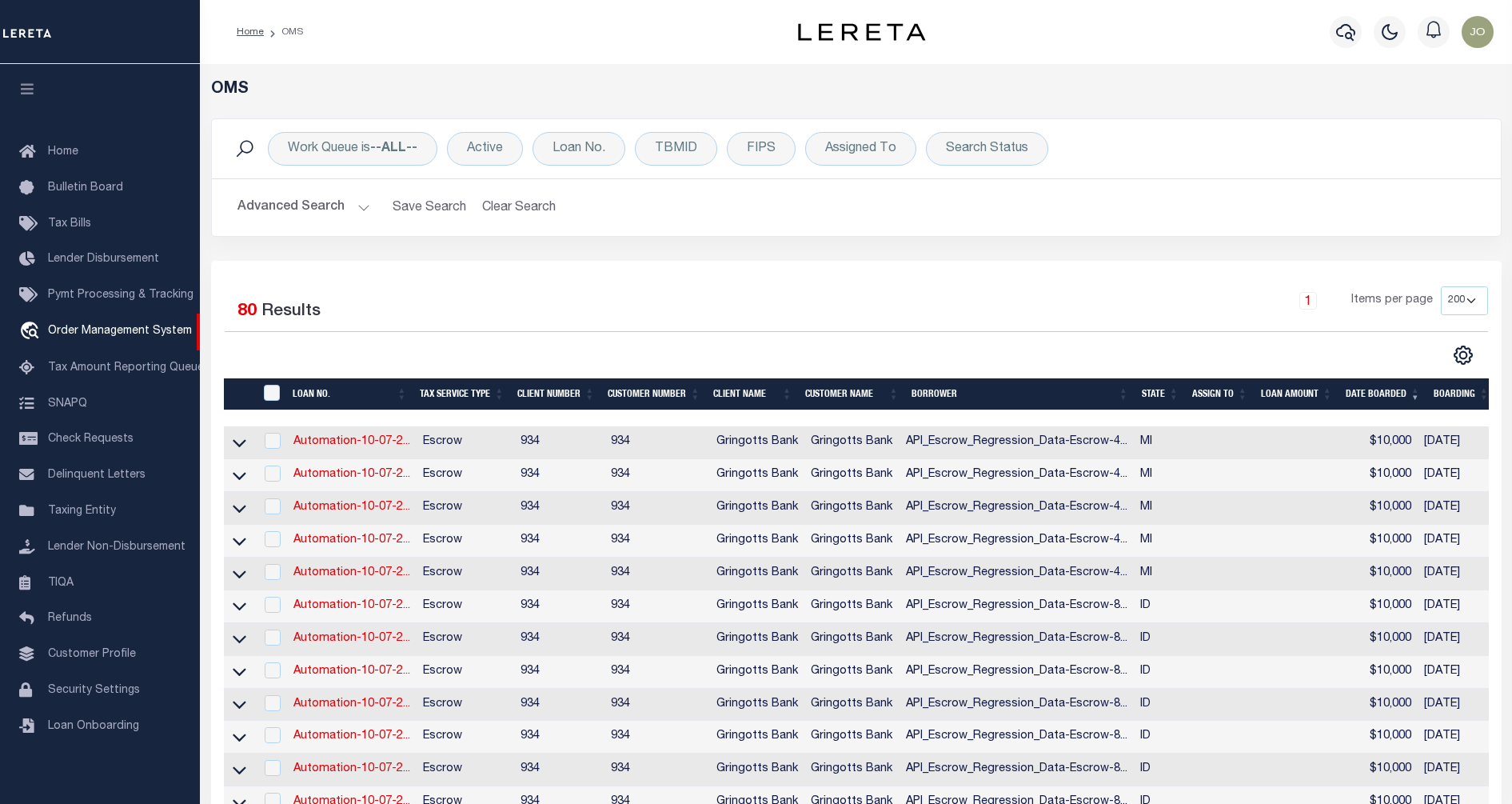
click at [771, 348] on div at bounding box center [541, 355] width 632 height 21
click at [243, 440] on icon at bounding box center [239, 443] width 13 height 17
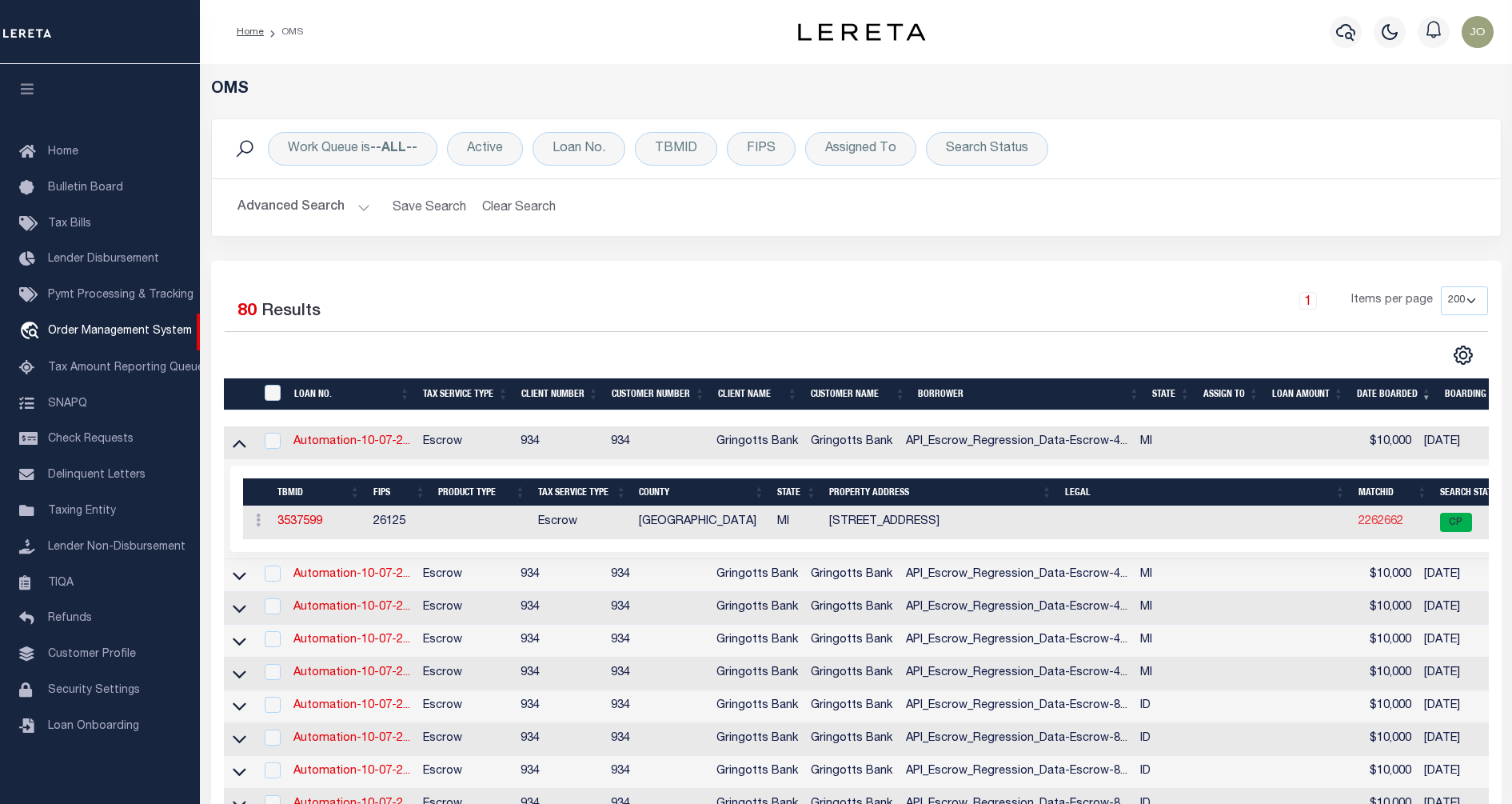
click at [1359, 527] on link "2262662" at bounding box center [1381, 521] width 45 height 11
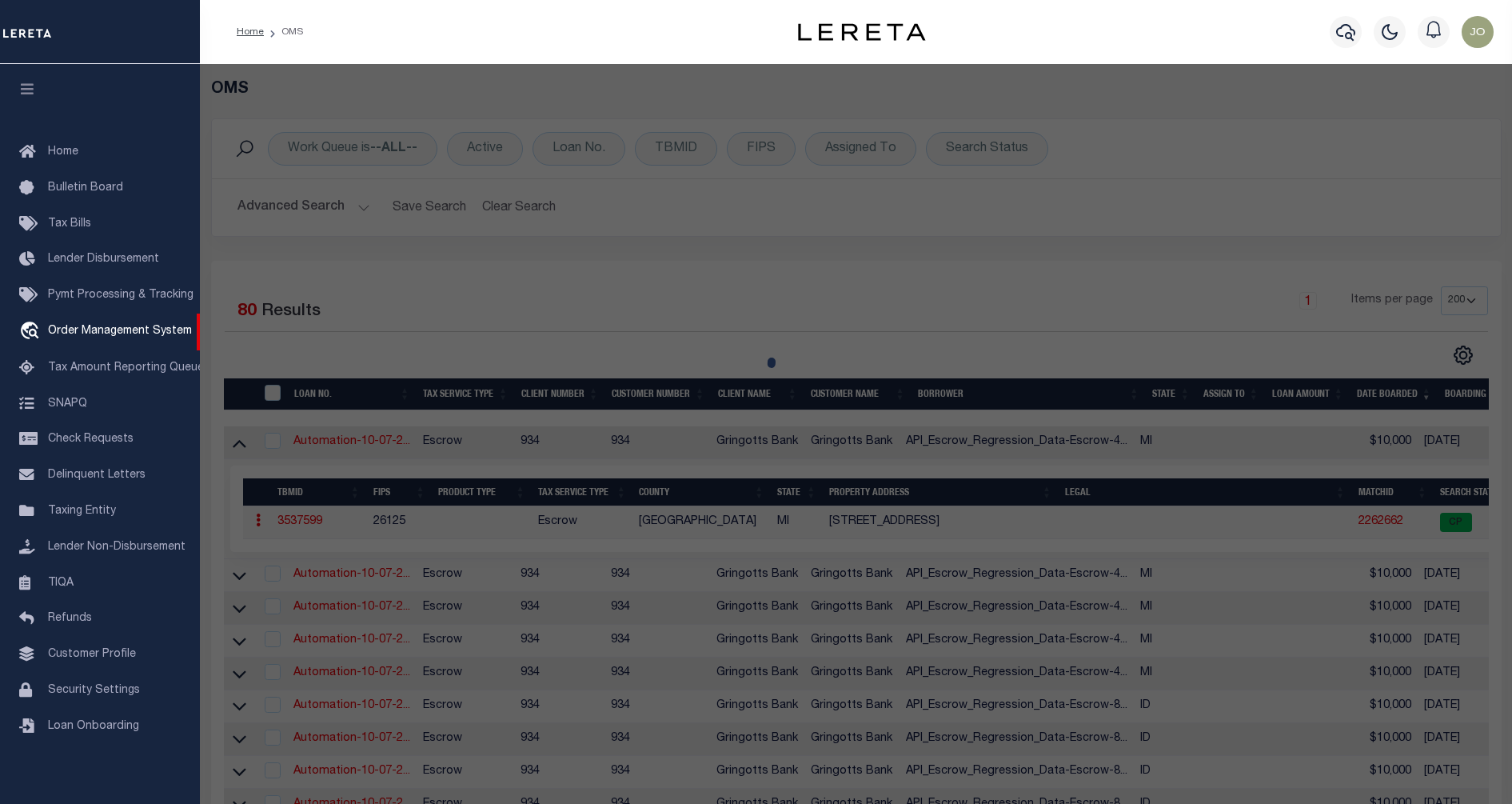
checkbox input "false"
select select "CP"
type input "SAKTI TRIPATHY"
select select "ATL"
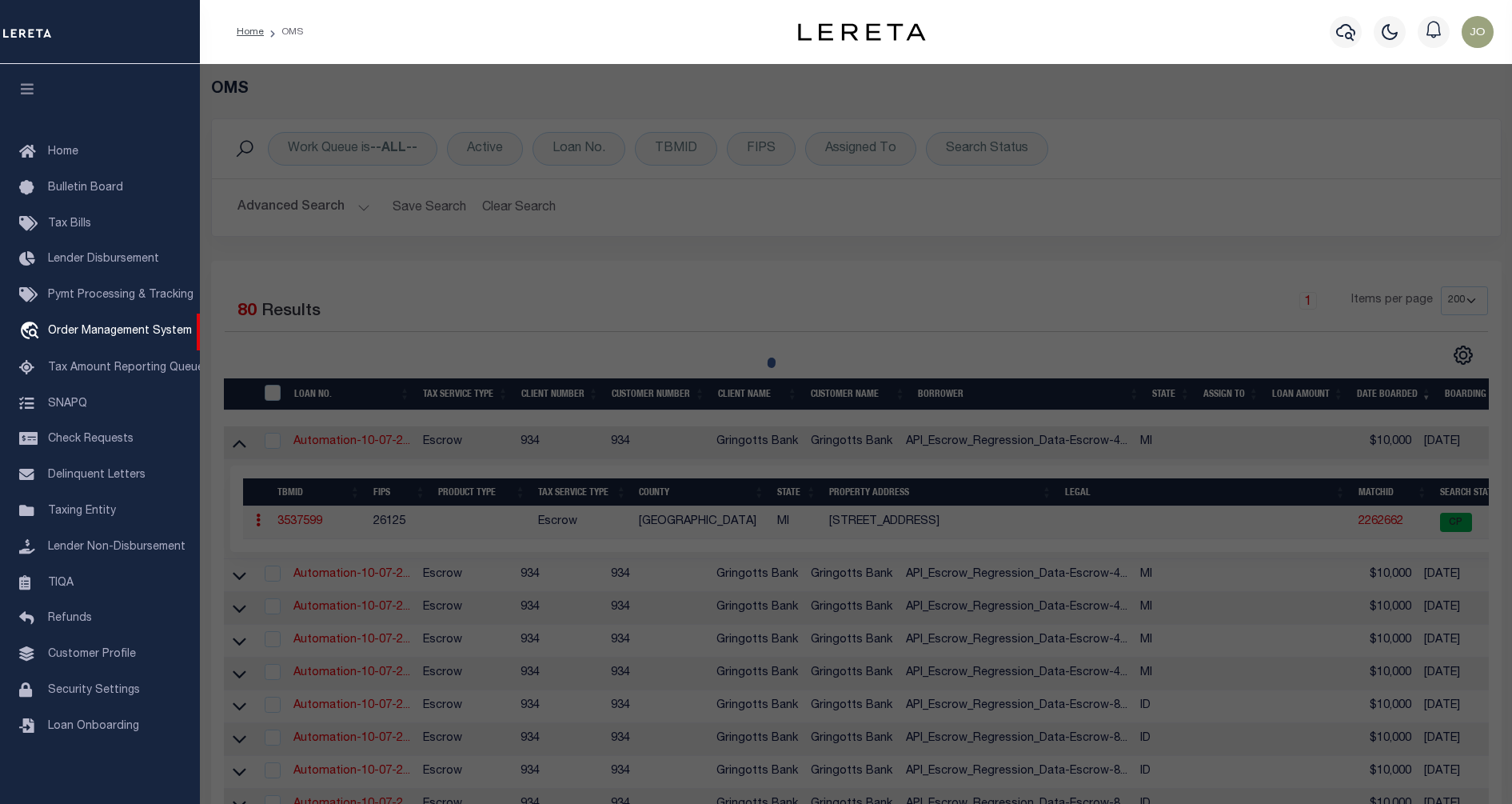
select select "ADD"
type input "21456 FLANDERS ST"
checkbox input "false"
type input "FARMINGTON HILLS, MI 48335"
type textarea "T1N, R9E, SEC 33 FLEMINGS ROSELAND PARK PART OF LOT 206, ALL OF LOT 207 & PART …"
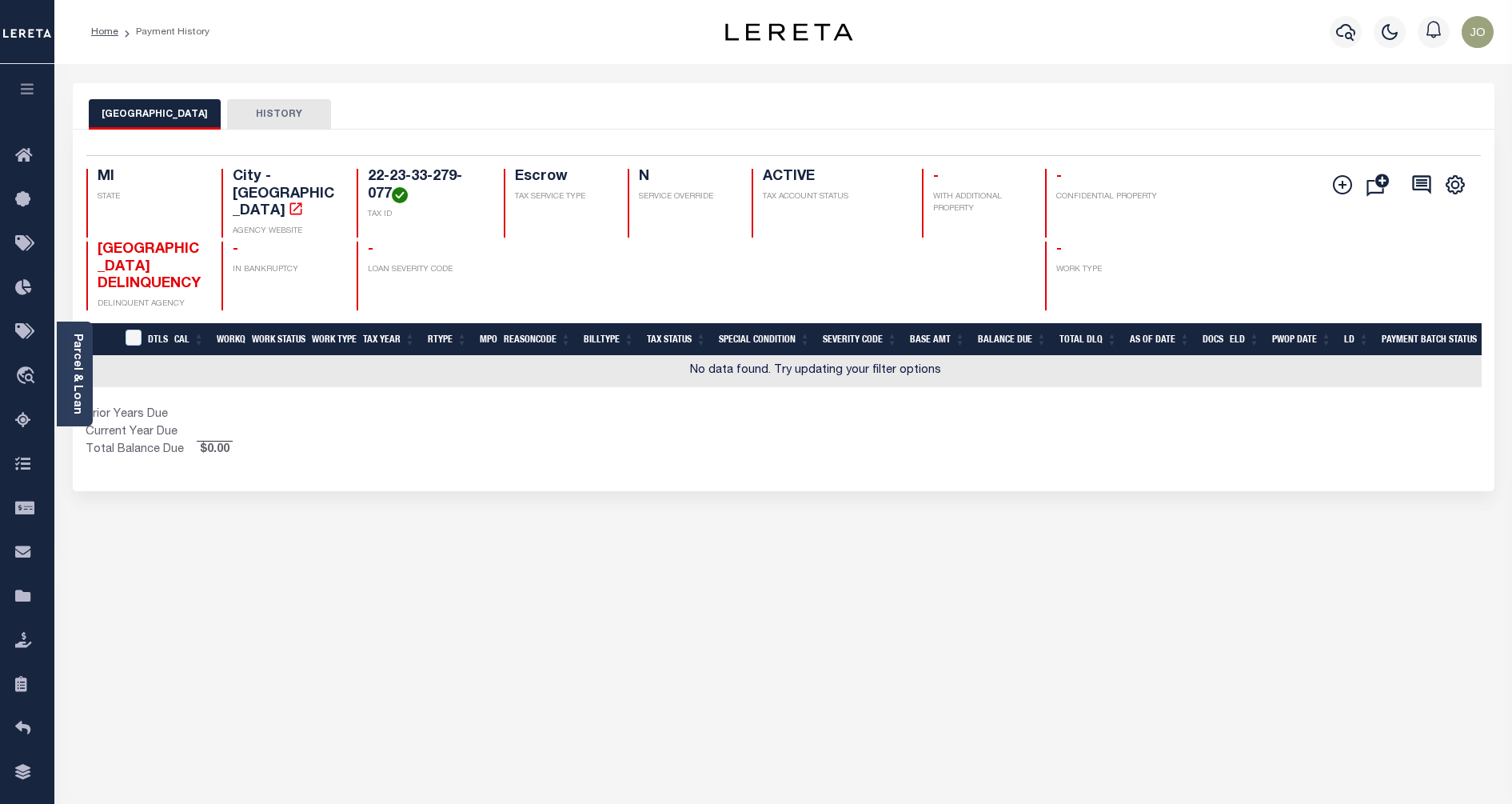
click at [287, 106] on button "HISTORY" at bounding box center [278, 114] width 104 height 30
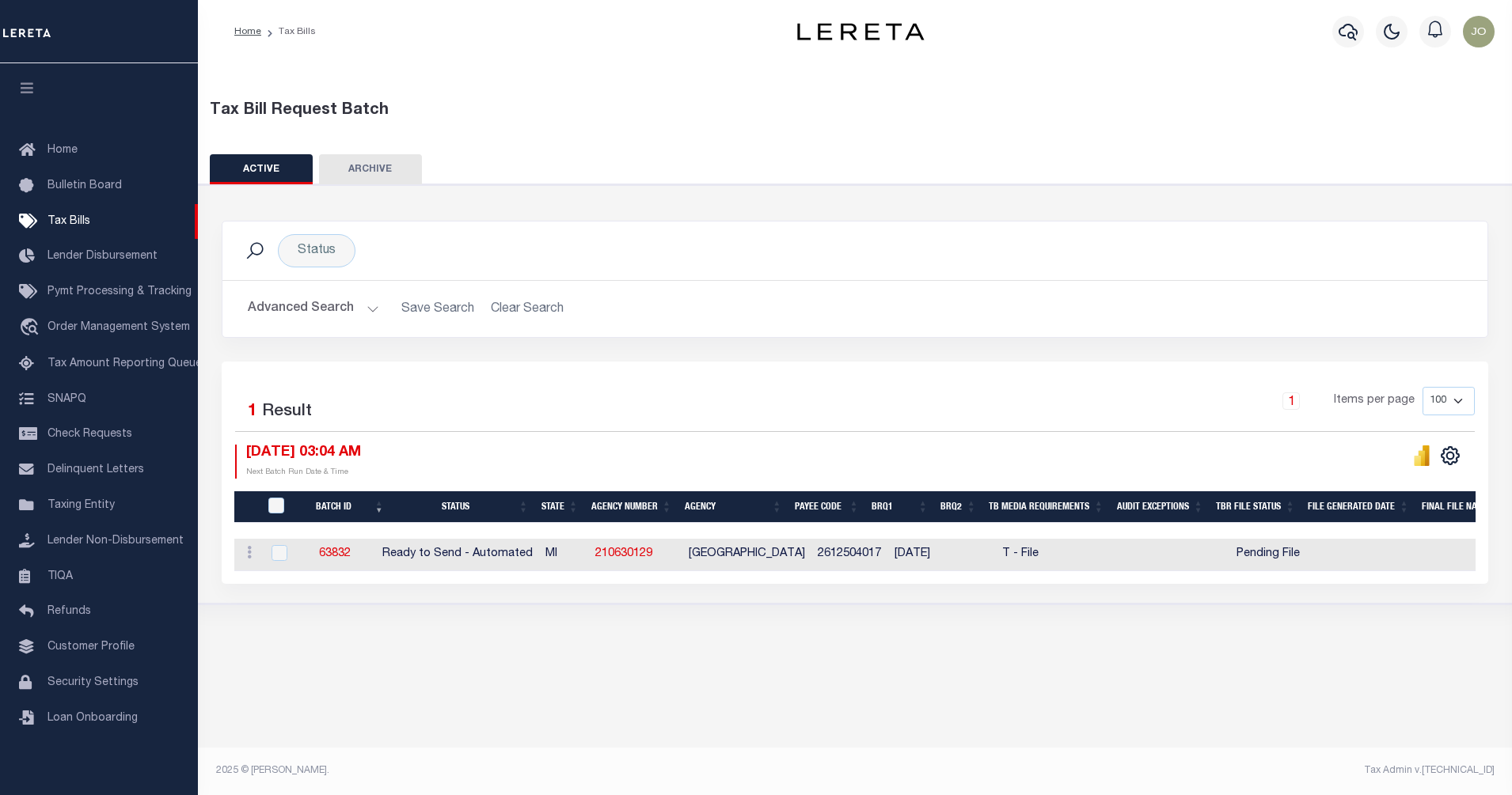
click at [793, 459] on div "[DATE] 03:04 AM Next Batch Run Date & Time" at bounding box center [544, 461] width 619 height 34
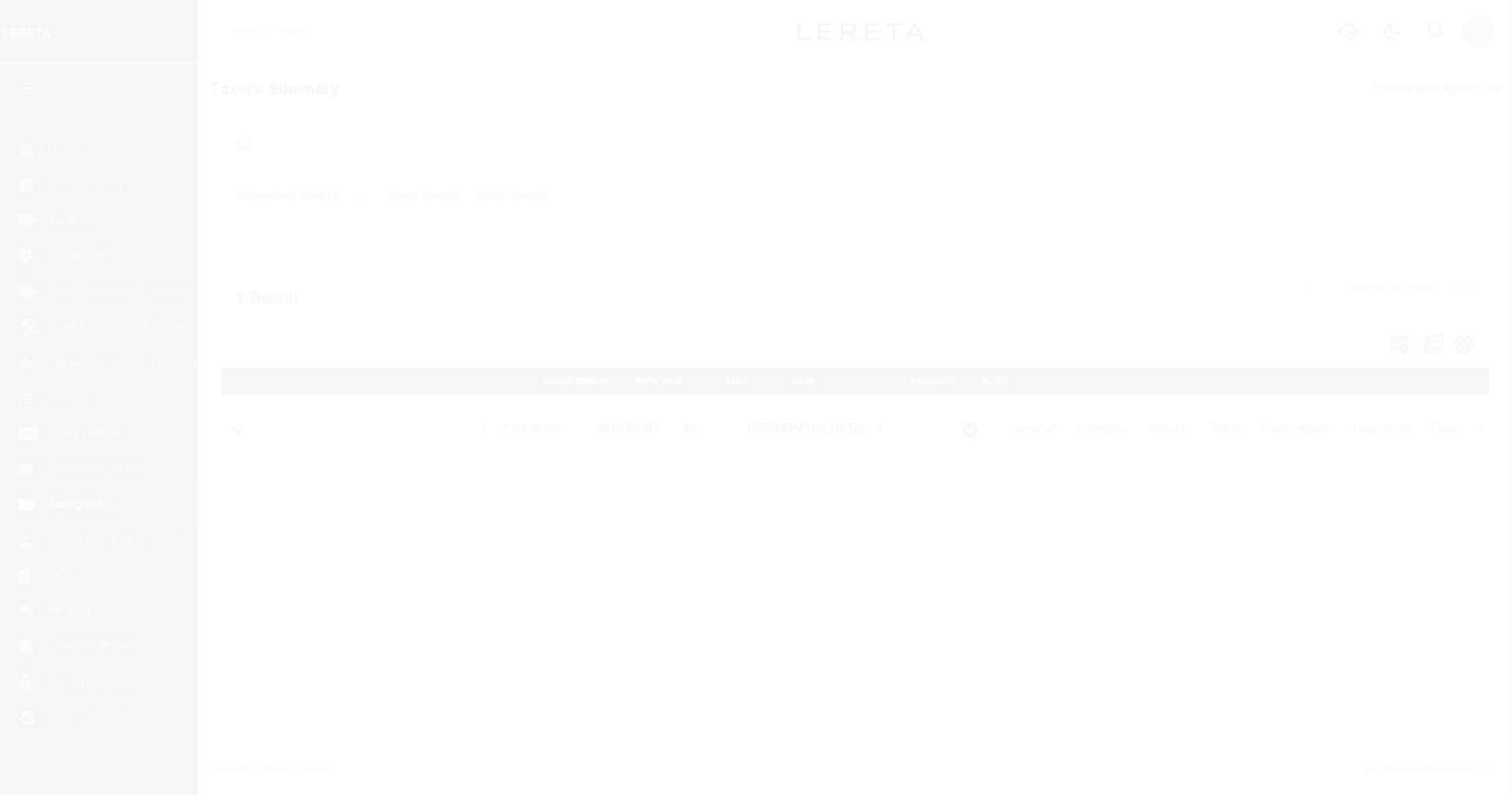
select select
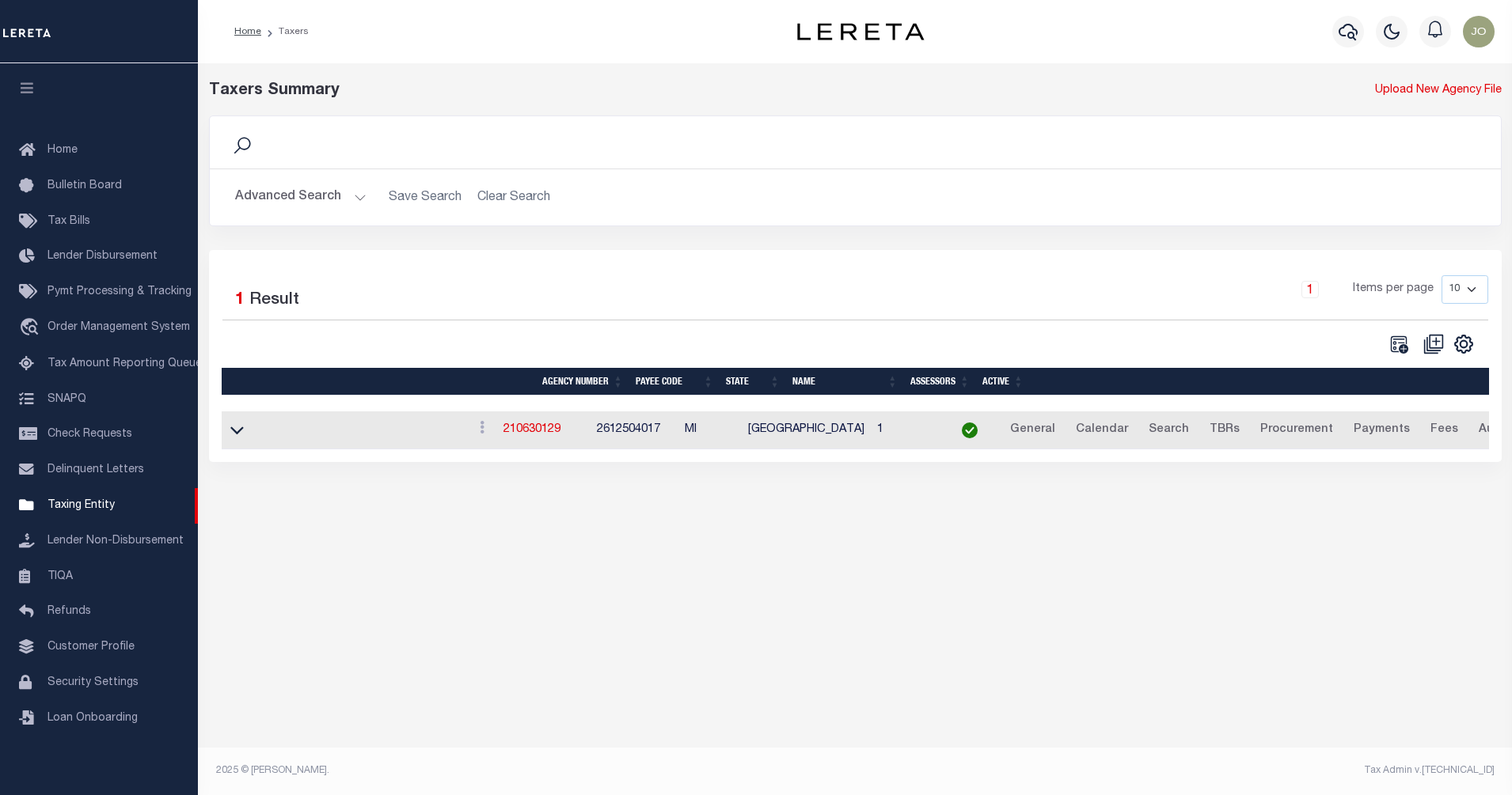
click at [332, 191] on button "Advanced Search" at bounding box center [300, 197] width 131 height 31
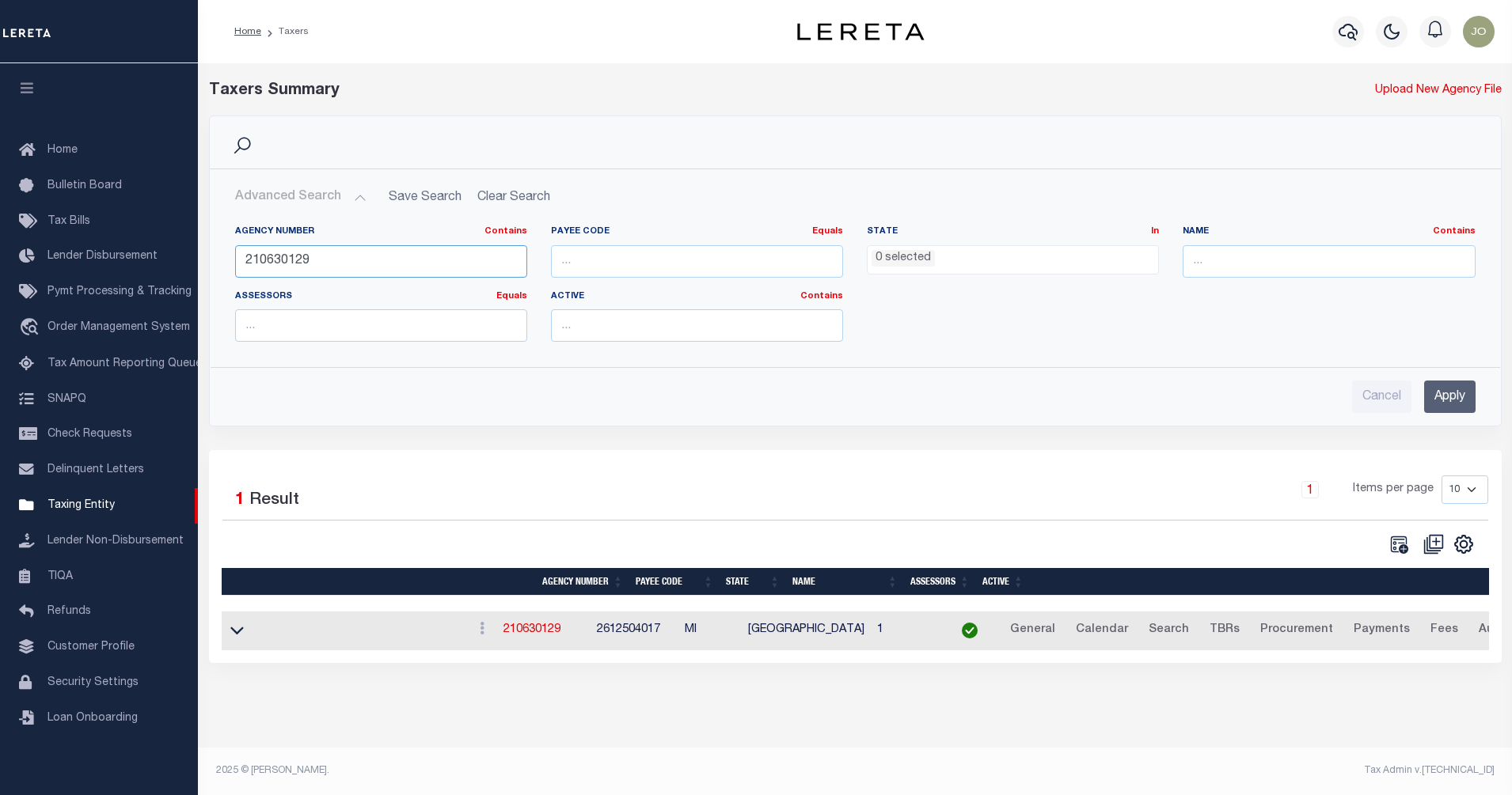
click at [368, 266] on input "210630129" at bounding box center [381, 261] width 292 height 32
type input "110010000"
click at [1449, 397] on input "Apply" at bounding box center [1449, 397] width 51 height 32
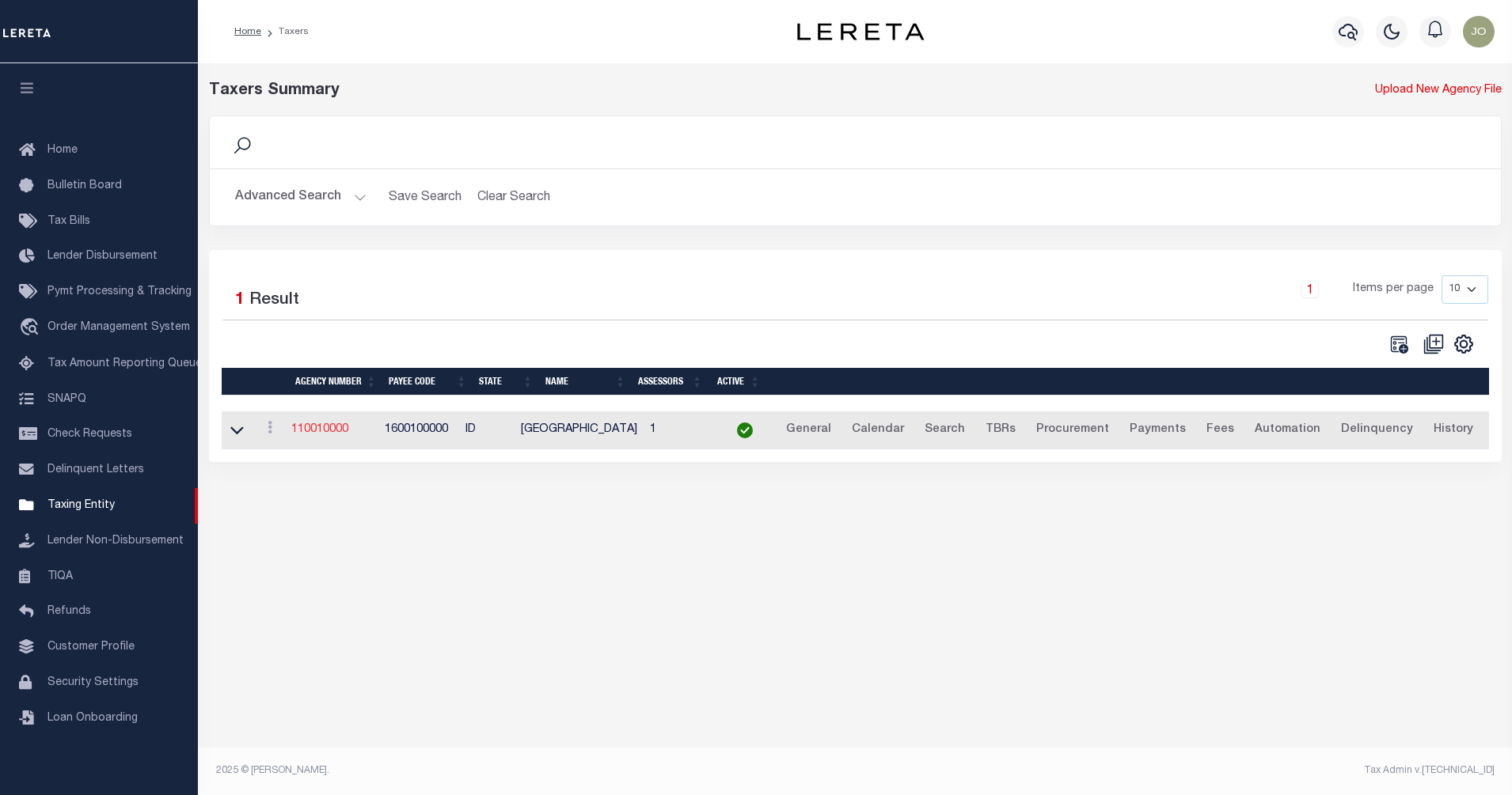
click at [321, 427] on link "110010000" at bounding box center [319, 429] width 57 height 11
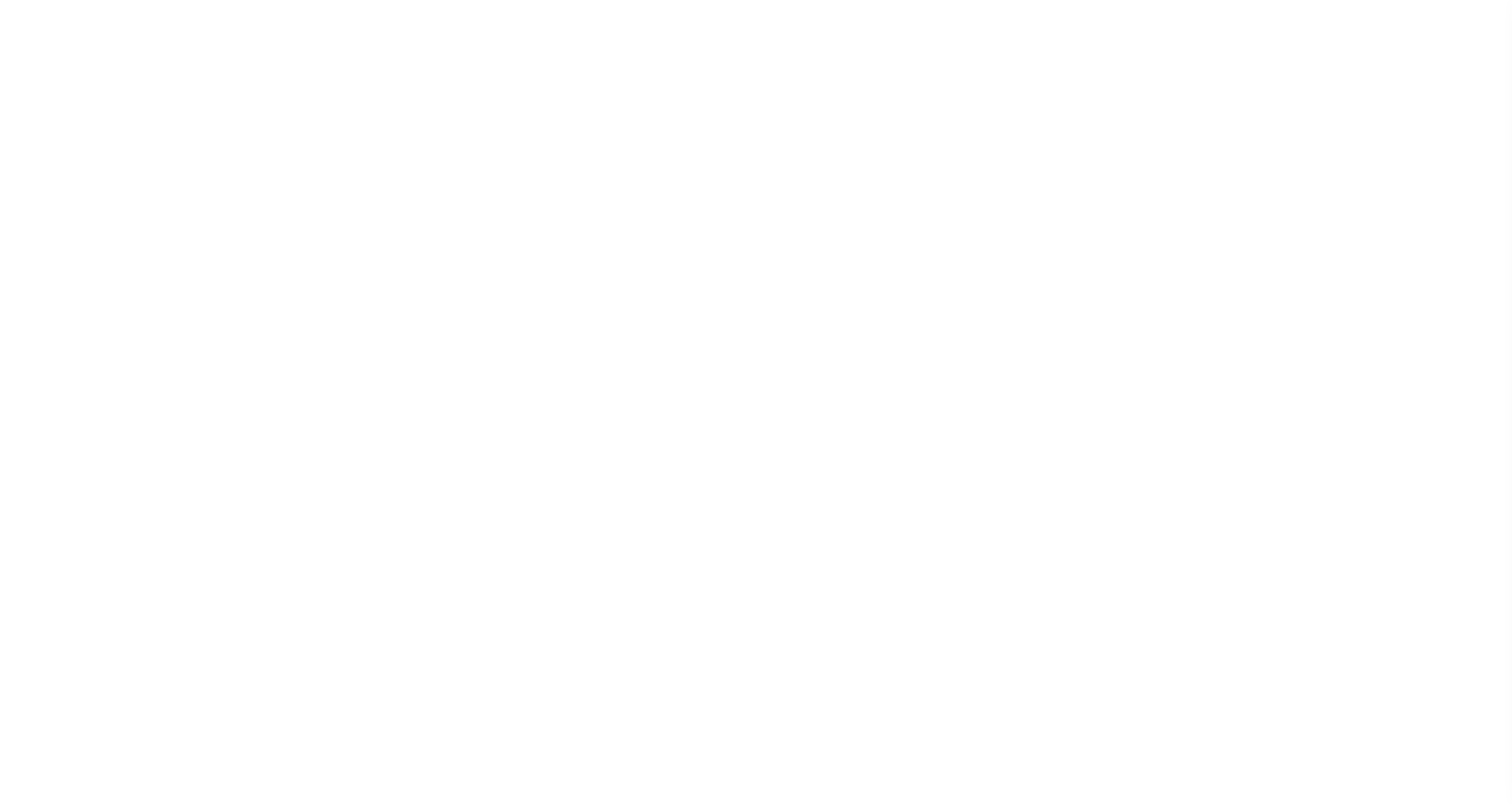
select select
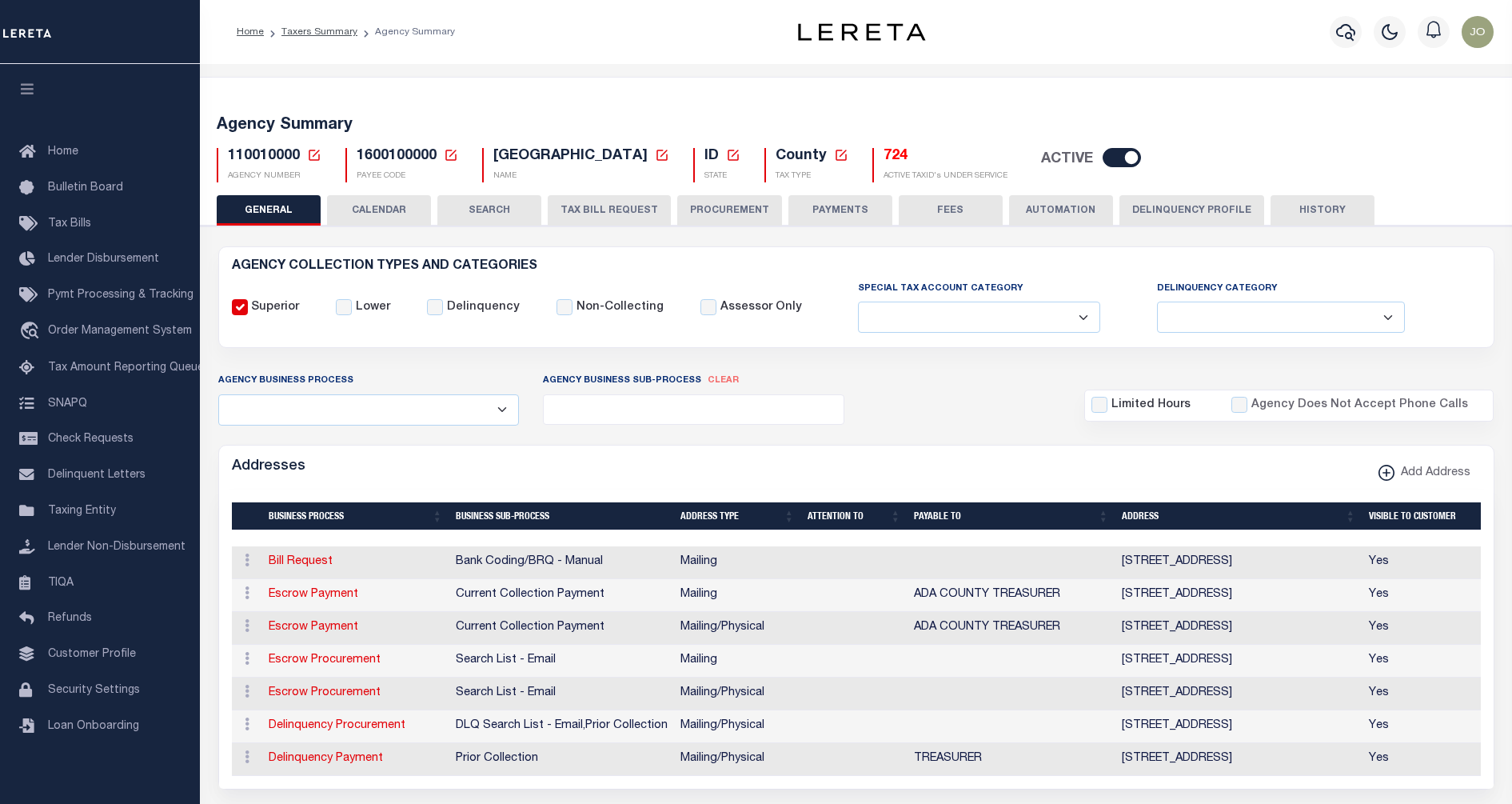
click at [392, 207] on button "CALENDAR" at bounding box center [378, 210] width 104 height 30
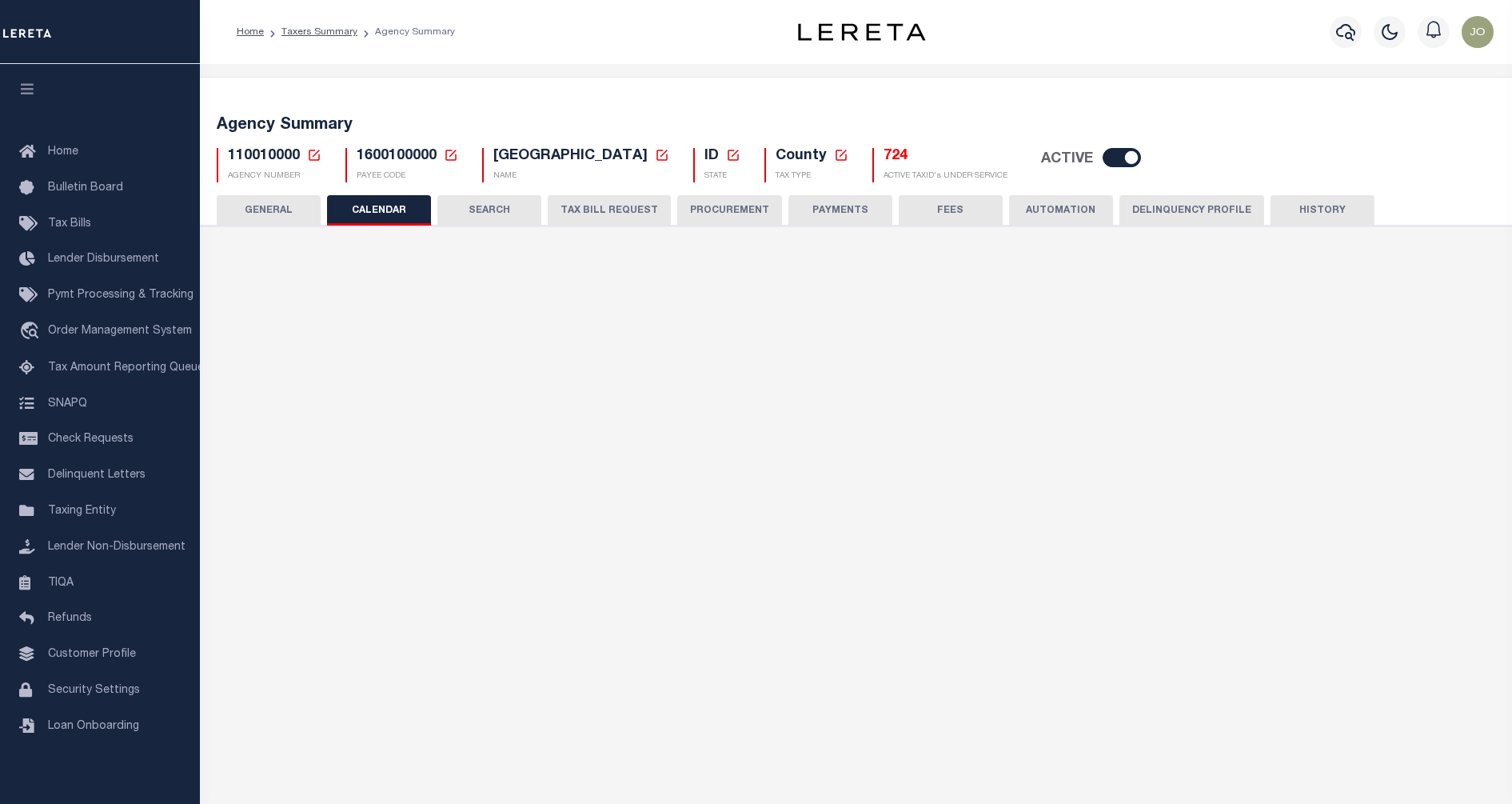
checkbox input "false"
type input "1"
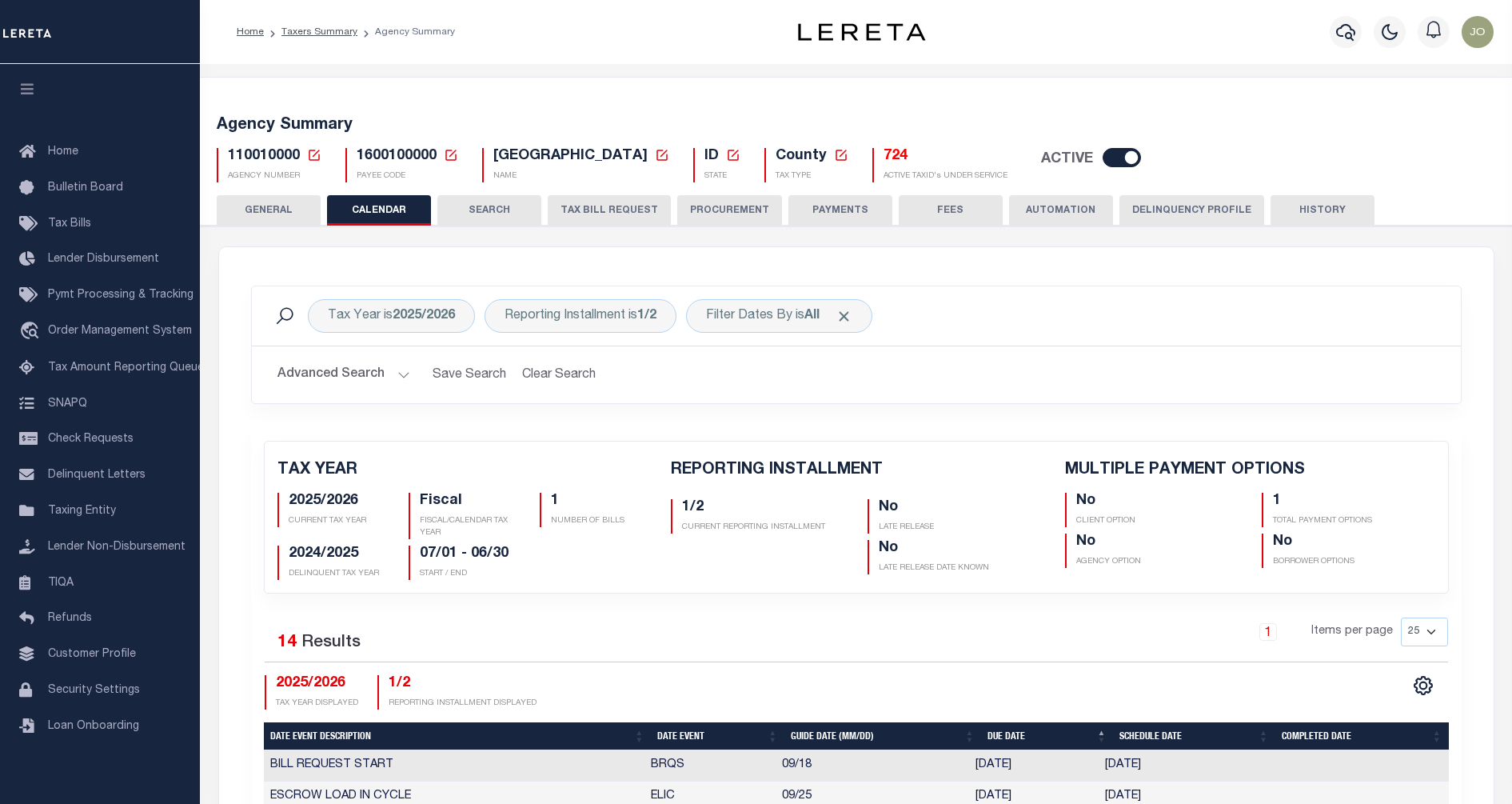
click at [504, 204] on button "SEARCH" at bounding box center [489, 210] width 104 height 30
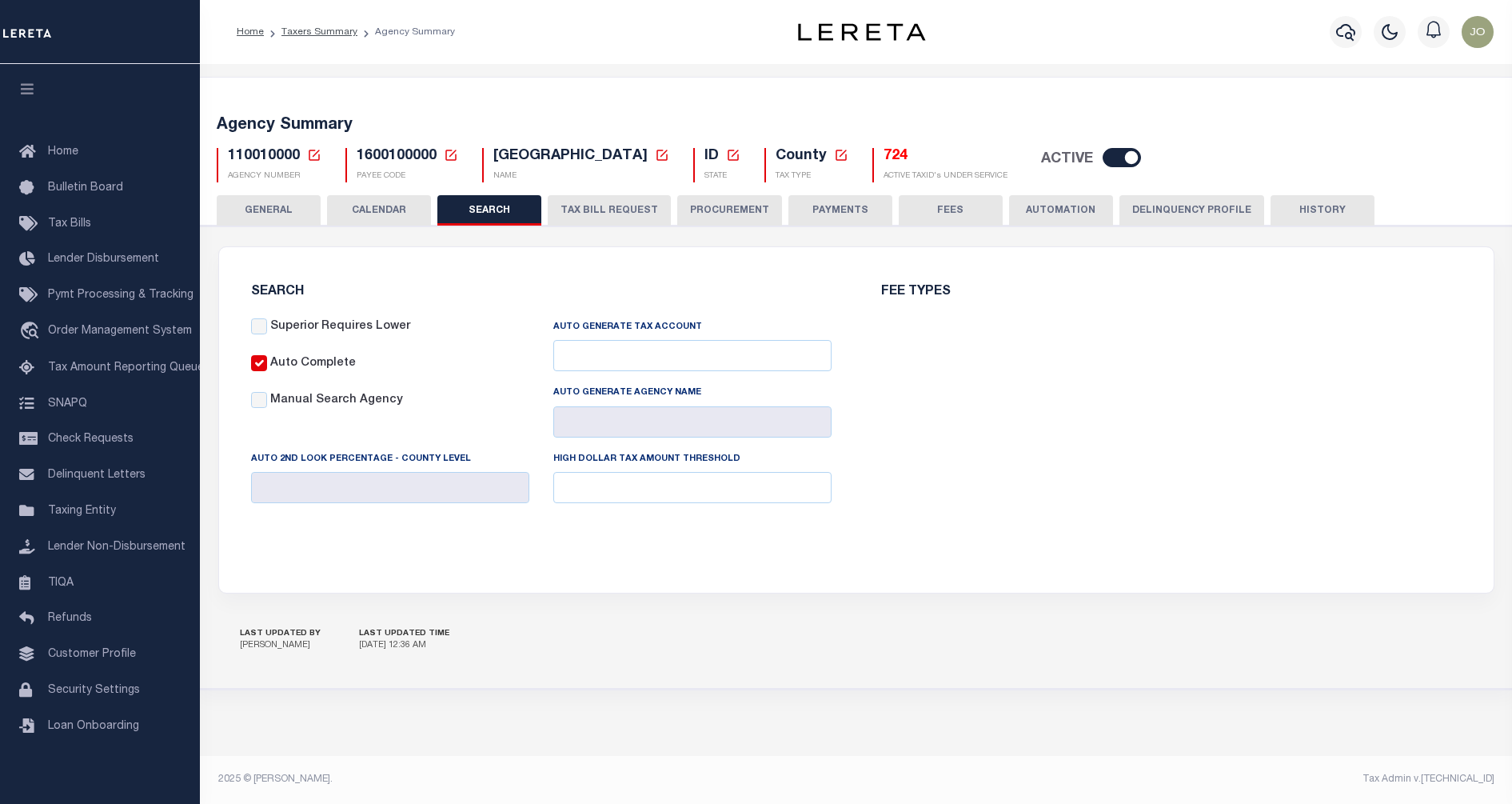
checkbox input "false"
type input "0"
type input "10000"
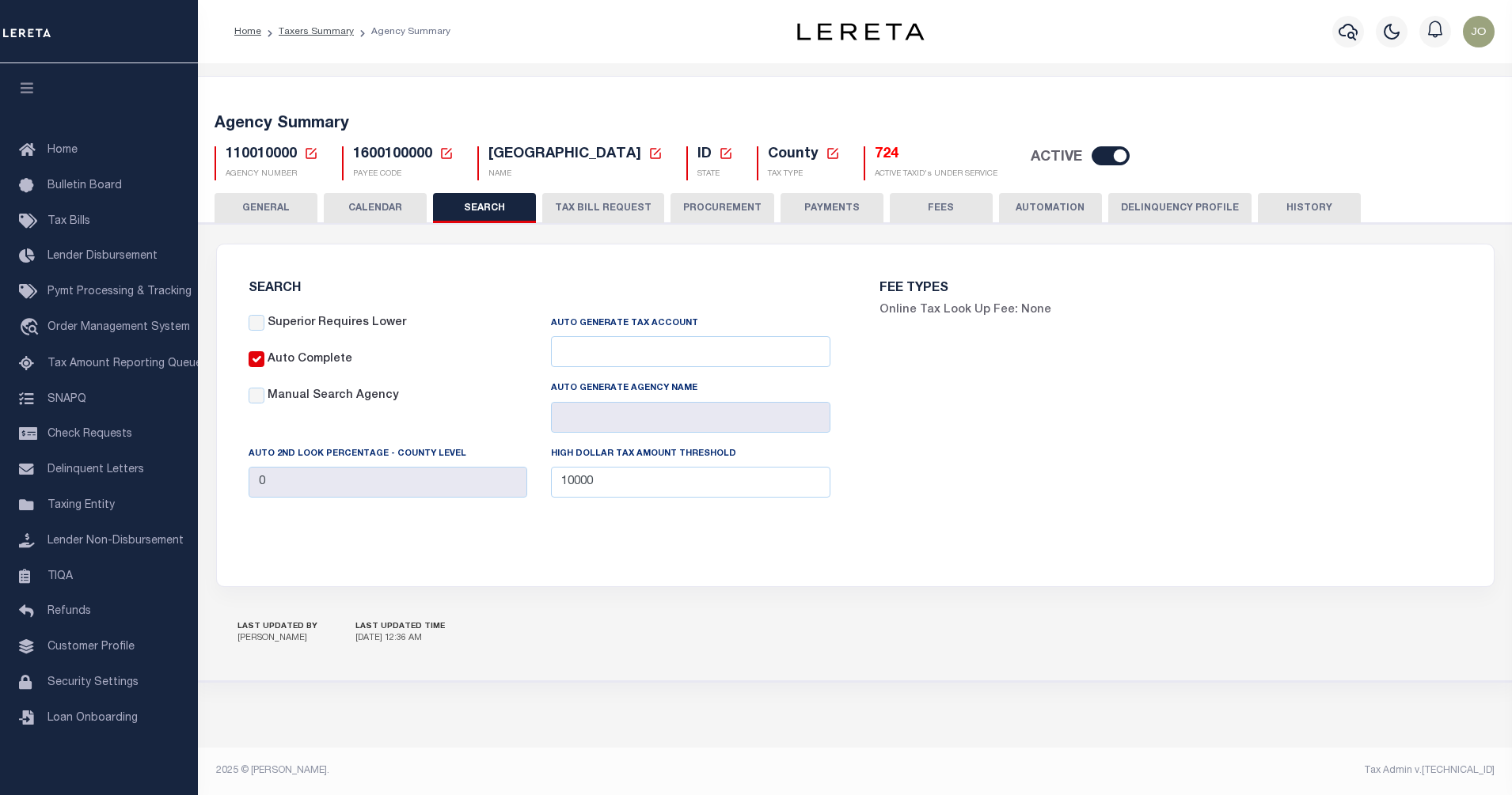
click at [605, 211] on button "TAX BILL REQUEST" at bounding box center [603, 208] width 122 height 30
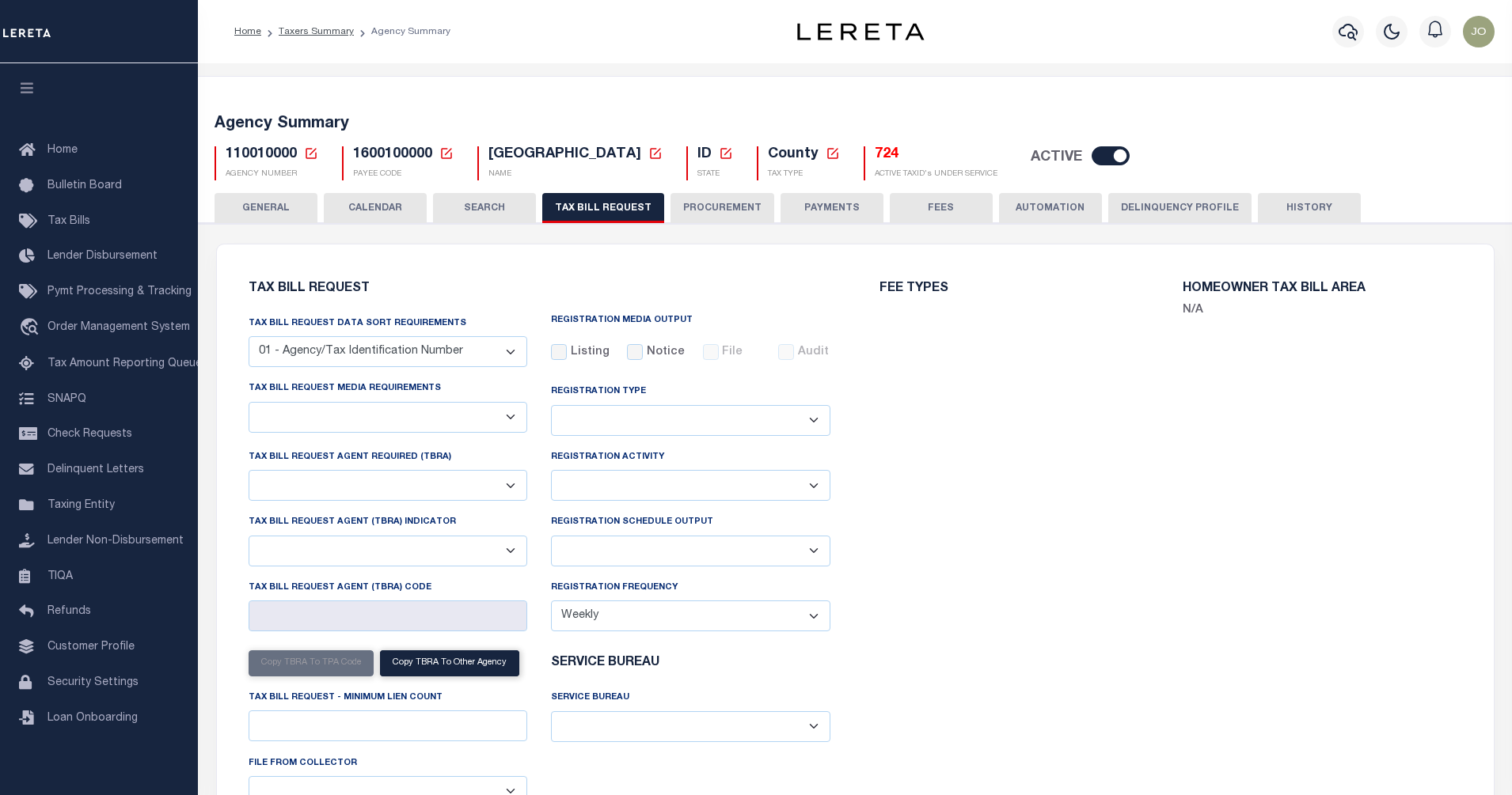
select select "27"
select select "22"
select select "false"
type input "ACC"
select select
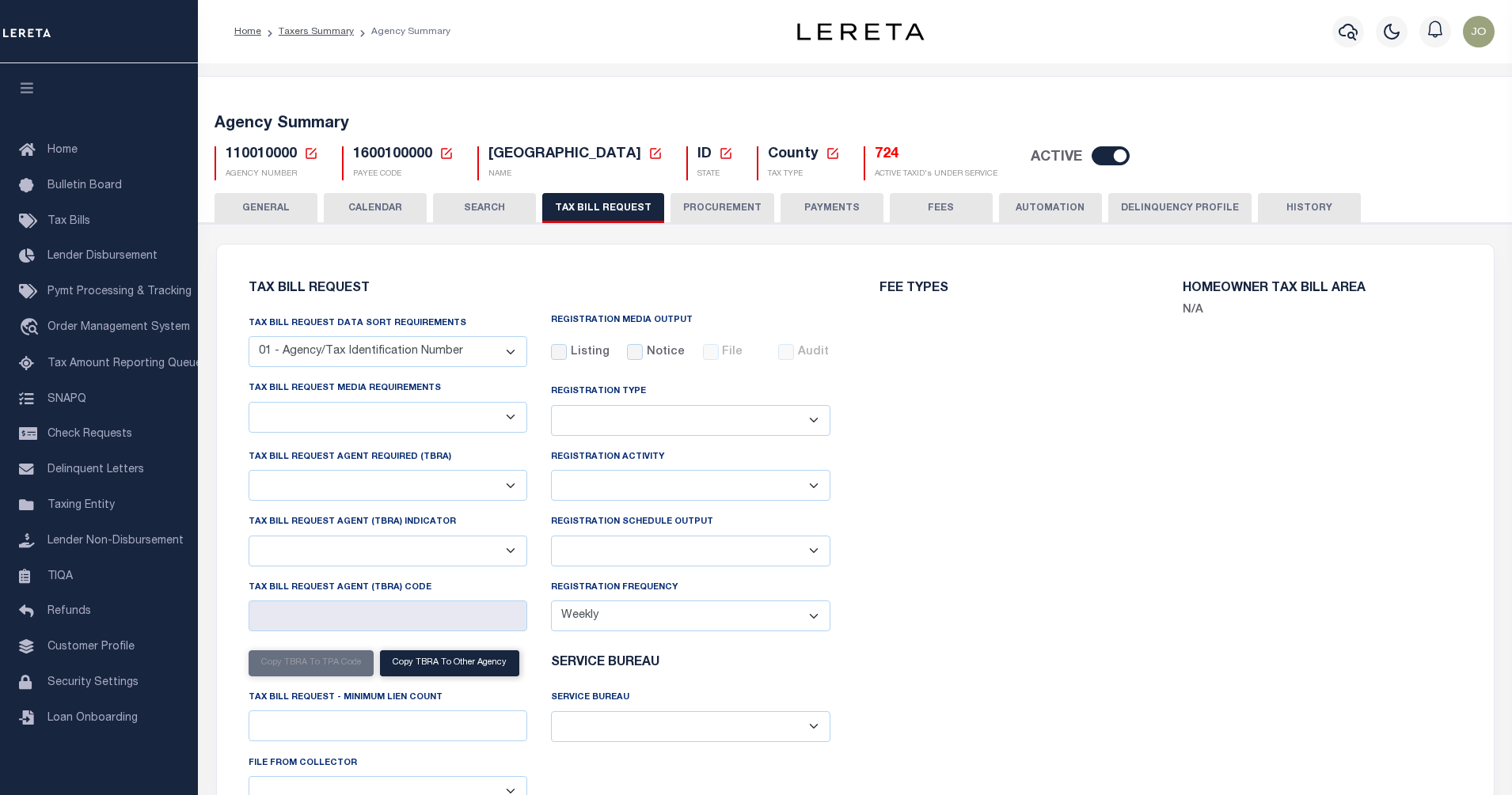
select select "7803021001"
select select "3"
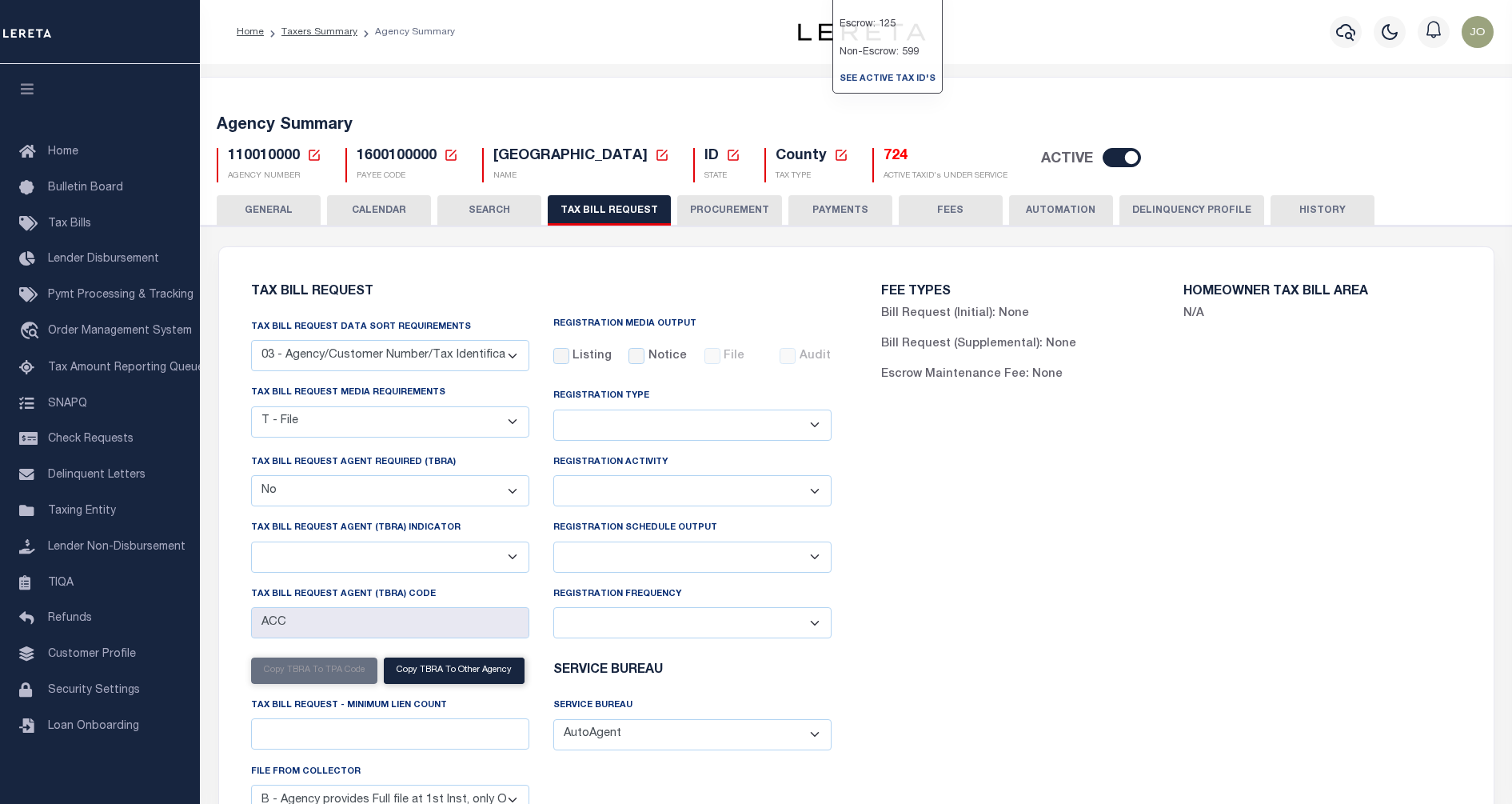
click at [1307, 218] on button "HISTORY" at bounding box center [1323, 210] width 104 height 30
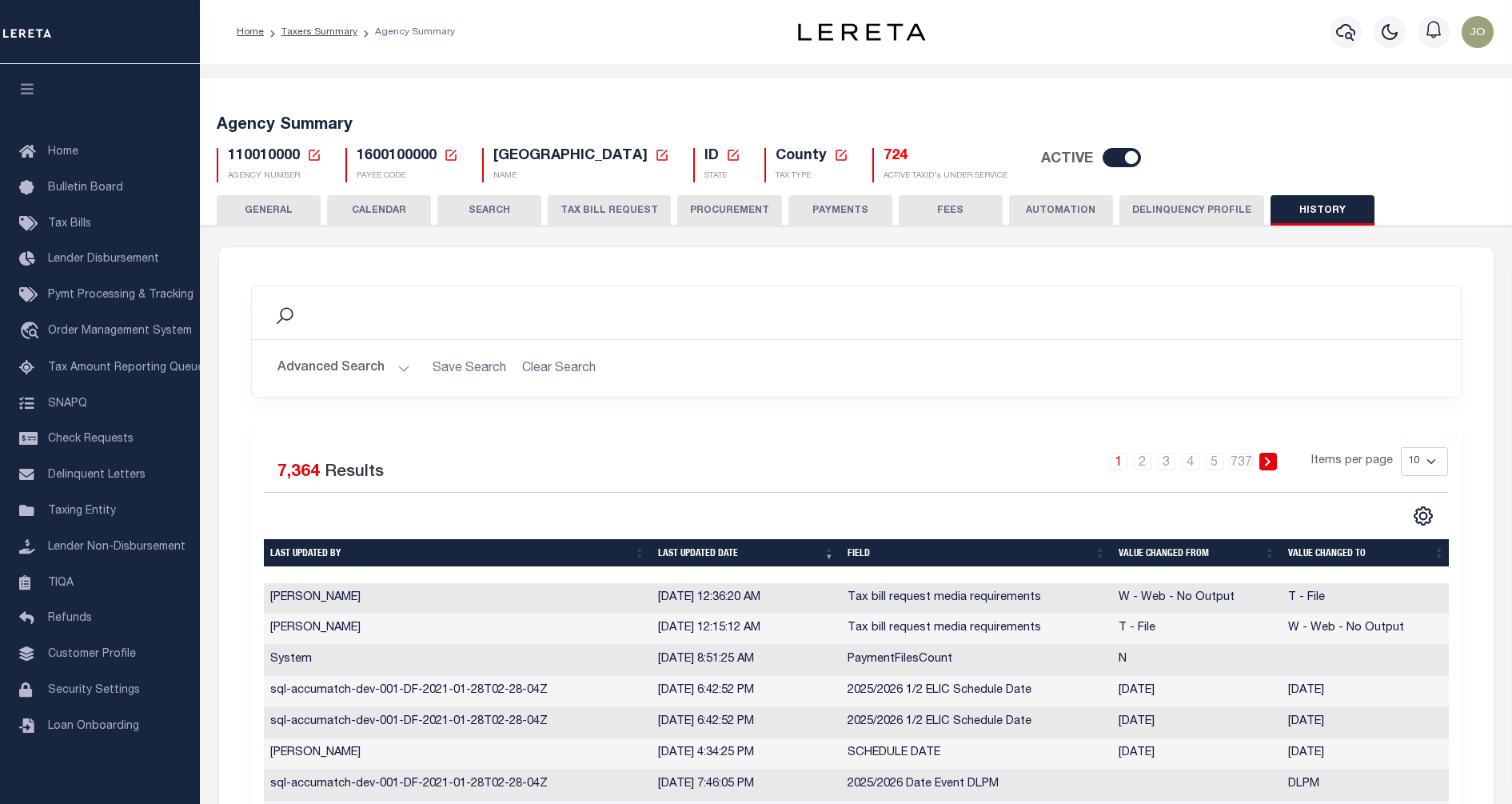
click at [1014, 426] on div "Selected 7,364 Results 1 2 3 4 5 … 737 Items per page 10 25 50 100" at bounding box center [856, 664] width 1211 height 485
click at [613, 208] on button "TAX BILL REQUEST" at bounding box center [609, 210] width 123 height 30
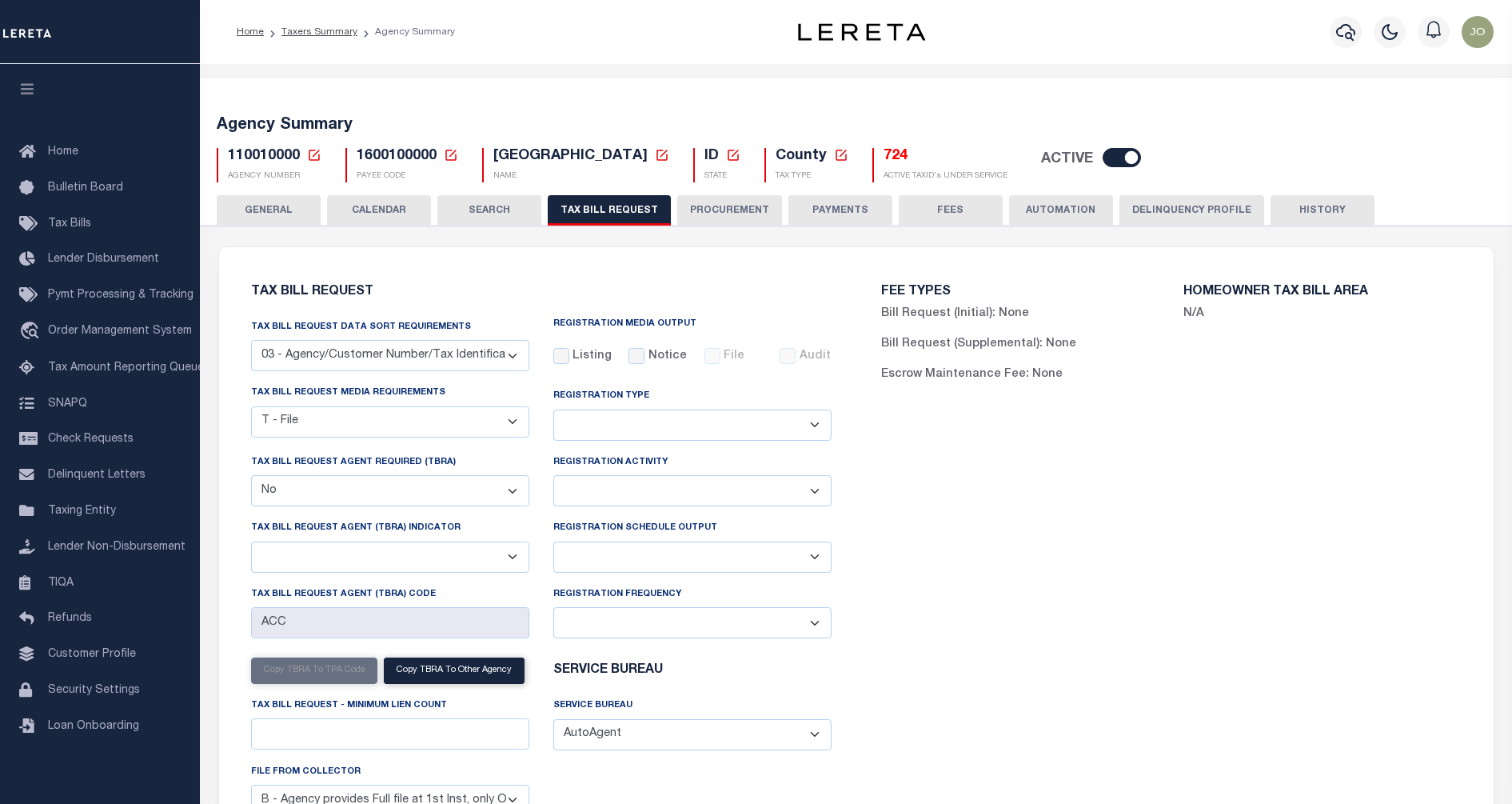
click at [870, 428] on div "FEE TYPES Bill Request (Initial): None Bill Request (Supplemental): None Escrow…" at bounding box center [1172, 567] width 630 height 601
click at [721, 214] on button "PROCUREMENT" at bounding box center [730, 210] width 105 height 30
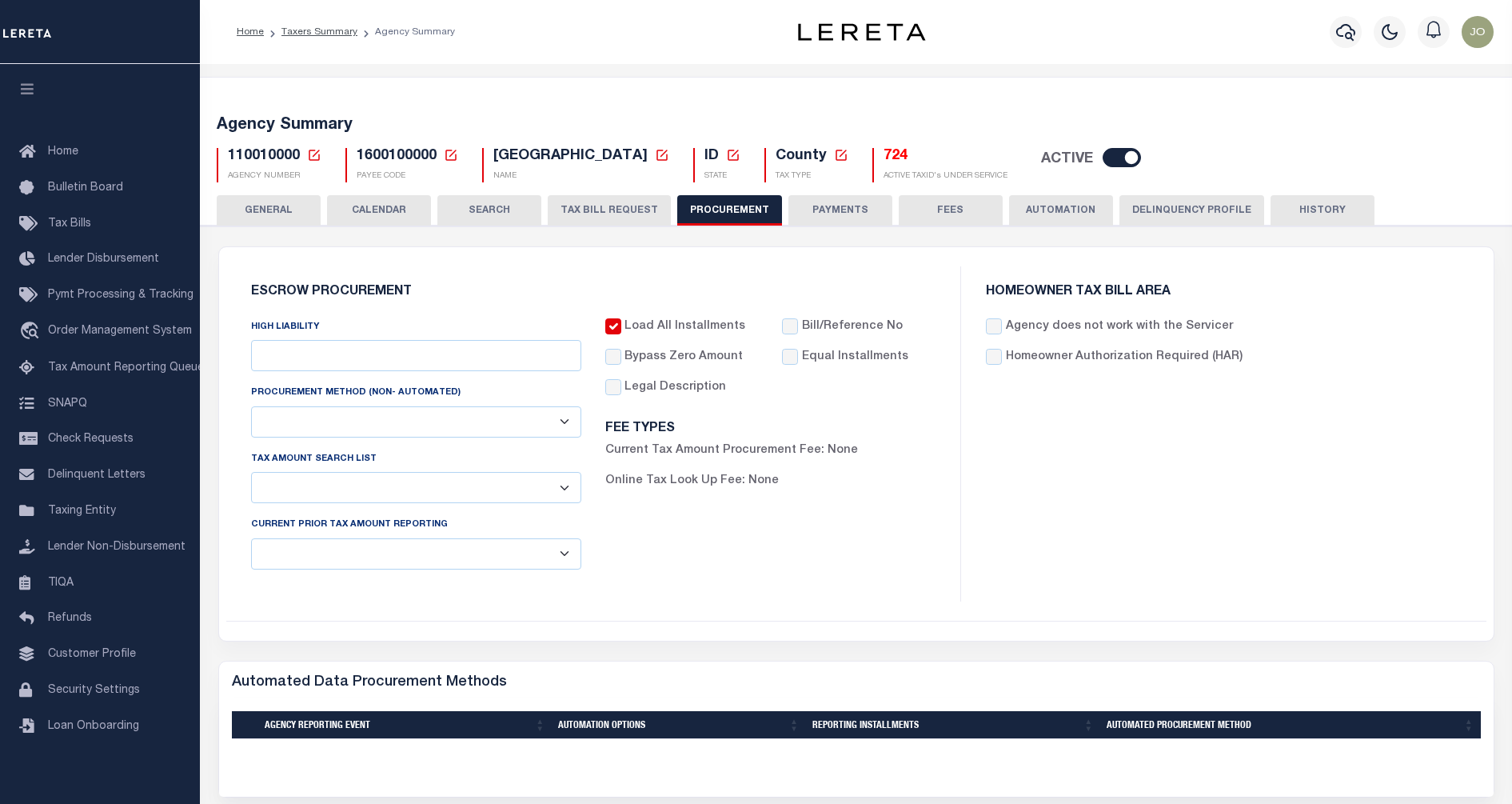
type input "$10,000"
select select "1"
select select "4"
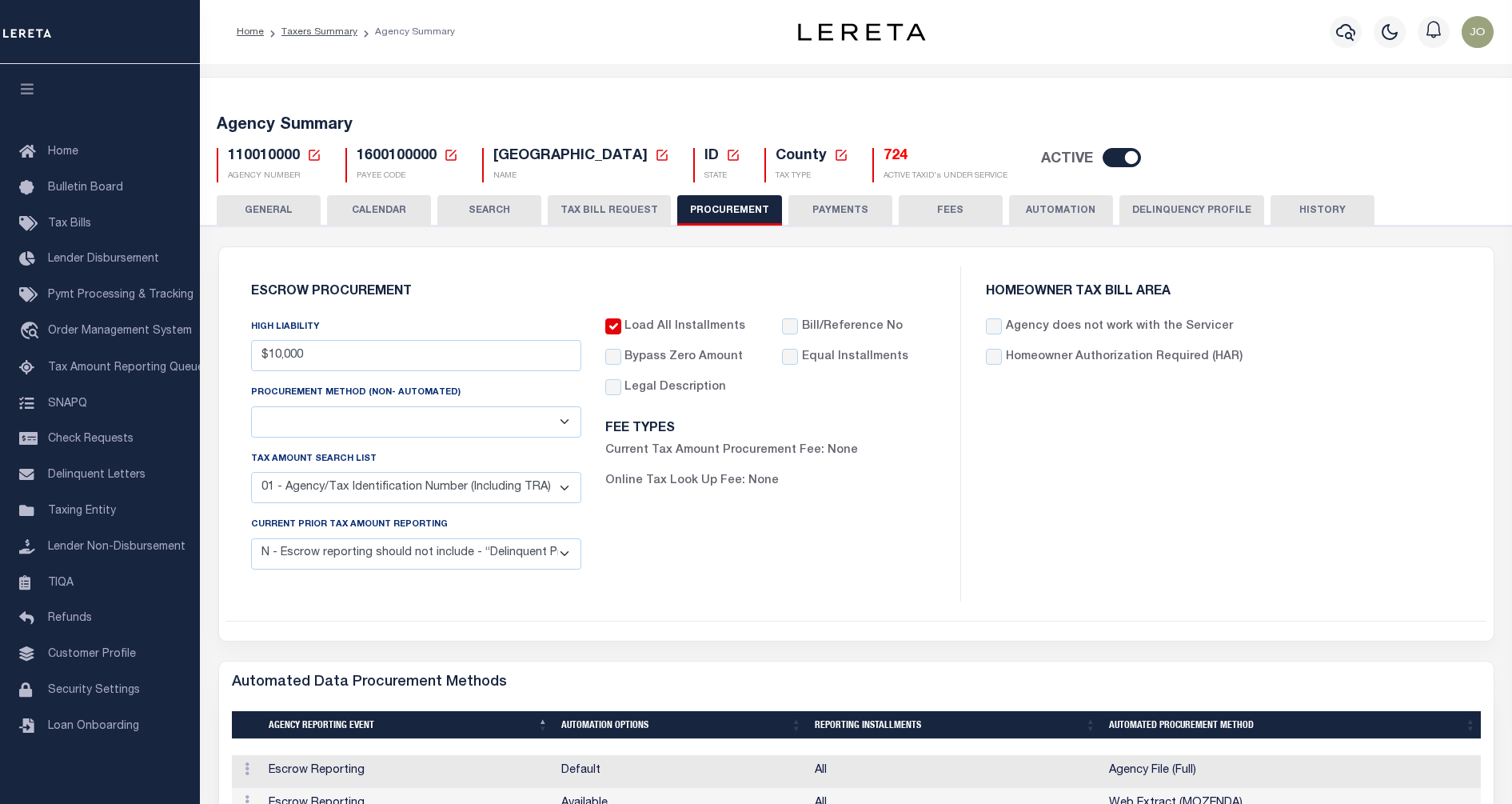
click at [609, 330] on input "Load All Installments" at bounding box center [613, 326] width 16 height 16
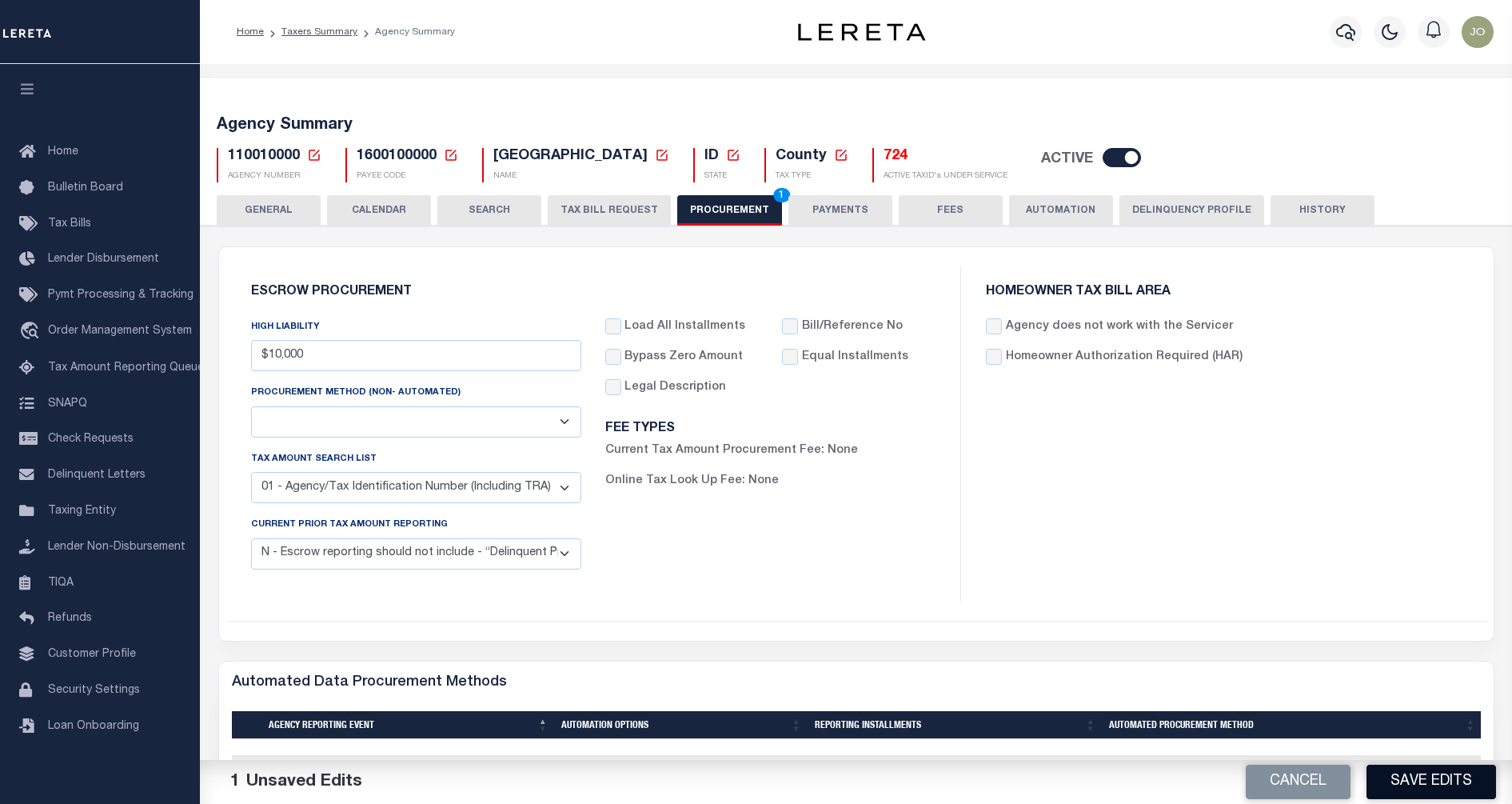
click at [1420, 791] on button "Save Edits" at bounding box center [1431, 781] width 129 height 34
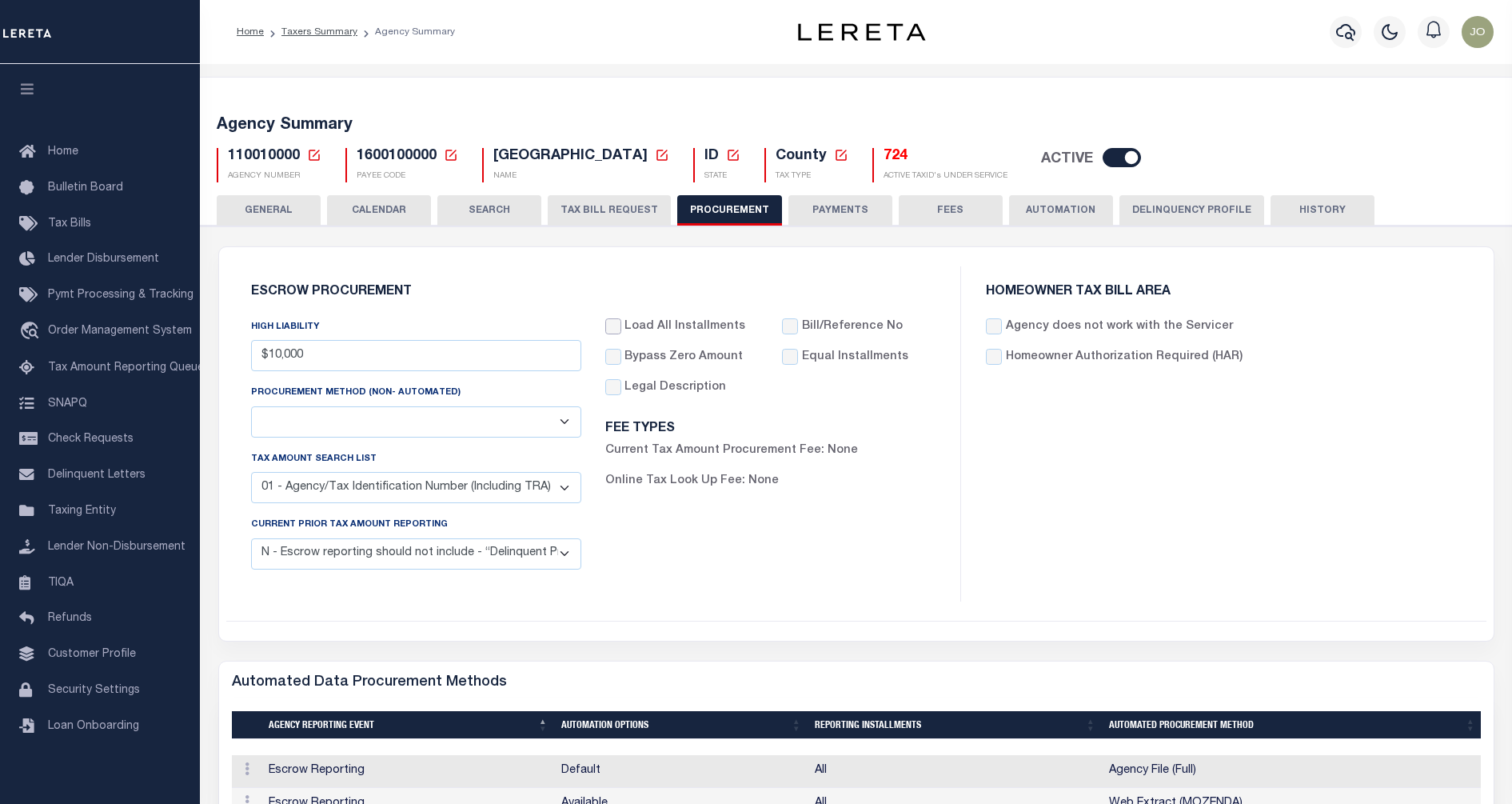
click at [621, 326] on input "Load All Installments" at bounding box center [613, 326] width 16 height 16
checkbox input "true"
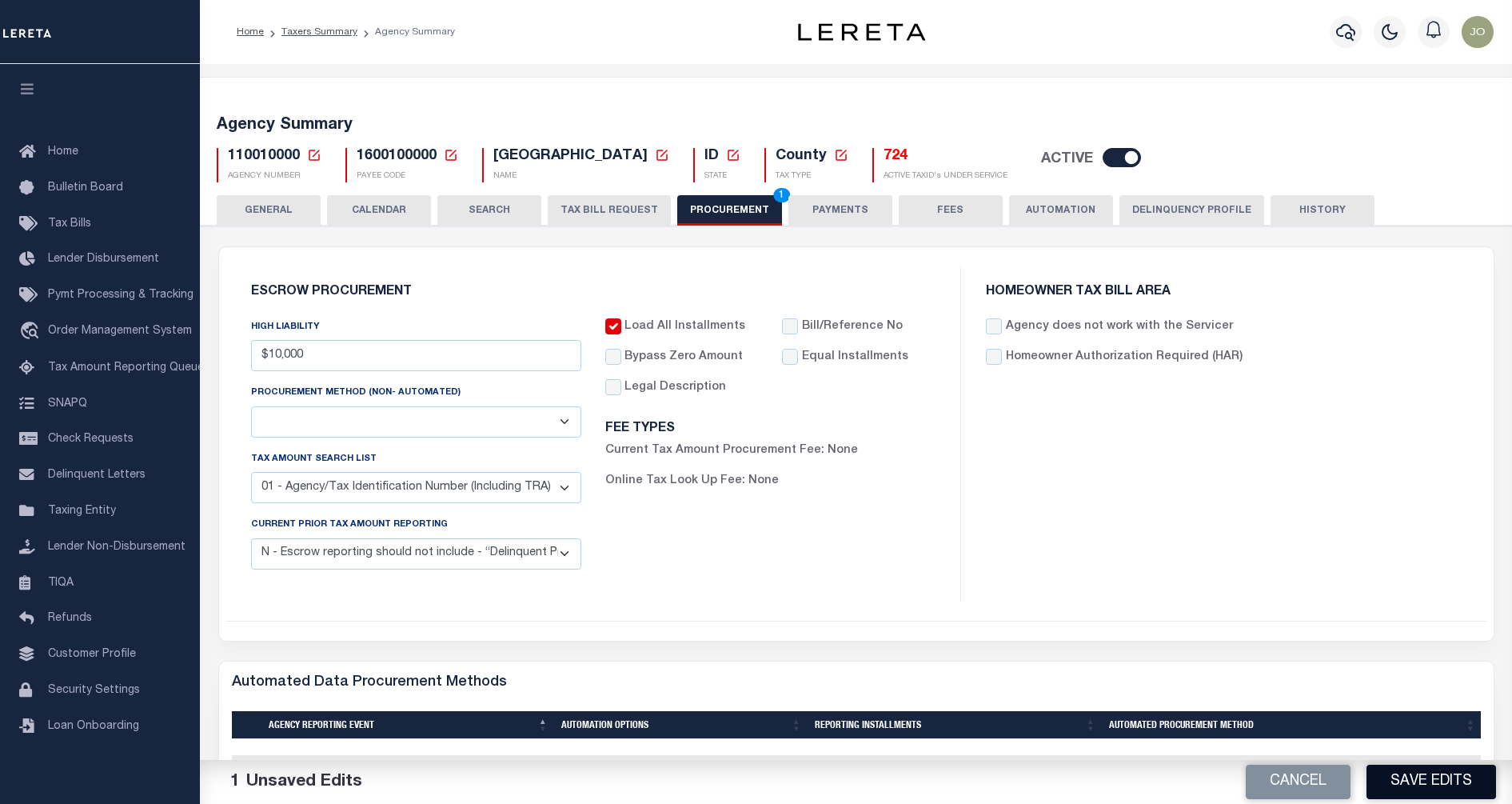
click at [1453, 785] on button "Save Edits" at bounding box center [1431, 781] width 129 height 34
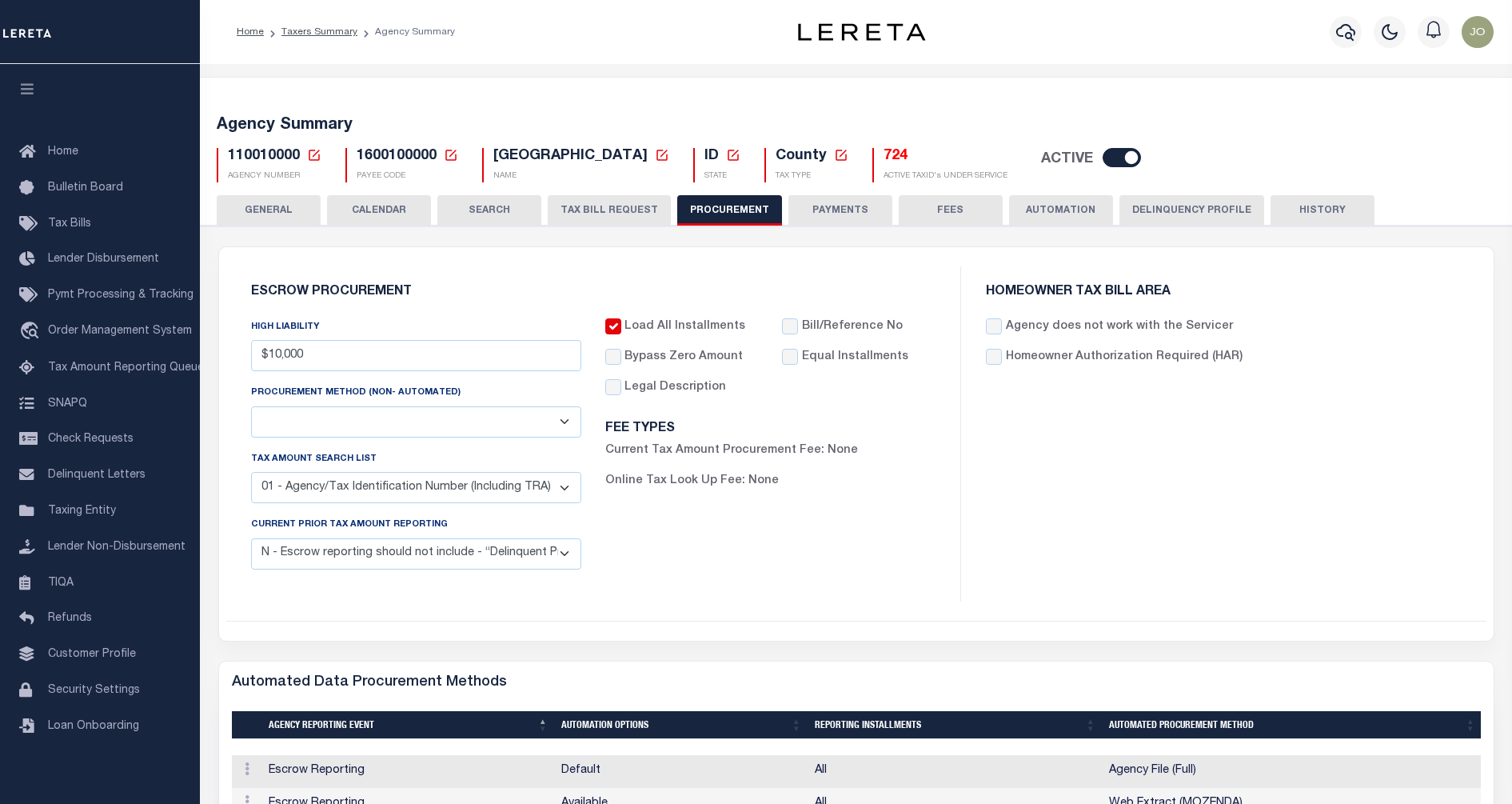
click at [603, 208] on button "TAX BILL REQUEST" at bounding box center [609, 210] width 123 height 30
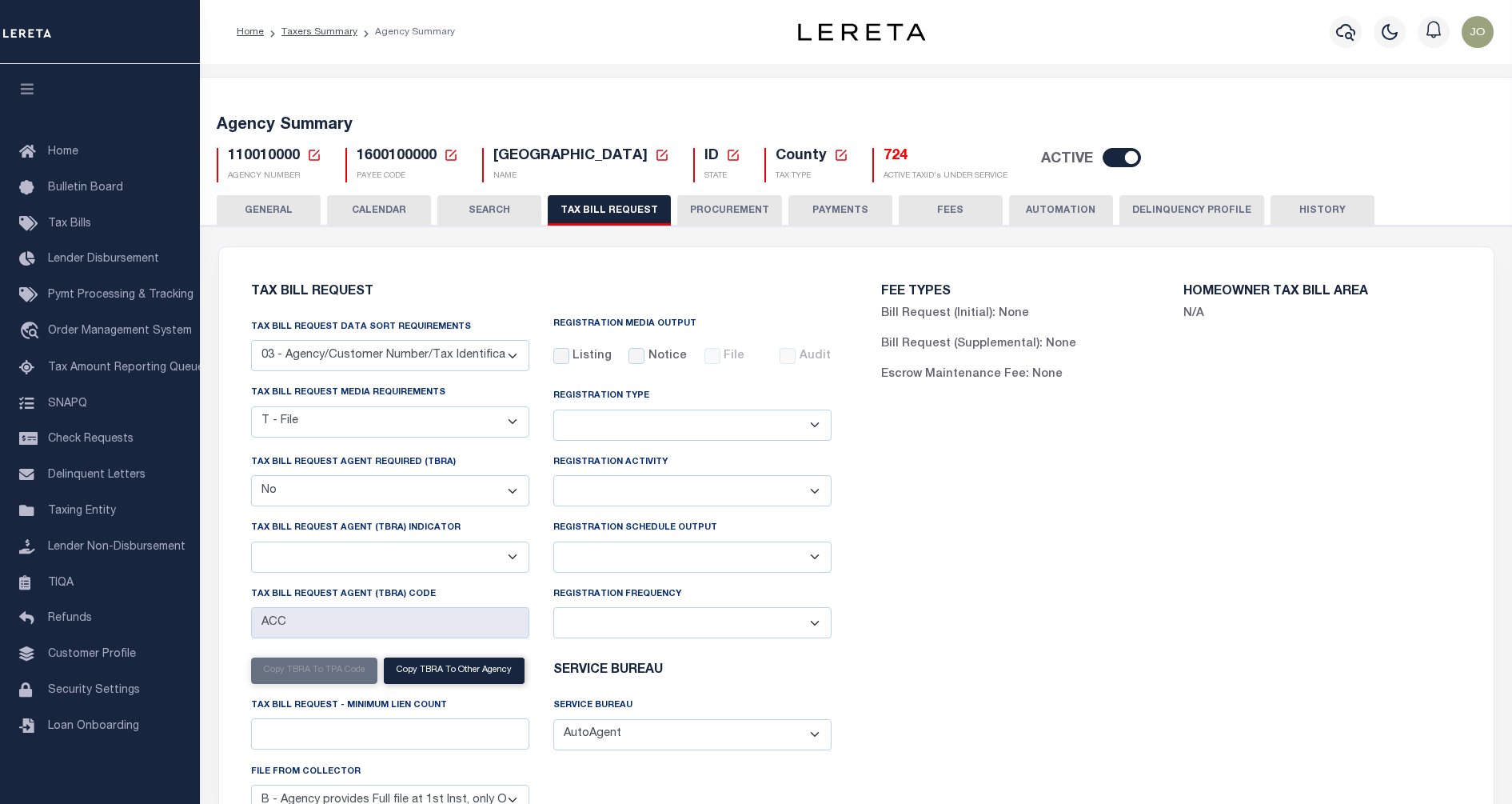
click at [738, 221] on button "PROCUREMENT" at bounding box center [730, 210] width 105 height 30
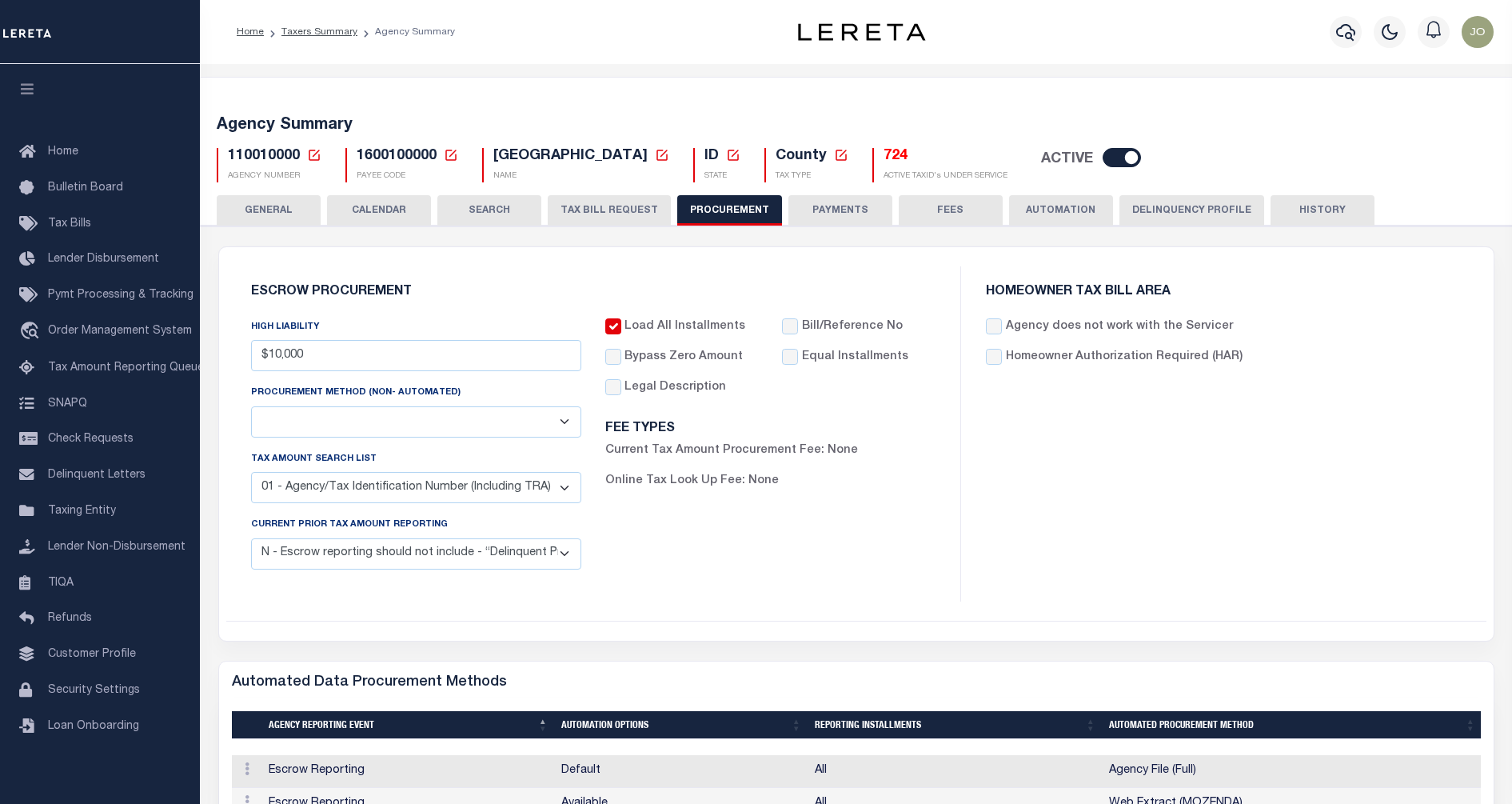
click at [1282, 204] on button "HISTORY" at bounding box center [1323, 210] width 104 height 30
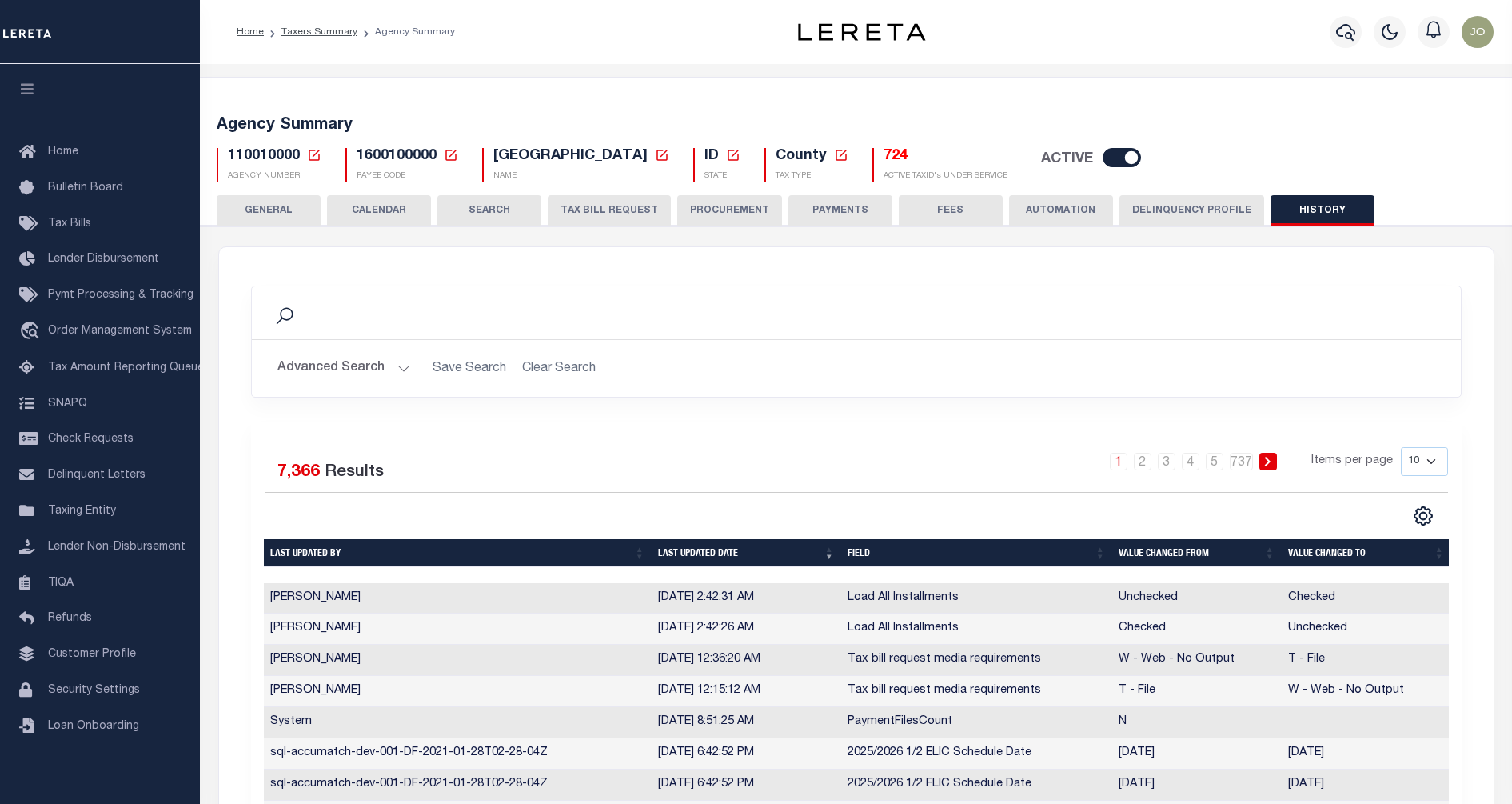
click at [1147, 414] on div "Search Advanced Search Save Search Clear Search Is Is" at bounding box center [856, 354] width 1234 height 136
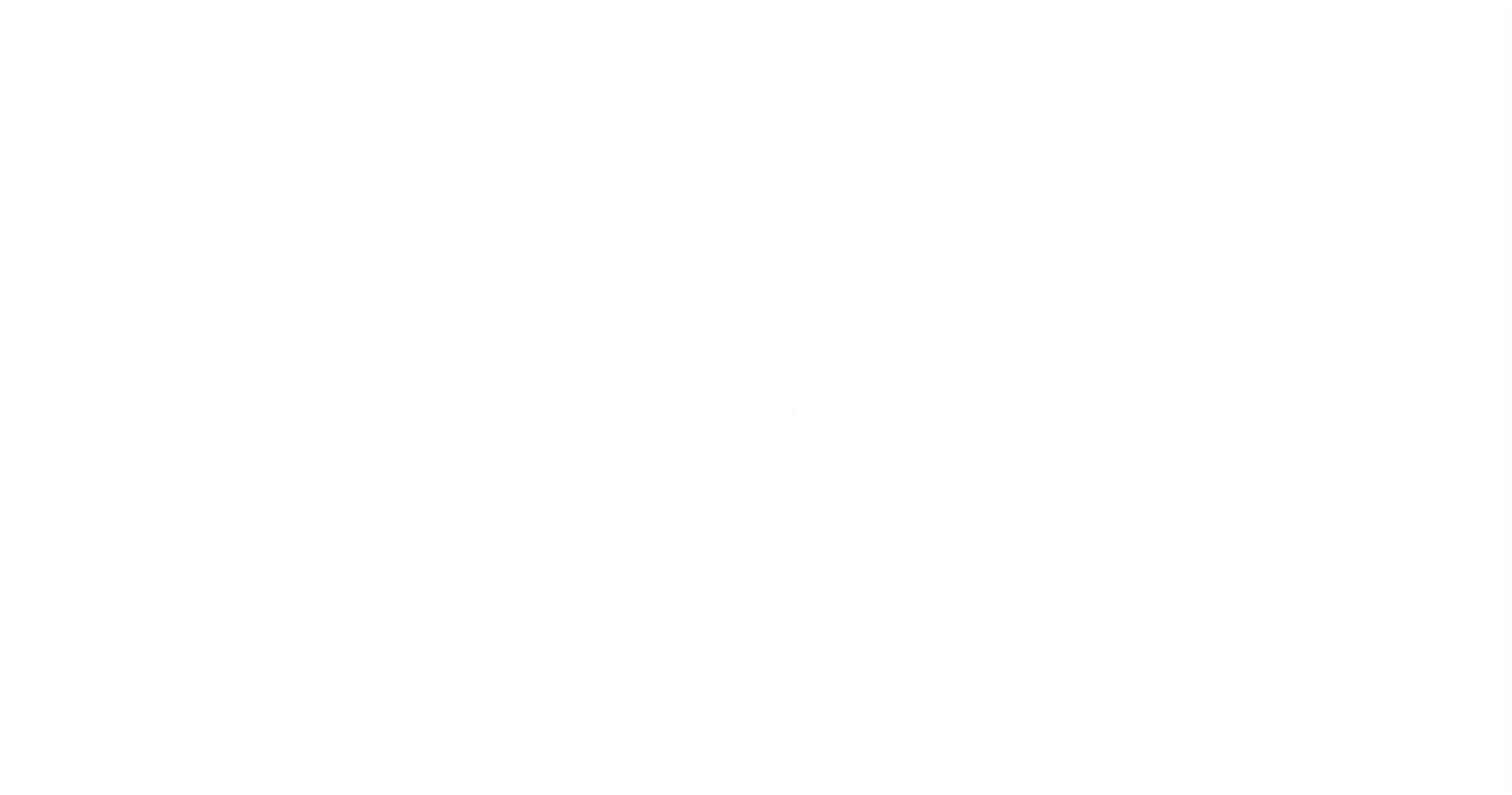
select select
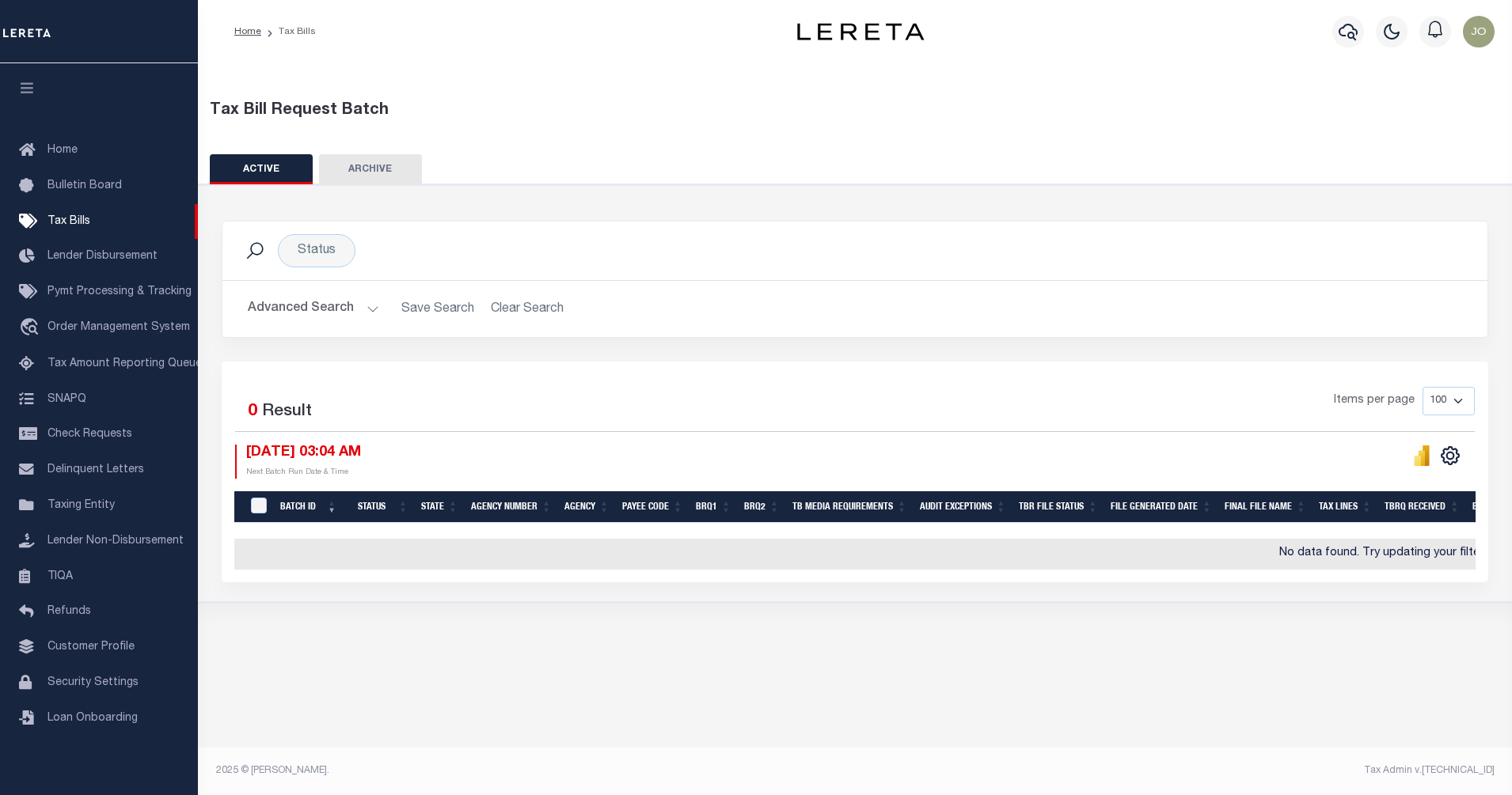
click at [361, 306] on button "Advanced Search" at bounding box center [313, 308] width 131 height 31
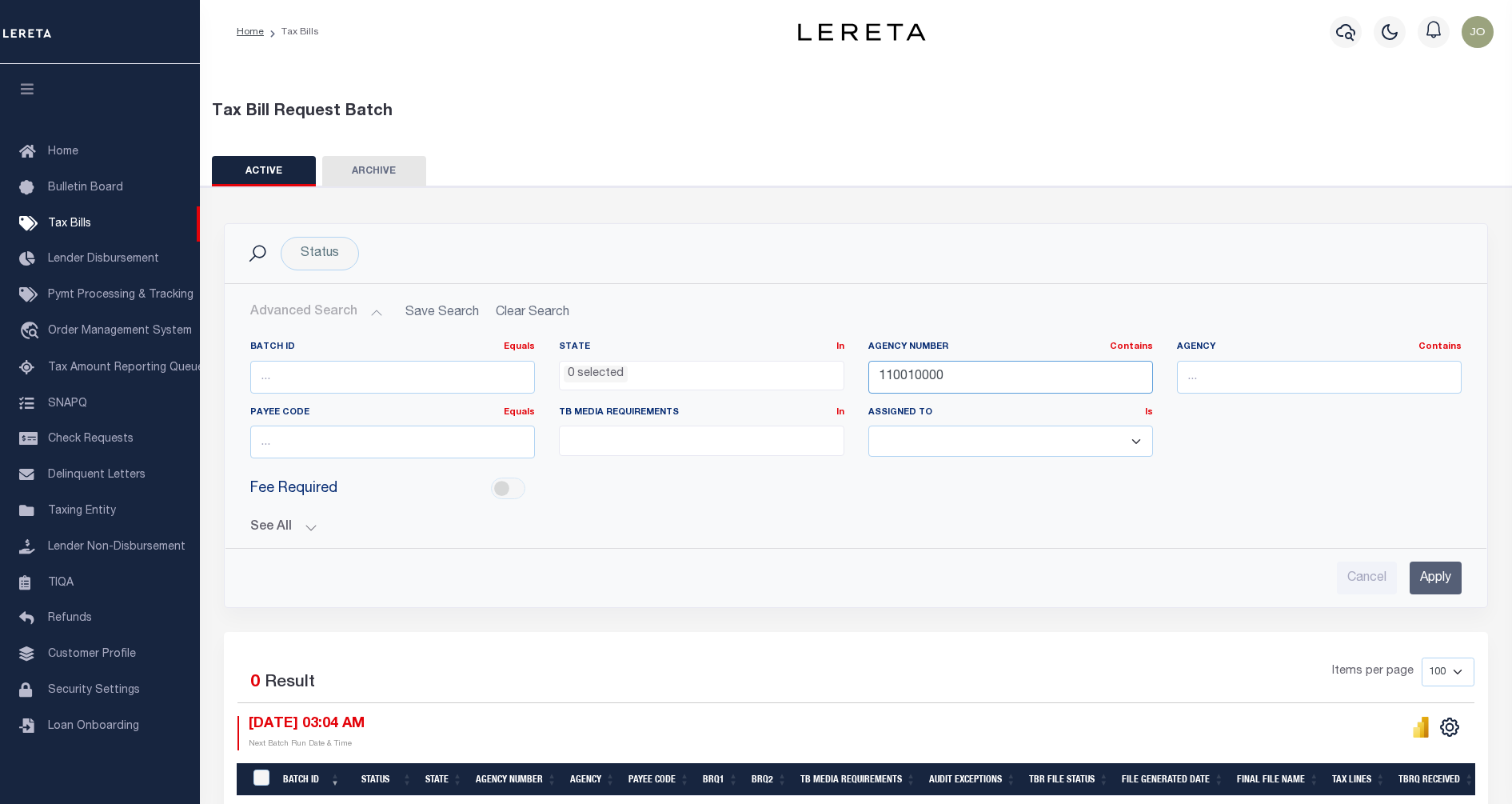
click at [928, 384] on input "110010000" at bounding box center [1011, 377] width 285 height 33
click at [1222, 384] on input "text" at bounding box center [1319, 377] width 285 height 33
type input "farmington"
click at [1447, 583] on input "Apply" at bounding box center [1436, 578] width 52 height 33
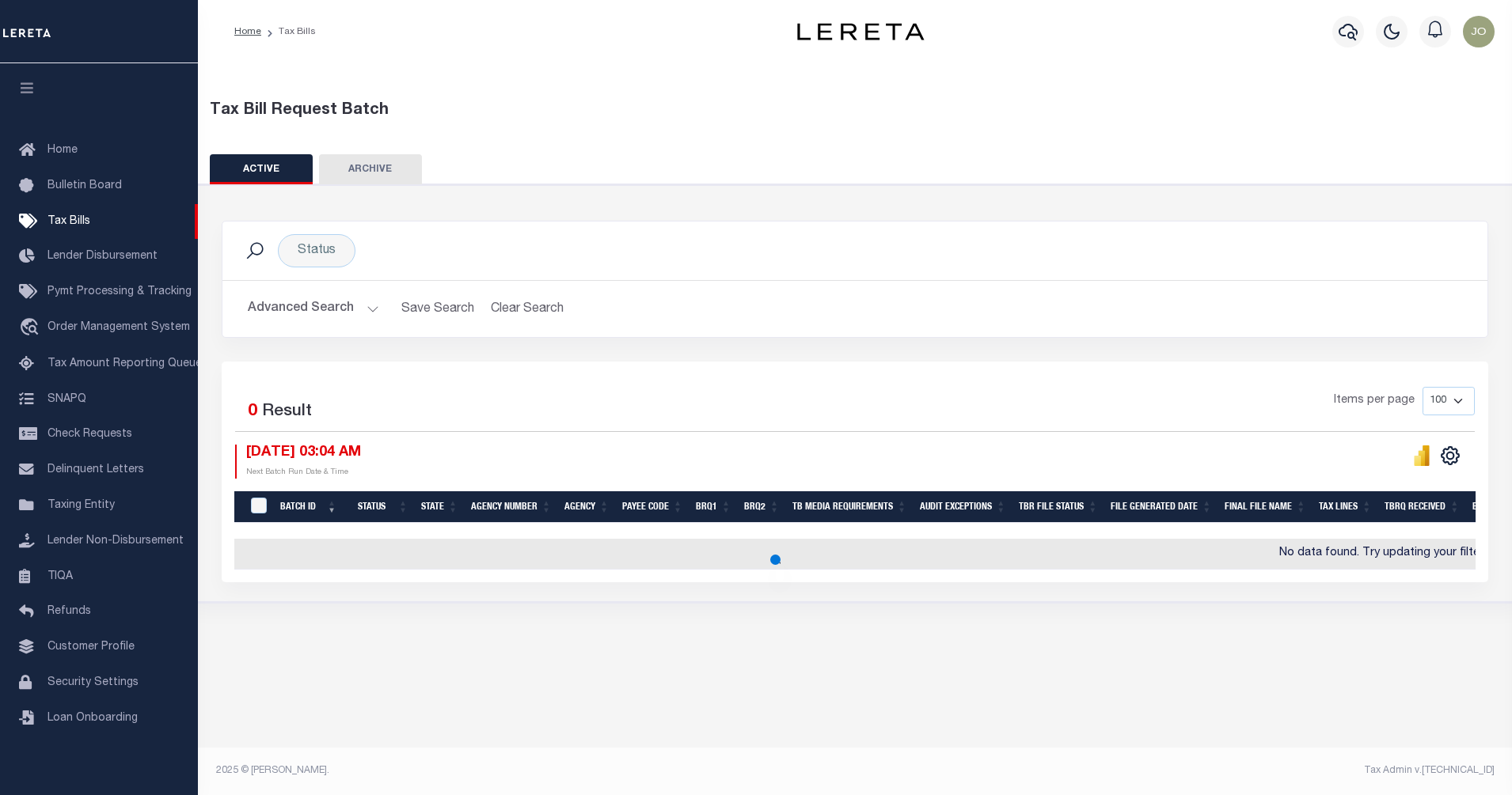
click at [1083, 439] on div "Selected 0 Result Items per page 100 200 500 1000 [DATE] 03:04 AM Next Batch Ru…" at bounding box center [855, 432] width 1265 height 91
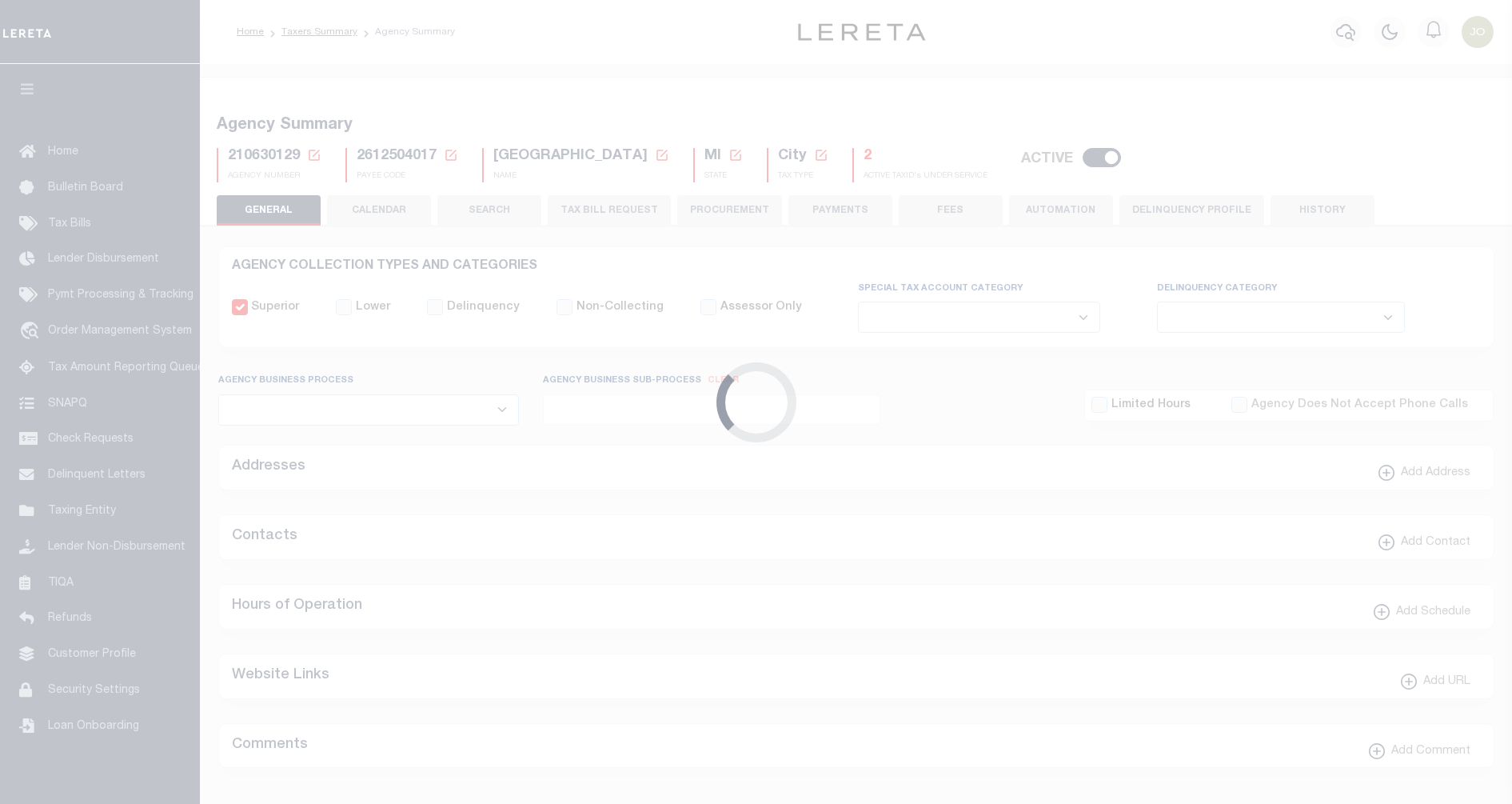
select select
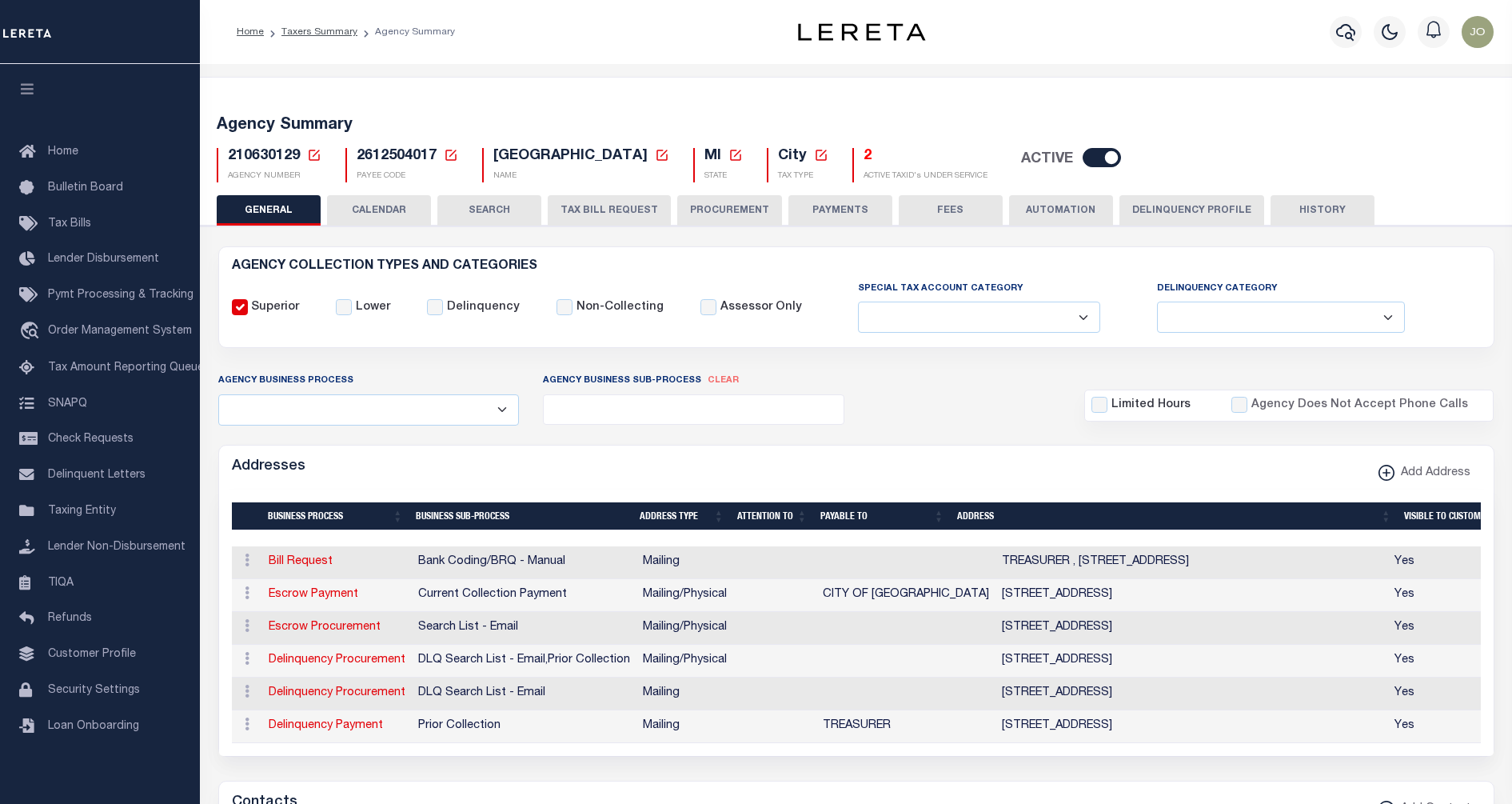
click at [934, 127] on h5 "Agency Summary" at bounding box center [856, 125] width 1279 height 19
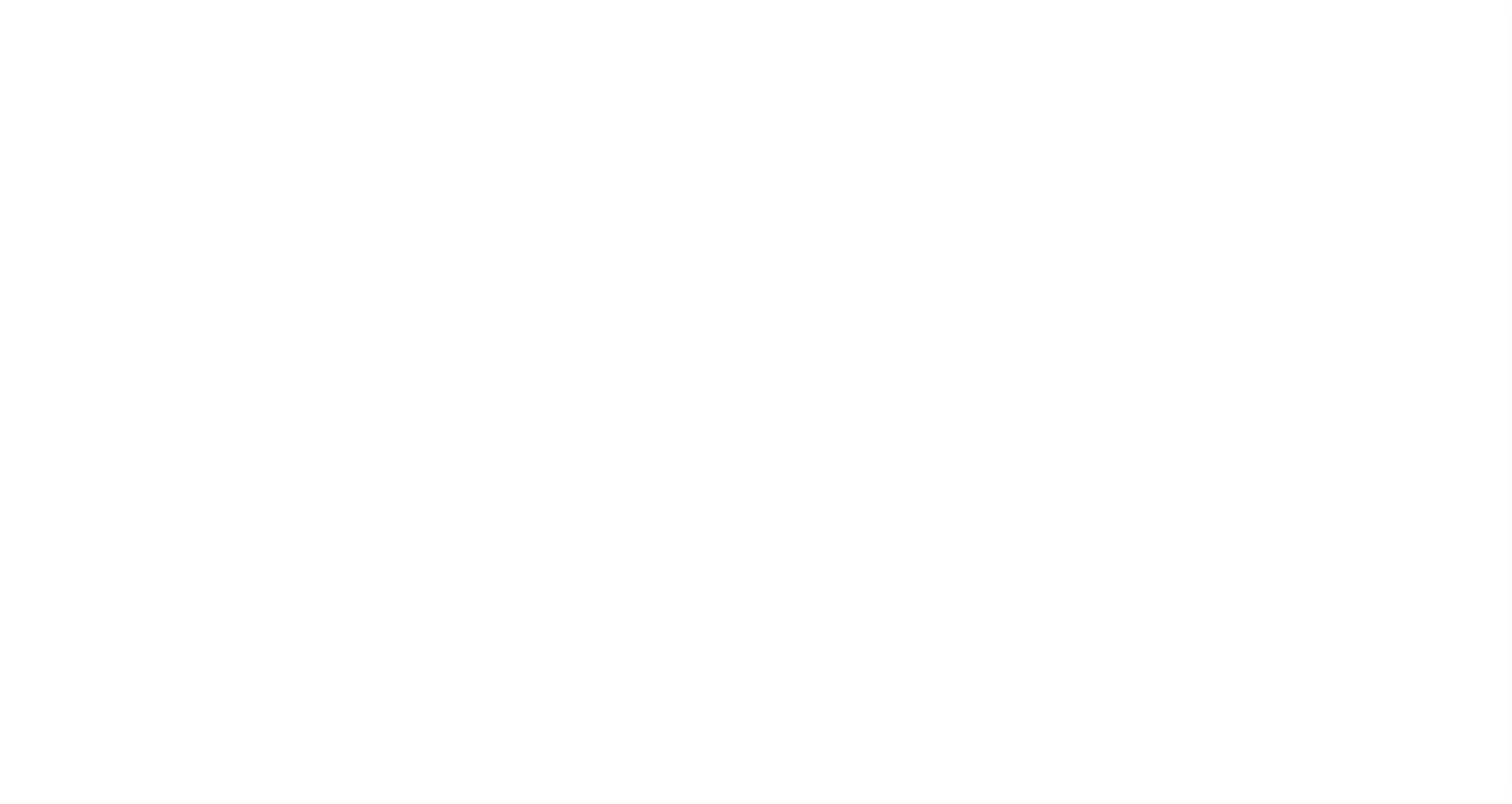
select select
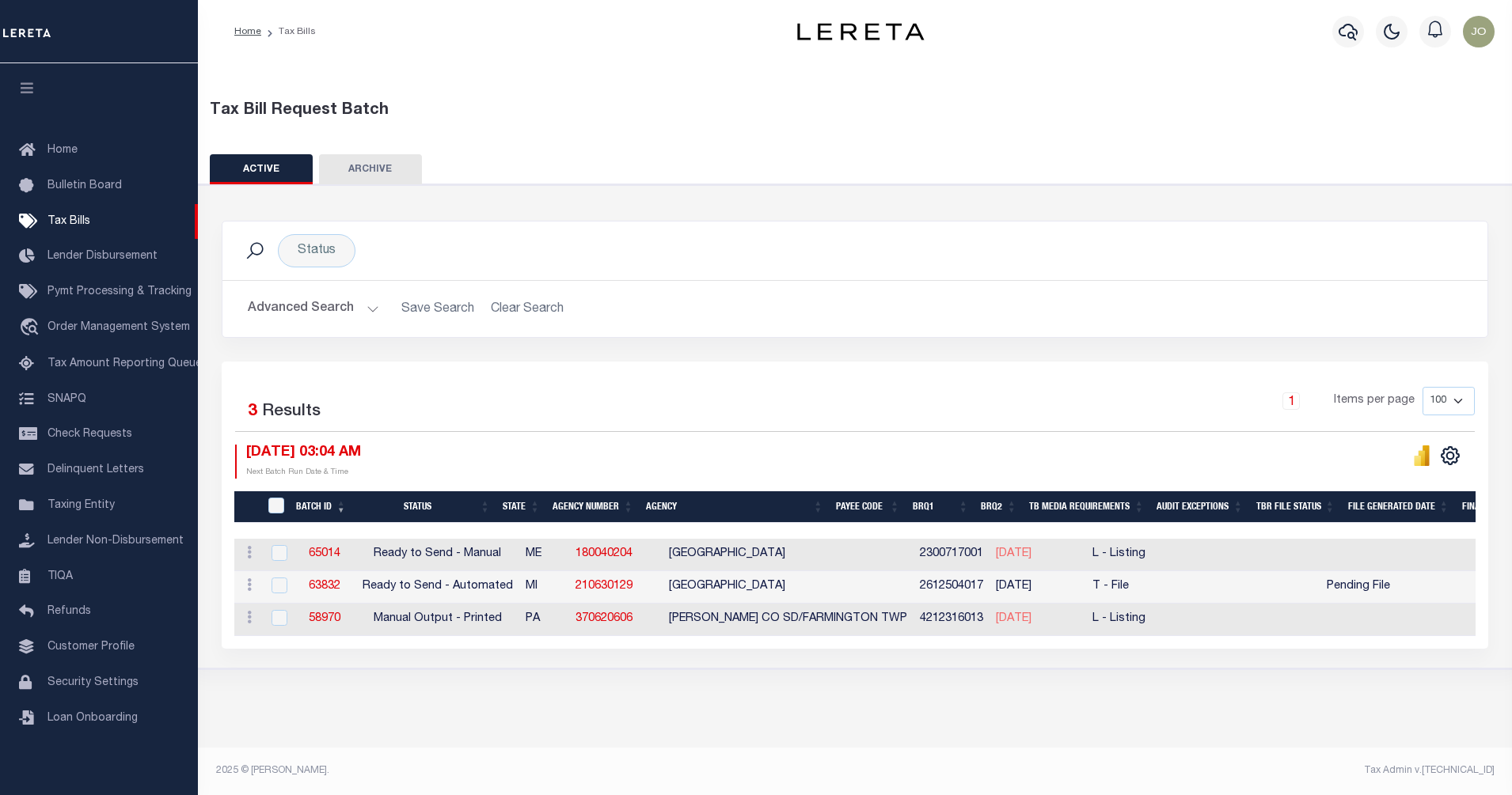
click at [351, 311] on button "Advanced Search" at bounding box center [313, 308] width 131 height 31
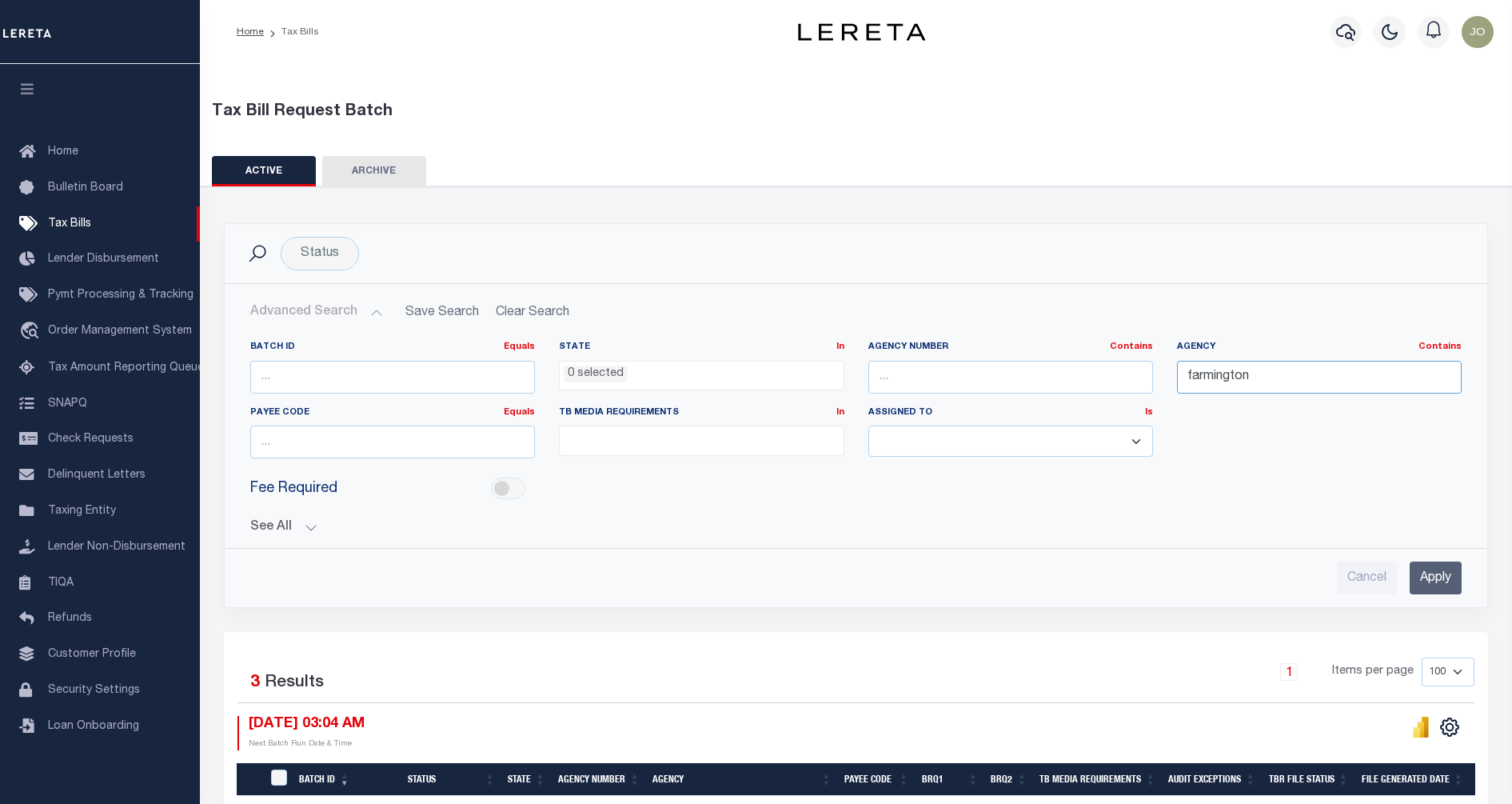
click at [1232, 379] on input "farmington" at bounding box center [1319, 377] width 285 height 33
type input "ada county"
click at [1435, 570] on input "Apply" at bounding box center [1436, 578] width 52 height 33
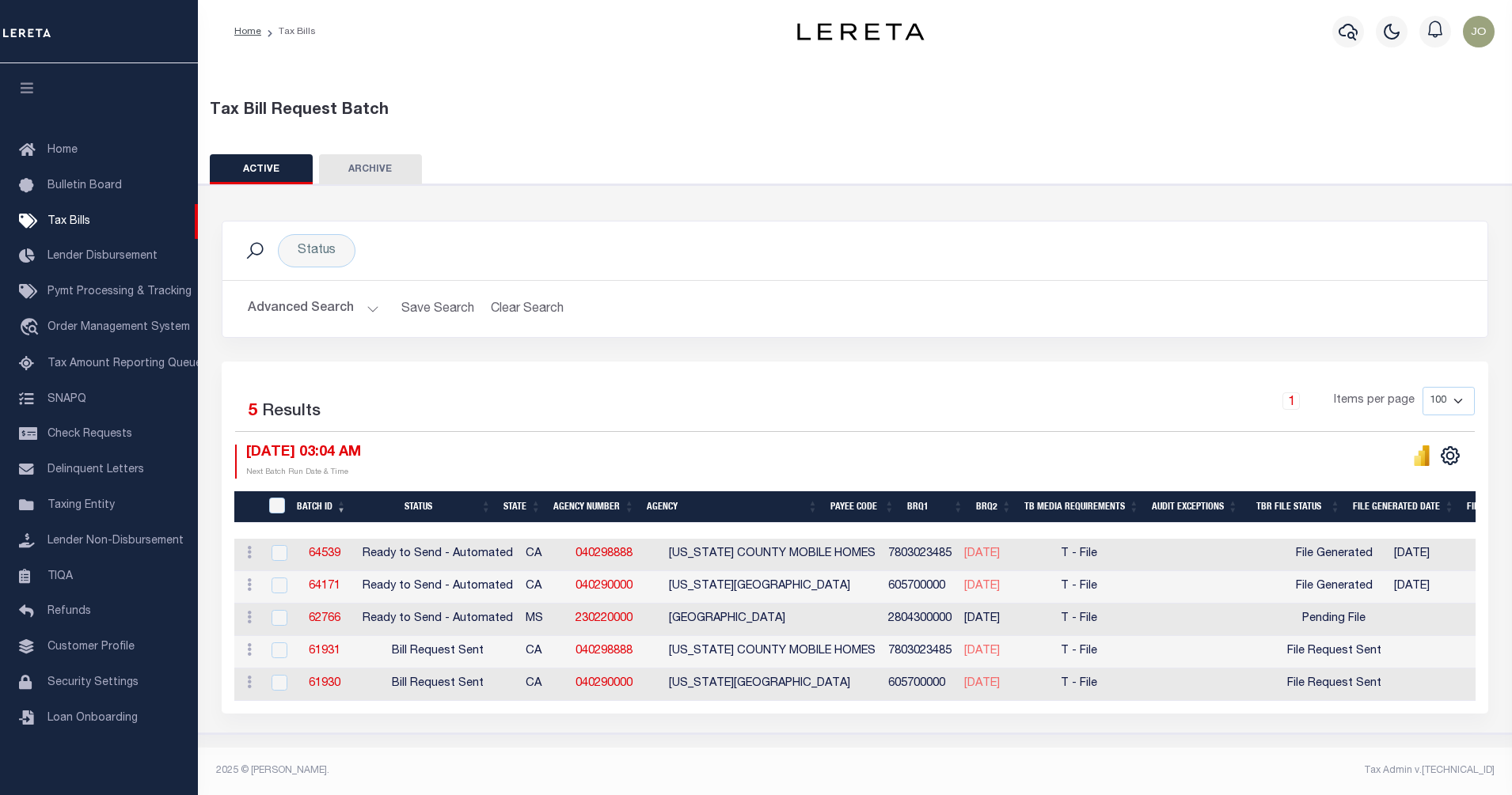
click at [373, 306] on button "Advanced Search" at bounding box center [313, 308] width 131 height 31
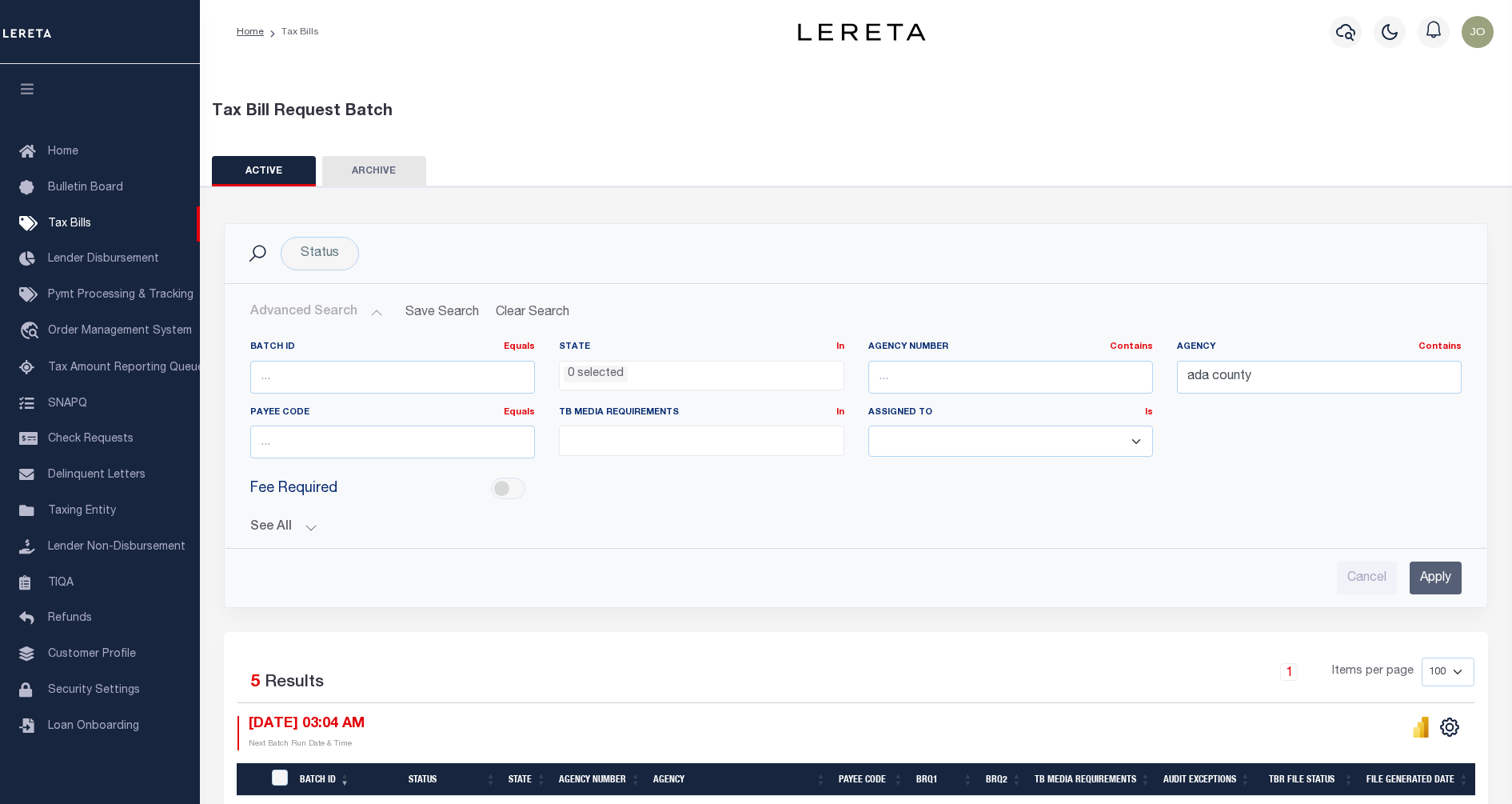
click at [311, 527] on button "See All" at bounding box center [856, 528] width 1212 height 15
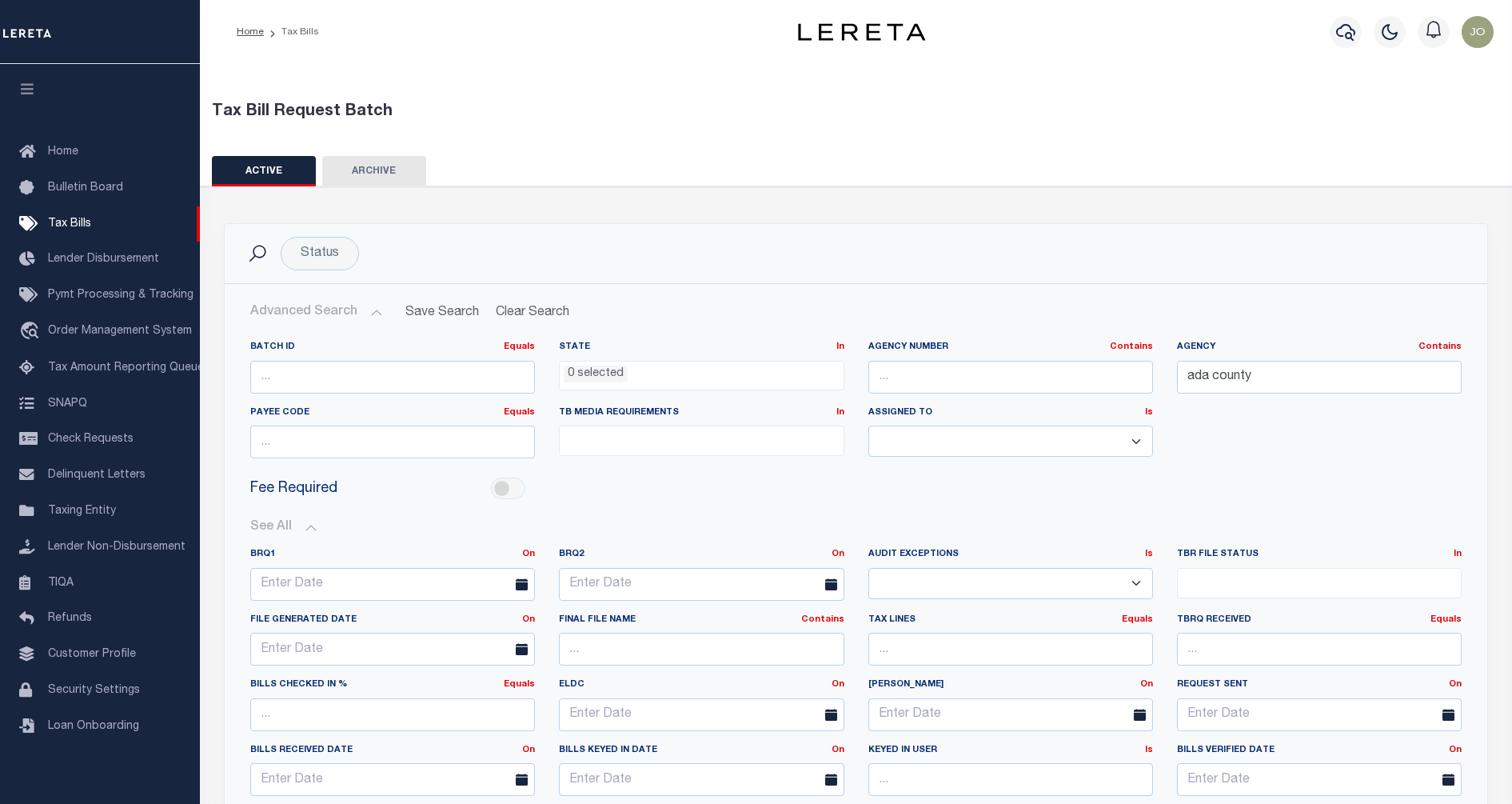
scroll to position [300, 0]
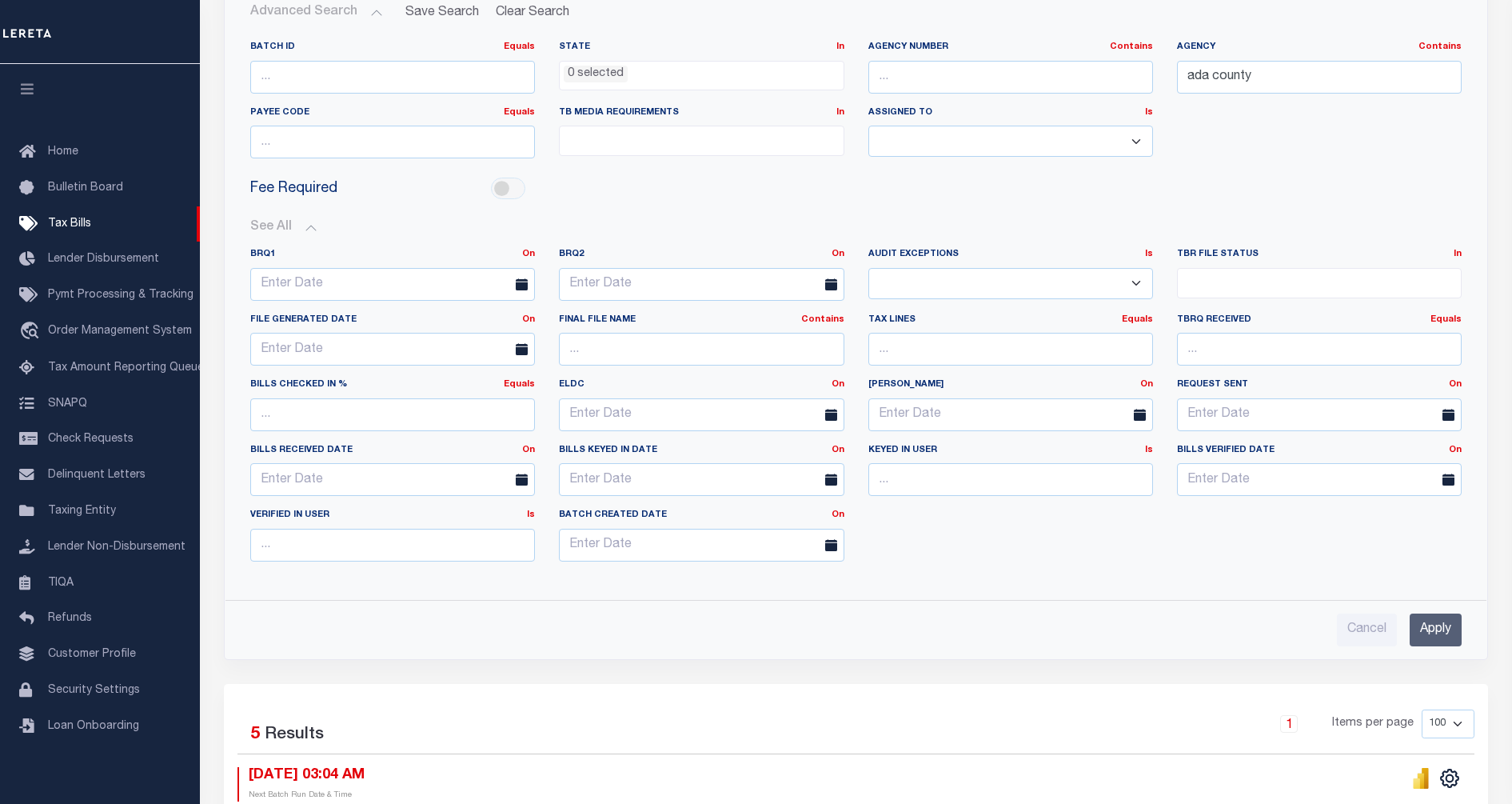
click at [1067, 277] on select "Yes No" at bounding box center [1011, 283] width 285 height 31
click at [924, 534] on div "BRQ1 On On After Before Between BRQ2 On On After Before Between Is Is Contains …" at bounding box center [856, 410] width 1235 height 326
